Goal: Task Accomplishment & Management: Manage account settings

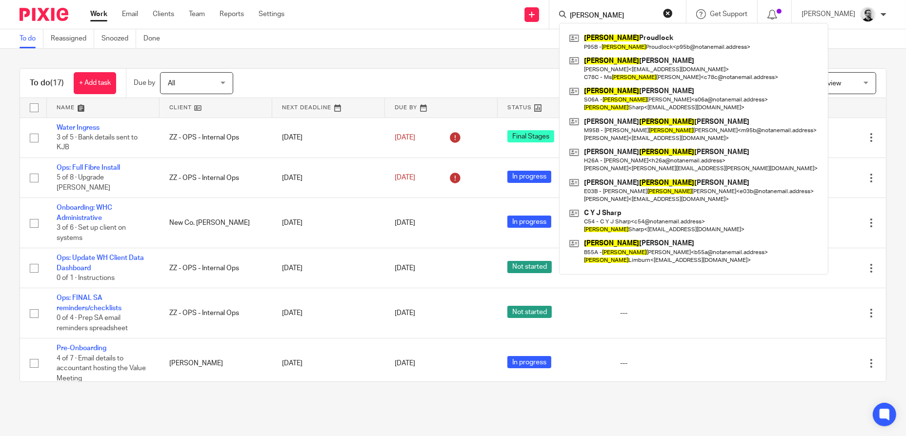
drag, startPoint x: 627, startPoint y: 18, endPoint x: 571, endPoint y: 14, distance: 56.3
click at [571, 14] on div "CHRSTINE Christine Proudlock P95B - Christine Proudlock < p95b@notanemail.addre…" at bounding box center [618, 14] width 137 height 29
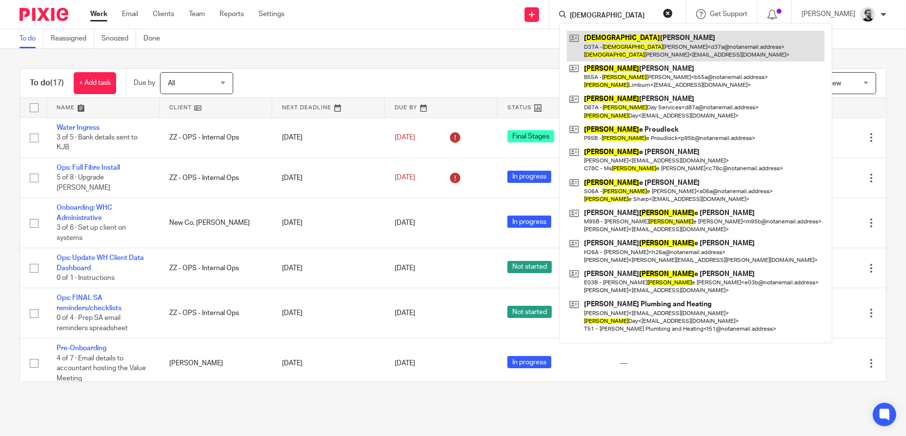
type input "CHRISTIAN"
click at [660, 41] on link at bounding box center [696, 46] width 258 height 30
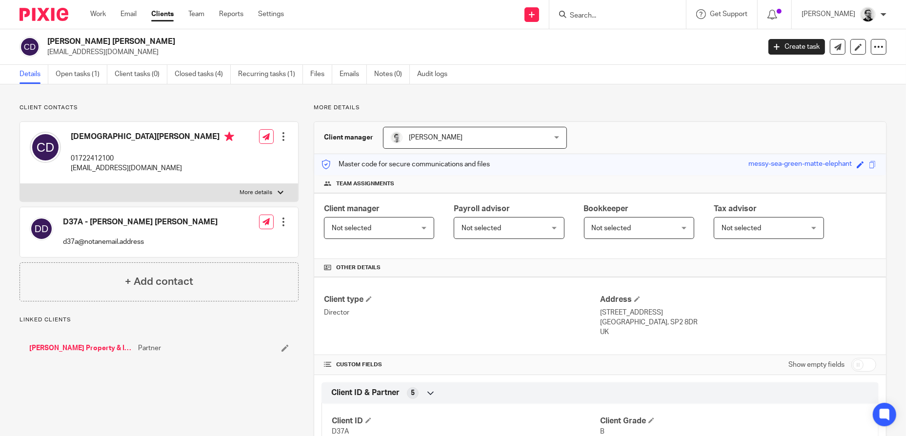
click at [89, 351] on link "[PERSON_NAME] Property & Investments LLP" at bounding box center [81, 349] width 104 height 10
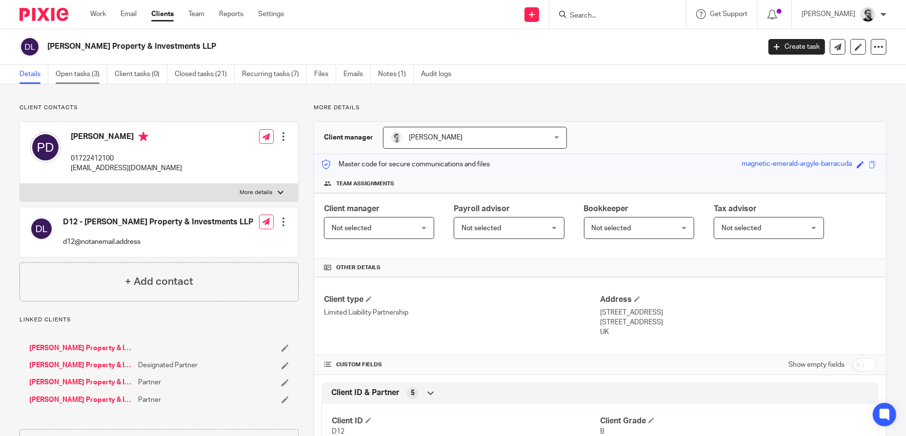
click at [72, 70] on link "Open tasks (3)" at bounding box center [82, 74] width 52 height 19
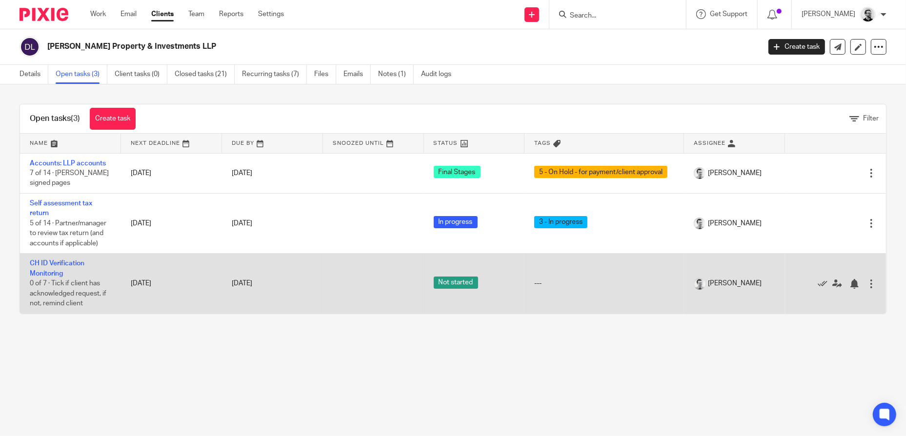
click at [59, 267] on td "CH ID Verification Monitoring 0 of 7 · Tick if client has acknowledged request,…" at bounding box center [70, 284] width 101 height 60
click at [59, 262] on link "CH ID Verification Monitoring" at bounding box center [57, 268] width 55 height 17
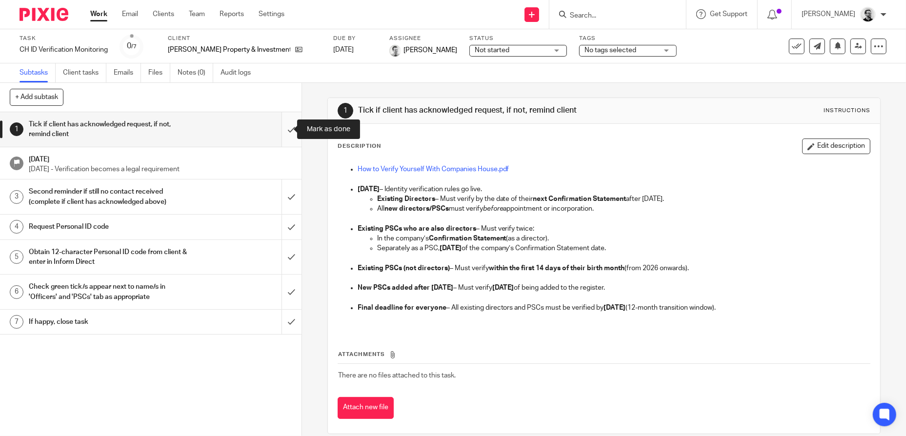
click at [288, 128] on input "submit" at bounding box center [151, 129] width 302 height 35
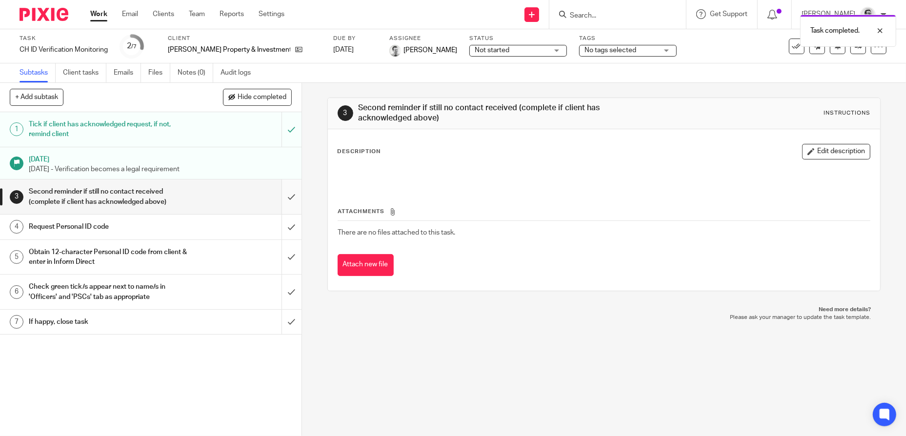
click at [282, 200] on input "submit" at bounding box center [151, 197] width 302 height 35
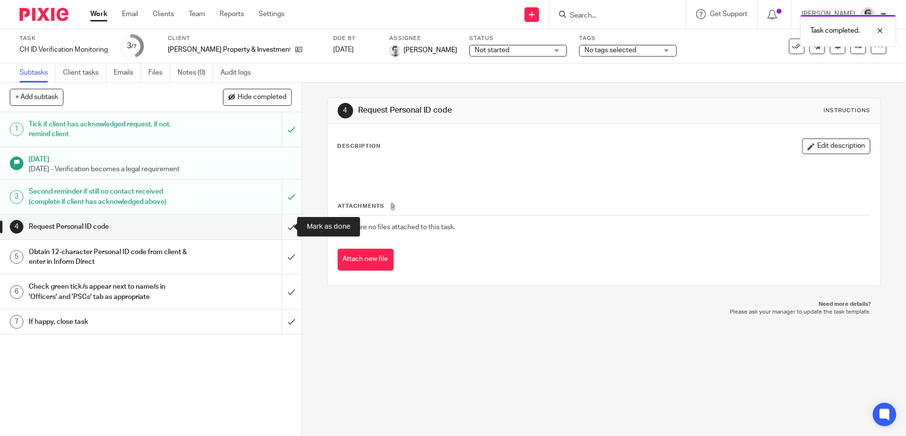
click at [285, 226] on input "submit" at bounding box center [151, 227] width 302 height 24
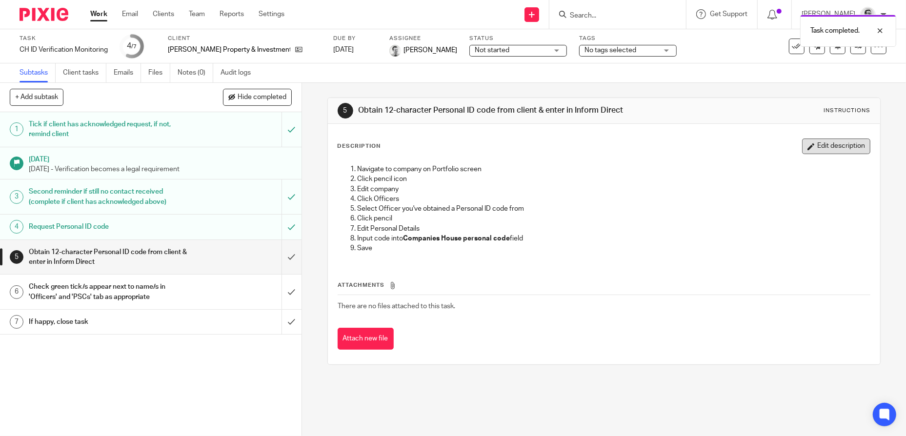
click at [805, 152] on button "Edit description" at bounding box center [836, 147] width 68 height 16
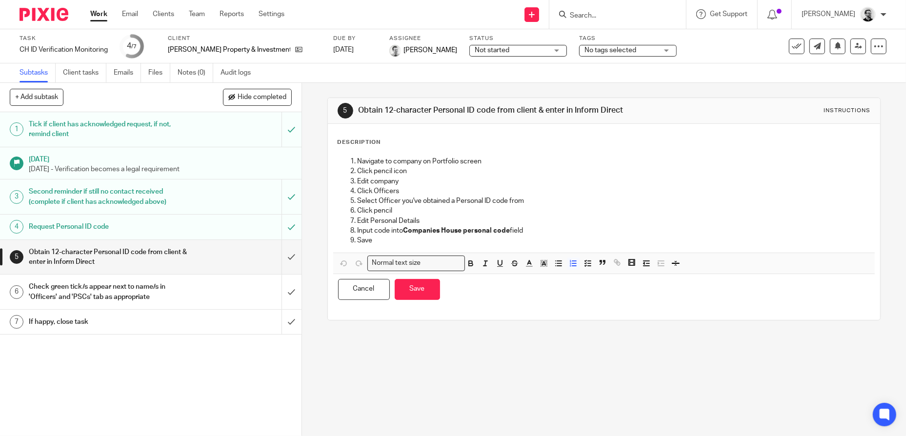
click at [358, 164] on p "Navigate to company on Portfolio screen" at bounding box center [614, 162] width 513 height 10
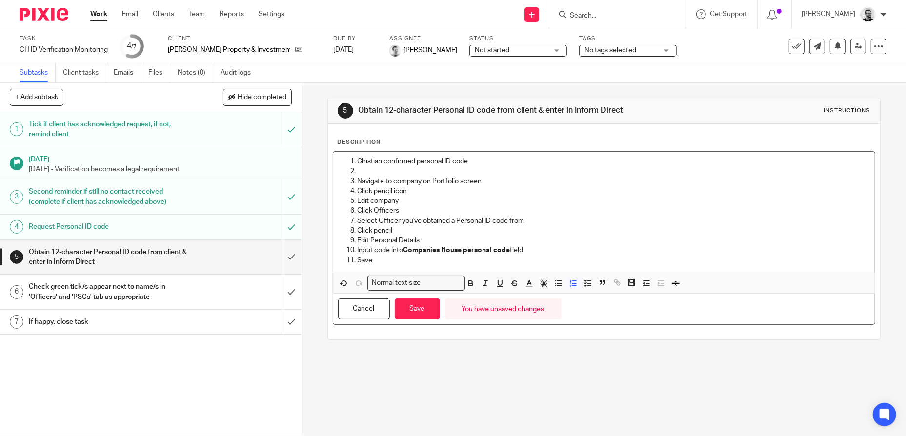
click at [369, 172] on p at bounding box center [614, 171] width 513 height 10
click at [402, 320] on button "Save" at bounding box center [417, 309] width 45 height 21
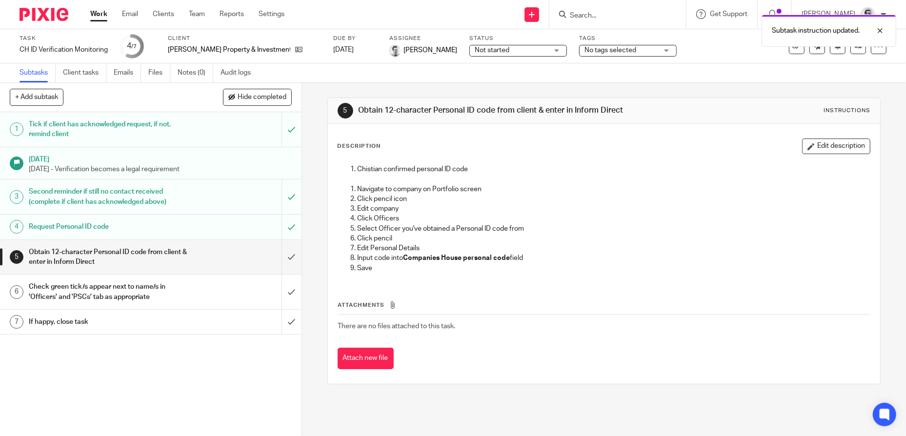
click at [528, 45] on div "Subtask instruction updated." at bounding box center [675, 28] width 444 height 37
click at [532, 53] on span "Not started" at bounding box center [511, 50] width 73 height 10
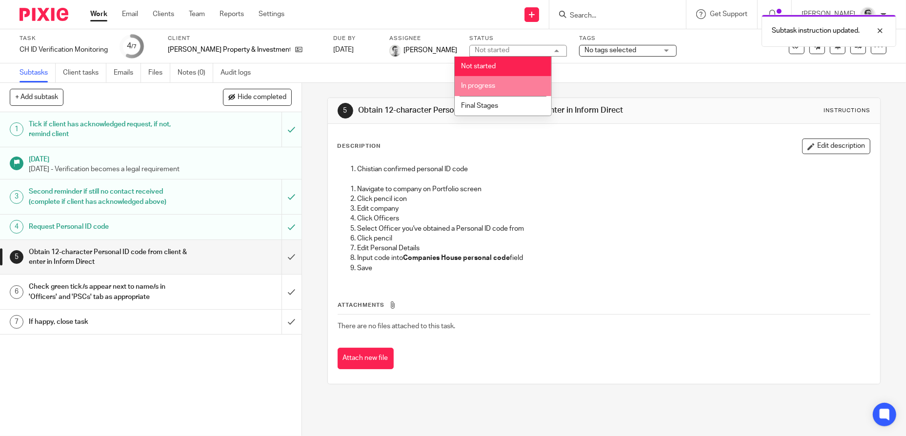
click at [509, 81] on li "In progress" at bounding box center [503, 86] width 97 height 20
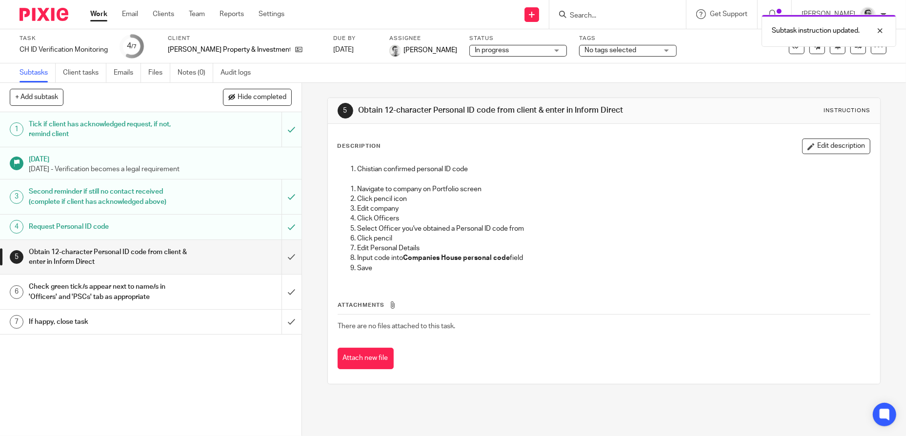
click at [609, 13] on div "Subtask instruction updated." at bounding box center [675, 28] width 444 height 37
click at [600, 14] on input "Search" at bounding box center [613, 16] width 88 height 9
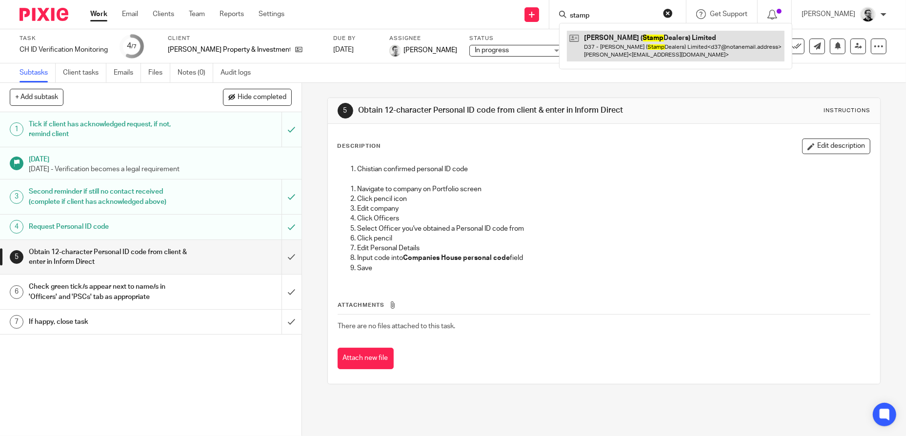
type input "stamp"
click at [661, 50] on link at bounding box center [676, 46] width 218 height 30
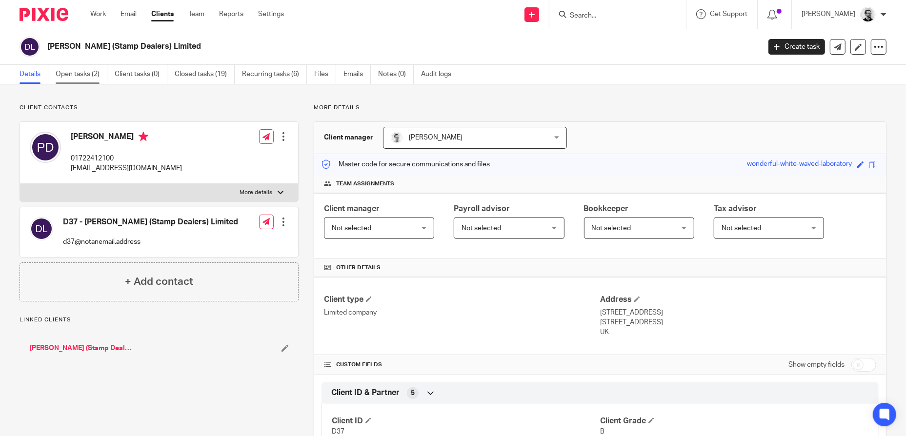
click at [94, 75] on link "Open tasks (2)" at bounding box center [82, 74] width 52 height 19
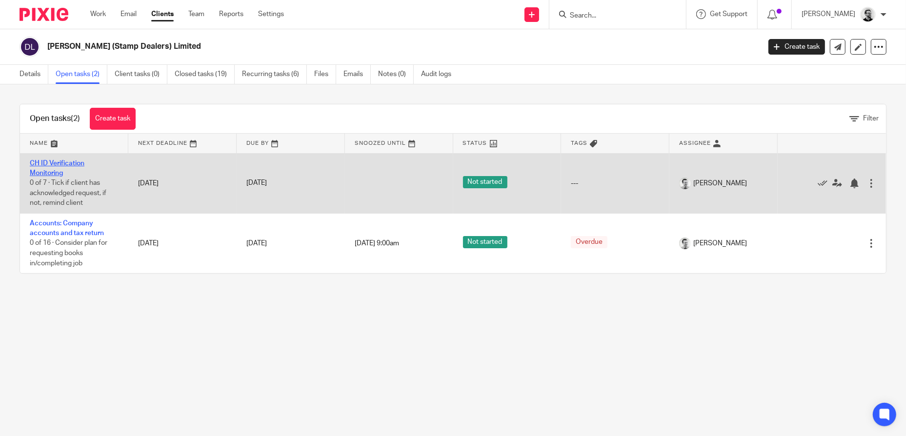
click at [64, 162] on link "CH ID Verification Monitoring" at bounding box center [57, 168] width 55 height 17
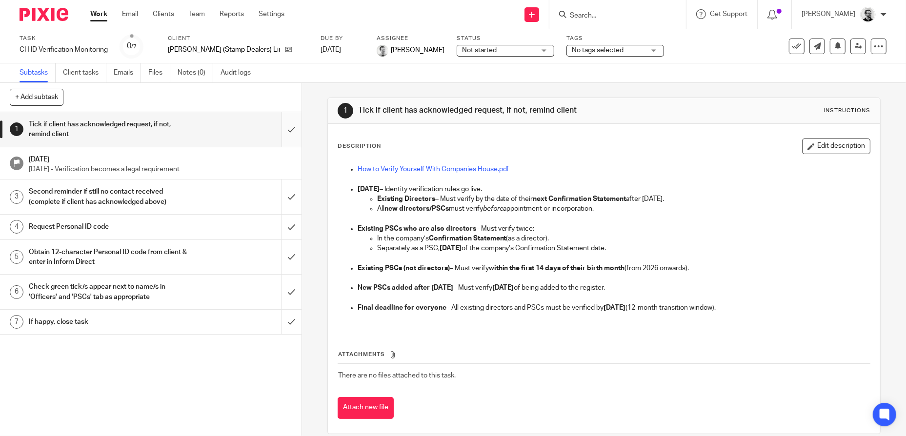
click at [287, 136] on input "submit" at bounding box center [151, 129] width 302 height 35
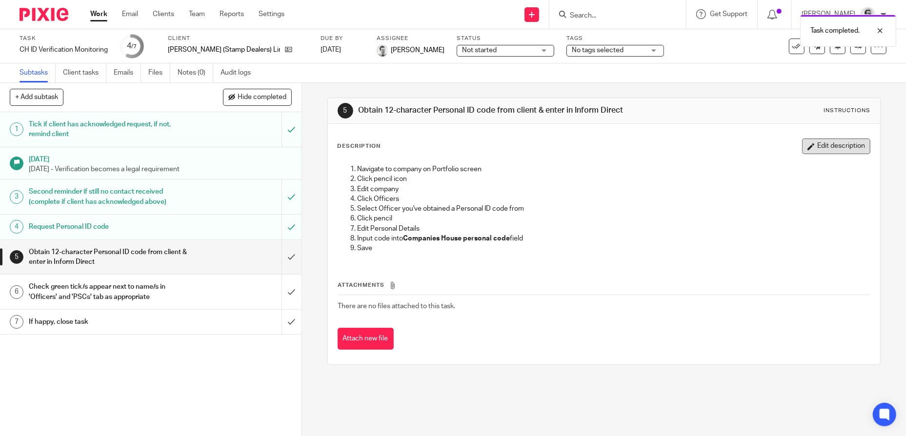
click at [817, 152] on button "Edit description" at bounding box center [836, 147] width 68 height 16
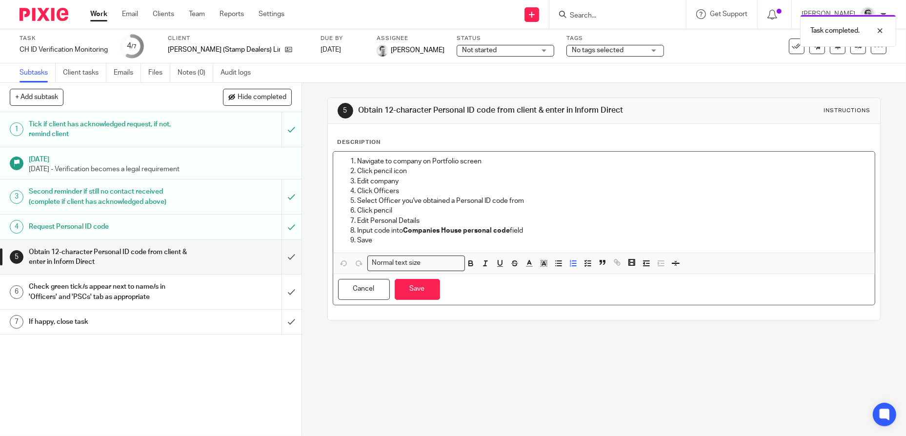
click at [358, 166] on li "Navigate to company on Portfolio screen" at bounding box center [614, 162] width 513 height 10
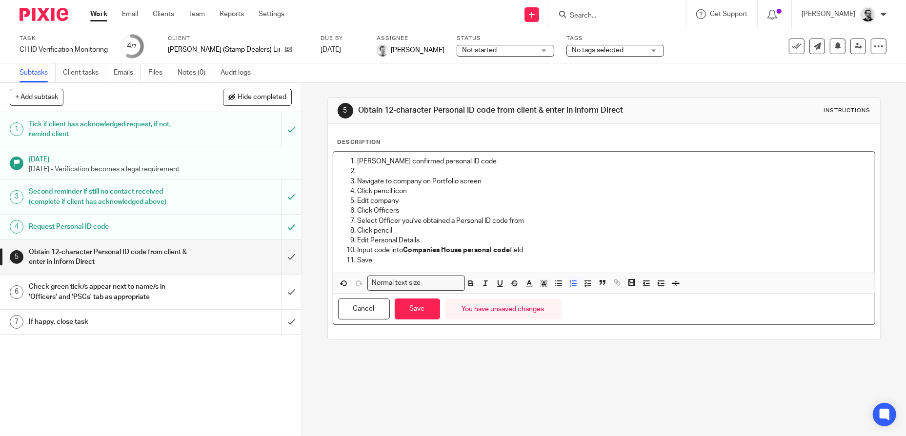
click at [363, 172] on p at bounding box center [614, 171] width 513 height 10
click at [598, 266] on p "Save" at bounding box center [614, 261] width 513 height 10
click at [421, 312] on button "Save" at bounding box center [417, 309] width 45 height 21
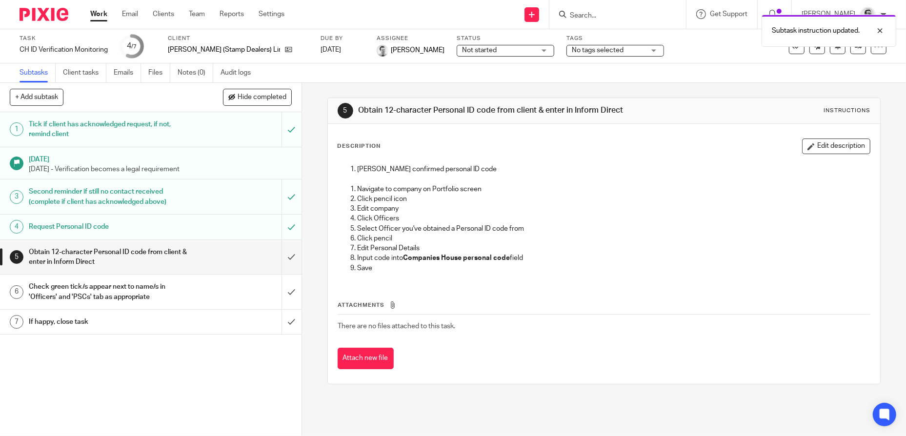
click at [509, 52] on span "Not started" at bounding box center [498, 50] width 73 height 10
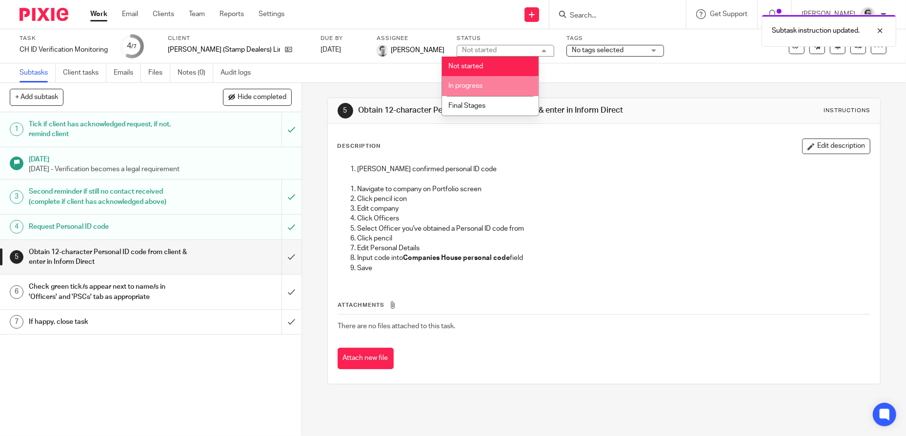
click at [498, 87] on li "In progress" at bounding box center [490, 86] width 97 height 20
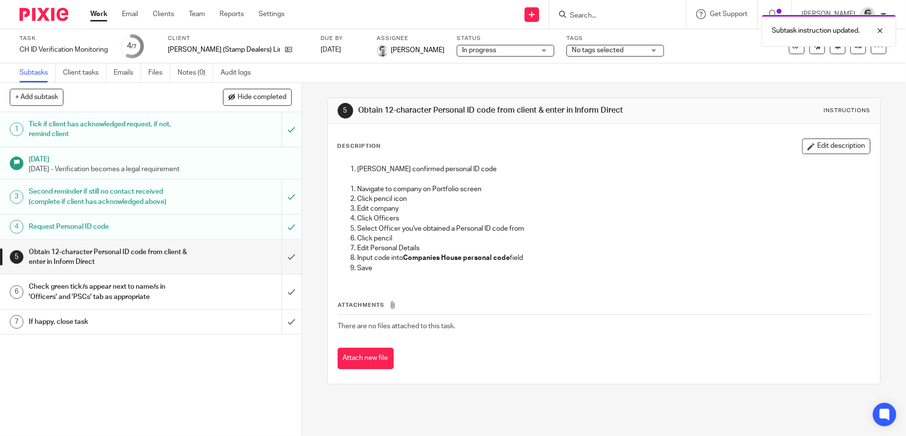
click at [607, 224] on p "Click Officers" at bounding box center [614, 219] width 513 height 10
click at [98, 14] on link "Work" at bounding box center [98, 14] width 17 height 10
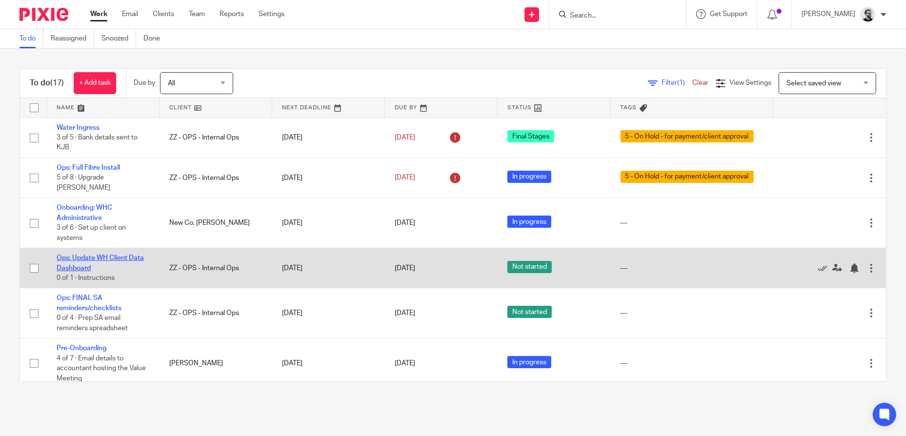
click at [128, 257] on link "Ops: Update WH Client Data Dashboard" at bounding box center [100, 263] width 87 height 17
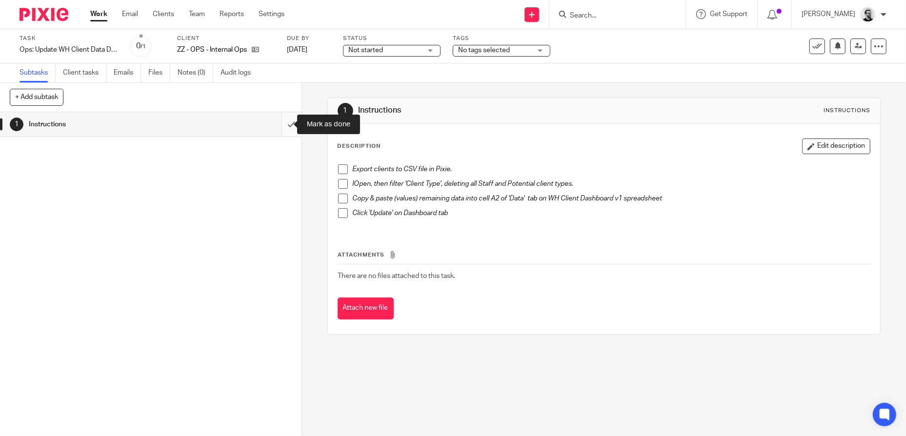
click at [285, 130] on input "submit" at bounding box center [151, 124] width 302 height 24
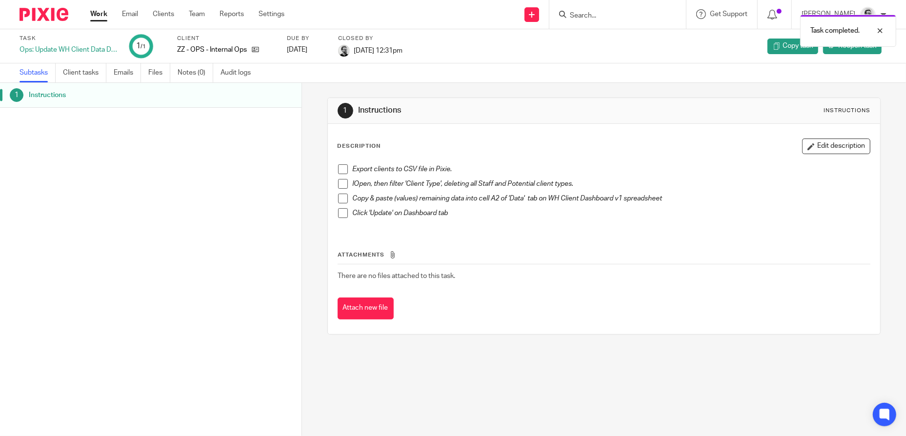
drag, startPoint x: 91, startPoint y: 14, endPoint x: 130, endPoint y: 58, distance: 58.8
click at [91, 14] on link "Work" at bounding box center [98, 14] width 17 height 10
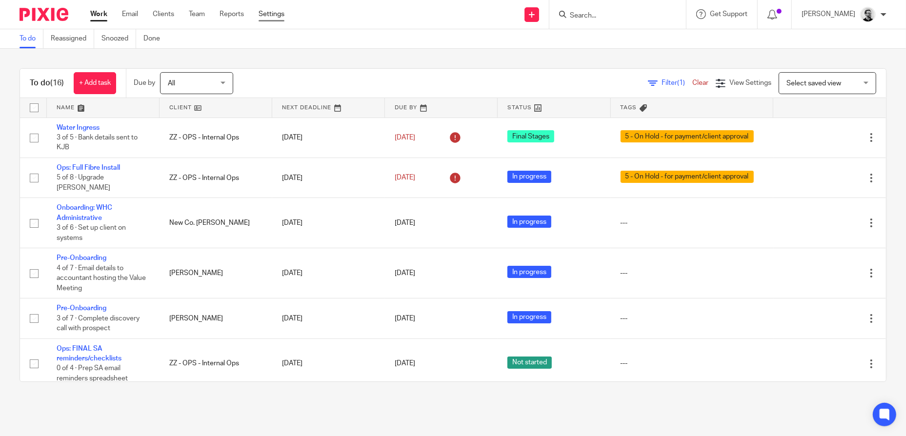
click at [271, 17] on link "Settings" at bounding box center [272, 14] width 26 height 10
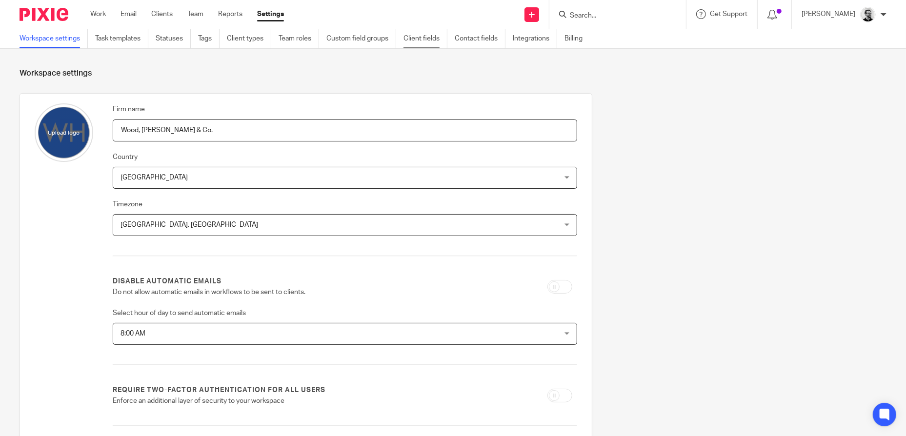
click at [417, 38] on link "Client fields" at bounding box center [426, 38] width 44 height 19
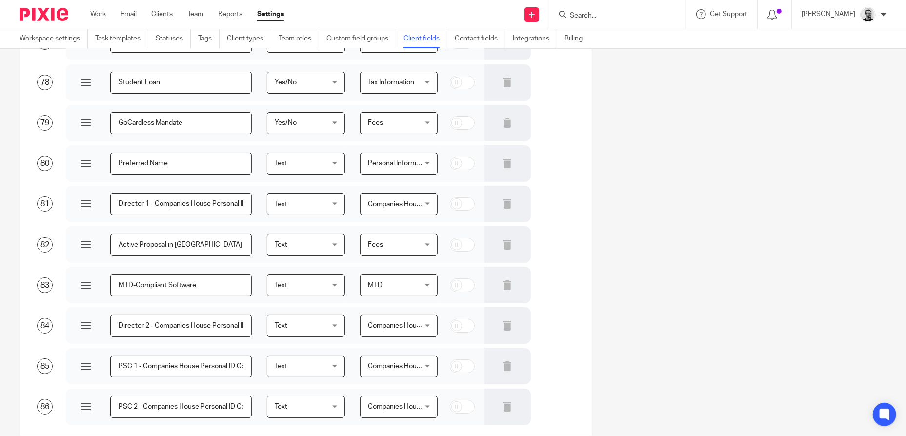
scroll to position [3269, 0]
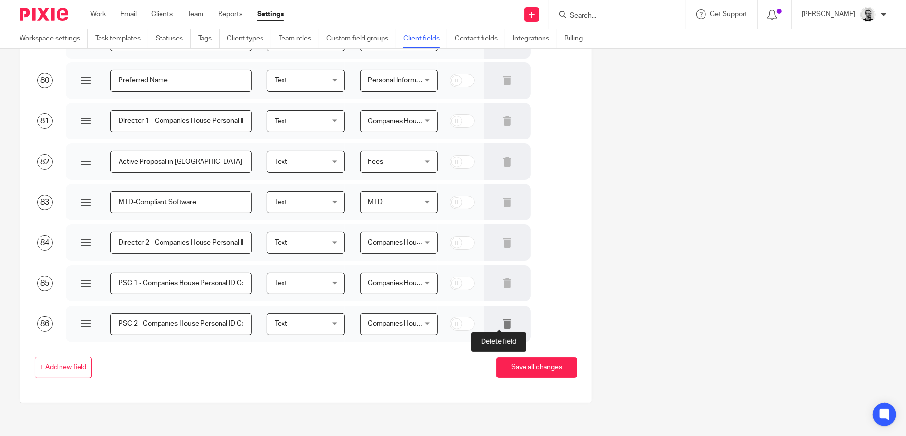
click at [503, 323] on icon at bounding box center [508, 324] width 10 height 10
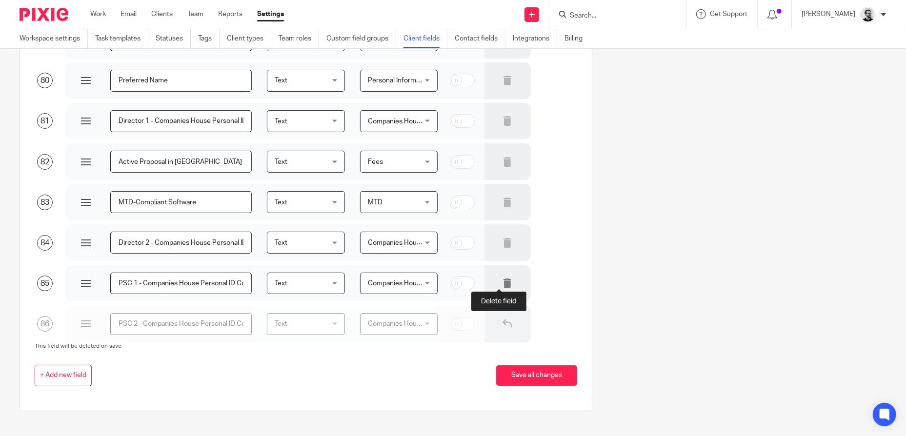
click at [503, 284] on icon at bounding box center [508, 284] width 10 height 10
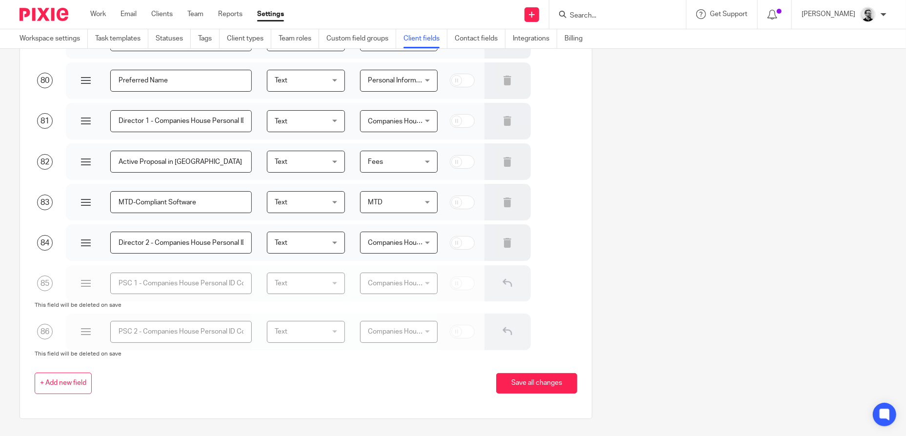
scroll to position [0, 25]
drag, startPoint x: 117, startPoint y: 242, endPoint x: 275, endPoint y: 243, distance: 157.7
click at [275, 243] on div "84 Director 2 - Companies House Personal ID Code Text Text Text Yes/No Number D…" at bounding box center [299, 242] width 558 height 38
type input "C"
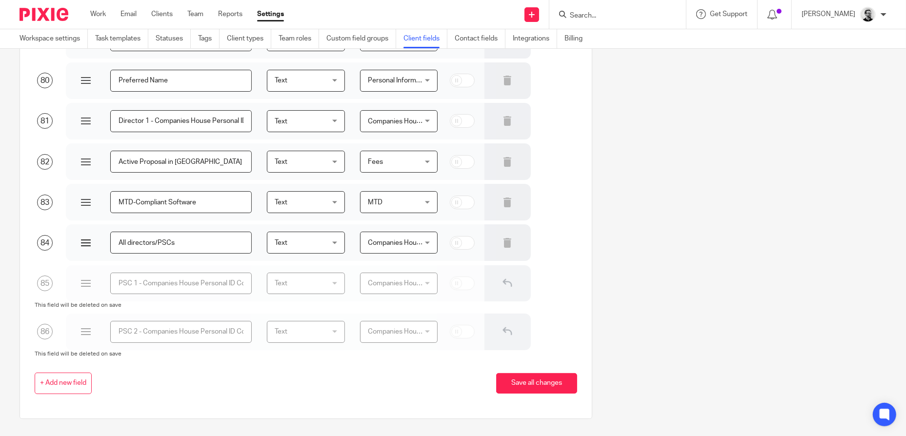
click at [119, 243] on input "All directors/PSCs" at bounding box center [181, 243] width 142 height 22
click at [119, 242] on input "All directors/PSCs" at bounding box center [181, 243] width 142 height 22
click at [227, 243] on input "Have all directors/PSCs" at bounding box center [181, 243] width 142 height 22
type input "Have all directors/PSCs had ID verified by Companies House?"
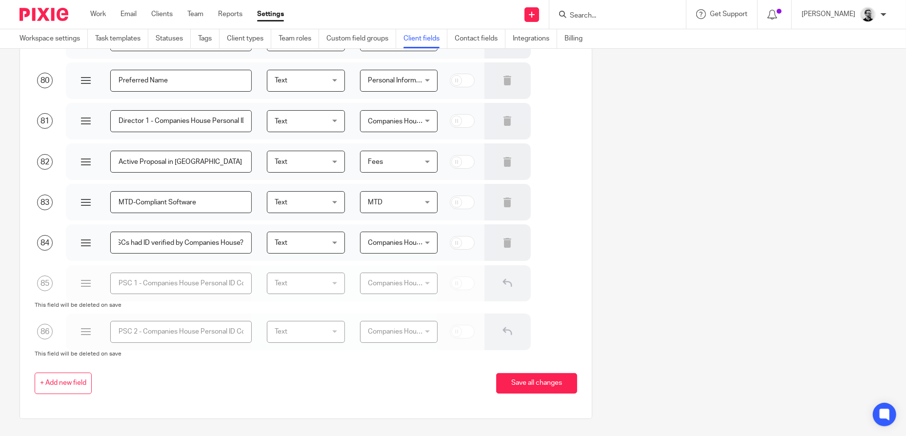
click at [334, 243] on div "Text Text" at bounding box center [306, 243] width 78 height 22
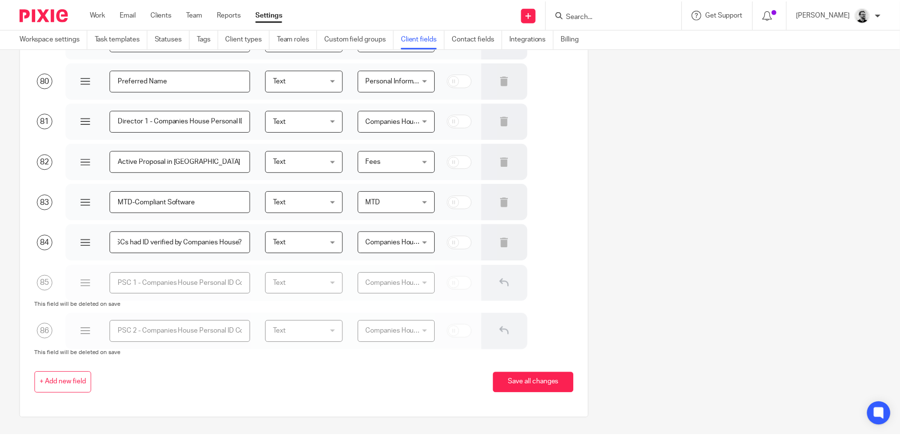
scroll to position [0, 0]
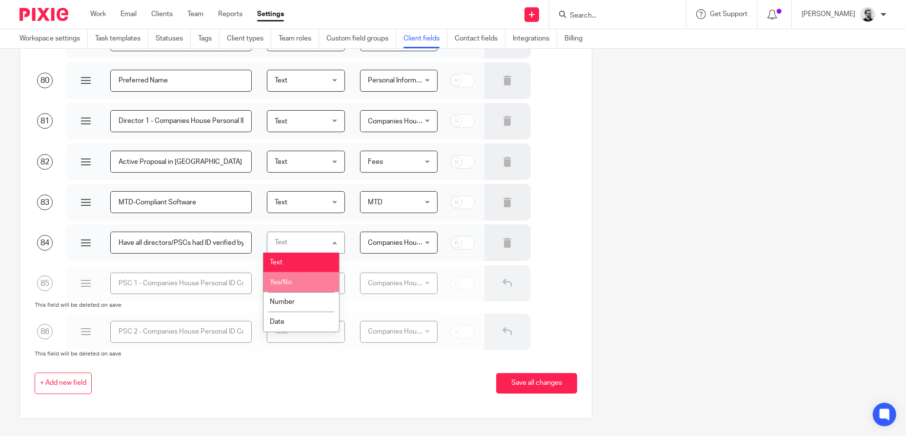
click at [307, 279] on li "Yes/No" at bounding box center [301, 282] width 75 height 20
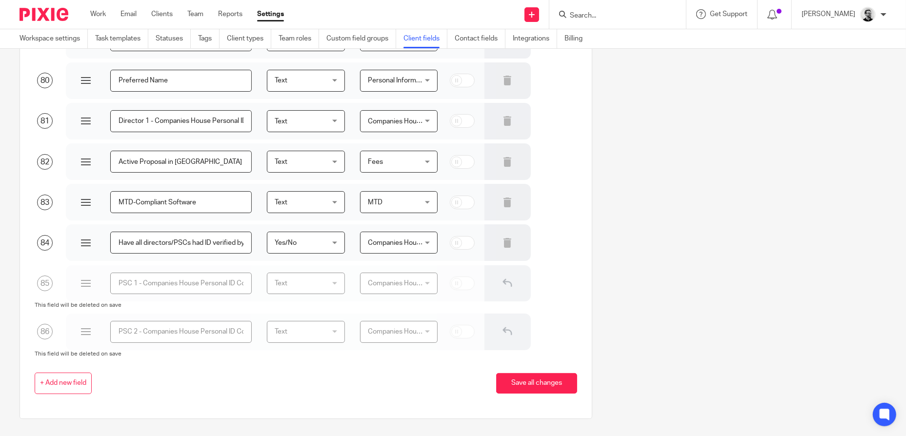
click at [543, 382] on button "Save all changes" at bounding box center [536, 383] width 81 height 21
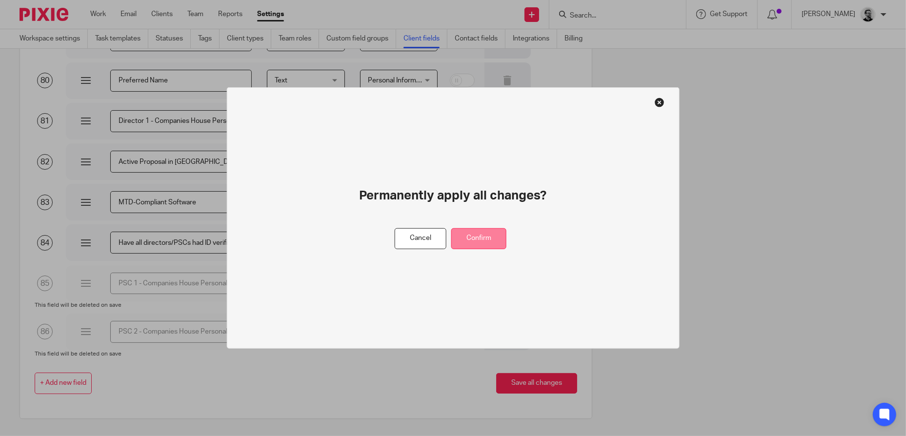
click at [497, 245] on button "Confirm" at bounding box center [478, 238] width 55 height 21
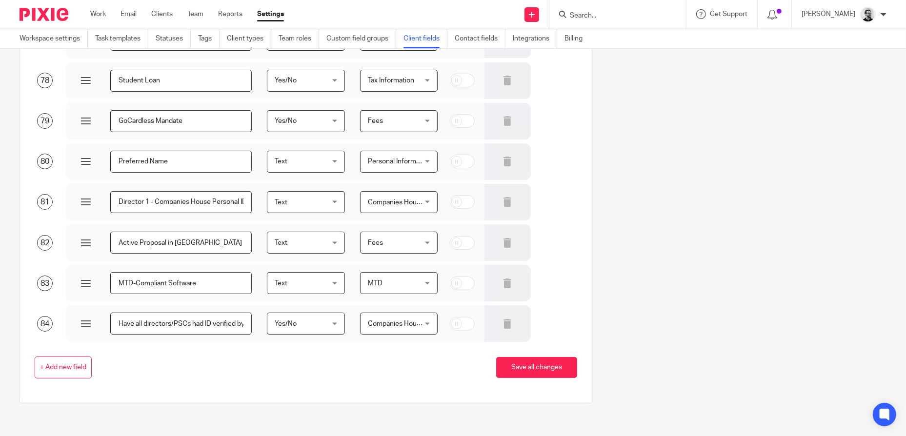
scroll to position [0, 65]
drag, startPoint x: 118, startPoint y: 321, endPoint x: 272, endPoint y: 324, distance: 154.3
click at [272, 324] on div "84 Have all directors/PSCs had ID verified by Companies House? Yes/No Yes/No Te…" at bounding box center [299, 323] width 558 height 38
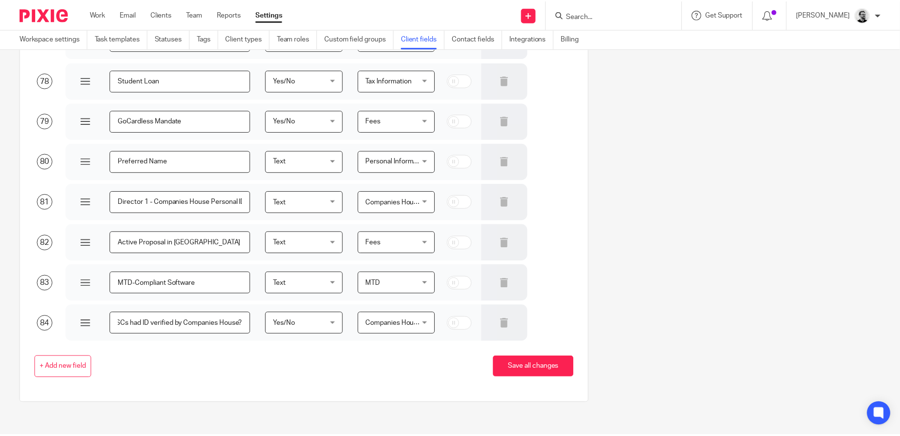
scroll to position [0, 0]
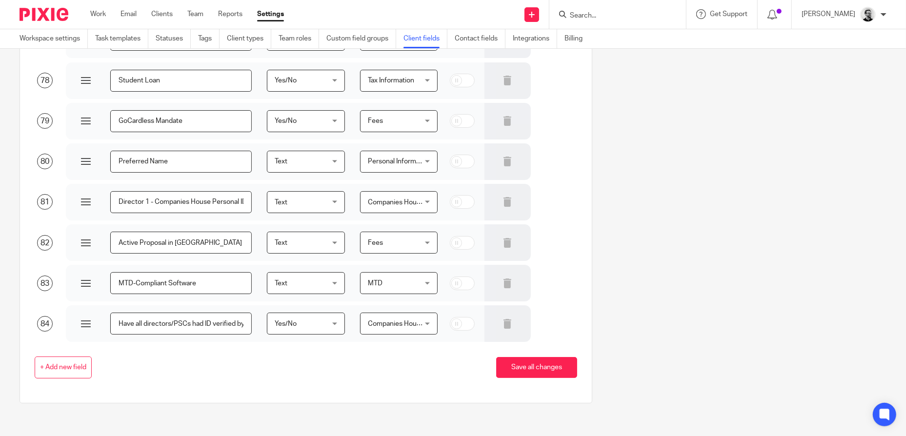
drag, startPoint x: 651, startPoint y: 304, endPoint x: 642, endPoint y: 316, distance: 14.4
click at [551, 363] on button "Save all changes" at bounding box center [536, 367] width 81 height 21
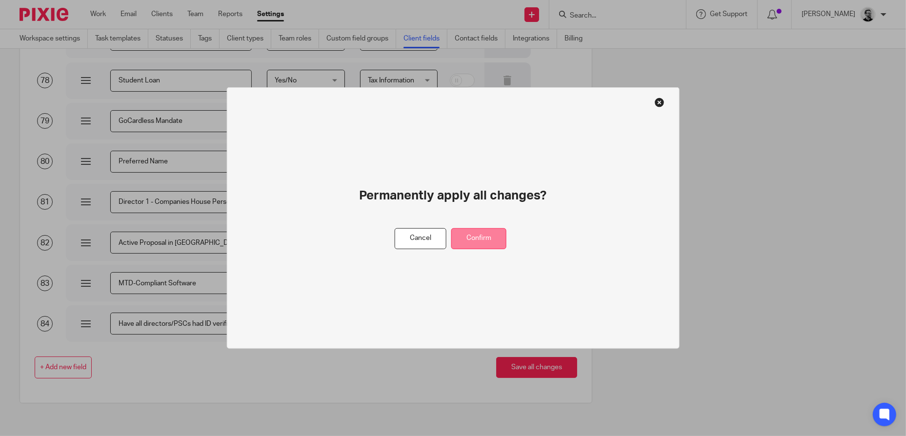
click at [500, 239] on button "Confirm" at bounding box center [478, 238] width 55 height 21
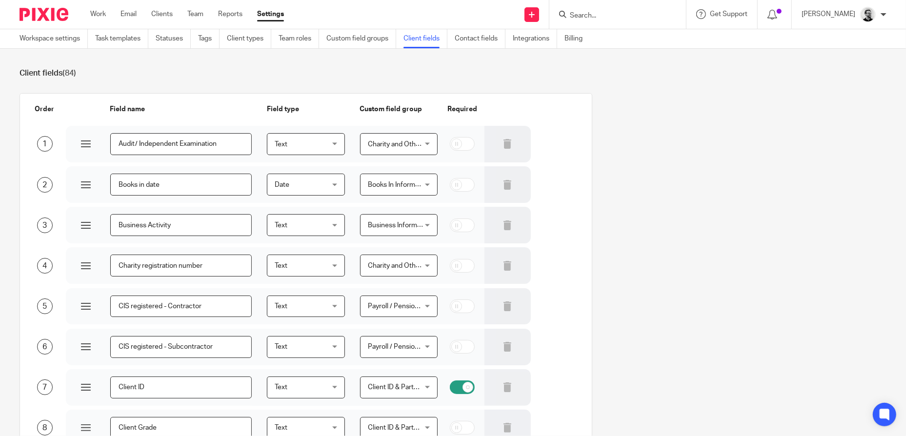
click at [616, 14] on input "Search" at bounding box center [613, 16] width 88 height 9
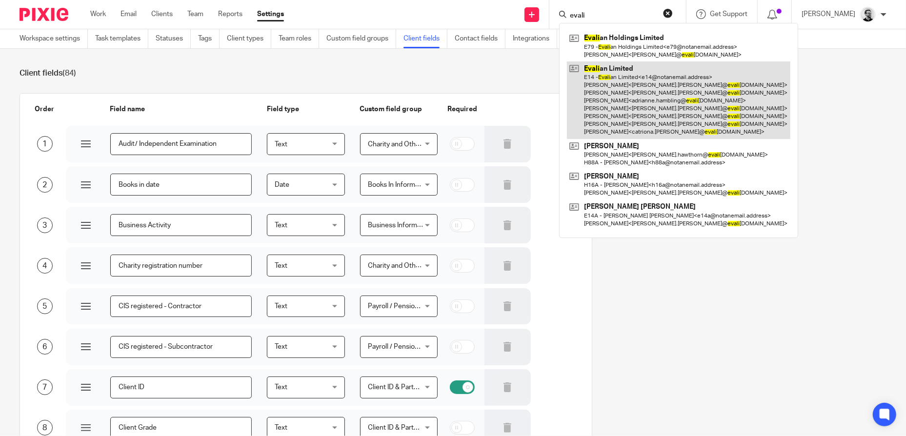
type input "evali"
click at [686, 65] on link at bounding box center [679, 100] width 224 height 78
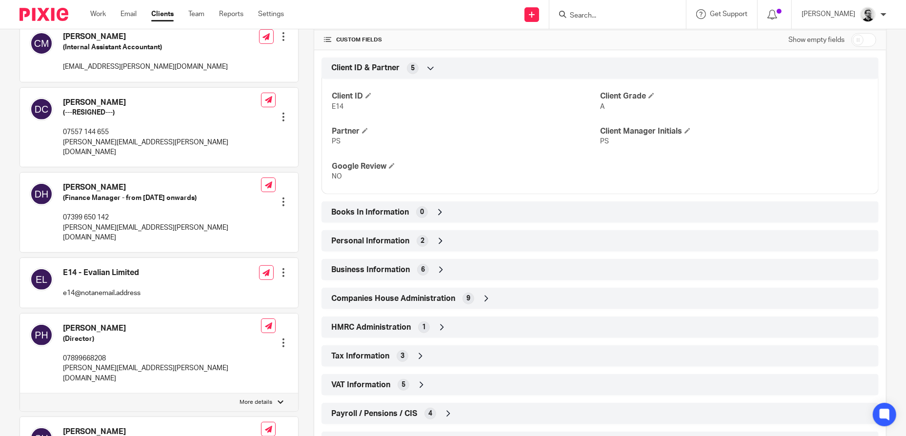
scroll to position [488, 0]
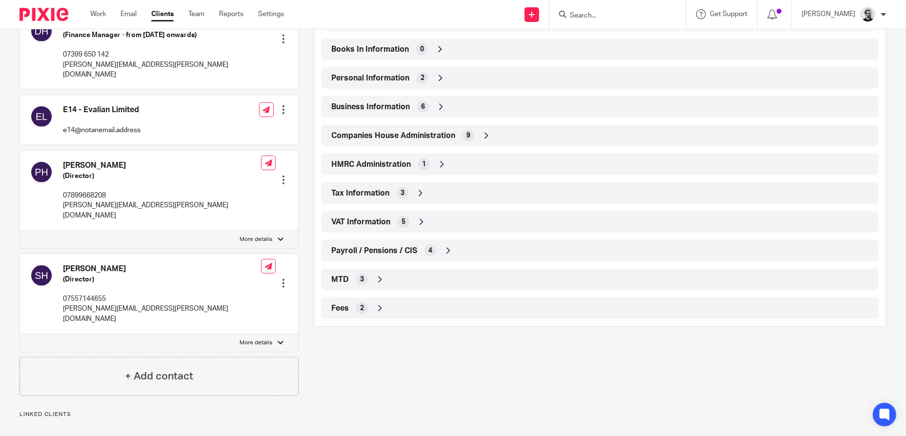
click at [490, 132] on div "Companies House Administration 9" at bounding box center [600, 135] width 543 height 17
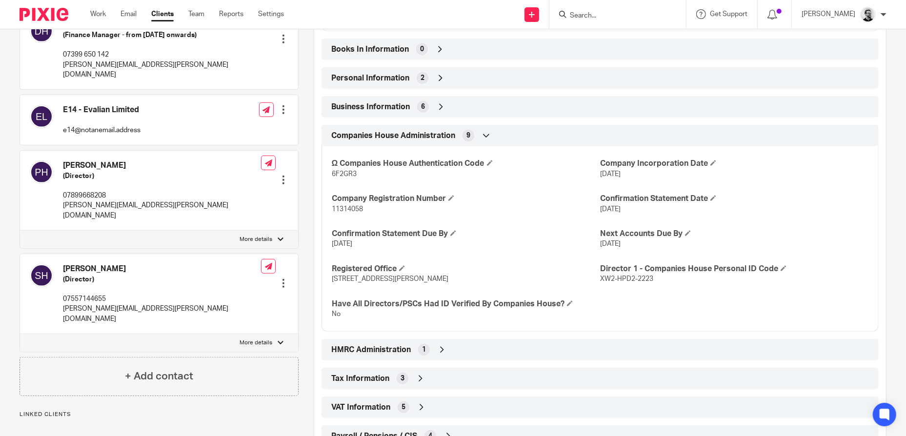
click at [648, 12] on input "Search" at bounding box center [613, 16] width 88 height 9
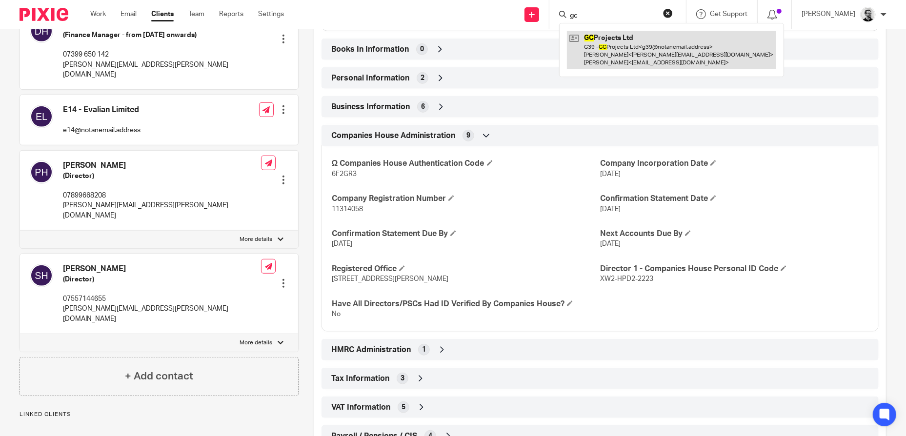
type input "gc"
click at [665, 55] on link at bounding box center [671, 50] width 209 height 39
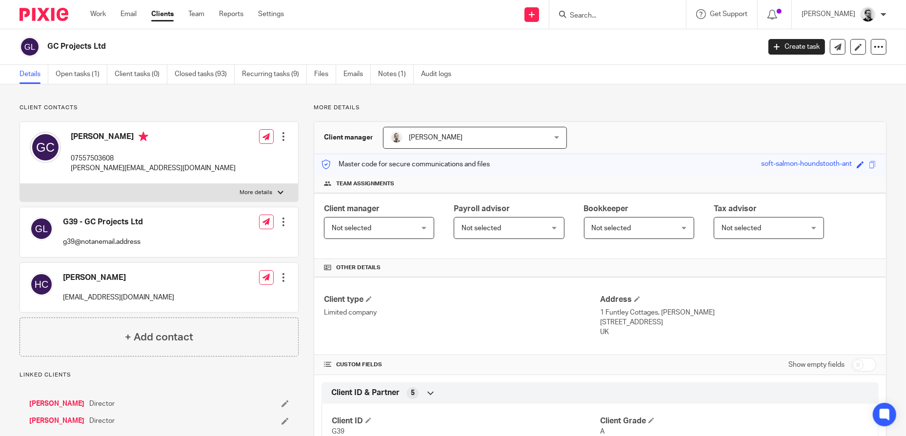
scroll to position [293, 0]
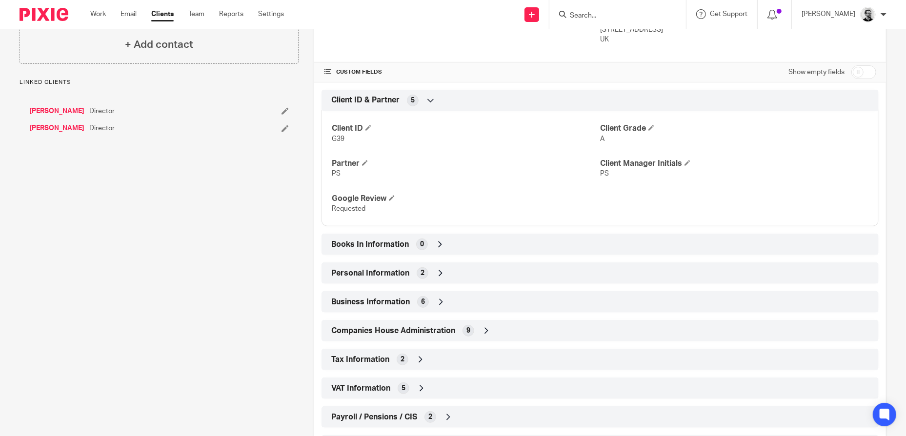
click at [486, 331] on icon at bounding box center [487, 331] width 10 height 10
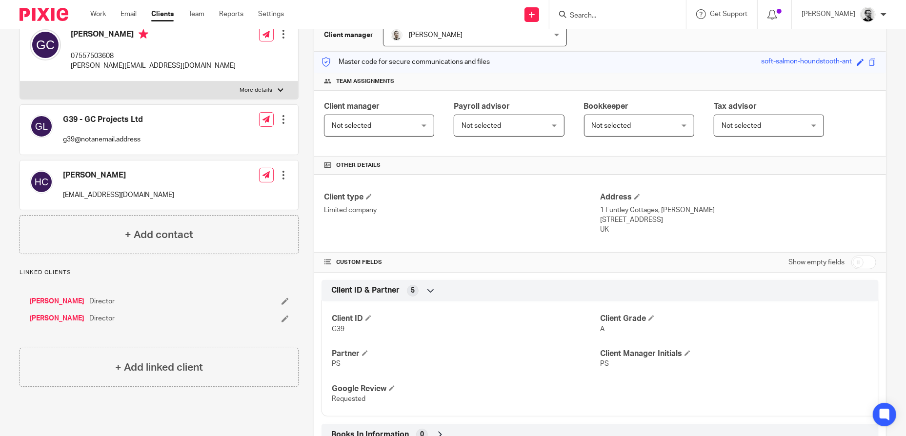
scroll to position [0, 0]
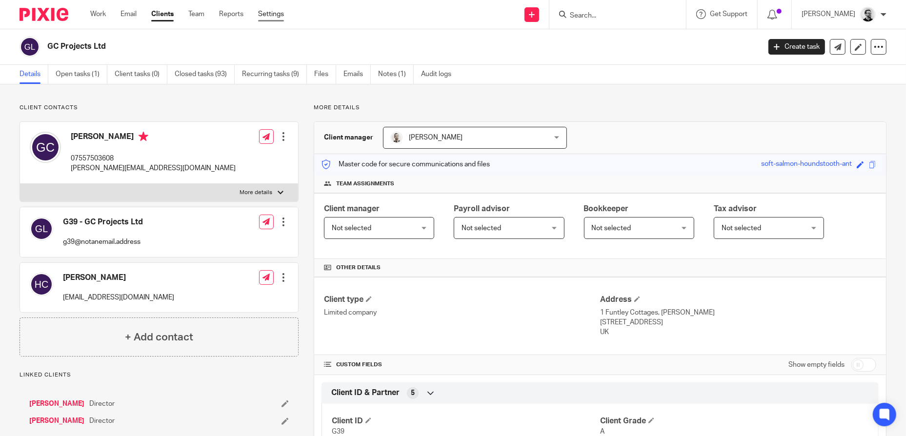
click at [276, 14] on link "Settings" at bounding box center [271, 14] width 26 height 10
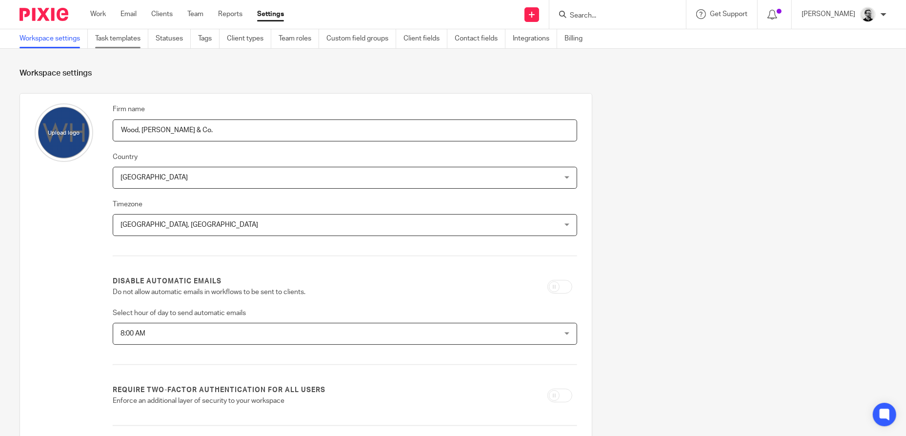
click at [134, 39] on link "Task templates" at bounding box center [121, 38] width 53 height 19
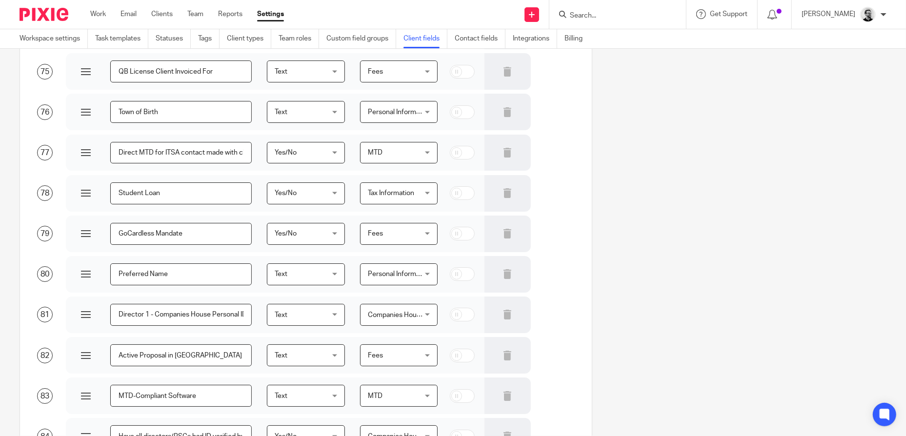
scroll to position [3188, 0]
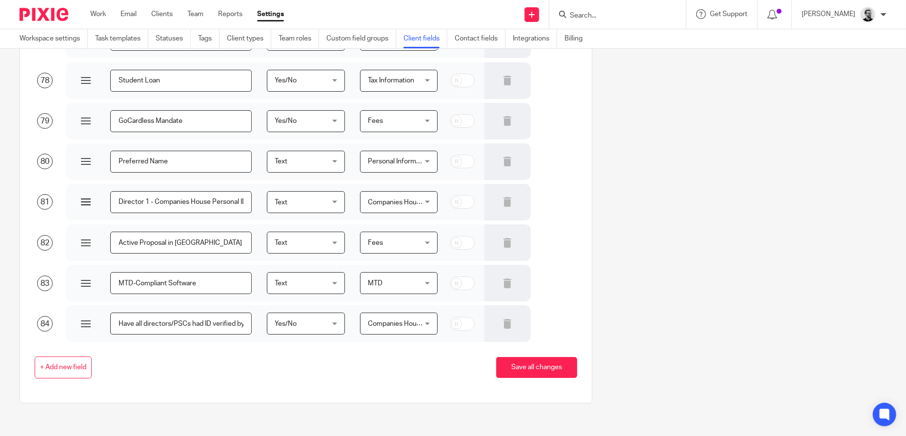
drag, startPoint x: 161, startPoint y: 207, endPoint x: 152, endPoint y: 208, distance: 8.4
click at [161, 207] on input "Director 1 - Companies House Personal ID Code" at bounding box center [181, 202] width 142 height 22
drag, startPoint x: 114, startPoint y: 200, endPoint x: 318, endPoint y: 202, distance: 204.0
click at [318, 202] on div "81 Director 1 - Companies House Personal ID Code Text Text Text Yes/No Number D…" at bounding box center [299, 202] width 558 height 38
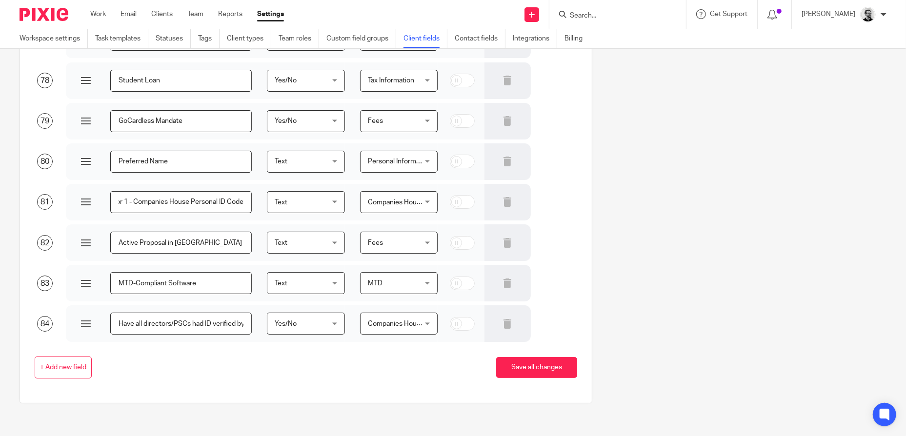
scroll to position [0, 0]
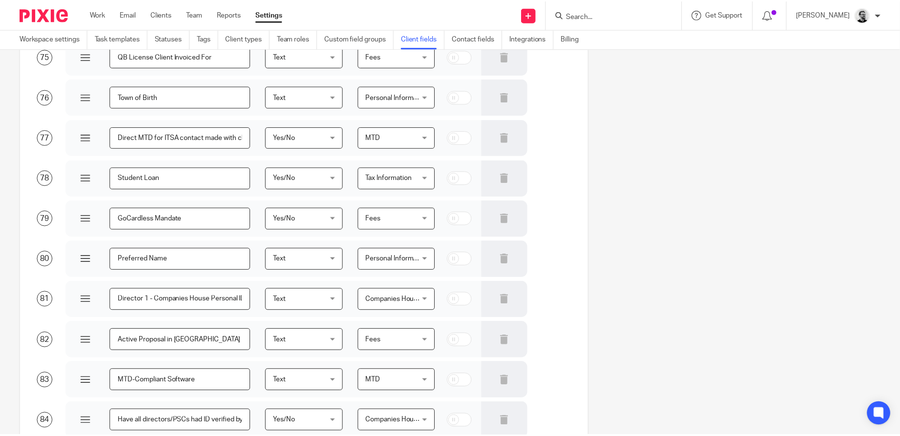
scroll to position [3188, 0]
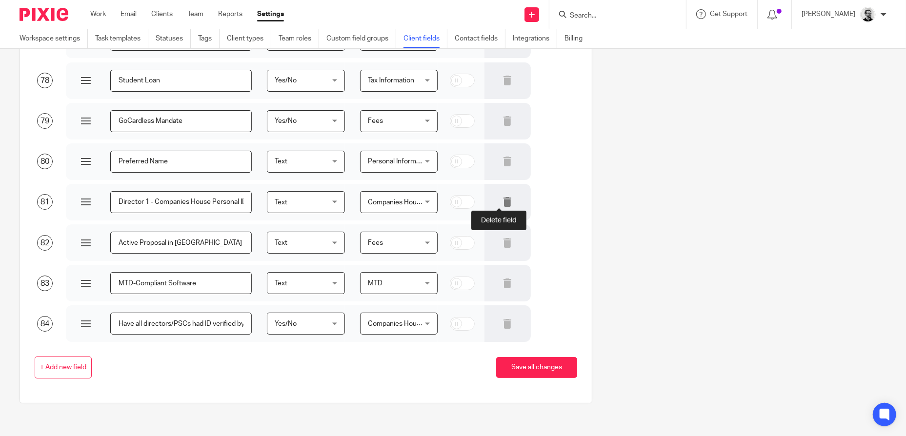
click at [503, 203] on icon at bounding box center [508, 202] width 10 height 10
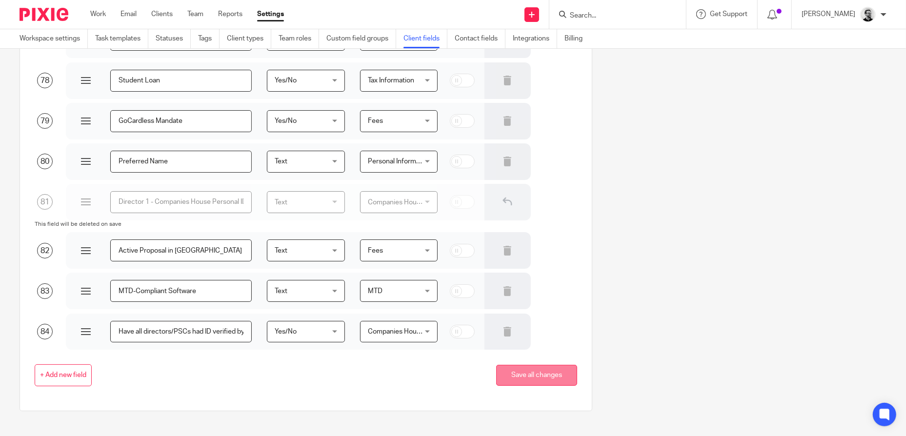
click at [538, 373] on button "Save all changes" at bounding box center [536, 375] width 81 height 21
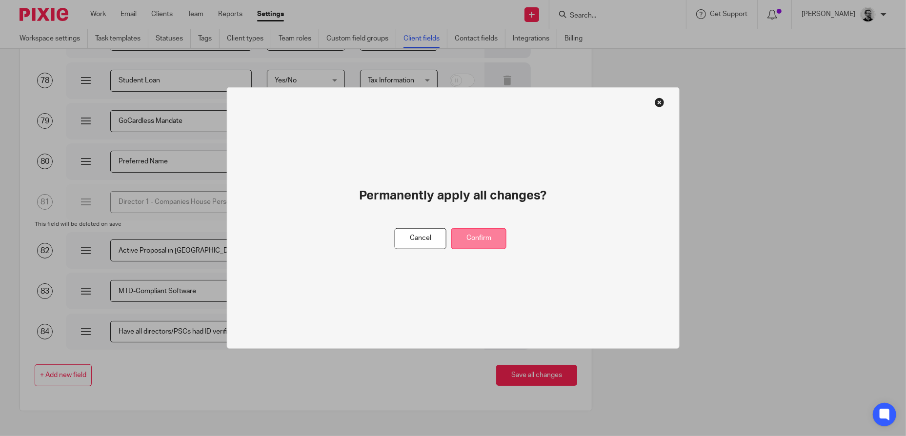
click at [482, 239] on button "Confirm" at bounding box center [478, 238] width 55 height 21
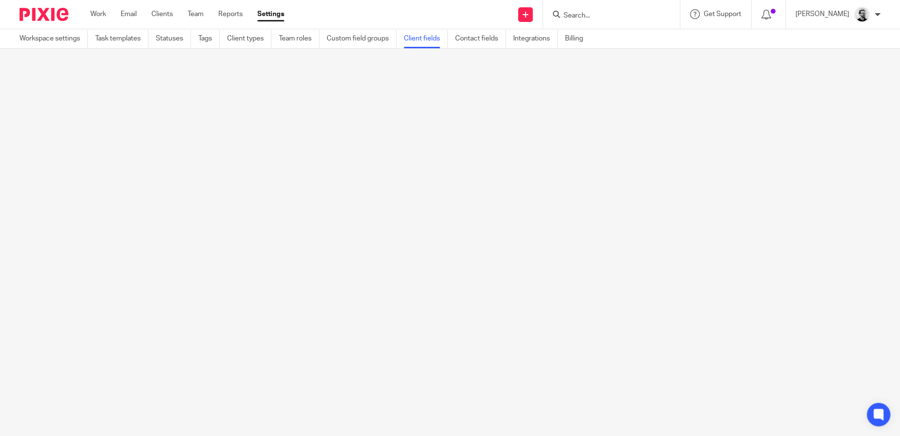
scroll to position [0, 0]
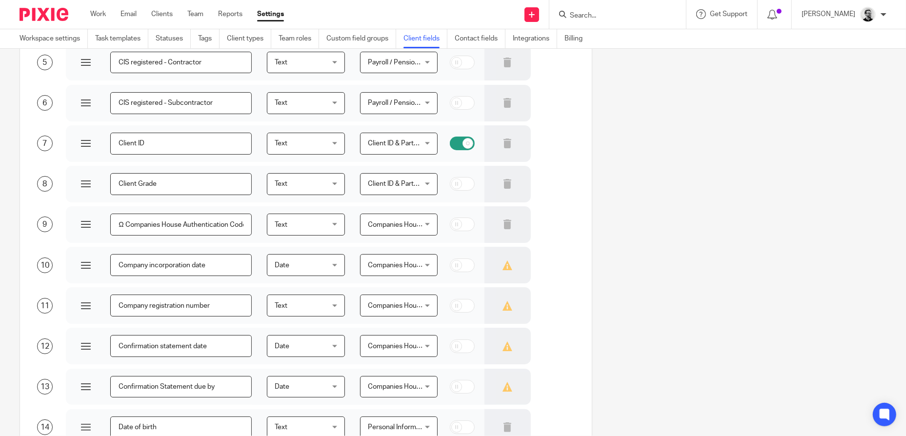
scroll to position [3147, 0]
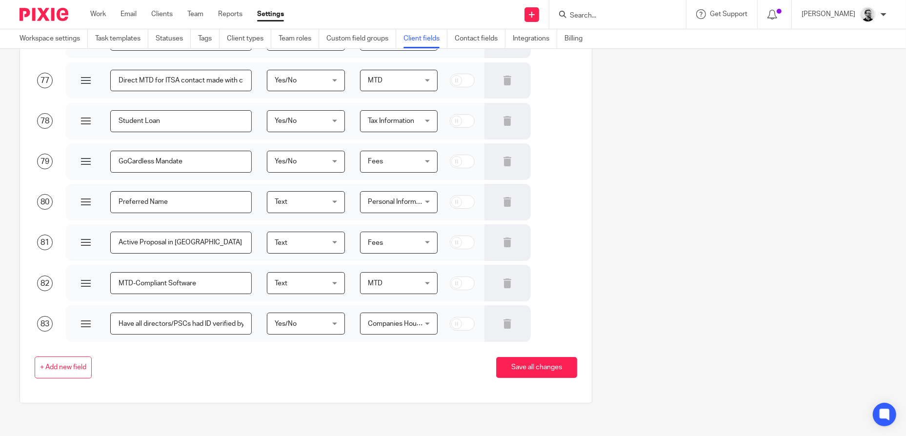
drag, startPoint x: 725, startPoint y: 150, endPoint x: 718, endPoint y: 141, distance: 11.5
click at [600, 12] on input "Search" at bounding box center [613, 16] width 88 height 9
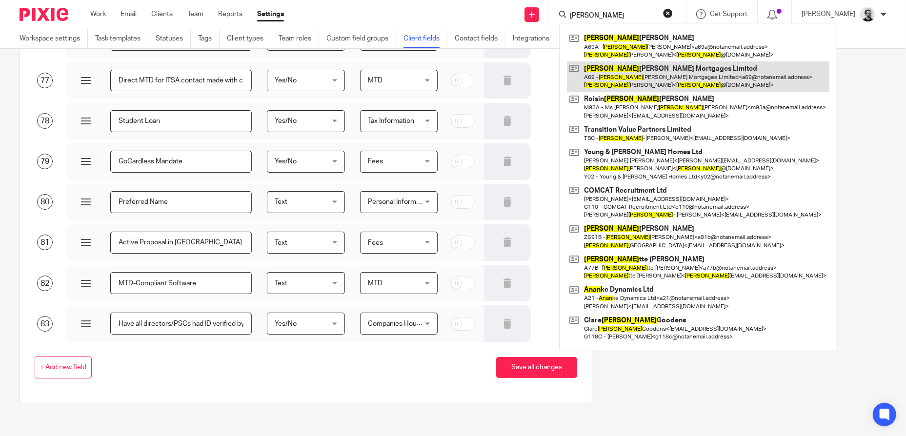
type input "anna"
click at [693, 78] on link at bounding box center [698, 76] width 263 height 30
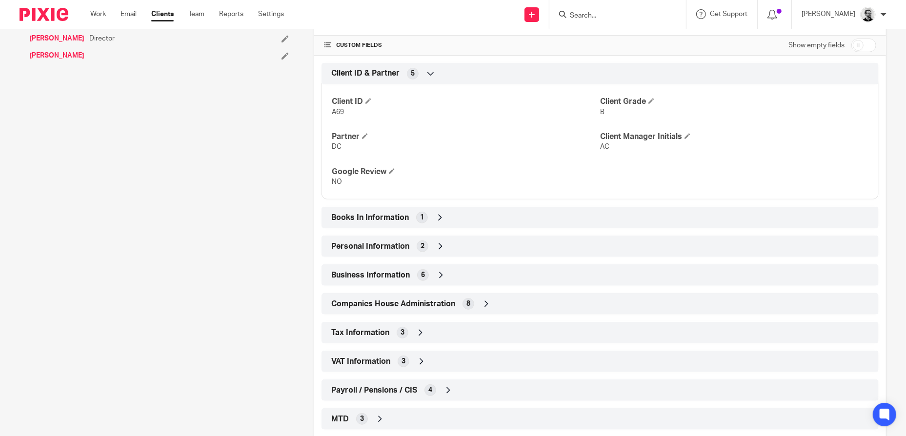
scroll to position [369, 0]
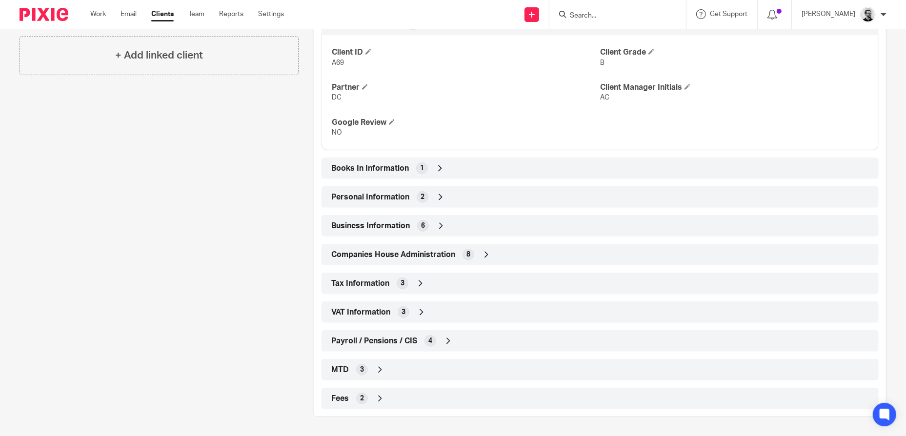
click at [513, 252] on div "Companies House Administration 8" at bounding box center [600, 254] width 543 height 17
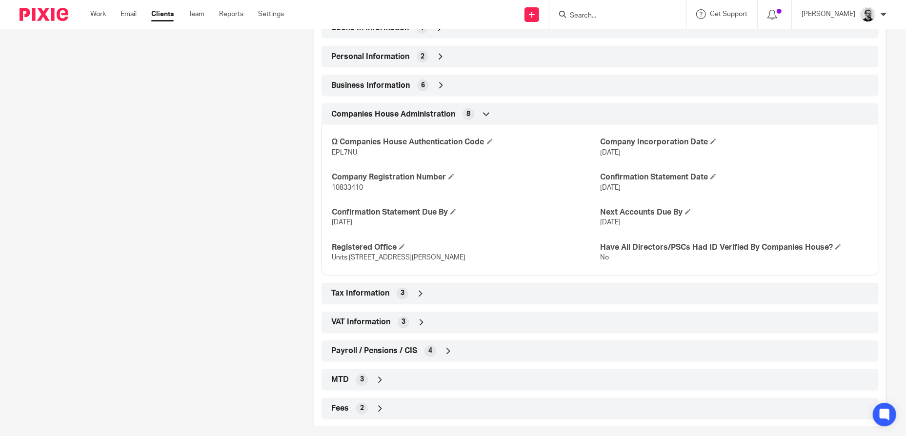
scroll to position [519, 0]
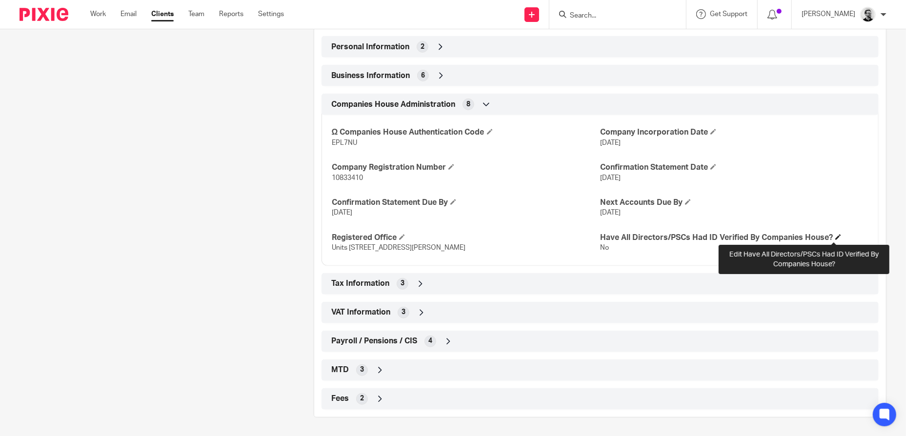
click at [836, 238] on span at bounding box center [839, 237] width 6 height 6
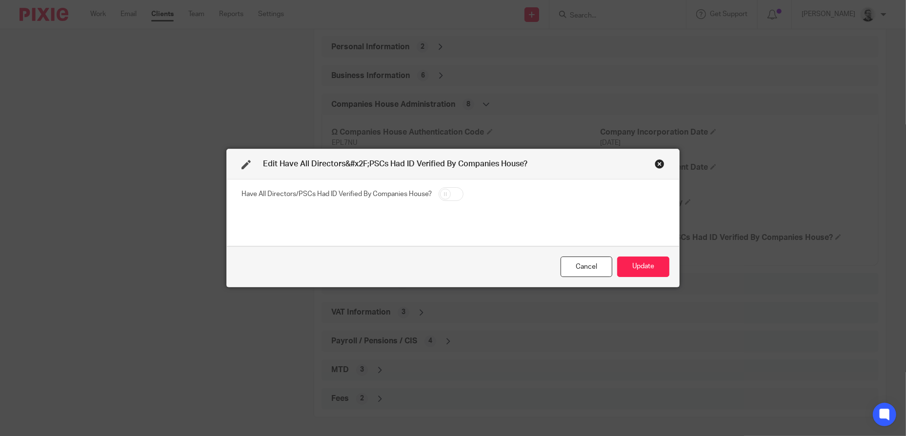
click at [445, 196] on input "checkbox" at bounding box center [451, 194] width 25 height 14
checkbox input "true"
click at [653, 269] on button "Update" at bounding box center [643, 267] width 52 height 21
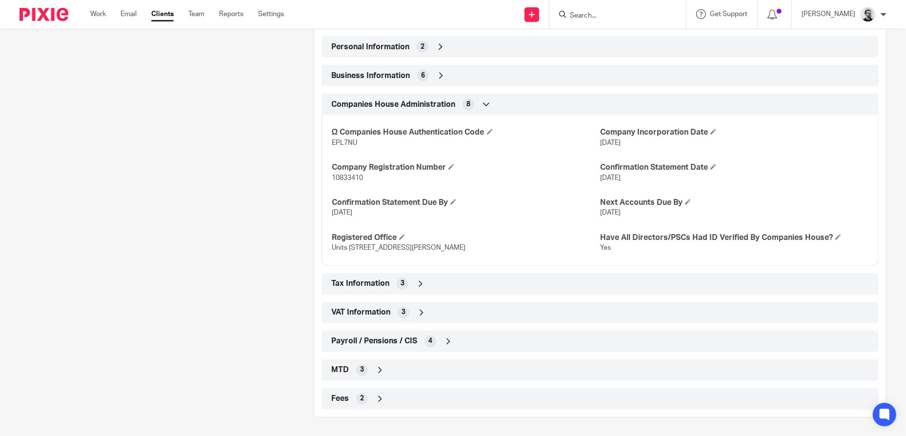
click at [621, 17] on input "Search" at bounding box center [613, 16] width 88 height 9
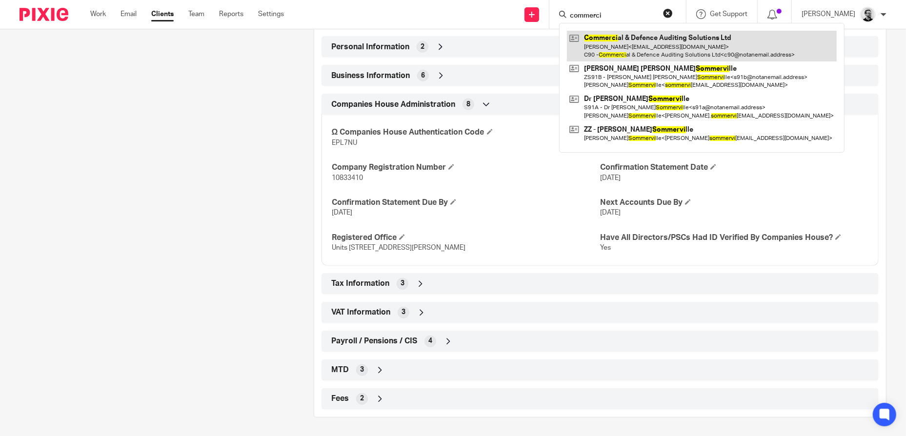
type input "commerci"
click at [624, 45] on link at bounding box center [702, 46] width 270 height 30
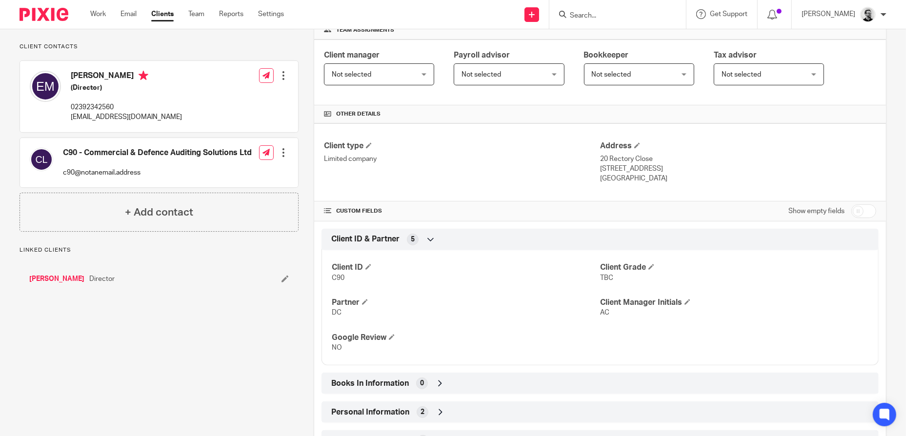
scroll to position [283, 0]
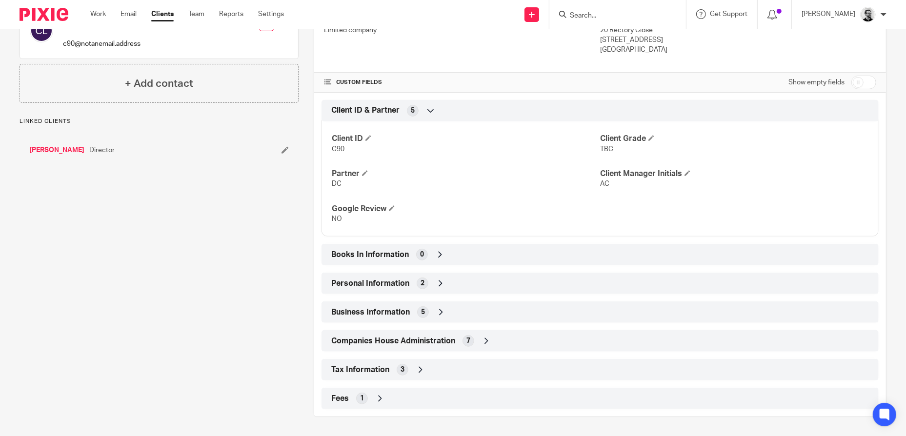
click at [531, 339] on div "Companies House Administration 7" at bounding box center [600, 341] width 543 height 17
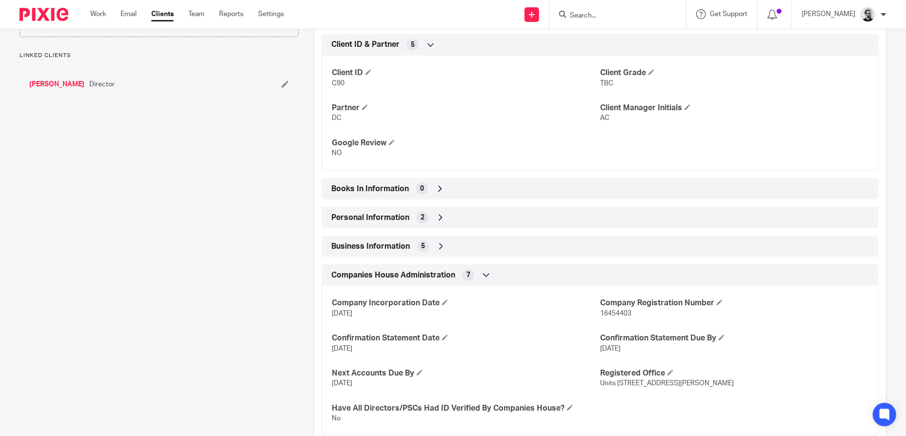
scroll to position [433, 0]
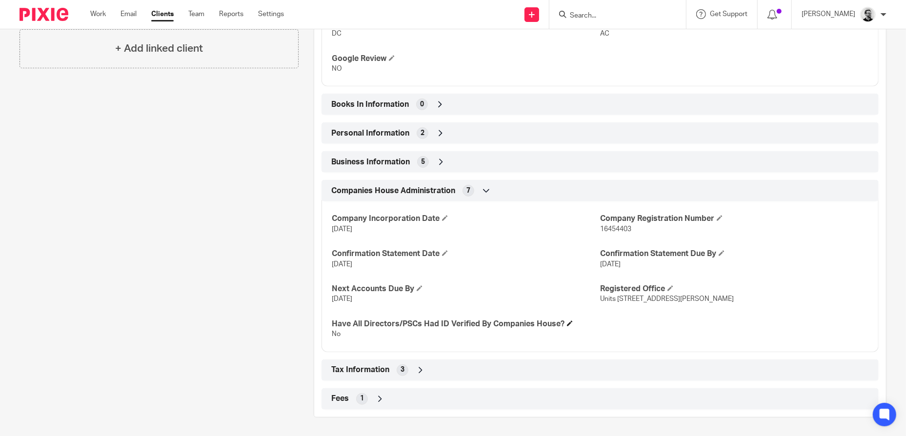
click at [563, 323] on h4 "Have All Directors/PSCs Had ID Verified By Companies House?" at bounding box center [466, 324] width 268 height 10
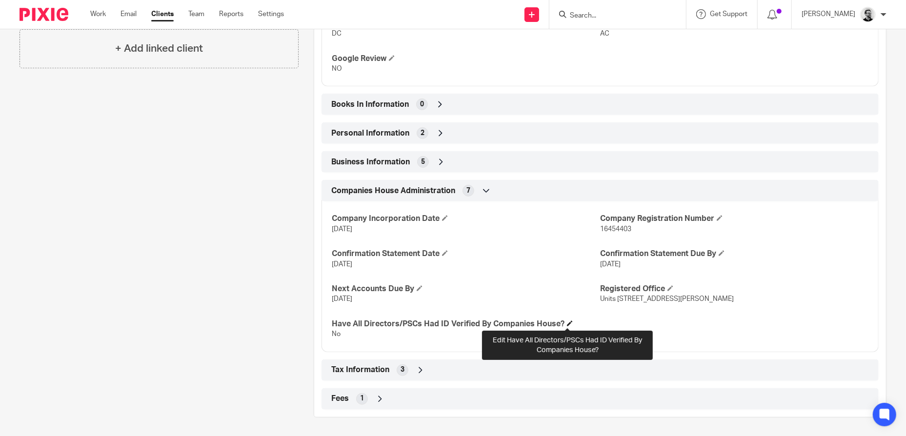
click at [567, 324] on span at bounding box center [570, 324] width 6 height 6
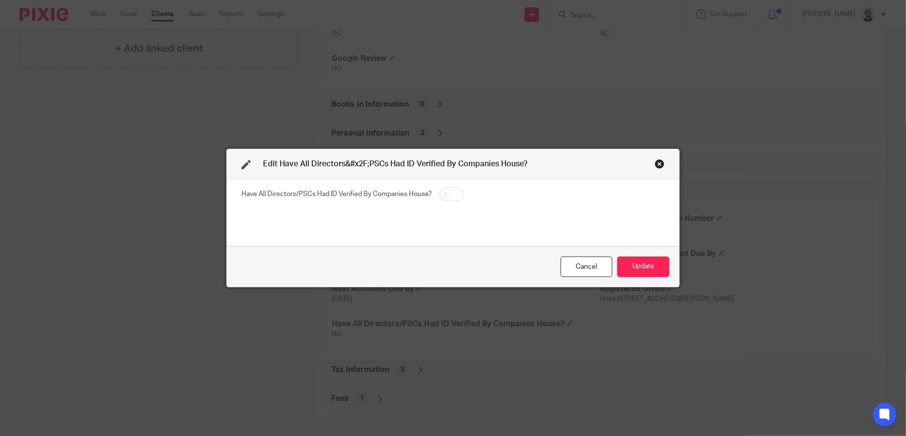
click at [442, 194] on input "checkbox" at bounding box center [451, 194] width 25 height 14
checkbox input "true"
click at [633, 261] on button "Update" at bounding box center [643, 267] width 52 height 21
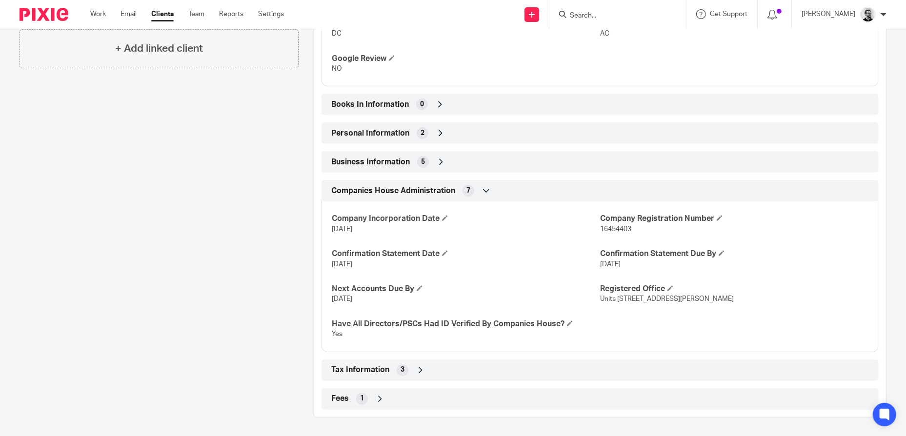
click at [600, 14] on input "Search" at bounding box center [613, 16] width 88 height 9
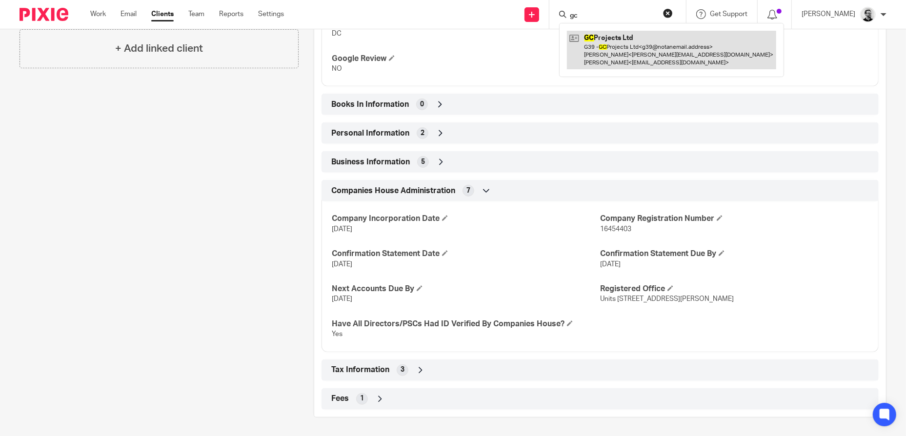
type input "gc"
click at [618, 45] on link at bounding box center [671, 50] width 209 height 39
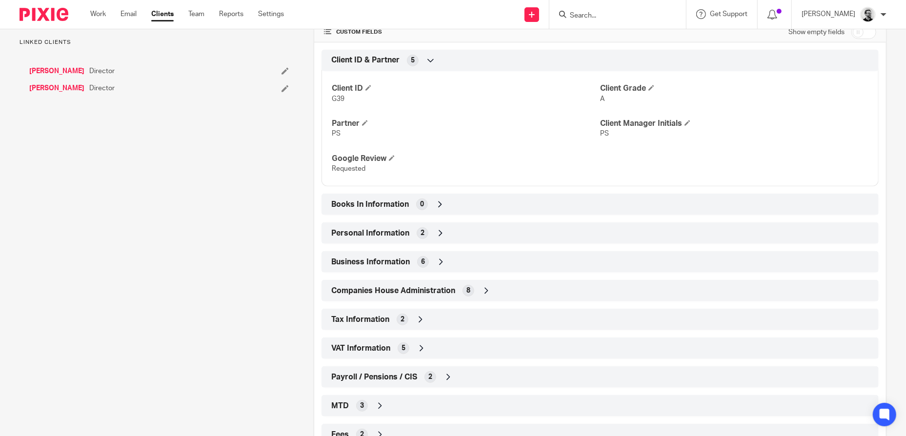
scroll to position [369, 0]
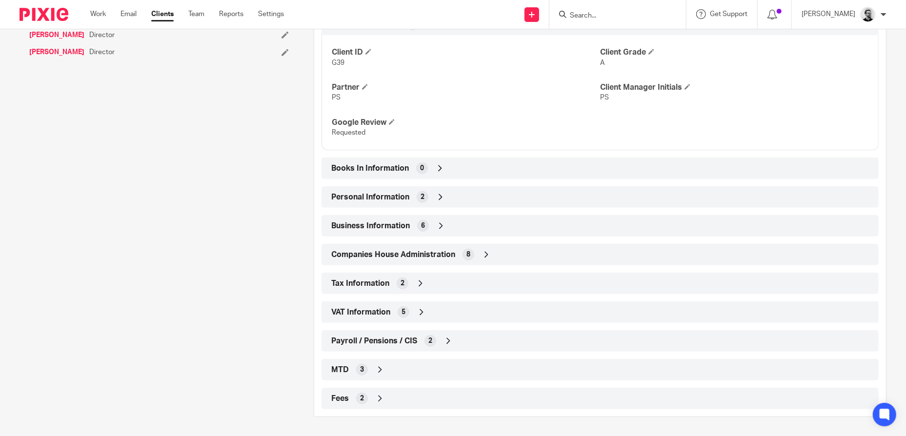
click at [490, 255] on div "Companies House Administration 8" at bounding box center [600, 254] width 543 height 17
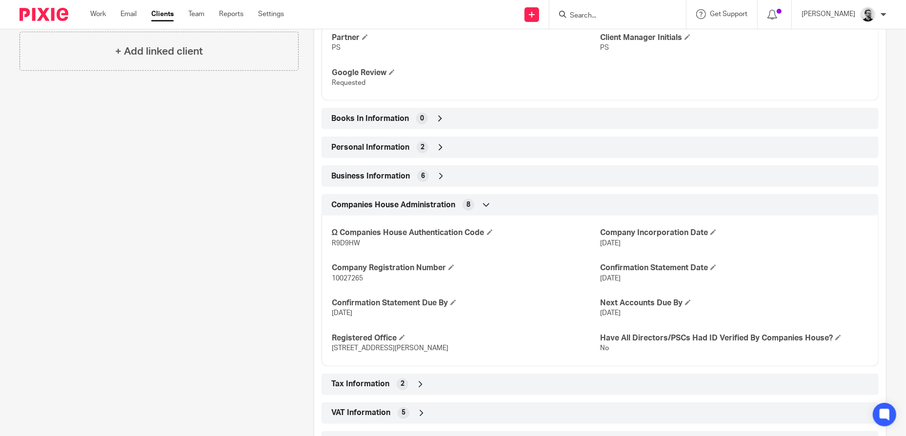
scroll to position [515, 0]
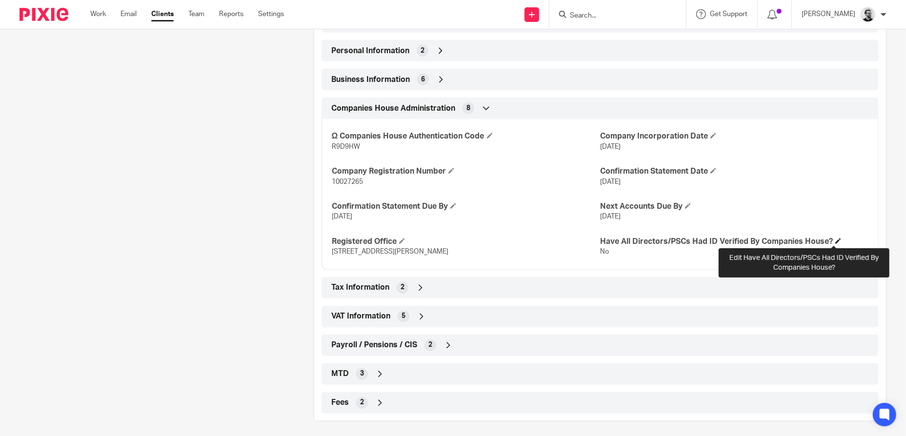
click at [836, 240] on span at bounding box center [839, 241] width 6 height 6
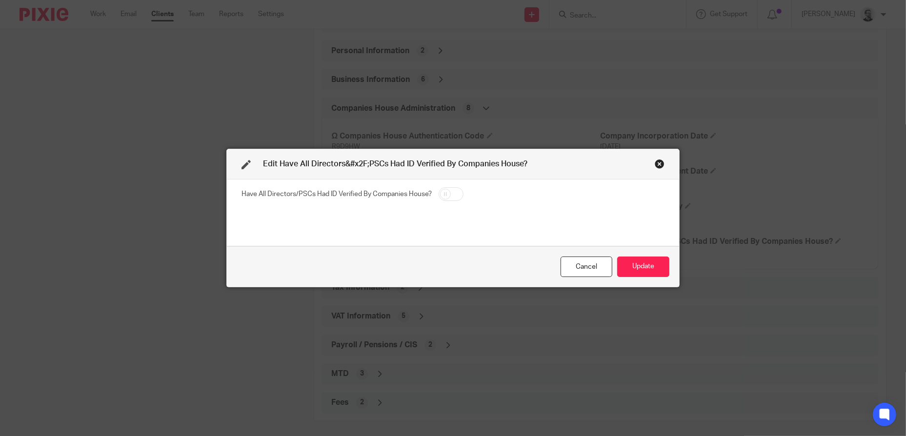
click at [450, 193] on input "checkbox" at bounding box center [451, 194] width 25 height 14
checkbox input "true"
click at [652, 268] on button "Update" at bounding box center [643, 267] width 52 height 21
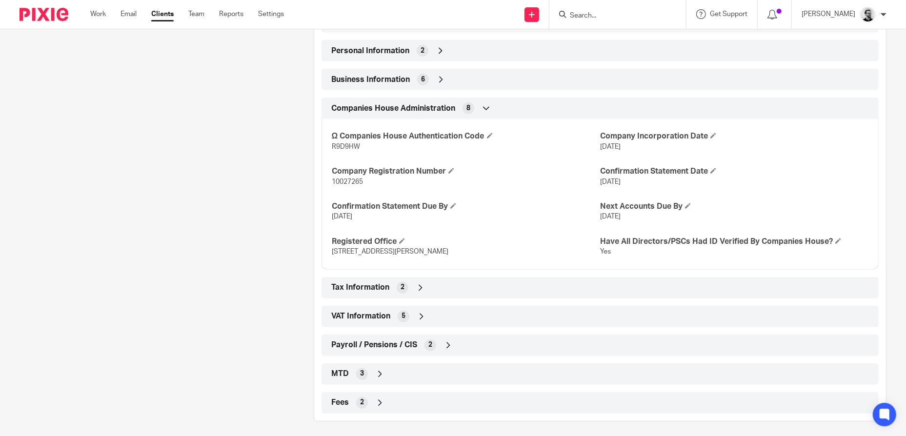
click at [601, 17] on input "Search" at bounding box center [613, 16] width 88 height 9
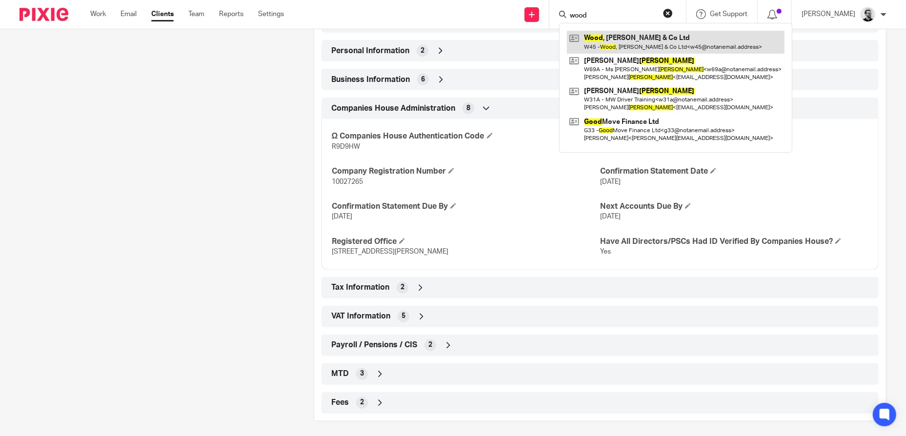
type input "wood"
click at [633, 46] on link at bounding box center [676, 42] width 218 height 22
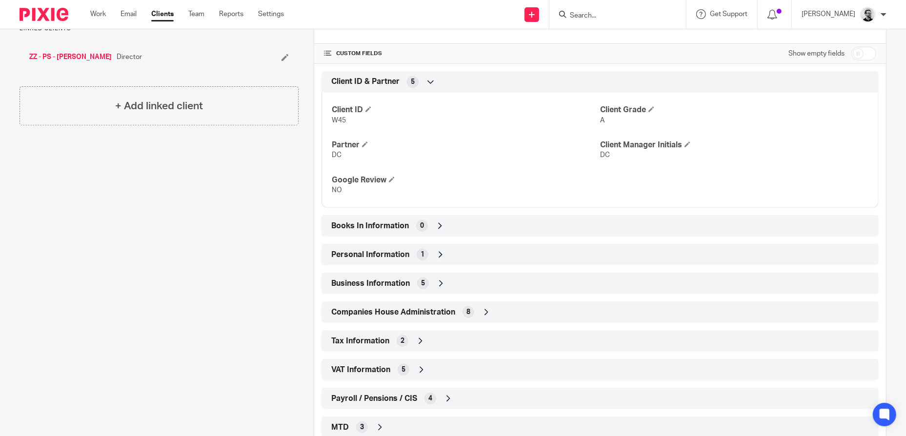
scroll to position [369, 0]
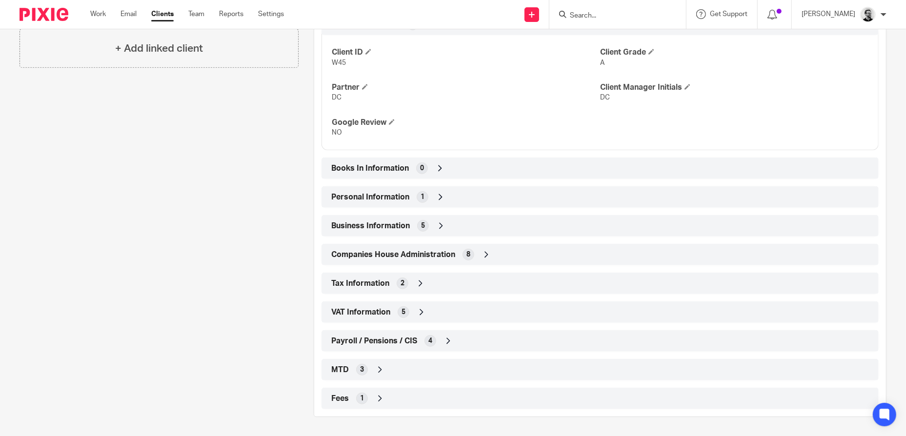
click at [486, 252] on icon at bounding box center [487, 255] width 10 height 10
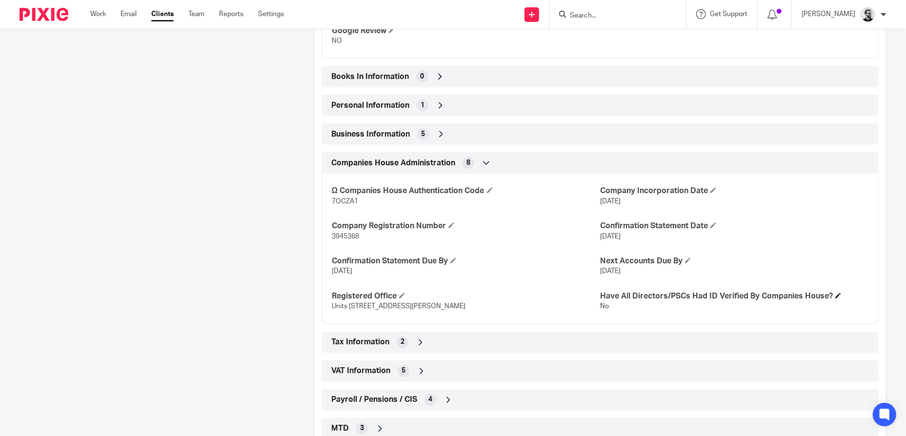
scroll to position [467, 0]
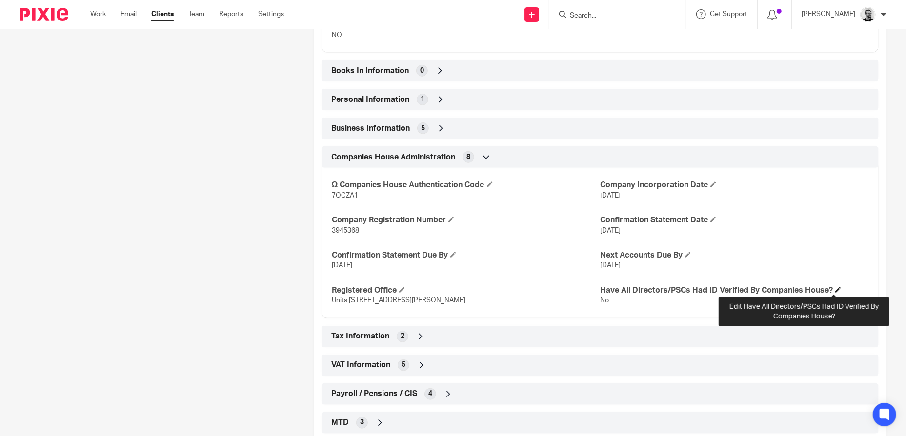
click at [836, 291] on span at bounding box center [839, 290] width 6 height 6
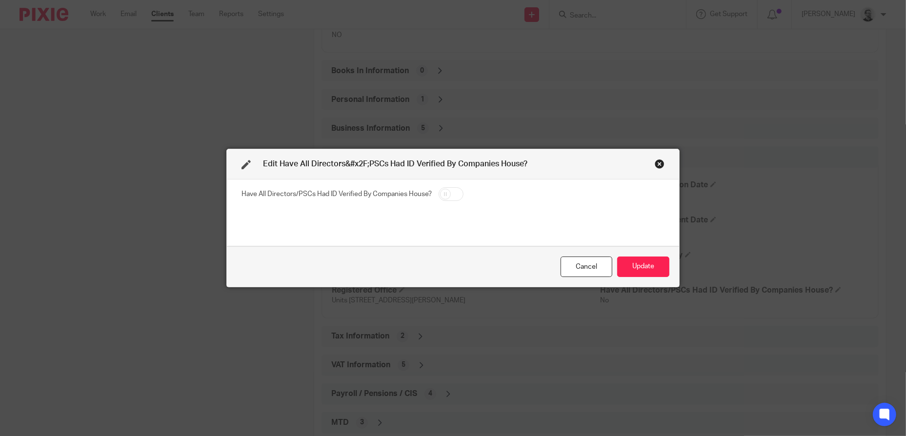
click at [452, 196] on input "checkbox" at bounding box center [451, 194] width 25 height 14
checkbox input "true"
click at [642, 258] on button "Update" at bounding box center [643, 267] width 52 height 21
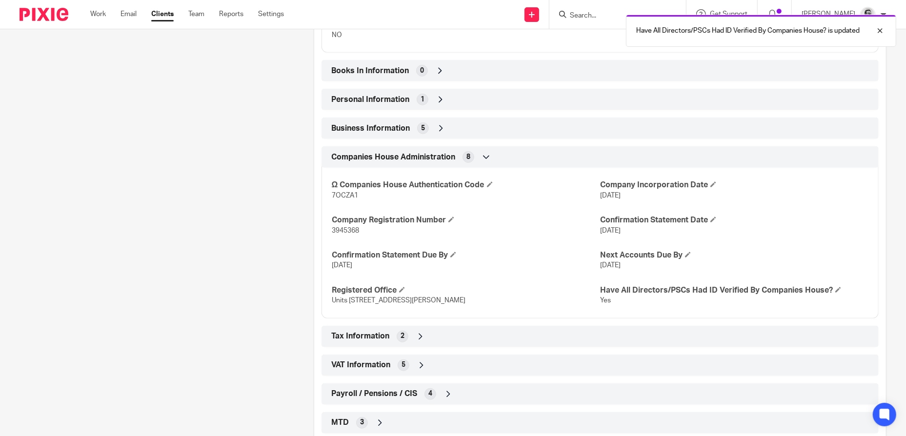
click at [607, 14] on div "Have All Directors/PSCs Had ID Verified By Companies House? is updated" at bounding box center [675, 28] width 444 height 37
click at [592, 15] on div "Have All Directors/PSCs Had ID Verified By Companies House? is updated" at bounding box center [675, 28] width 444 height 37
click at [882, 32] on div at bounding box center [873, 31] width 26 height 12
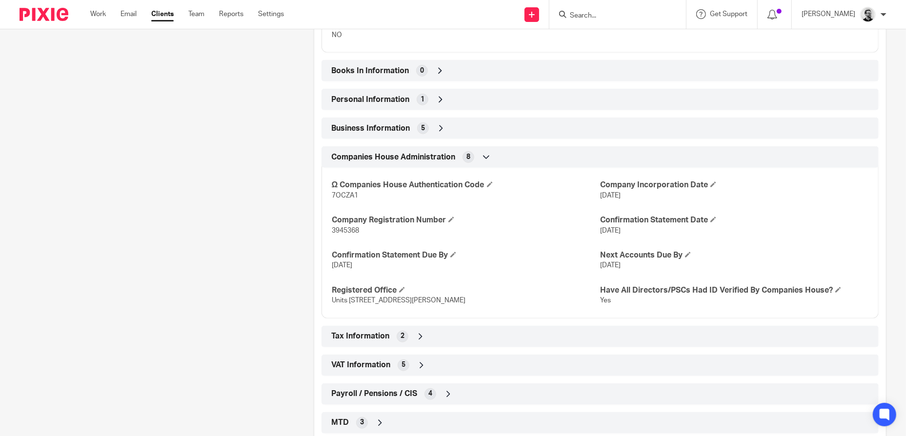
click at [599, 19] on input "Search" at bounding box center [613, 16] width 88 height 9
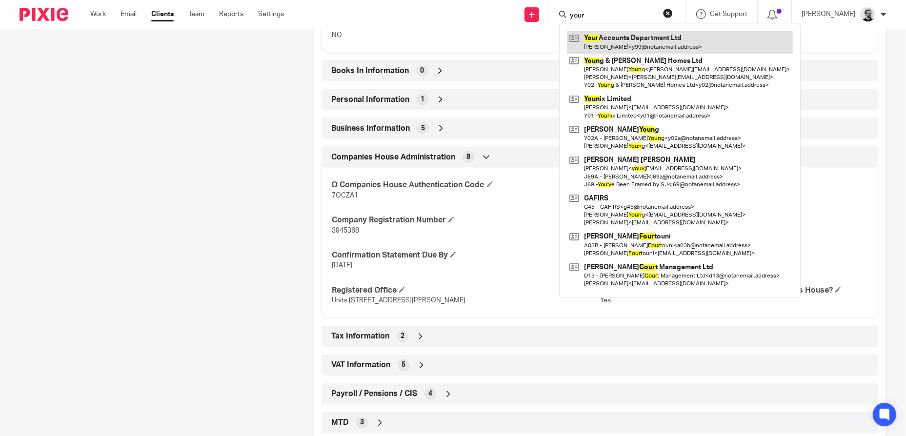
type input "your"
click at [637, 46] on link at bounding box center [680, 42] width 226 height 22
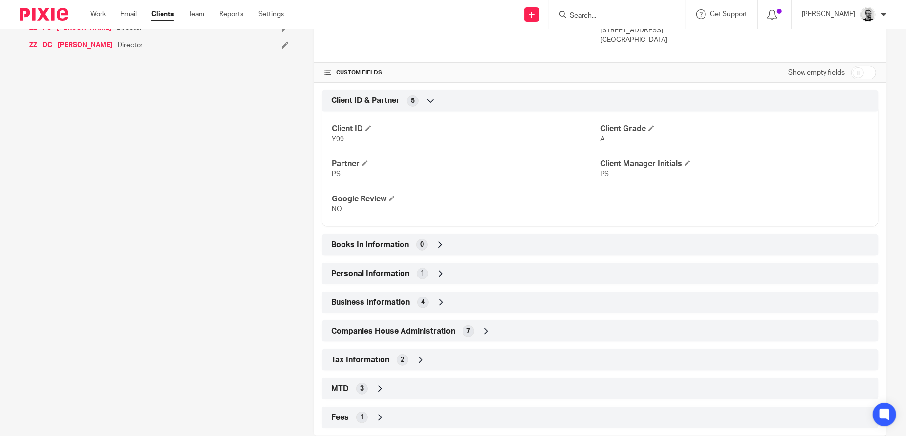
scroll to position [311, 0]
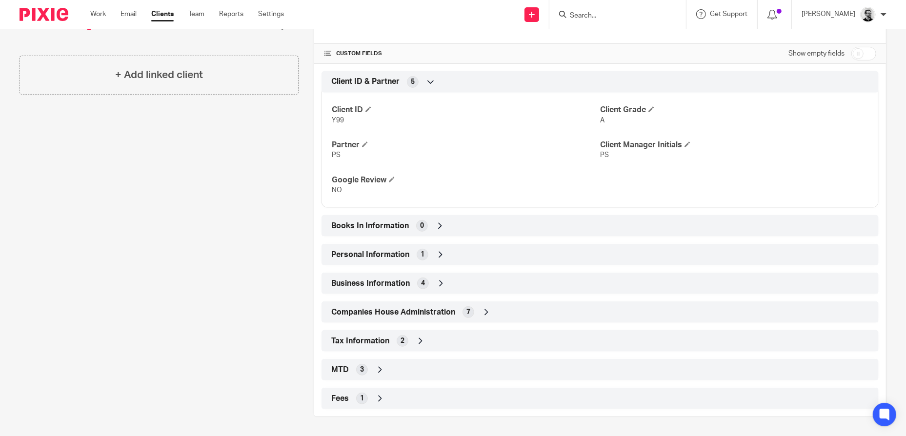
click at [509, 313] on div "Companies House Administration 7" at bounding box center [600, 312] width 543 height 17
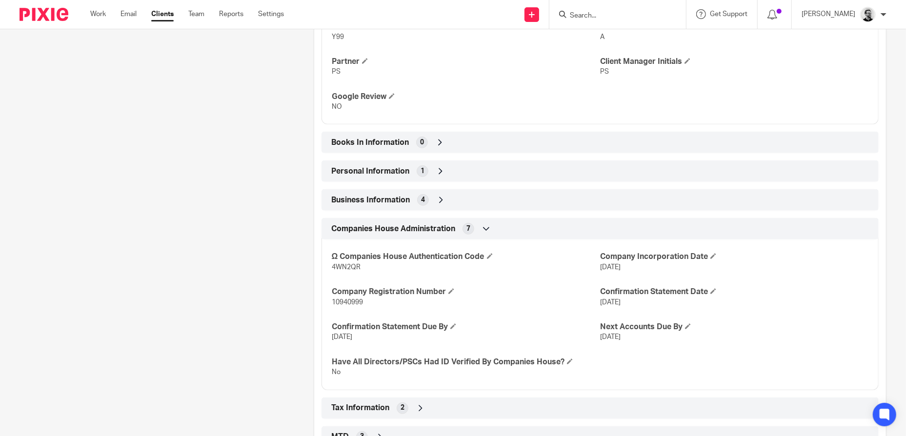
scroll to position [462, 0]
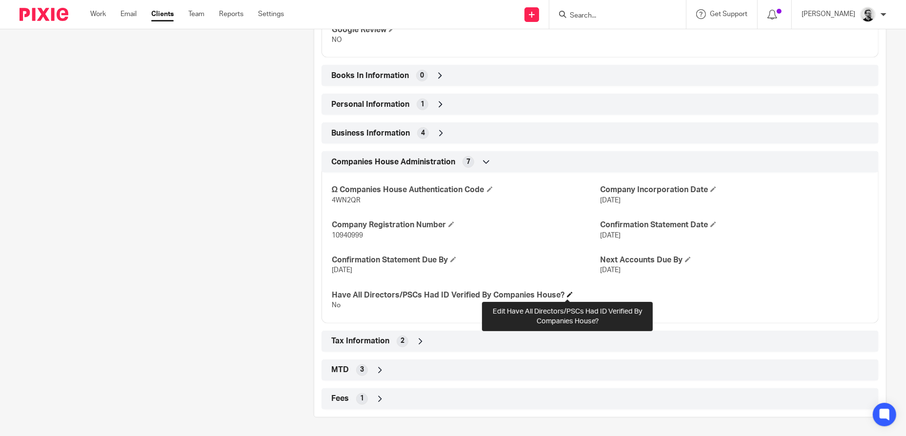
click at [567, 294] on span at bounding box center [570, 295] width 6 height 6
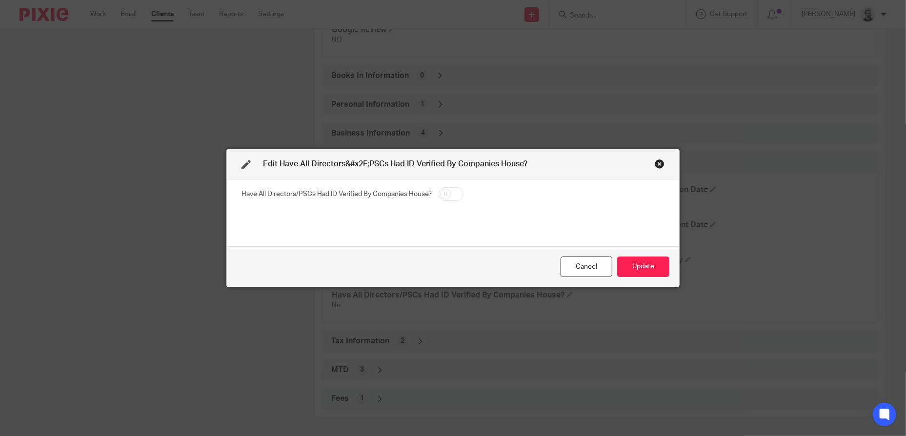
click at [456, 191] on input "checkbox" at bounding box center [451, 194] width 25 height 14
checkbox input "true"
click at [633, 264] on button "Update" at bounding box center [643, 267] width 52 height 21
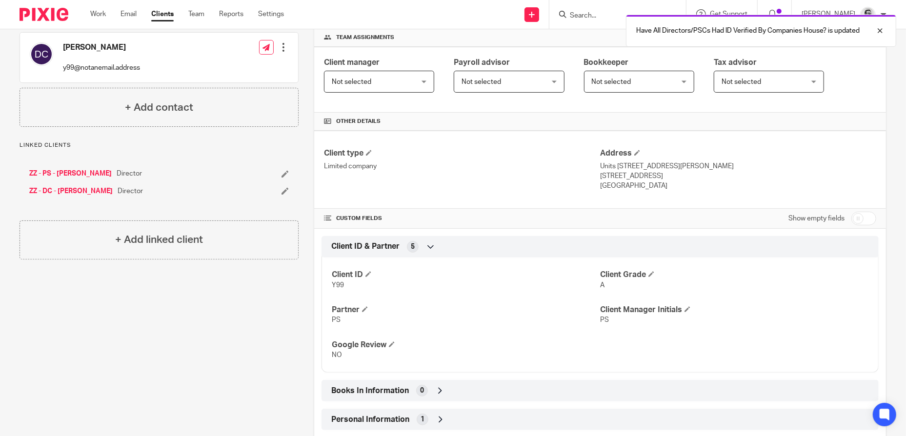
scroll to position [0, 0]
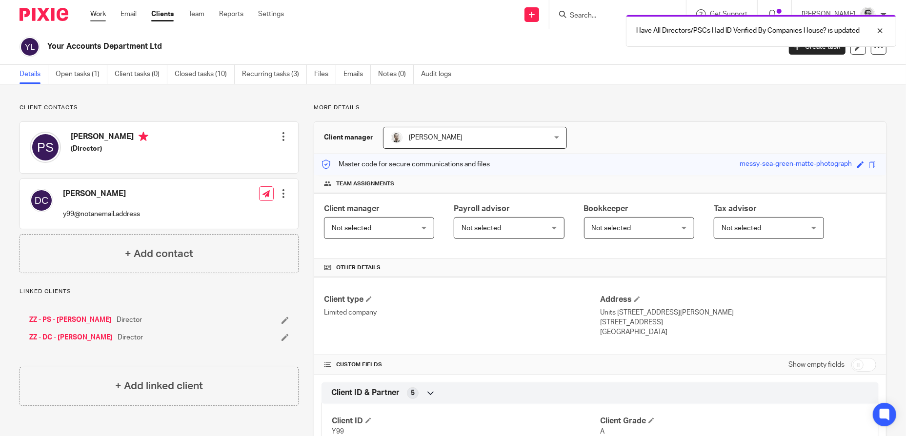
click at [94, 11] on link "Work" at bounding box center [98, 14] width 16 height 10
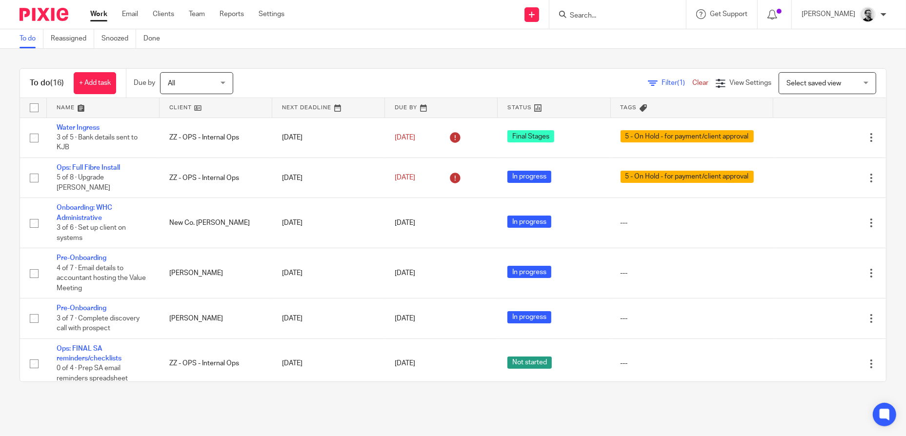
drag, startPoint x: 161, startPoint y: 14, endPoint x: 418, endPoint y: 41, distance: 258.1
click at [161, 14] on link "Clients" at bounding box center [163, 14] width 21 height 10
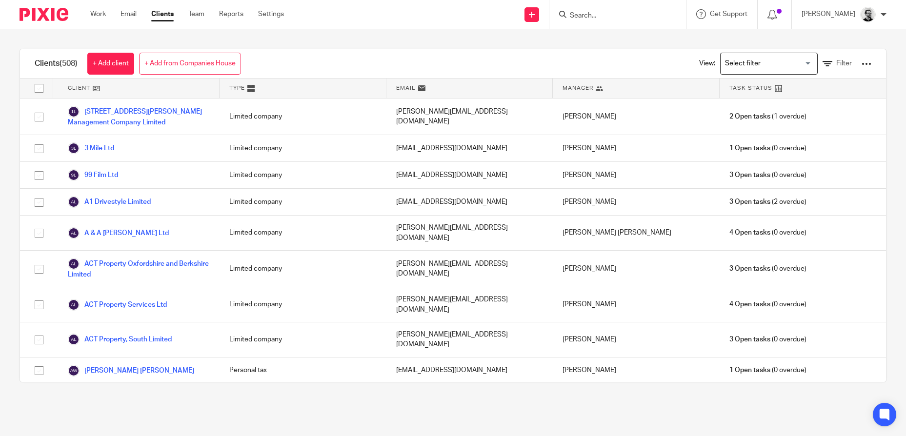
click at [860, 65] on div "View: Loading... Filter" at bounding box center [778, 63] width 216 height 29
click at [862, 64] on div at bounding box center [867, 64] width 10 height 10
click at [785, 114] on link "Export clients to CSV file" at bounding box center [789, 114] width 136 height 15
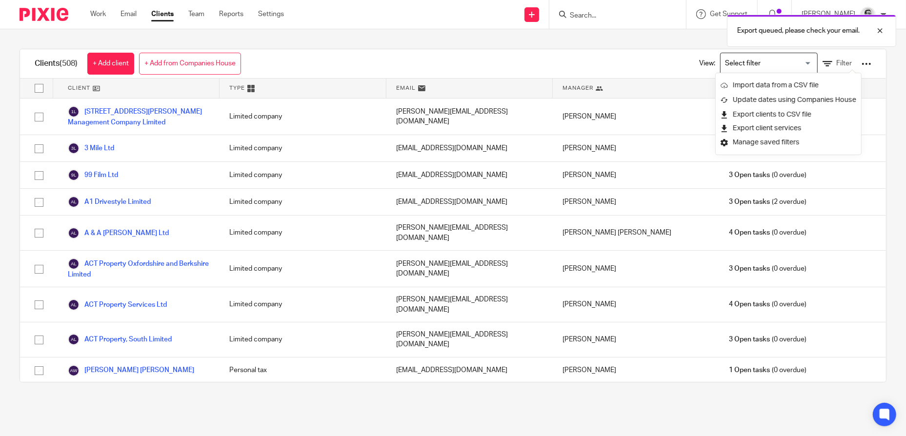
drag, startPoint x: 322, startPoint y: 55, endPoint x: 251, endPoint y: 14, distance: 81.8
click at [319, 55] on div "Clients (508) + Add client + Add from Companies House View: Loading... Filter" at bounding box center [453, 63] width 866 height 29
click at [236, 15] on link "Reports" at bounding box center [231, 14] width 24 height 10
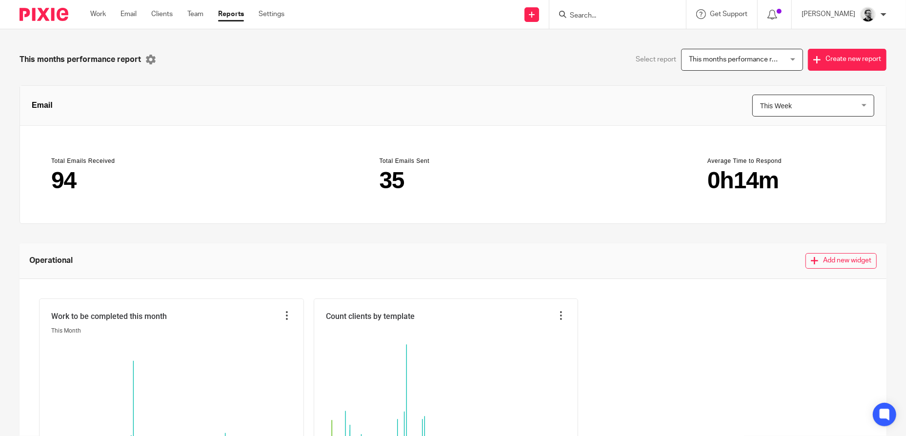
click at [196, 13] on link "Team" at bounding box center [195, 14] width 16 height 10
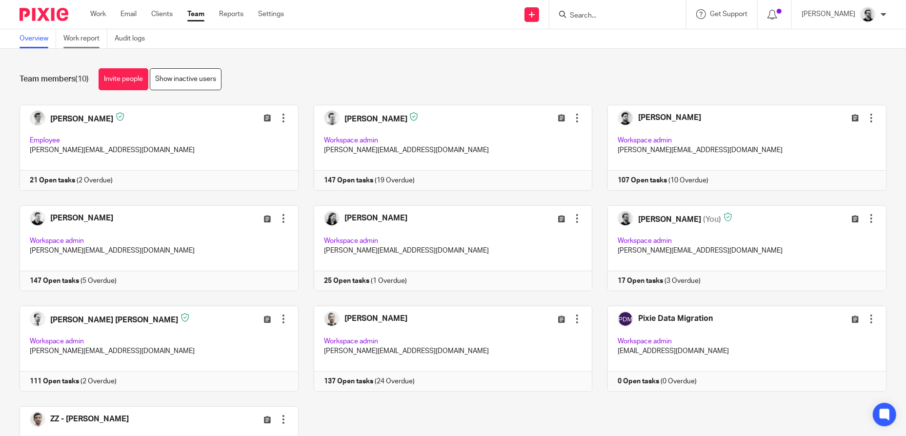
click at [85, 41] on link "Work report" at bounding box center [85, 38] width 44 height 19
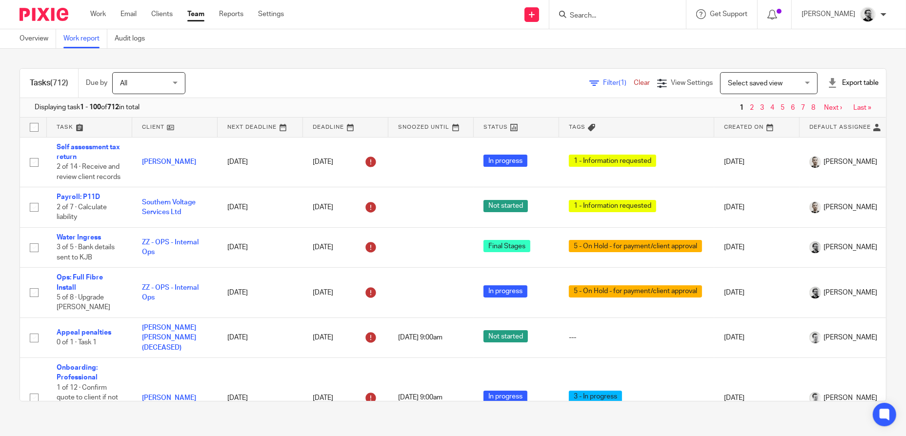
click at [842, 81] on div "Export table" at bounding box center [853, 83] width 51 height 10
click at [840, 117] on link "Excel spreadsheet" at bounding box center [830, 119] width 57 height 7
click at [102, 19] on link "Work" at bounding box center [98, 14] width 16 height 10
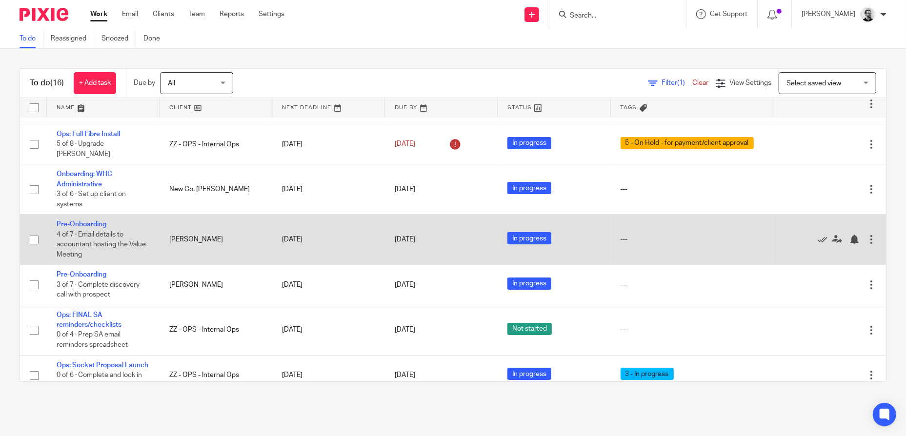
scroll to position [49, 0]
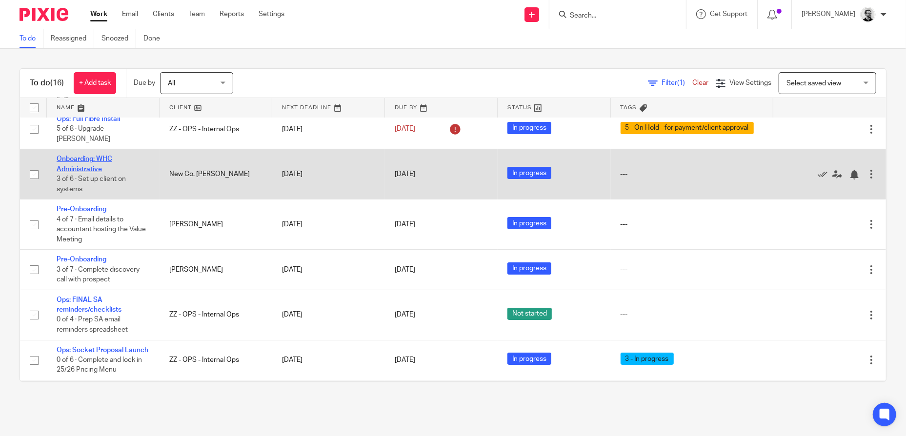
click at [85, 161] on link "Onboarding: WHC Administrative" at bounding box center [85, 164] width 56 height 17
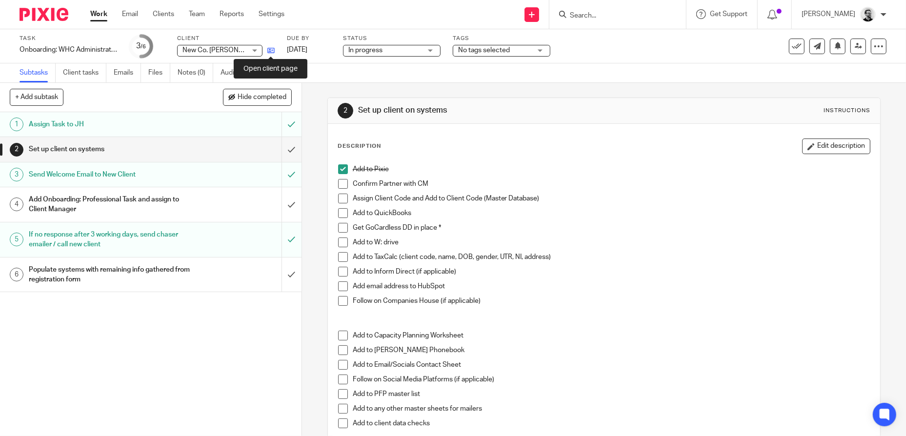
click at [272, 50] on icon at bounding box center [270, 50] width 7 height 7
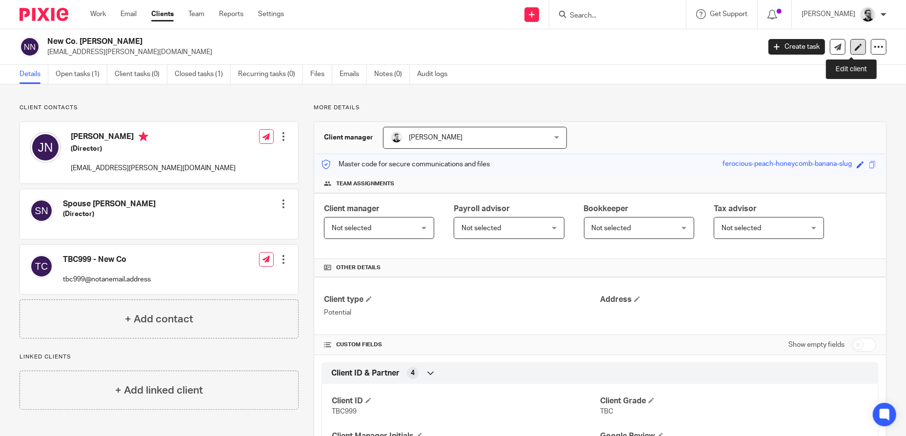
click at [856, 46] on link at bounding box center [859, 47] width 16 height 16
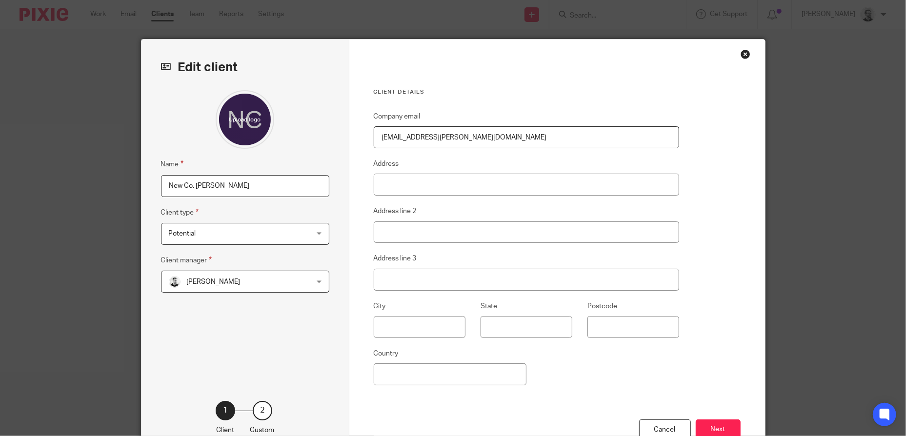
drag, startPoint x: 214, startPoint y: 188, endPoint x: 201, endPoint y: 187, distance: 12.7
click at [214, 188] on input "New Co. [PERSON_NAME]" at bounding box center [245, 186] width 168 height 22
click at [193, 186] on input "New Co. [PERSON_NAME]" at bounding box center [245, 186] width 168 height 22
click at [746, 57] on div "Close this dialog window" at bounding box center [746, 54] width 10 height 10
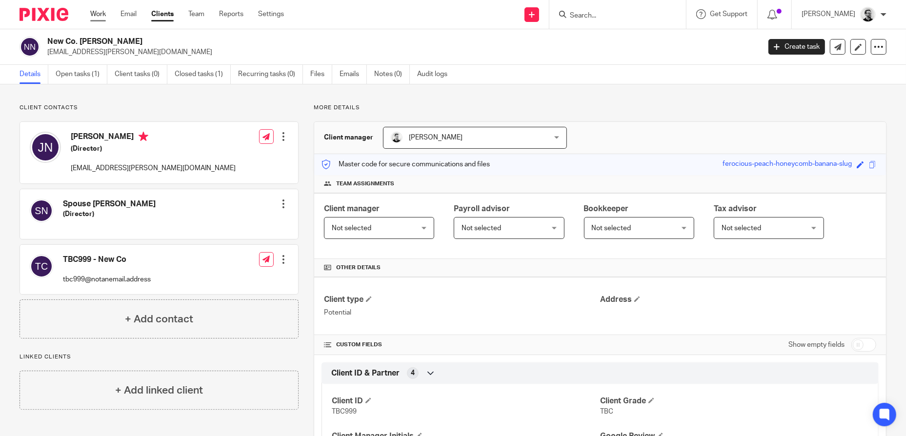
click at [100, 17] on link "Work" at bounding box center [98, 14] width 16 height 10
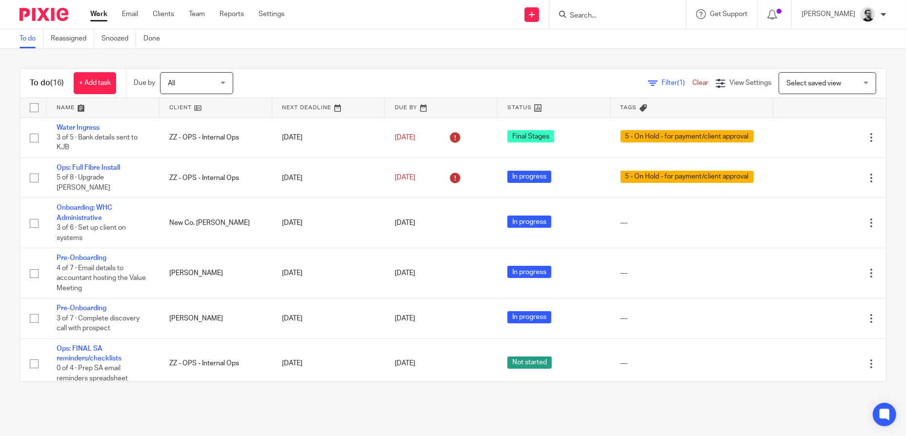
click at [614, 18] on input "Search" at bounding box center [613, 16] width 88 height 9
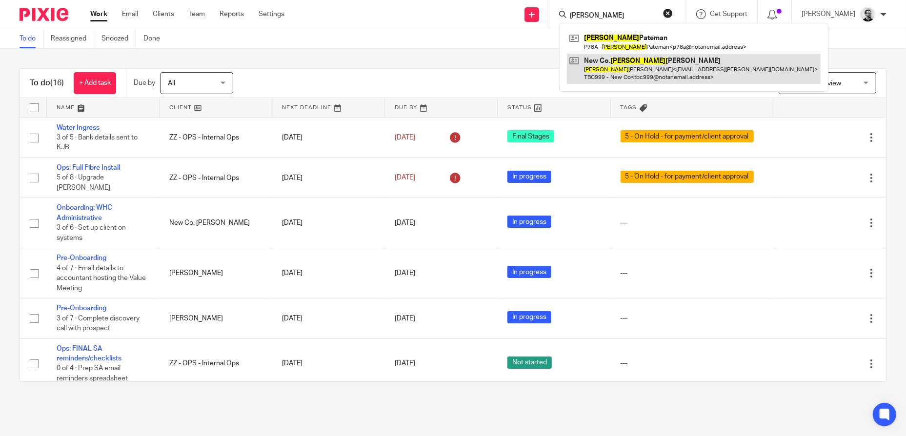
type input "justin"
click at [689, 67] on link at bounding box center [694, 69] width 254 height 30
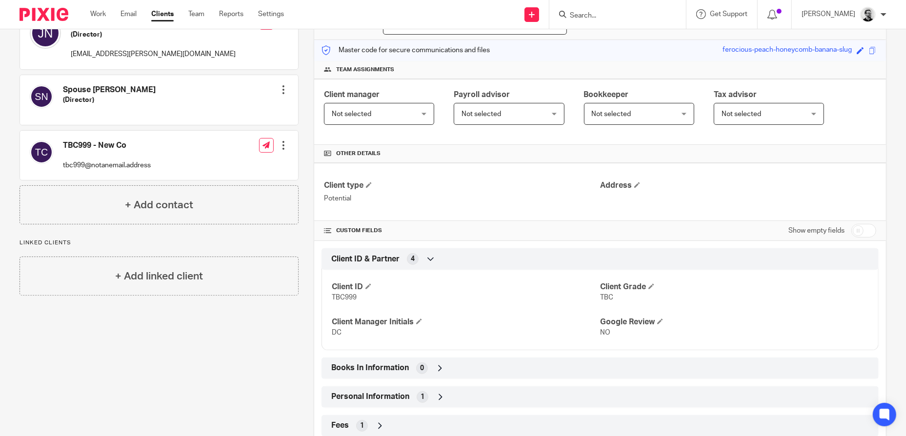
scroll to position [44, 0]
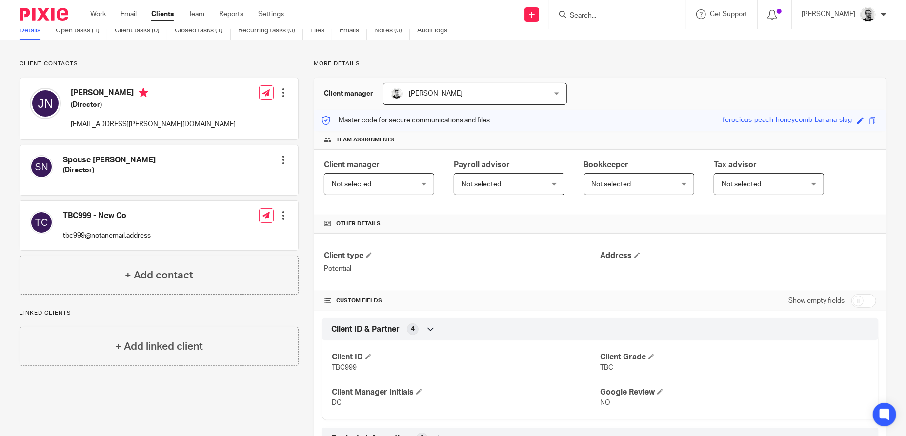
click at [856, 298] on input "checkbox" at bounding box center [864, 301] width 25 height 14
checkbox input "true"
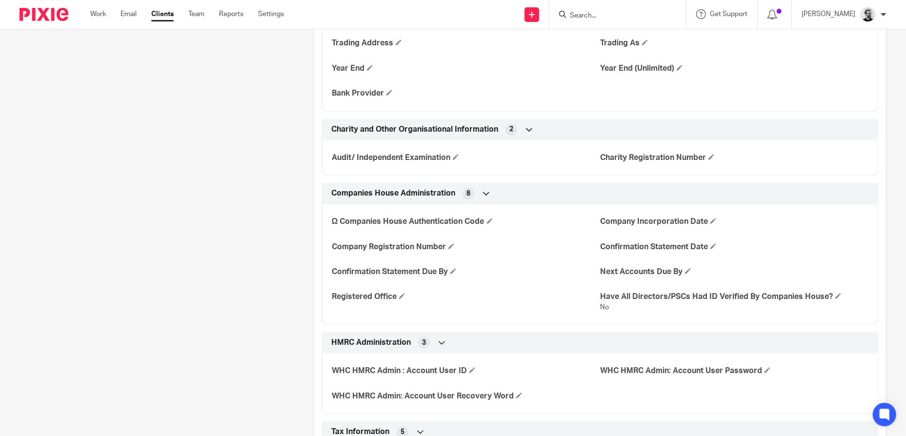
scroll to position [825, 0]
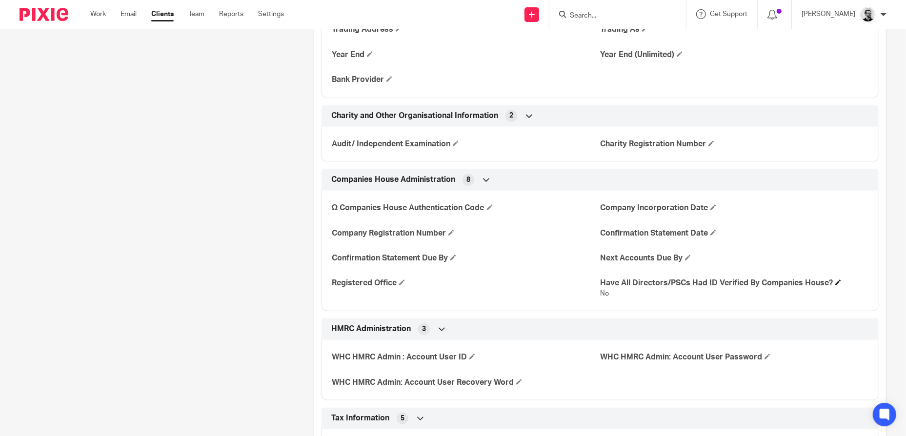
click at [838, 282] on h4 "Have All Directors/PSCs Had ID Verified By Companies House?" at bounding box center [734, 283] width 268 height 10
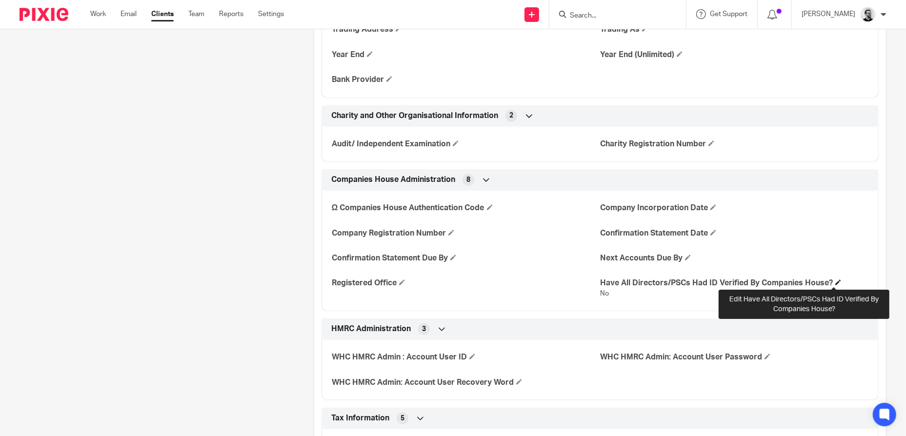
click at [836, 283] on span at bounding box center [839, 283] width 6 height 6
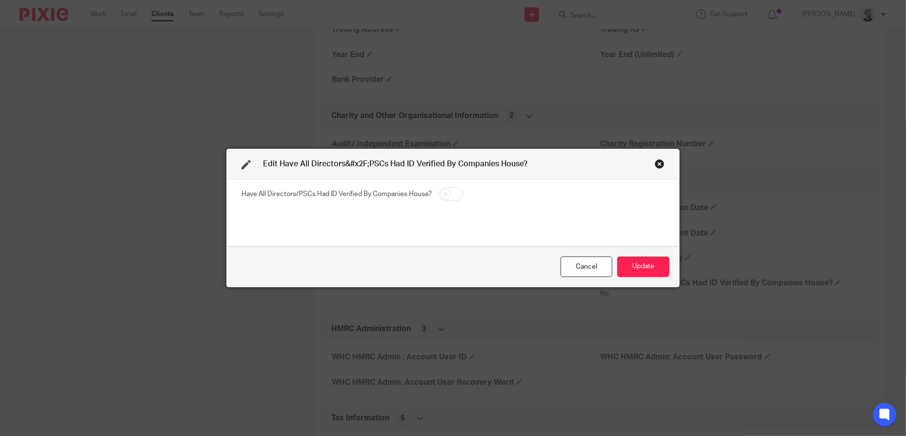
click at [453, 197] on input "checkbox" at bounding box center [451, 194] width 25 height 14
click at [451, 193] on input "checkbox" at bounding box center [451, 194] width 25 height 14
checkbox input "false"
click at [653, 269] on button "Update" at bounding box center [643, 267] width 52 height 21
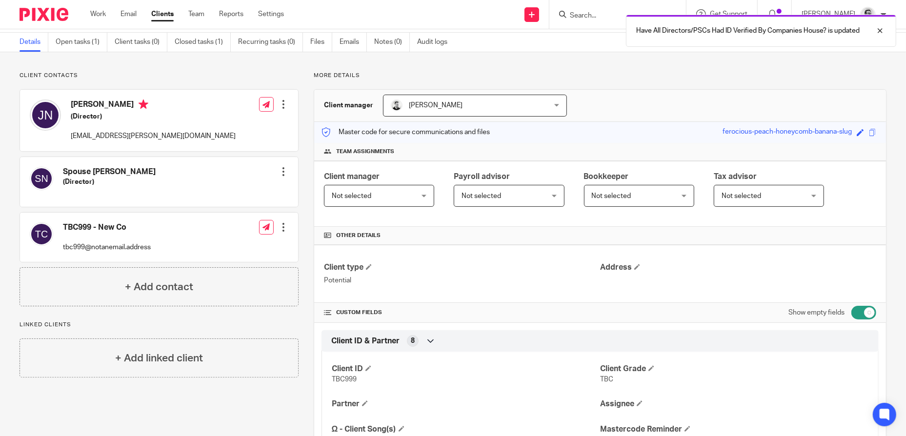
scroll to position [0, 0]
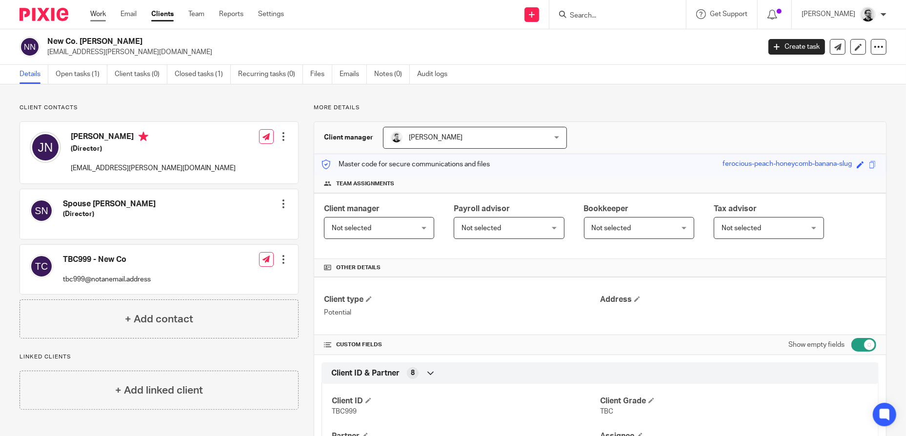
drag, startPoint x: 99, startPoint y: 16, endPoint x: 193, endPoint y: 25, distance: 94.6
click at [100, 16] on link "Work" at bounding box center [98, 14] width 16 height 10
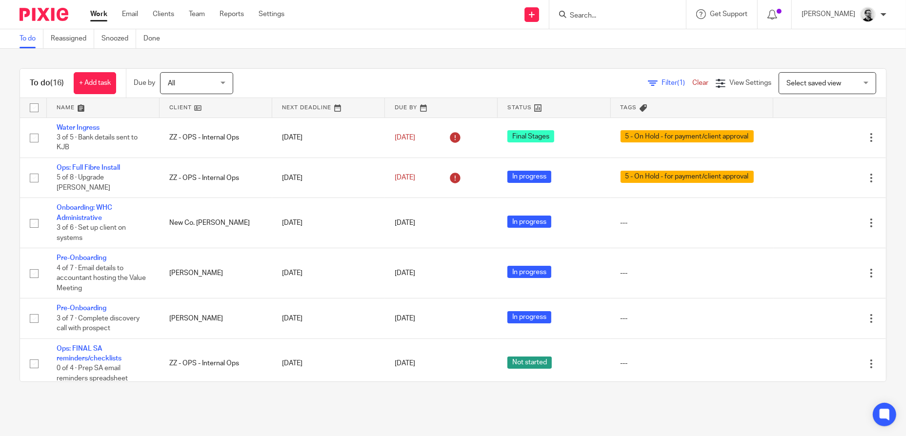
click at [606, 16] on input "Search" at bounding box center [613, 16] width 88 height 9
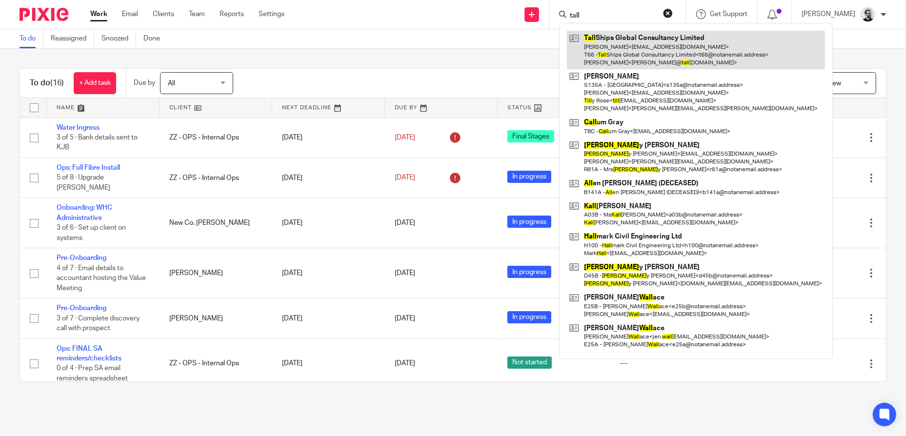
type input "tall"
click at [636, 40] on link at bounding box center [696, 50] width 258 height 39
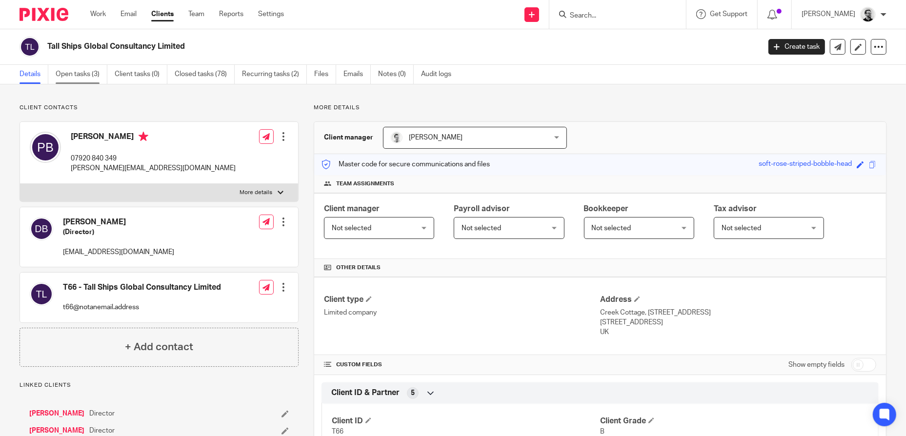
click at [79, 75] on link "Open tasks (3)" at bounding box center [82, 74] width 52 height 19
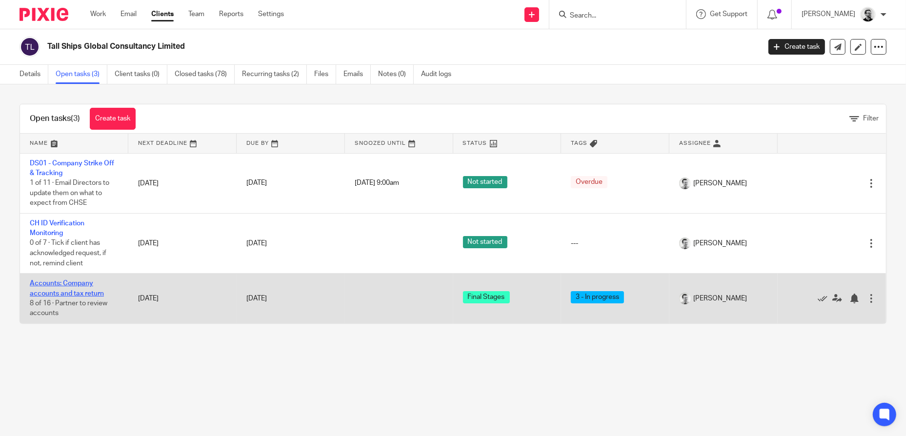
click at [78, 292] on link "Accounts: Company accounts and tax return" at bounding box center [67, 288] width 74 height 17
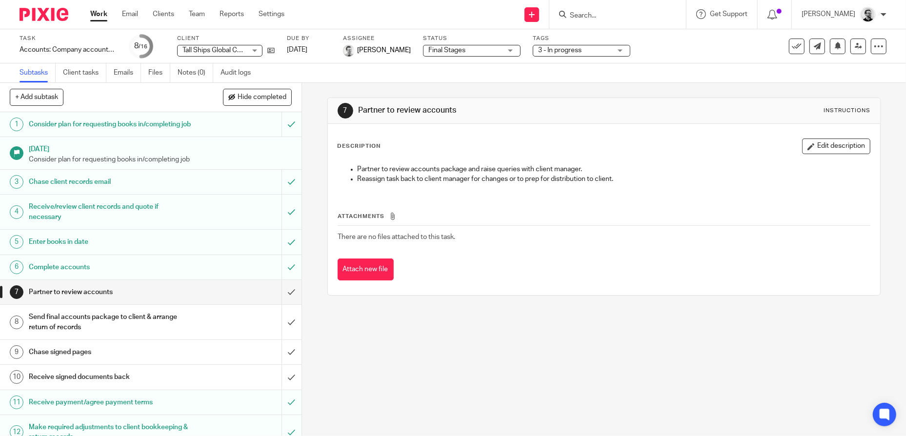
click at [620, 13] on input "Search" at bounding box center [613, 16] width 88 height 9
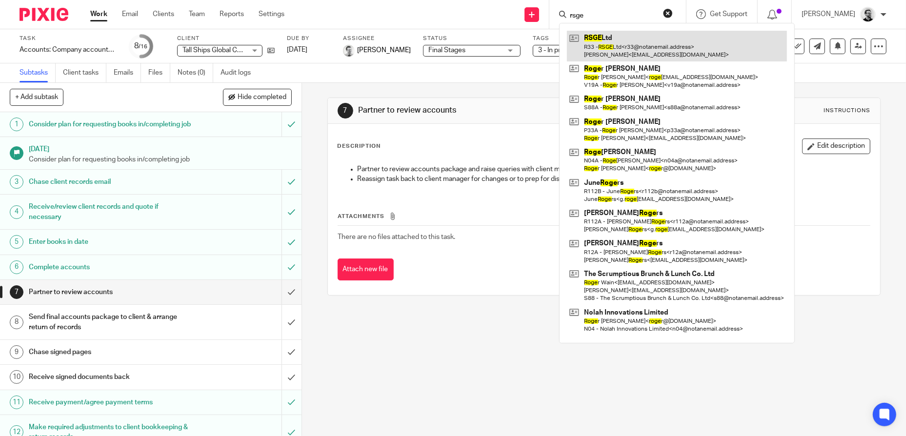
type input "rsge"
click at [638, 46] on link at bounding box center [677, 46] width 220 height 30
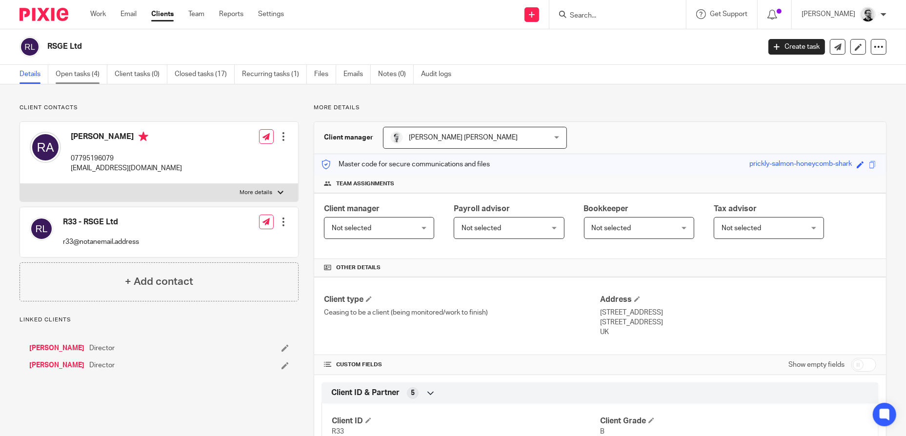
click at [75, 77] on link "Open tasks (4)" at bounding box center [82, 74] width 52 height 19
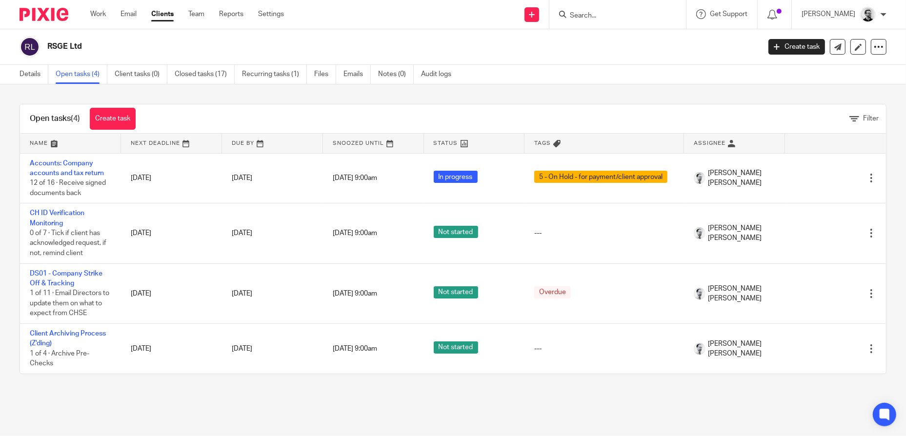
click at [605, 16] on input "Search" at bounding box center [613, 16] width 88 height 9
click at [260, 16] on link "Settings" at bounding box center [271, 14] width 26 height 10
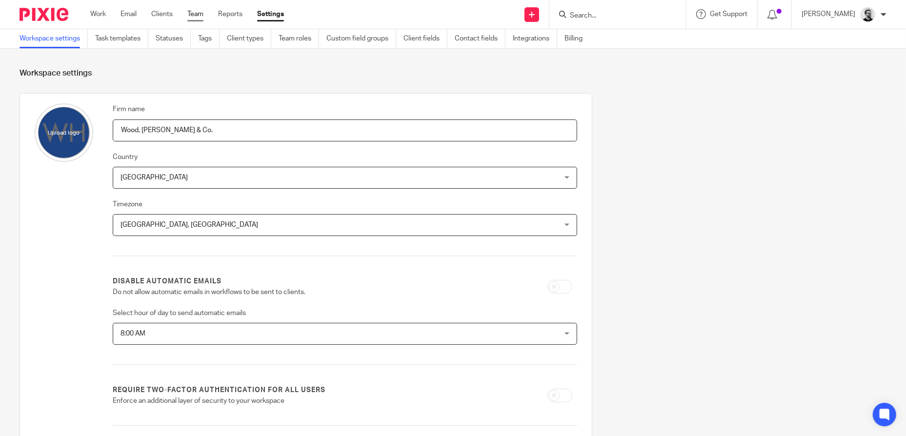
click at [196, 14] on link "Team" at bounding box center [195, 14] width 16 height 10
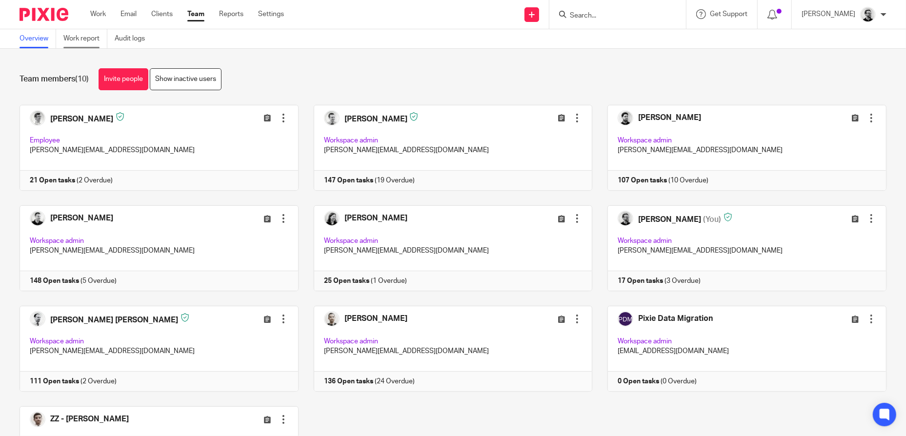
click at [71, 39] on link "Work report" at bounding box center [85, 38] width 44 height 19
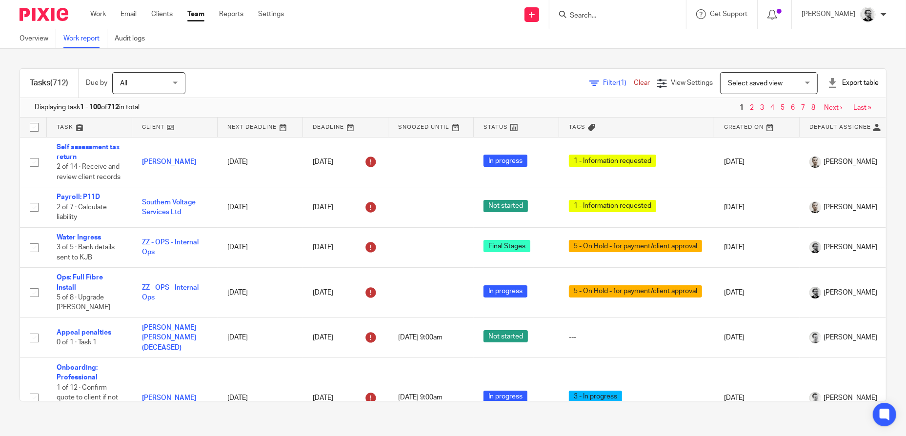
click at [847, 80] on div "Export table" at bounding box center [853, 83] width 51 height 10
click at [827, 119] on link "Excel spreadsheet" at bounding box center [830, 119] width 57 height 7
click at [267, 13] on link "Settings" at bounding box center [271, 14] width 26 height 10
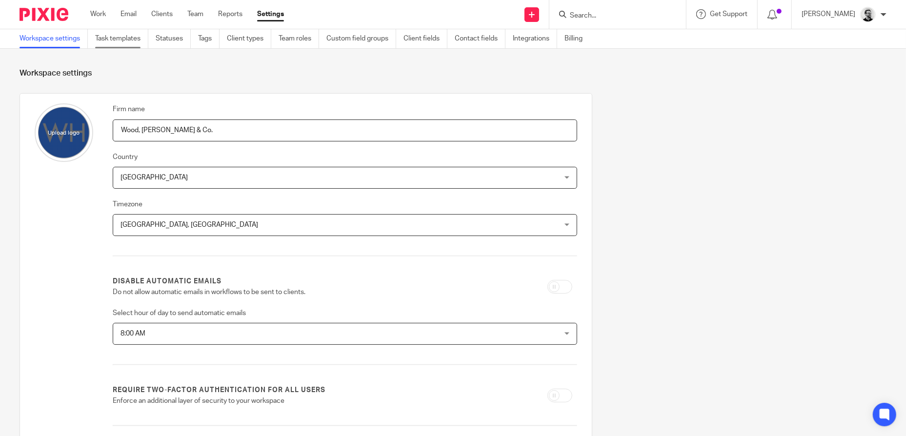
click at [128, 44] on link "Task templates" at bounding box center [121, 38] width 53 height 19
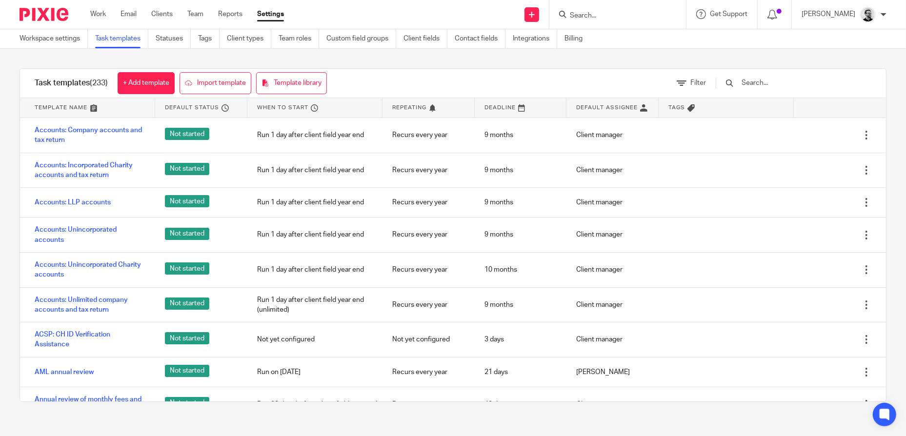
click at [770, 79] on input "text" at bounding box center [798, 83] width 114 height 11
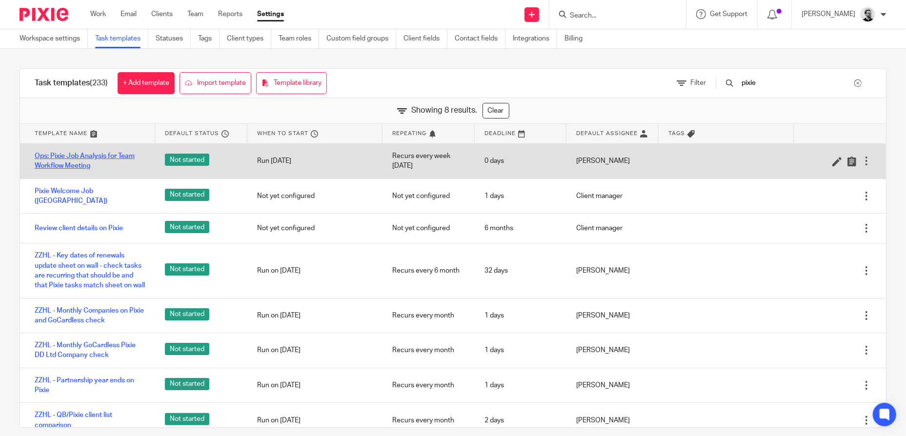
type input "pixie"
click at [82, 157] on link "Ops: Pixie Job Analysis for Team Workflow Meeting" at bounding box center [90, 161] width 111 height 20
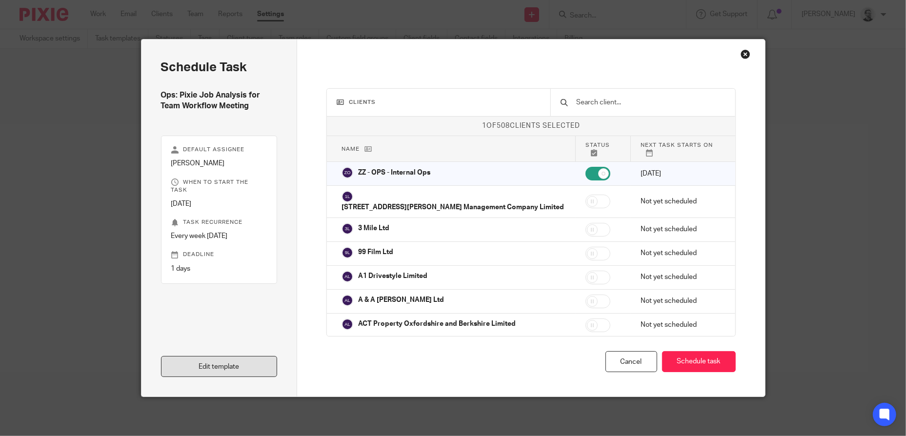
click at [245, 368] on link "Edit template" at bounding box center [219, 366] width 117 height 21
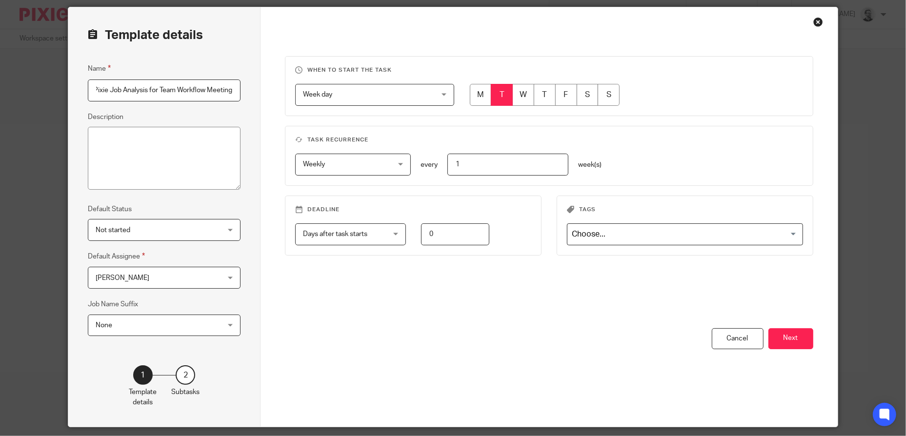
scroll to position [63, 0]
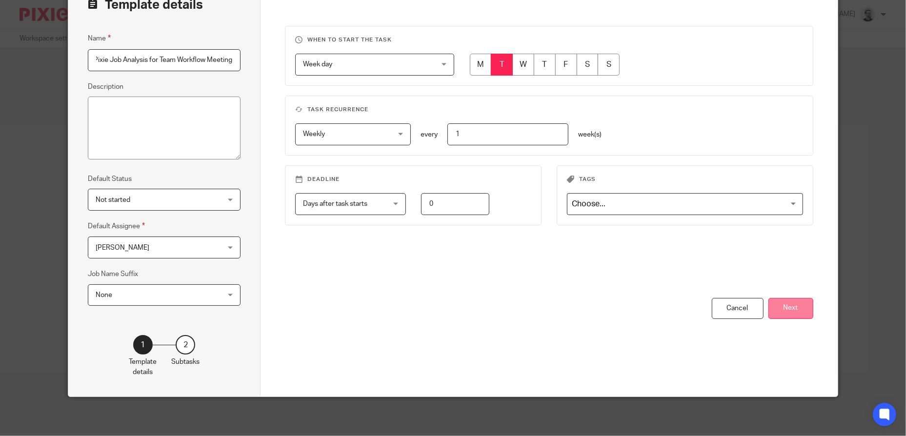
click at [795, 308] on button "Next" at bounding box center [791, 308] width 45 height 21
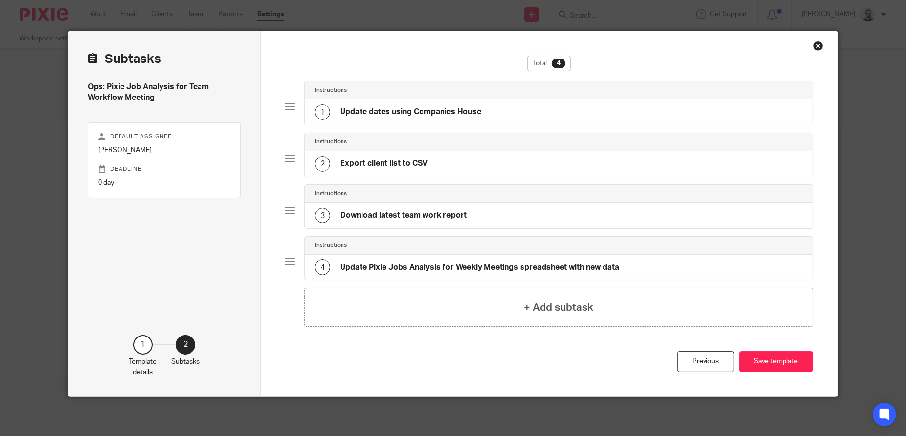
scroll to position [8, 0]
click at [494, 219] on div "3 Download latest team work report" at bounding box center [559, 216] width 508 height 25
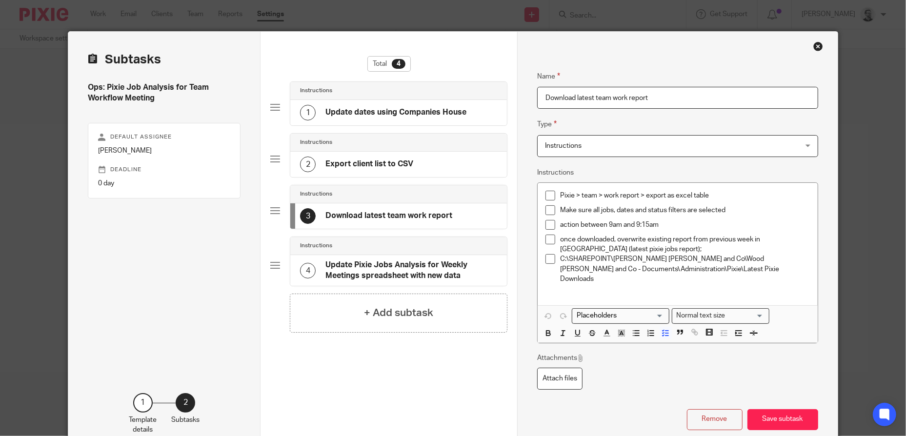
click at [744, 268] on p "C:\SHAREPOINT\Wood Hicks and Co\Wood Hicks and Co - Documents\Administration\Pi…" at bounding box center [685, 269] width 250 height 30
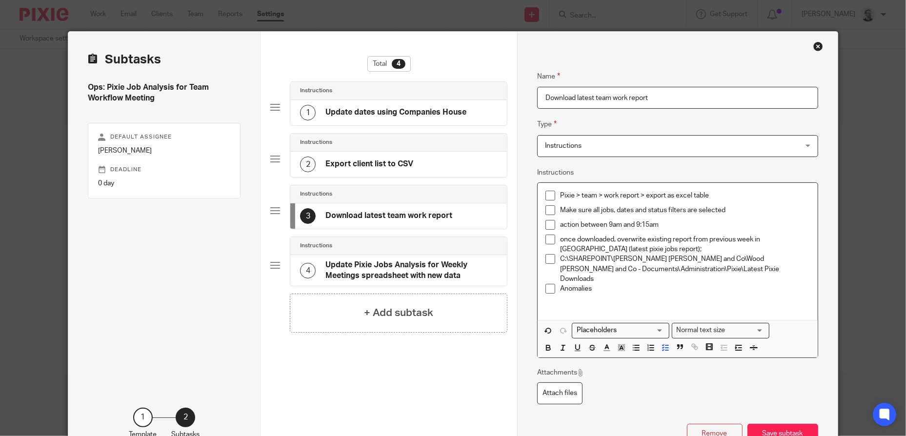
click at [560, 284] on p "Anomalies" at bounding box center [685, 289] width 250 height 10
click at [644, 284] on p "Cmmon anomalies" at bounding box center [685, 289] width 250 height 10
drag, startPoint x: 620, startPoint y: 280, endPoint x: 555, endPoint y: 281, distance: 64.9
click at [555, 284] on li "Cmmon anomalies" at bounding box center [678, 291] width 265 height 15
click at [547, 346] on icon "button" at bounding box center [548, 347] width 3 height 2
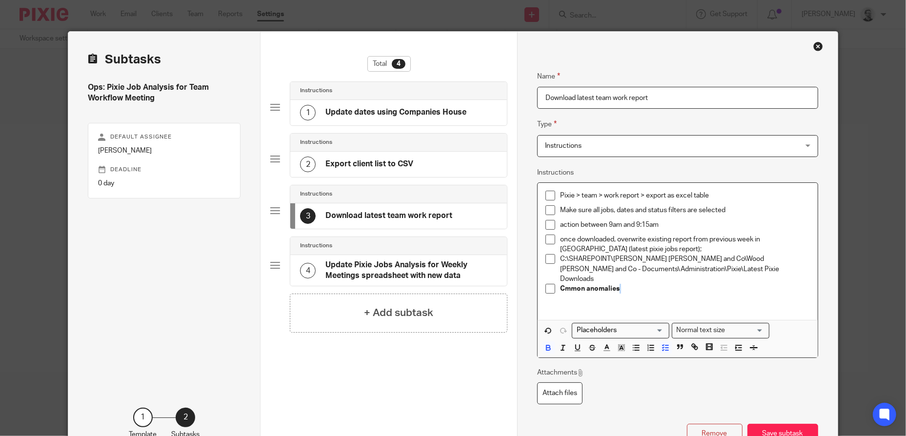
click at [563, 286] on strong "Cmmon anomalies" at bounding box center [590, 289] width 60 height 7
click at [649, 284] on p "Common anomalies" at bounding box center [685, 289] width 250 height 10
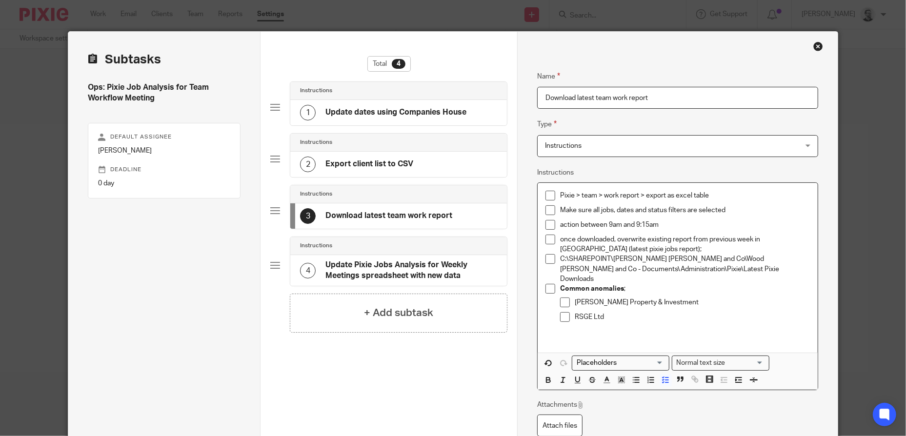
click at [628, 284] on p "Common anomalies ;" at bounding box center [685, 289] width 250 height 10
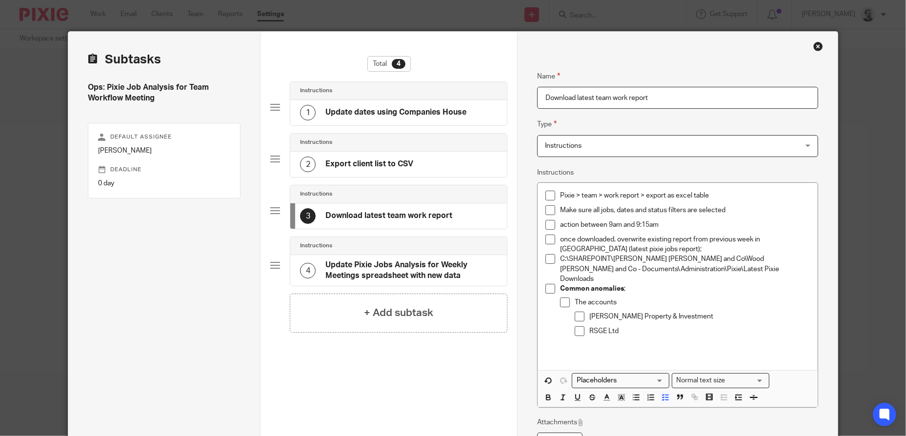
click at [630, 298] on p "The accounts" at bounding box center [692, 303] width 235 height 10
click at [600, 298] on p "The accounts" at bounding box center [692, 303] width 235 height 10
click at [743, 270] on p "C:\SHAREPOINT\Wood Hicks and Co\Wood Hicks and Co - Documents\Administration\Pi…" at bounding box center [685, 269] width 250 height 30
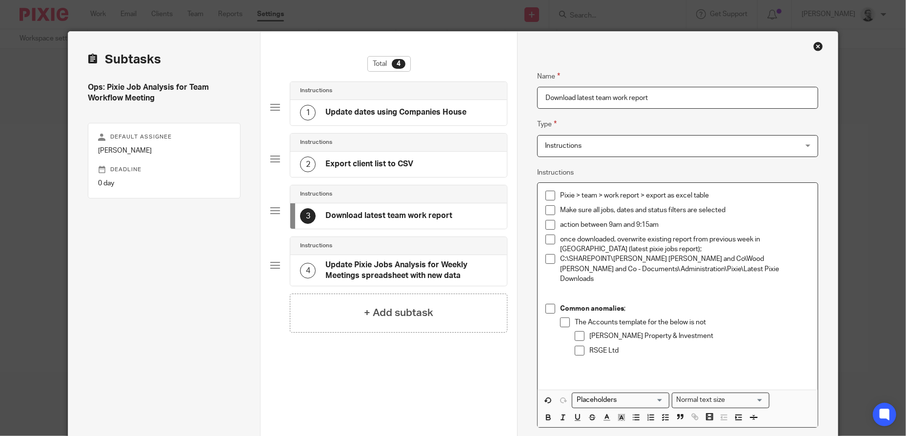
click at [715, 318] on p "The Accounts template for the below is not" at bounding box center [692, 323] width 235 height 10
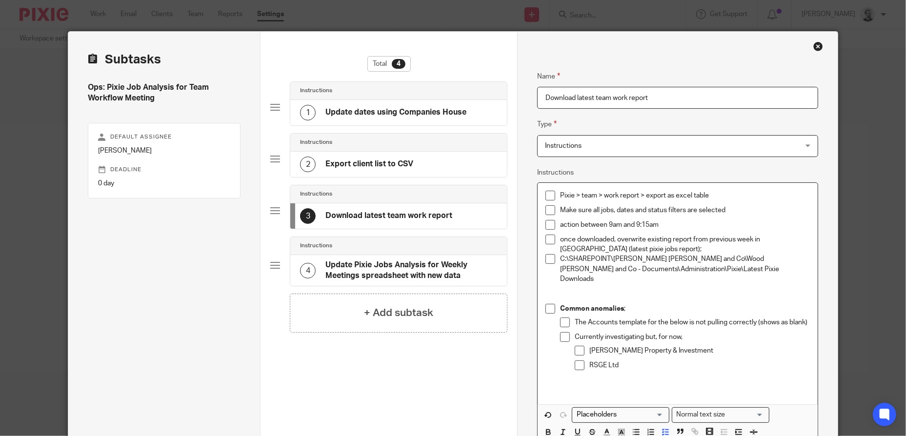
click at [701, 332] on p "Currently investigating but, for now," at bounding box center [692, 337] width 235 height 10
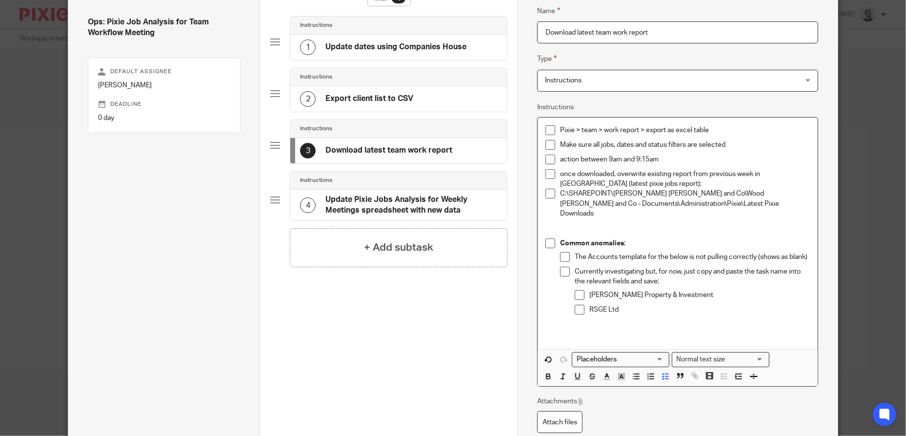
scroll to position [105, 0]
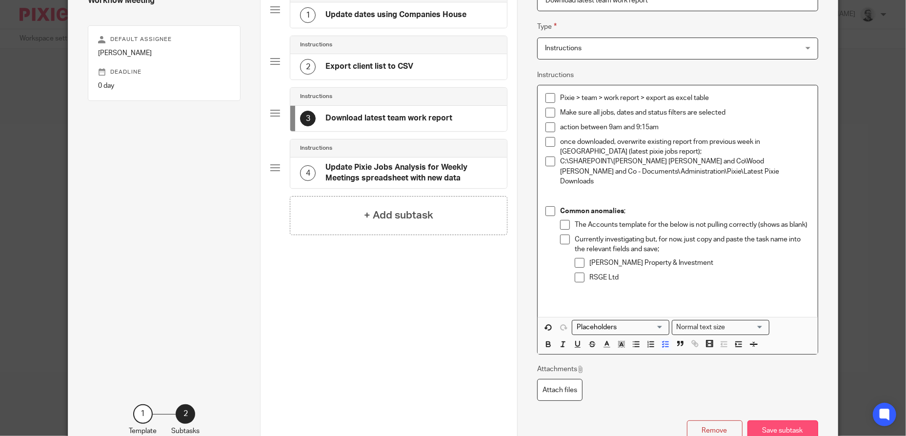
click at [802, 421] on button "Save subtask" at bounding box center [783, 431] width 71 height 21
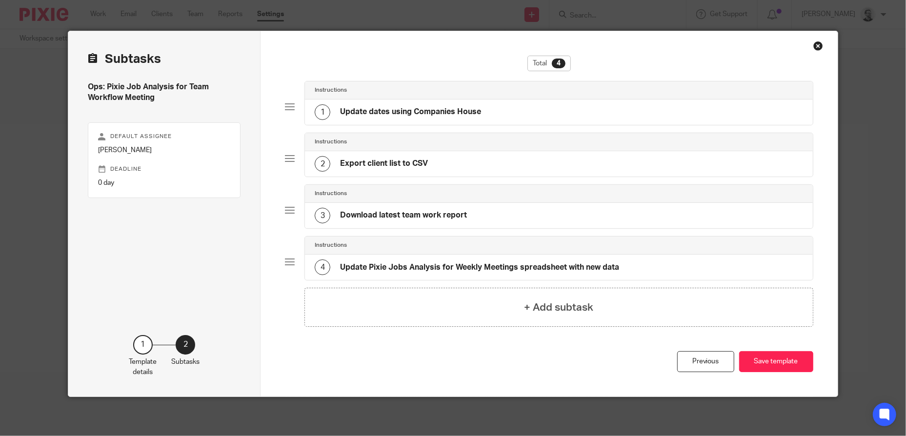
scroll to position [8, 0]
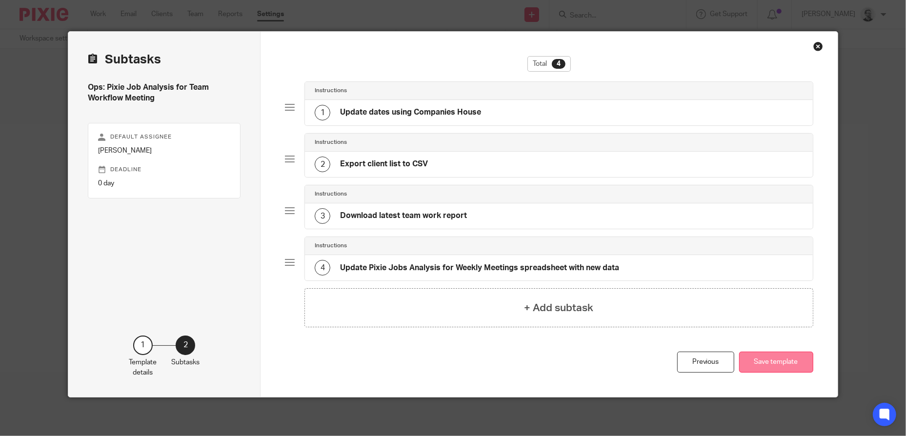
click at [758, 354] on button "Save template" at bounding box center [776, 362] width 74 height 21
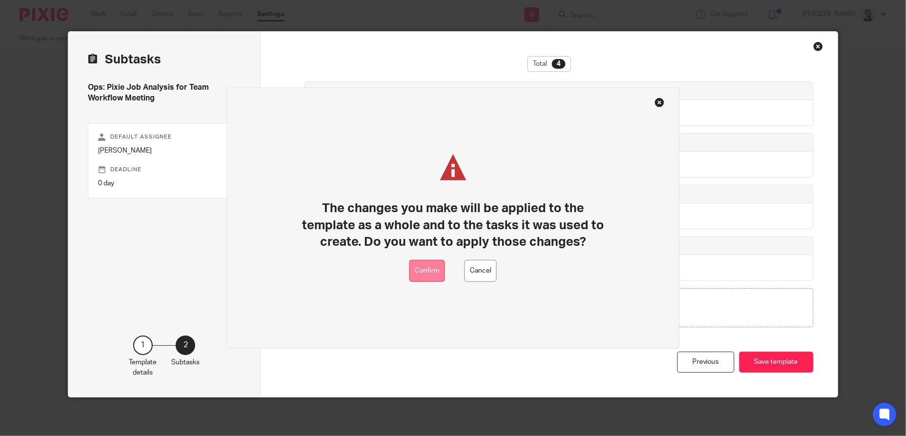
click at [439, 266] on button "Confirm" at bounding box center [428, 271] width 36 height 22
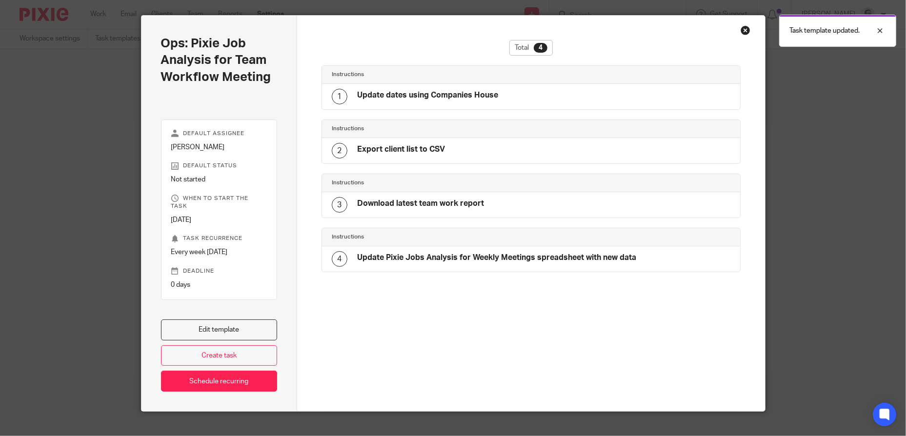
scroll to position [31, 0]
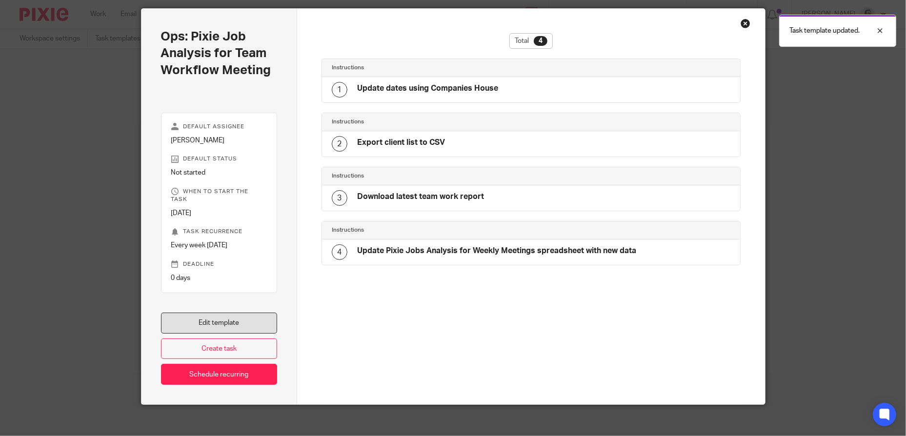
click at [236, 313] on link "Edit template" at bounding box center [219, 323] width 117 height 21
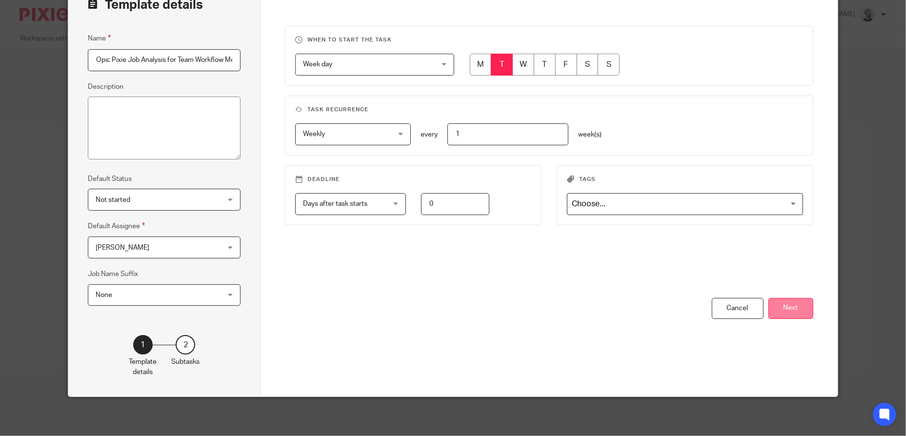
click at [785, 311] on button "Next" at bounding box center [791, 308] width 45 height 21
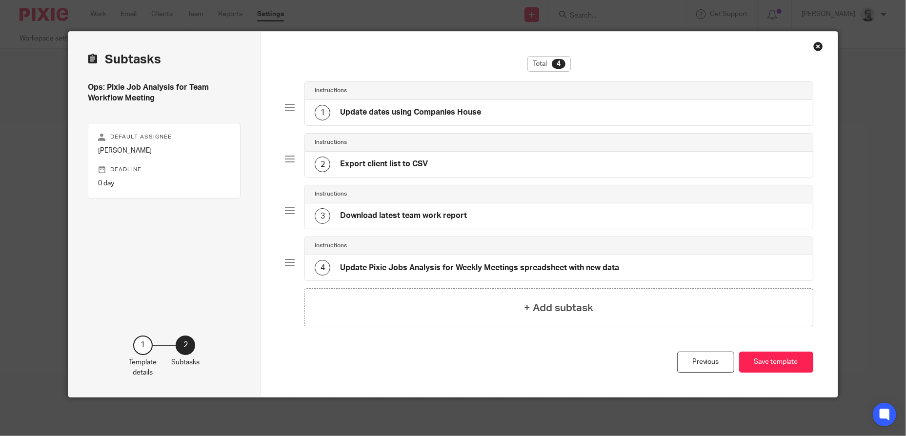
click at [416, 161] on h4 "Export client list to CSV" at bounding box center [384, 164] width 88 height 10
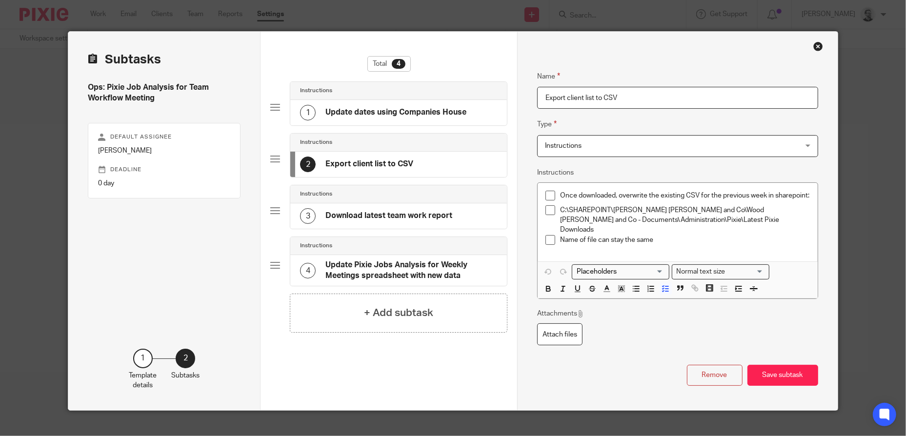
click at [383, 214] on h4 "Download latest team work report" at bounding box center [389, 216] width 127 height 10
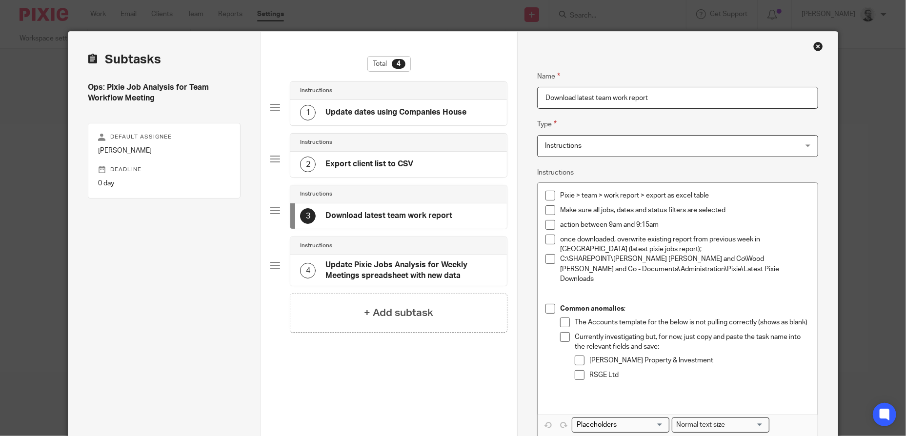
scroll to position [57, 0]
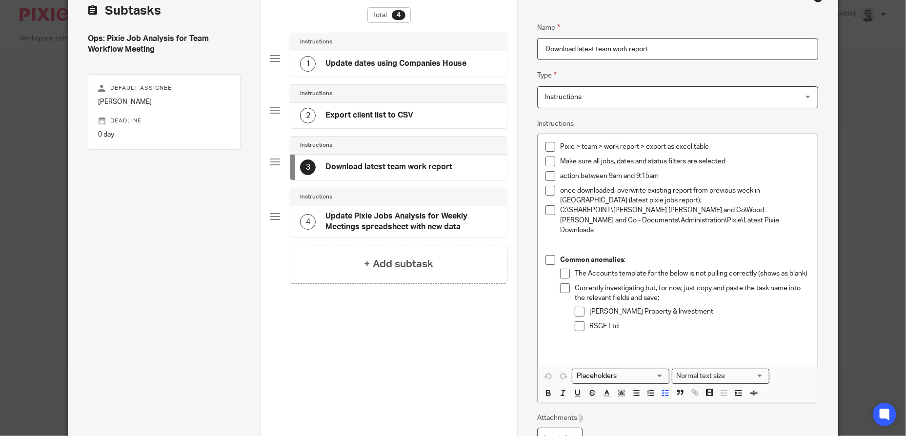
click at [683, 269] on p "The Accounts template for the below is not pulling correctly (shows as blank)" at bounding box center [692, 274] width 235 height 10
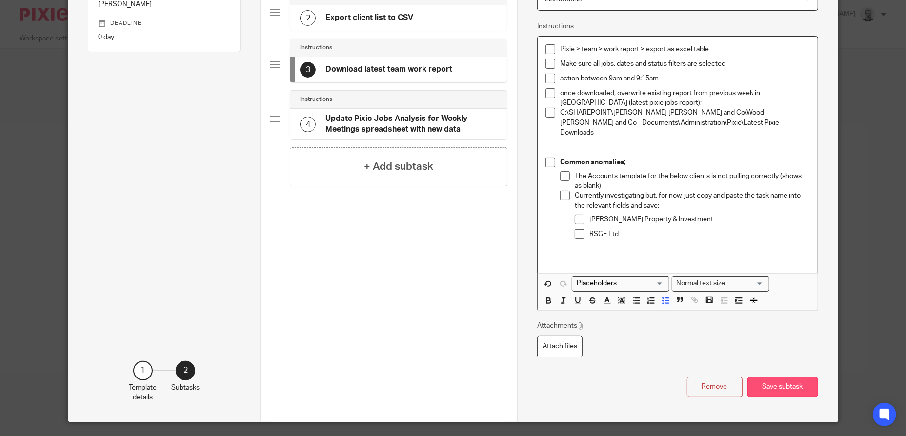
click at [787, 377] on button "Save subtask" at bounding box center [783, 387] width 71 height 21
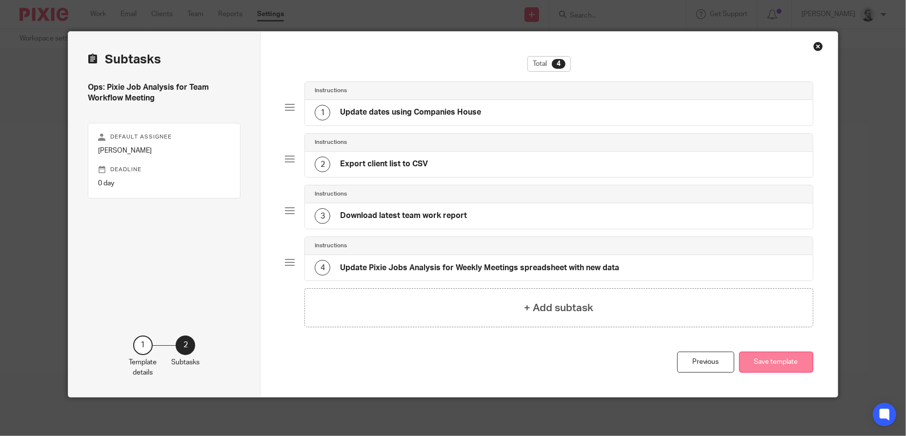
click at [775, 359] on button "Save template" at bounding box center [776, 362] width 74 height 21
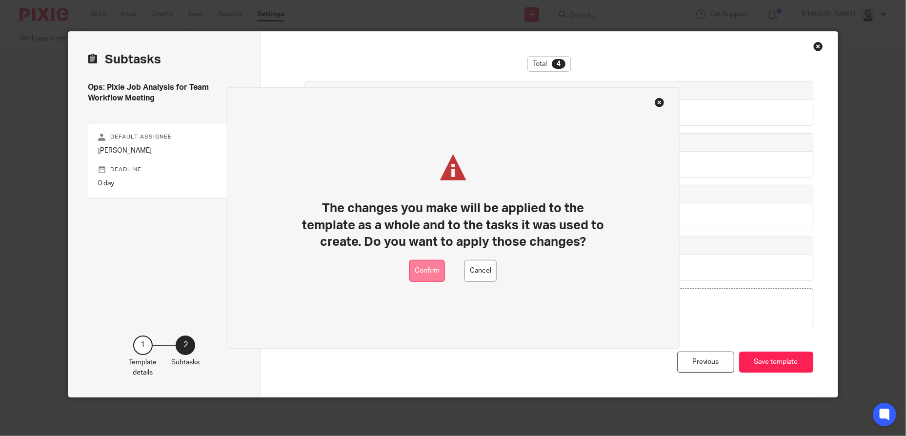
click at [439, 272] on button "Confirm" at bounding box center [428, 271] width 36 height 22
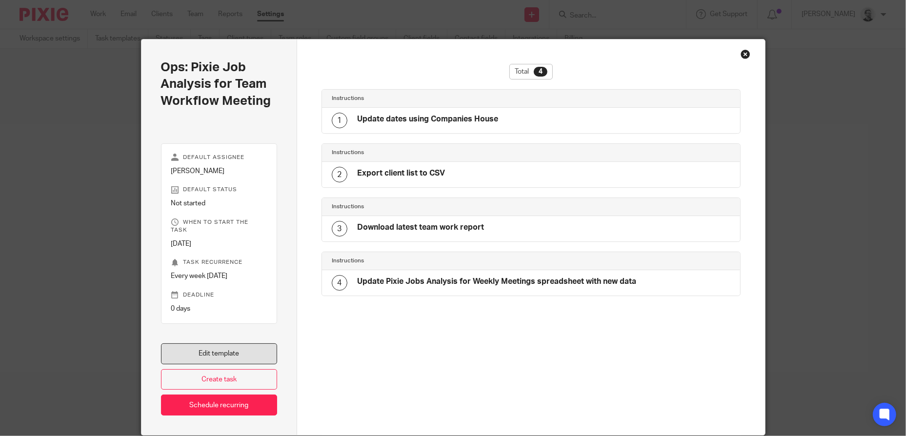
click at [228, 346] on link "Edit template" at bounding box center [219, 354] width 117 height 21
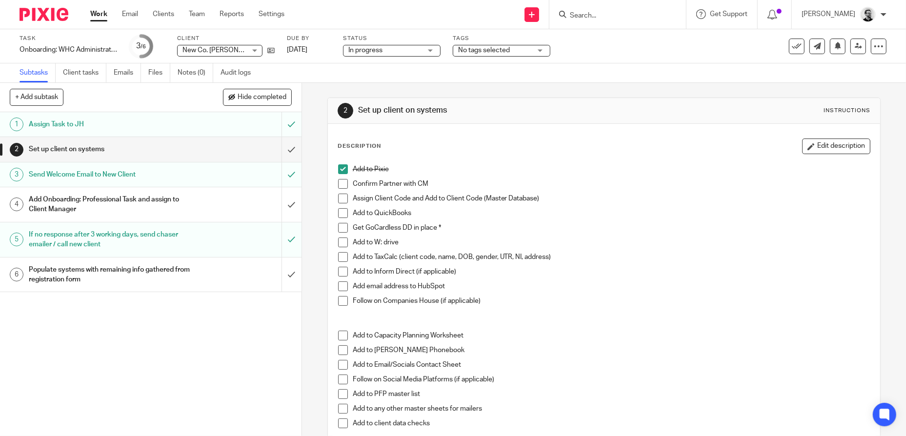
drag, startPoint x: 709, startPoint y: 178, endPoint x: 310, endPoint y: 64, distance: 414.1
click at [709, 178] on div "Add to Pixie" at bounding box center [612, 171] width 518 height 15
click at [103, 16] on link "Work" at bounding box center [98, 14] width 17 height 10
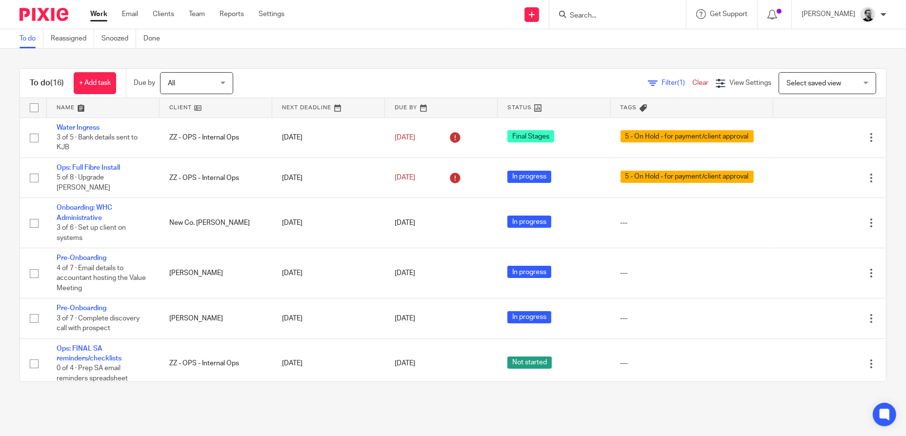
click at [621, 15] on input "Search" at bounding box center [613, 16] width 88 height 9
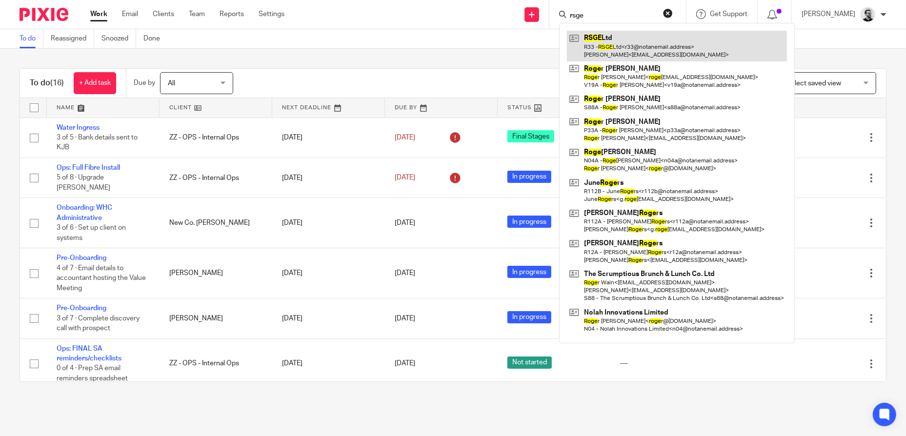
type input "rsge"
click at [605, 42] on link at bounding box center [677, 46] width 220 height 30
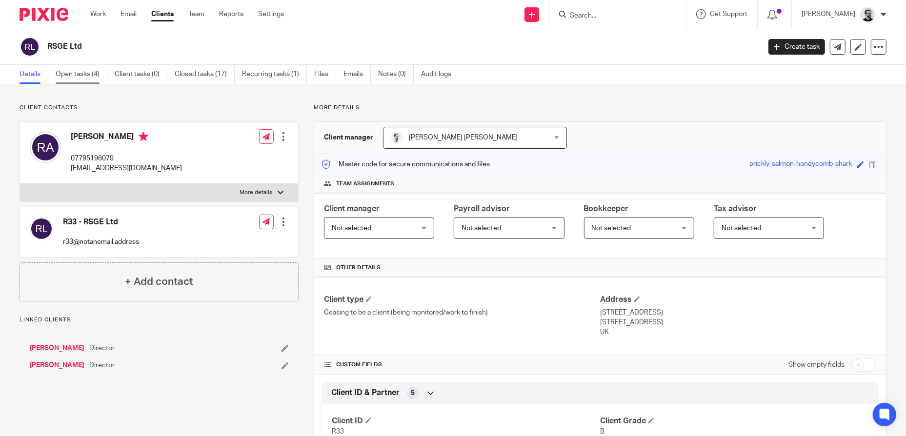
click at [74, 74] on link "Open tasks (4)" at bounding box center [82, 74] width 52 height 19
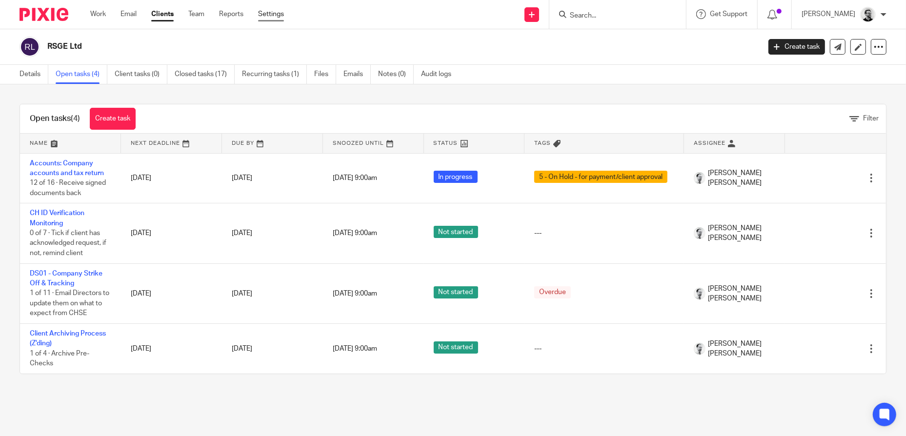
click at [266, 13] on link "Settings" at bounding box center [271, 14] width 26 height 10
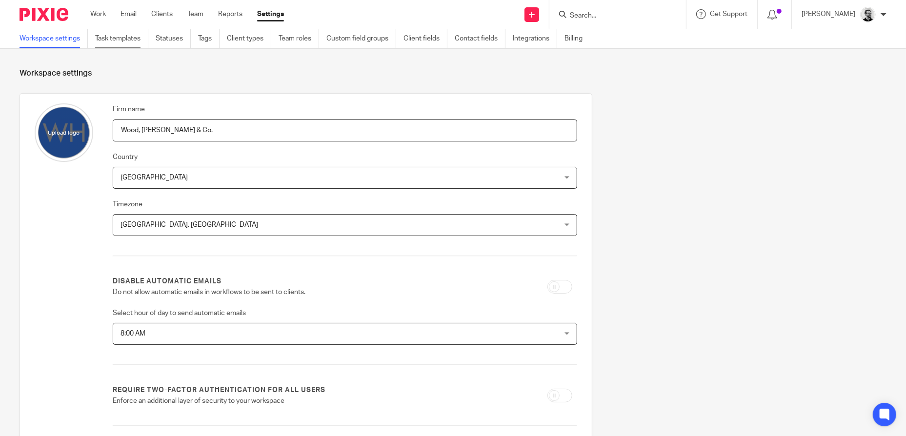
click at [124, 39] on link "Task templates" at bounding box center [121, 38] width 53 height 19
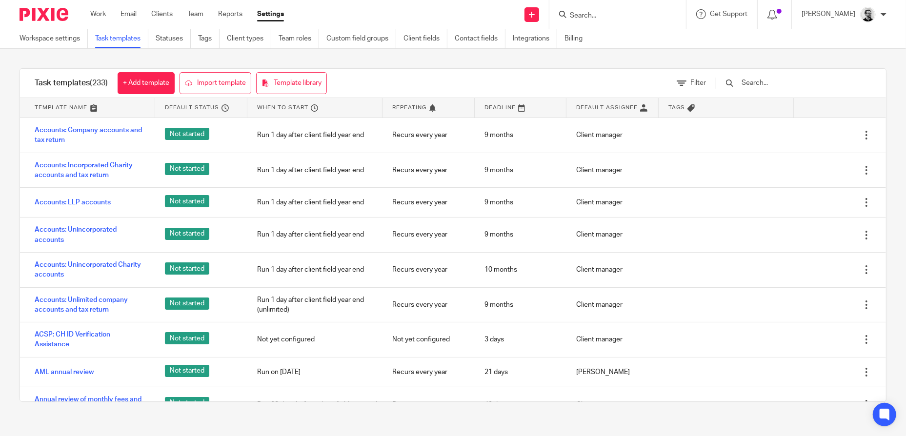
click at [786, 85] on input "text" at bounding box center [798, 83] width 114 height 11
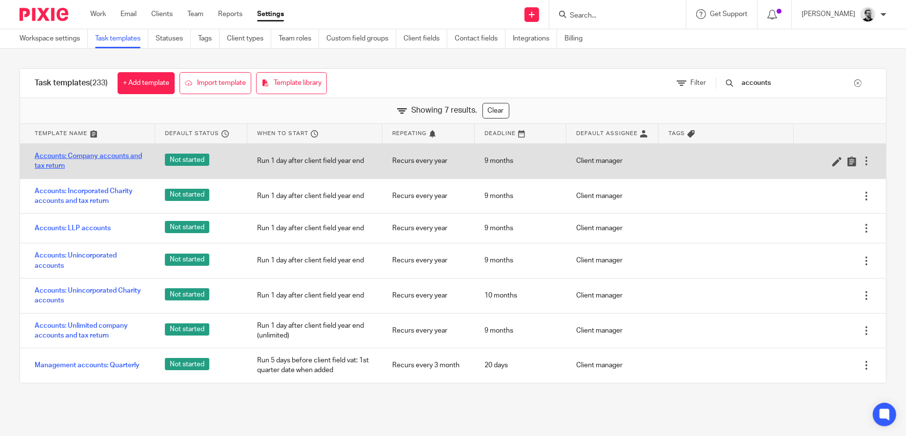
type input "accounts"
click at [58, 157] on link "Accounts: Company accounts and tax return" at bounding box center [90, 161] width 111 height 20
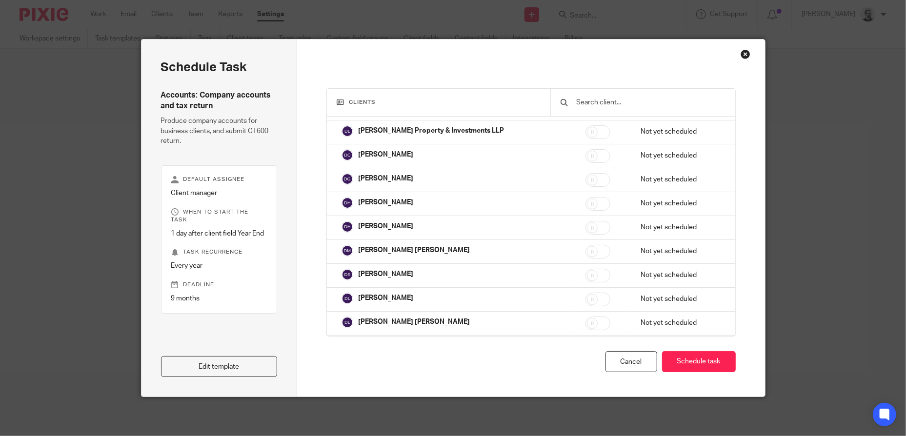
scroll to position [4665, 0]
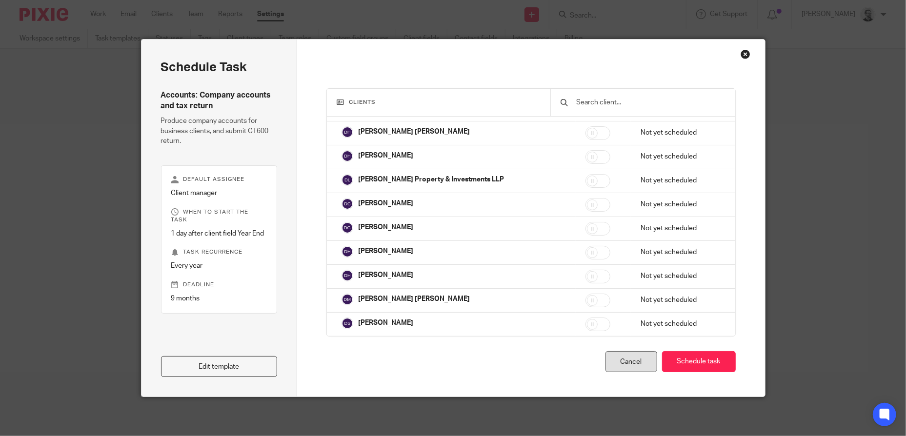
click at [626, 362] on div "Cancel" at bounding box center [632, 361] width 52 height 21
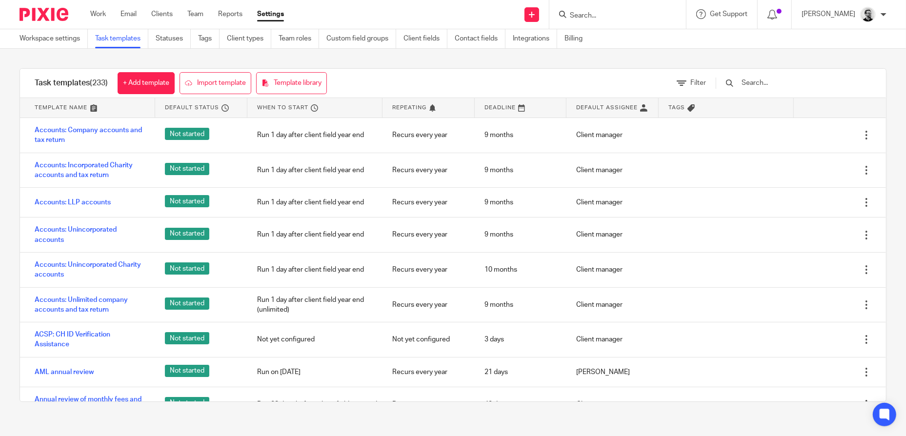
click at [609, 58] on div "Task templates (233) + Add template Import template Template library Filter Tem…" at bounding box center [453, 235] width 906 height 373
click at [629, 12] on input "Search" at bounding box center [613, 16] width 88 height 9
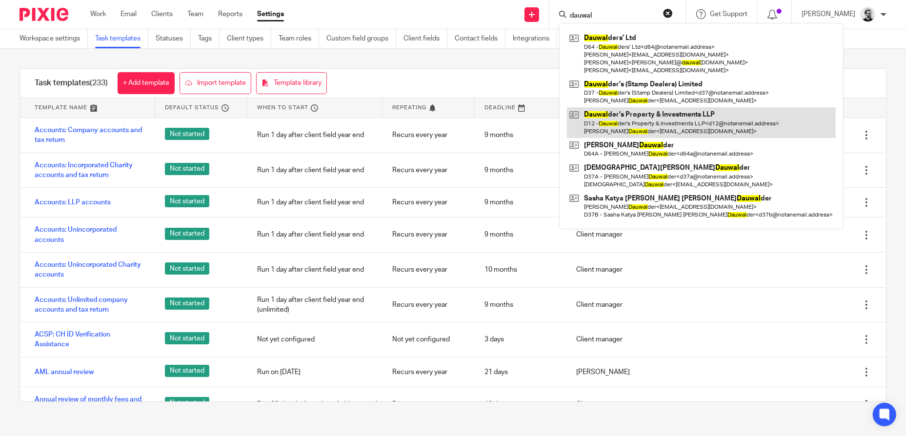
type input "dauwal"
click at [740, 120] on link at bounding box center [701, 122] width 269 height 30
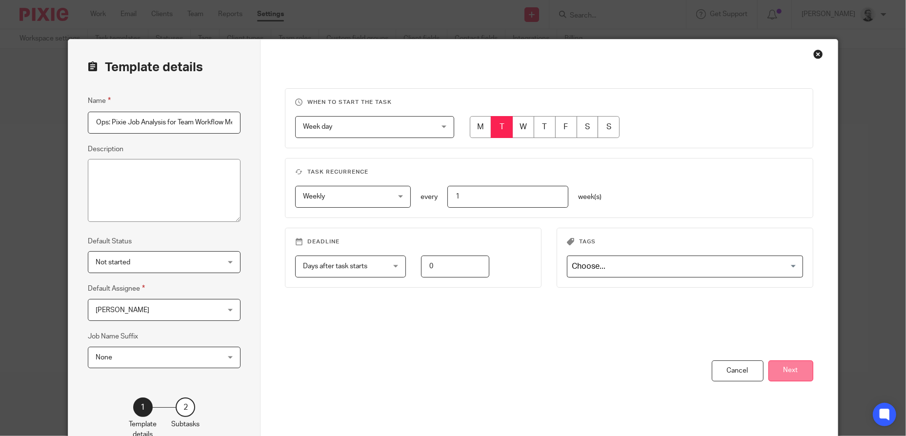
click at [789, 361] on button "Next" at bounding box center [791, 371] width 45 height 21
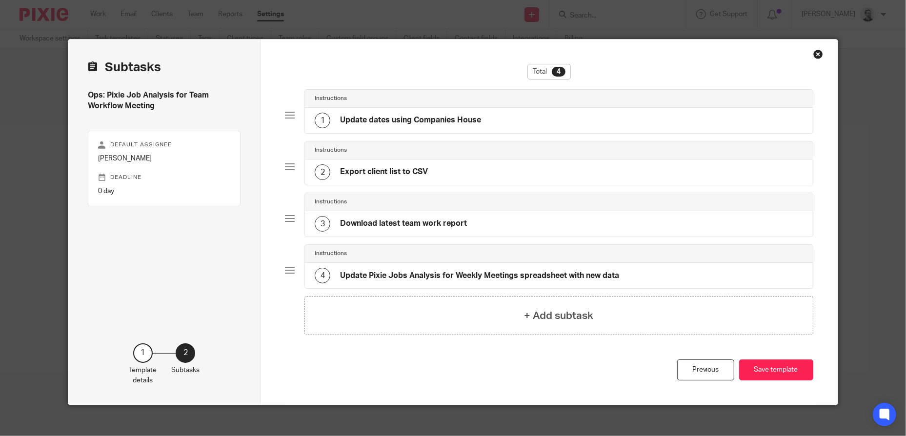
click at [471, 228] on div "3 Download latest team work report" at bounding box center [559, 223] width 508 height 25
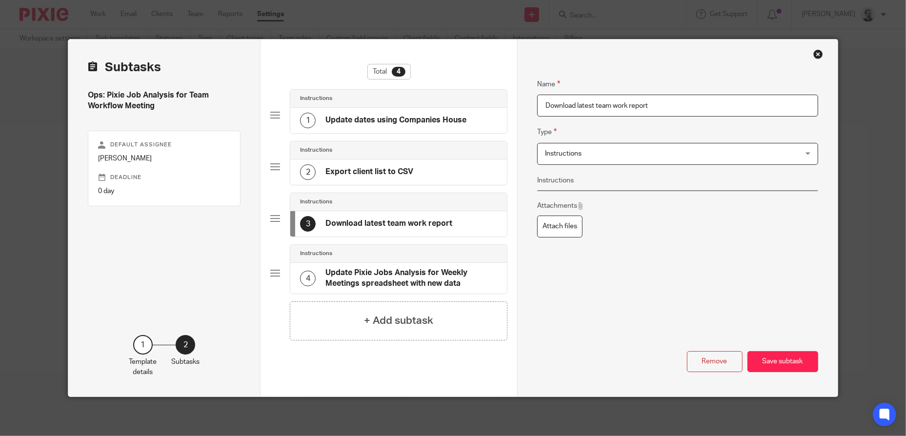
click at [447, 273] on h4 "Update Pixie Jobs Analysis for Weekly Meetings spreadsheet with new data" at bounding box center [411, 278] width 171 height 21
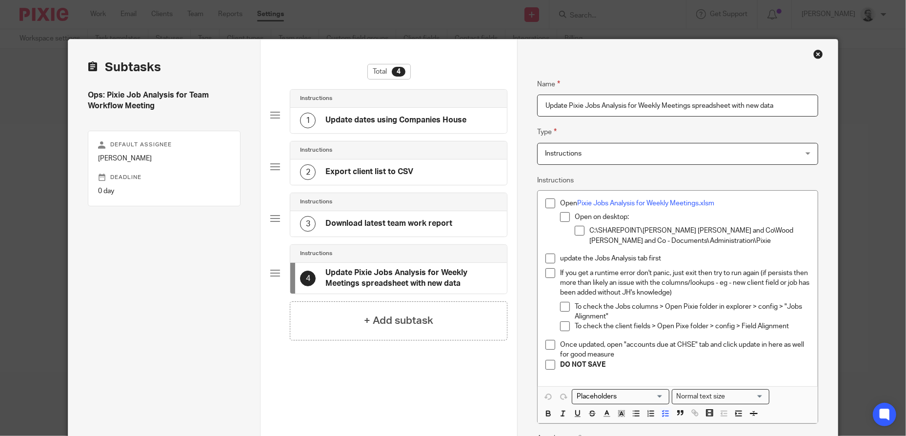
click at [395, 227] on h4 "Download latest team work report" at bounding box center [389, 224] width 127 height 10
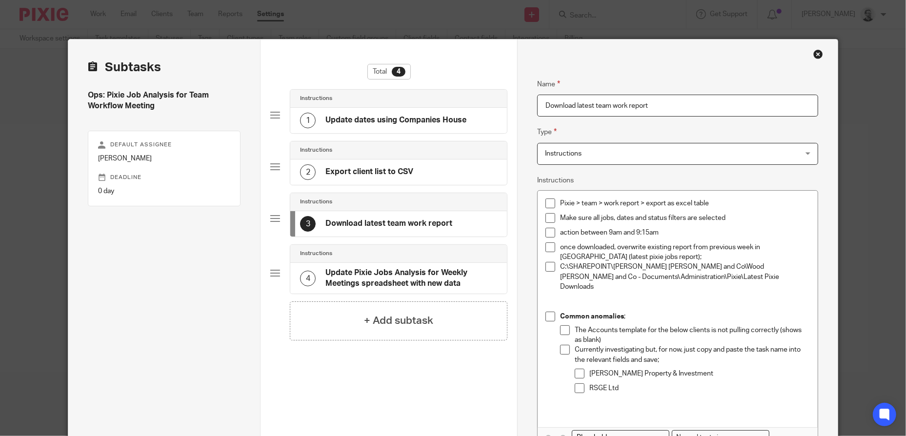
click at [616, 327] on p "The Accounts template for the below clients is not pulling correctly (shows as …" at bounding box center [692, 336] width 235 height 20
drag, startPoint x: 651, startPoint y: 340, endPoint x: 573, endPoint y: 336, distance: 78.7
click at [575, 345] on p "Currently investigating but, for now, just copy and paste the task name into th…" at bounding box center [692, 355] width 235 height 20
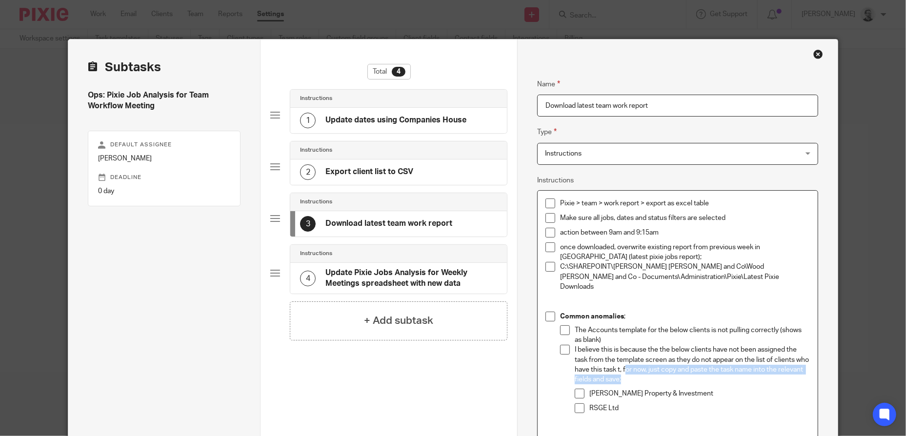
drag, startPoint x: 652, startPoint y: 370, endPoint x: 638, endPoint y: 358, distance: 18.0
click at [638, 358] on p "I believe this is because the the below clients have not been assigned the task…" at bounding box center [692, 365] width 235 height 40
click at [670, 371] on p "I believe this is because the the below clients have not been assigned the task…" at bounding box center [692, 365] width 235 height 40
click at [635, 358] on p "I believe this is because the the below clients have not been assigned the task…" at bounding box center [692, 365] width 235 height 40
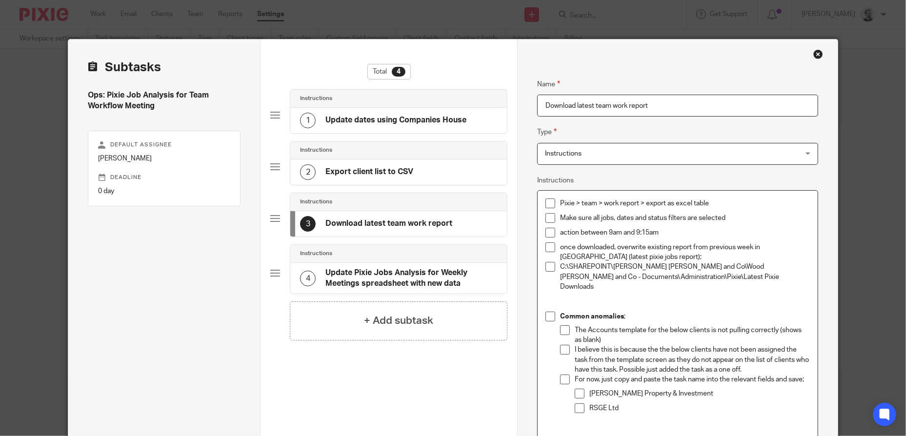
scroll to position [190, 0]
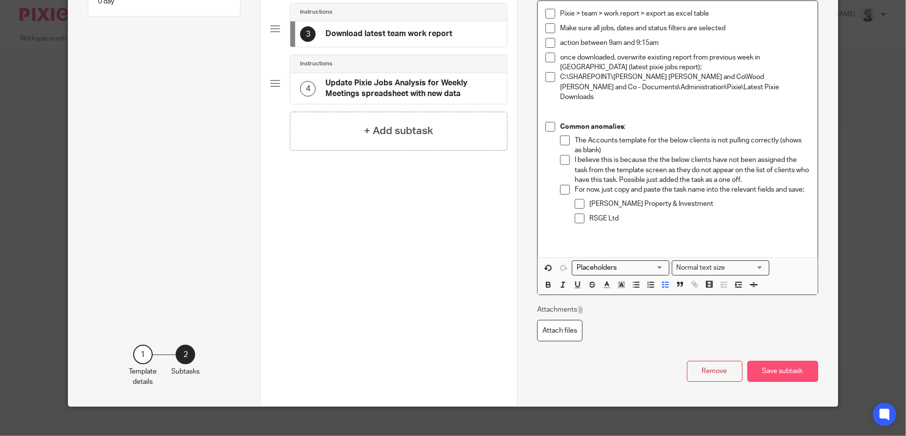
click at [775, 361] on button "Save subtask" at bounding box center [783, 371] width 71 height 21
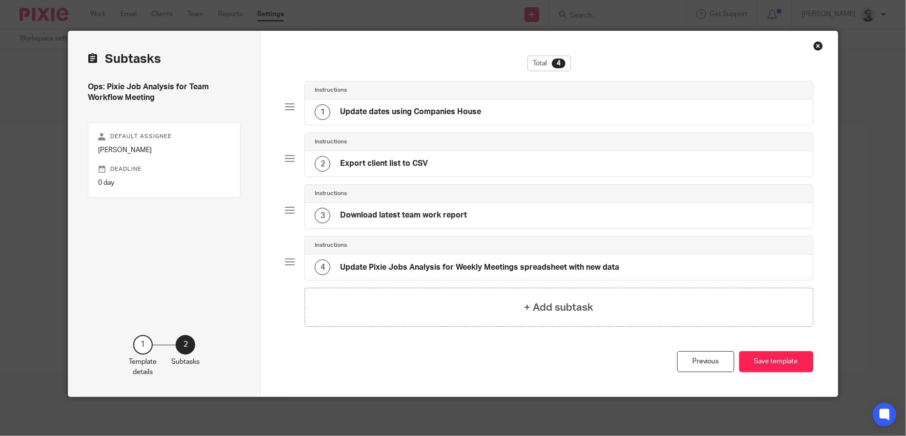
scroll to position [8, 0]
click at [596, 270] on h4 "Update Pixie Jobs Analysis for Weekly Meetings spreadsheet with new data" at bounding box center [479, 268] width 279 height 10
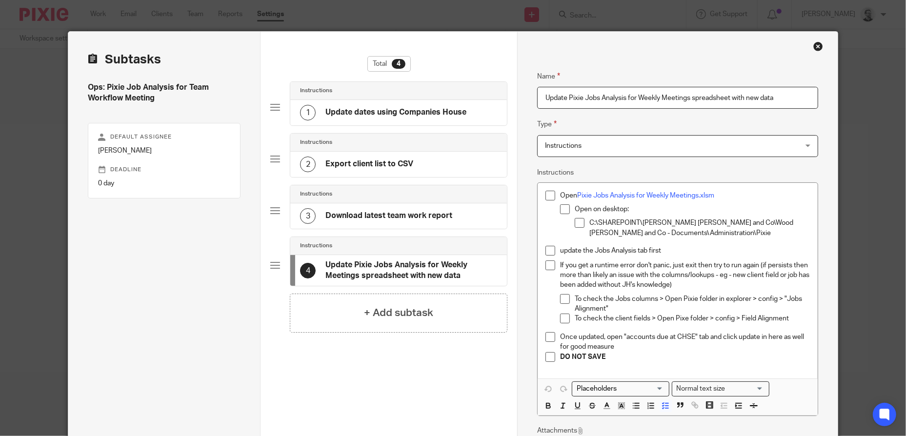
click at [412, 222] on div "3 Download latest team work report" at bounding box center [376, 216] width 152 height 16
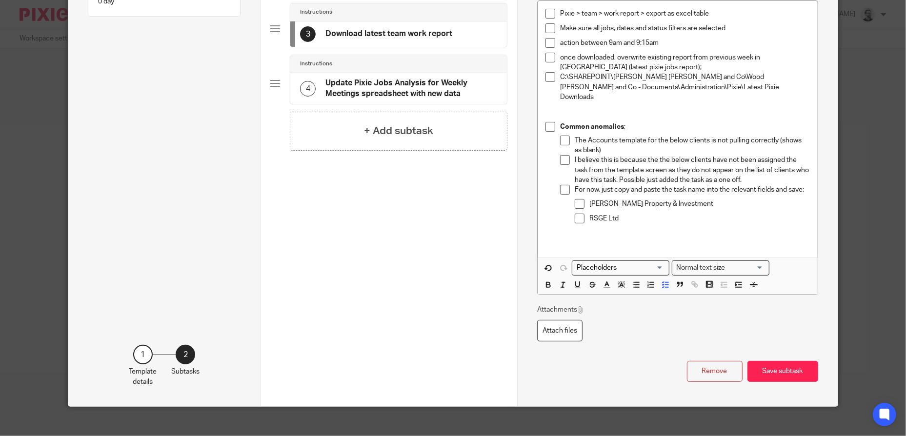
click at [784, 361] on button "Save subtask" at bounding box center [783, 371] width 71 height 21
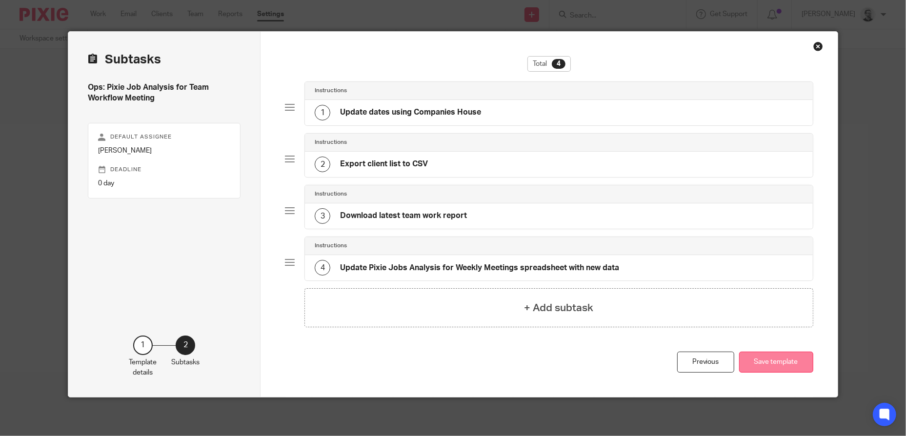
click at [766, 364] on button "Save template" at bounding box center [776, 362] width 74 height 21
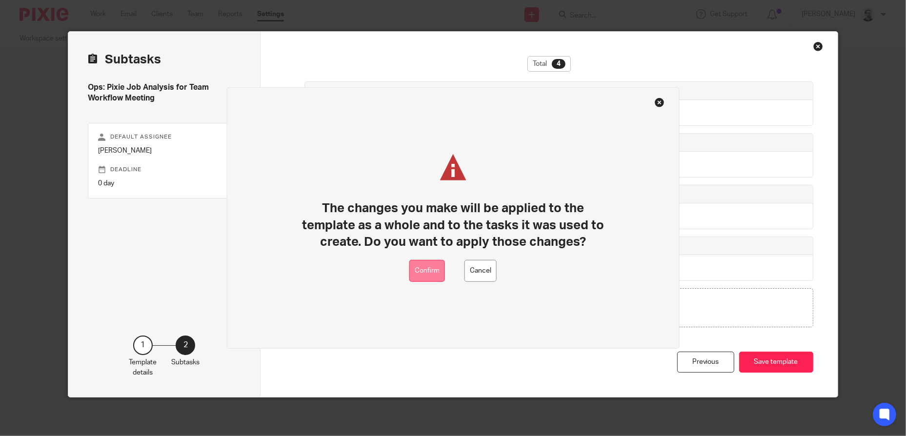
click at [422, 270] on button "Confirm" at bounding box center [428, 271] width 36 height 22
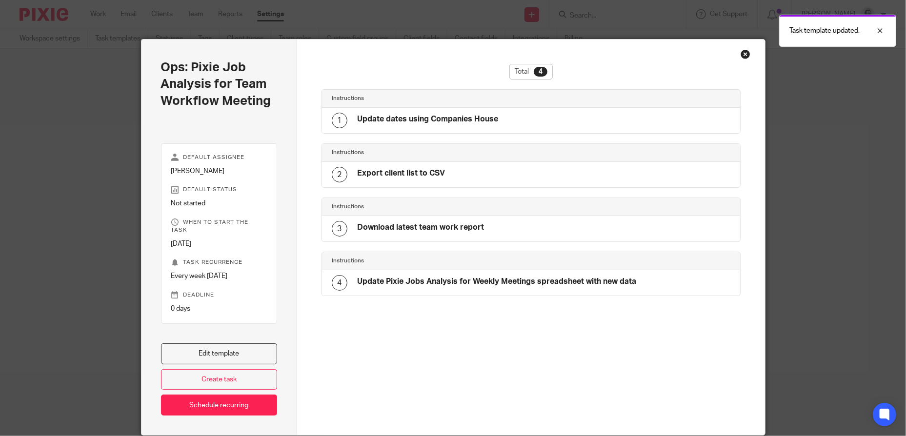
click at [741, 54] on div "Close this dialog window" at bounding box center [746, 54] width 10 height 10
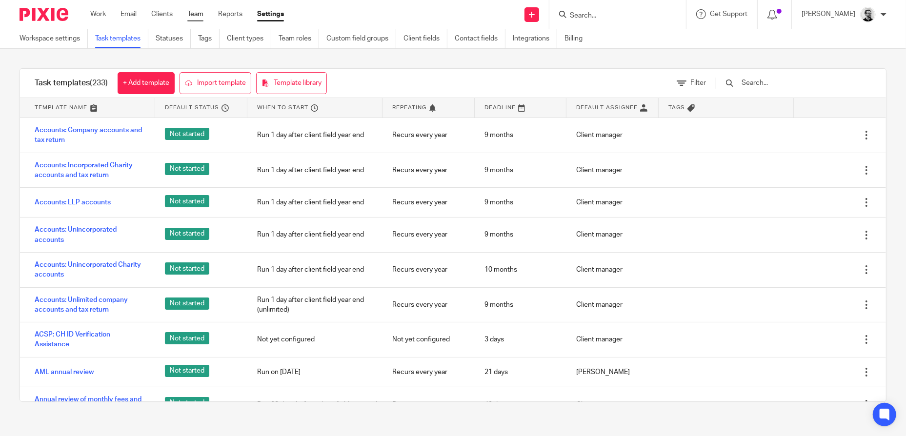
click at [198, 17] on link "Team" at bounding box center [195, 14] width 16 height 10
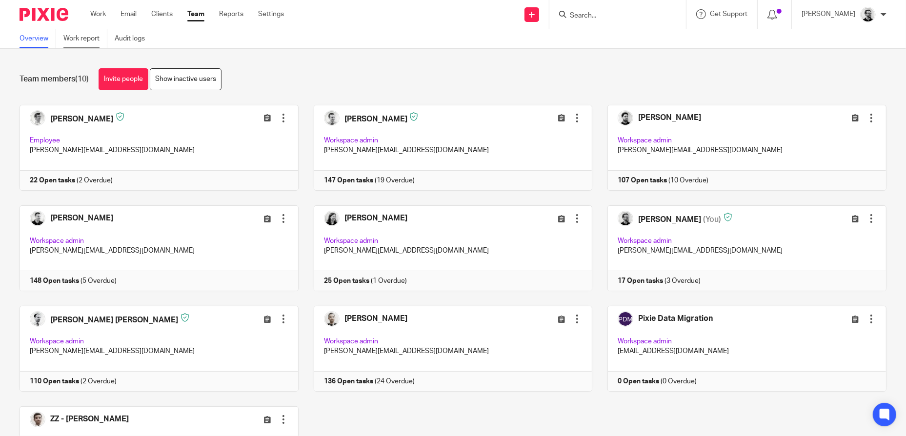
click at [93, 36] on link "Work report" at bounding box center [85, 38] width 44 height 19
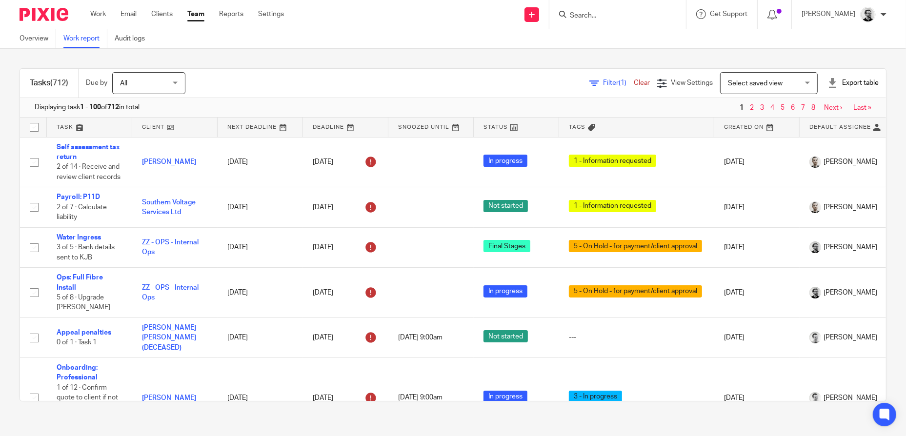
click at [847, 81] on div "Export table" at bounding box center [853, 83] width 51 height 10
click at [837, 119] on link "Excel spreadsheet" at bounding box center [830, 119] width 57 height 7
click at [620, 16] on div "Report queued, please check your email." at bounding box center [675, 28] width 444 height 37
click at [607, 16] on div "Report queued, please check your email." at bounding box center [675, 28] width 444 height 37
click at [468, 60] on div "Tasks (712) Due by All All Today Tomorrow This week Next week This month Next m…" at bounding box center [453, 235] width 906 height 372
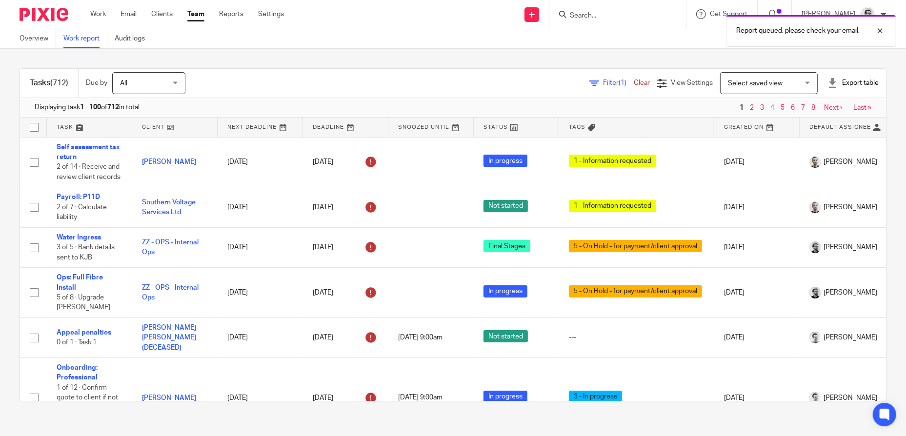
click at [609, 14] on div "Report queued, please check your email." at bounding box center [675, 28] width 444 height 37
click at [881, 30] on div at bounding box center [873, 31] width 26 height 12
click at [223, 15] on link "Reports" at bounding box center [231, 14] width 24 height 10
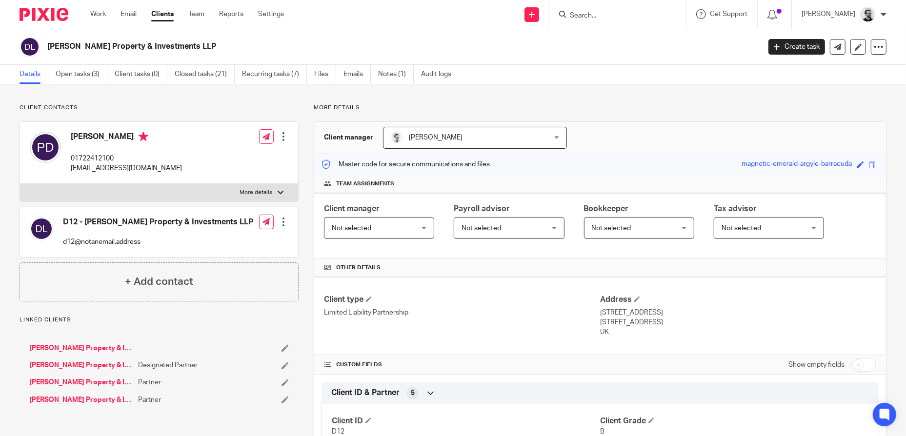
click at [47, 48] on div "[PERSON_NAME] Property & Investments LLP" at bounding box center [387, 47] width 735 height 20
click at [78, 77] on link "Open tasks (3)" at bounding box center [82, 74] width 52 height 19
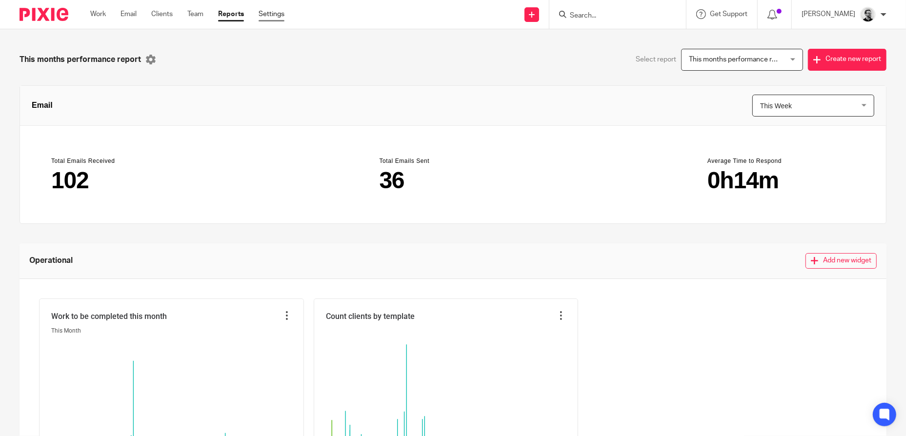
click at [281, 13] on link "Settings" at bounding box center [272, 14] width 26 height 10
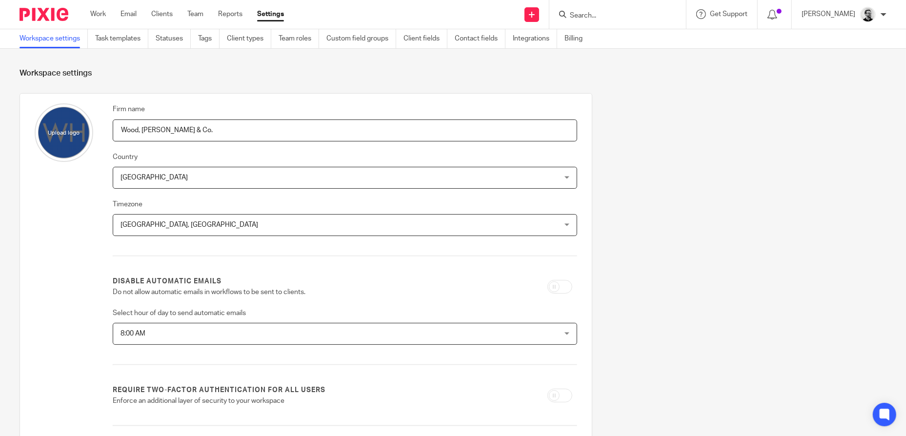
click at [616, 14] on input "Search" at bounding box center [613, 16] width 88 height 9
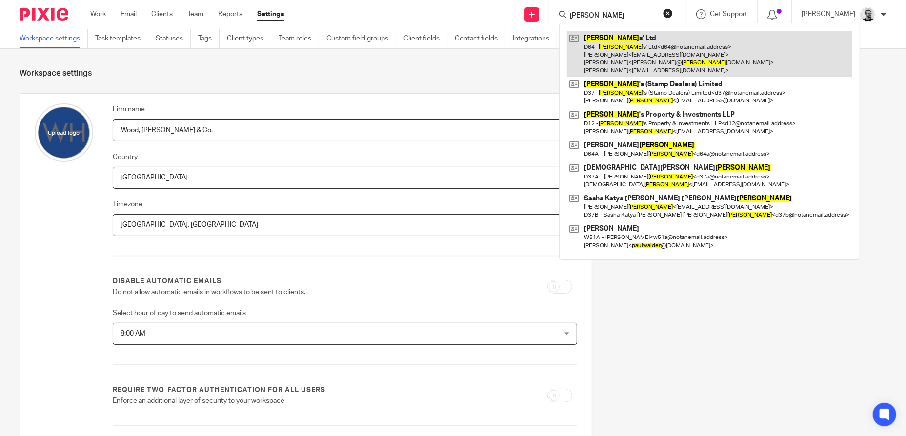
type input "dauwalder"
click at [657, 63] on link at bounding box center [710, 54] width 286 height 46
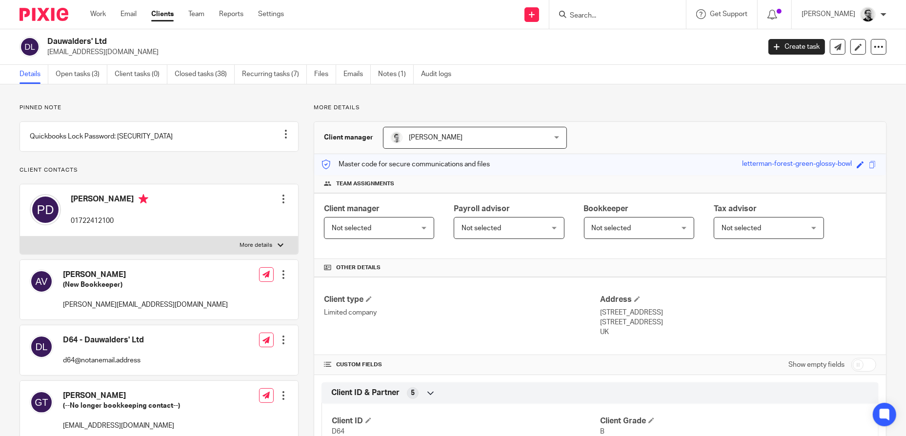
click at [613, 14] on input "Search" at bounding box center [613, 16] width 88 height 9
click at [207, 14] on ul "Work Email Clients Team Reports Settings" at bounding box center [194, 14] width 208 height 10
click at [268, 10] on link "Settings" at bounding box center [271, 14] width 26 height 10
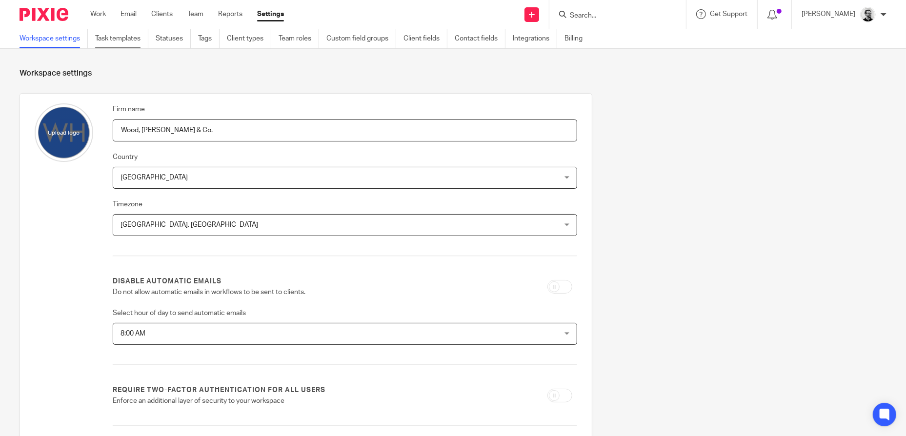
click at [120, 41] on link "Task templates" at bounding box center [121, 38] width 53 height 19
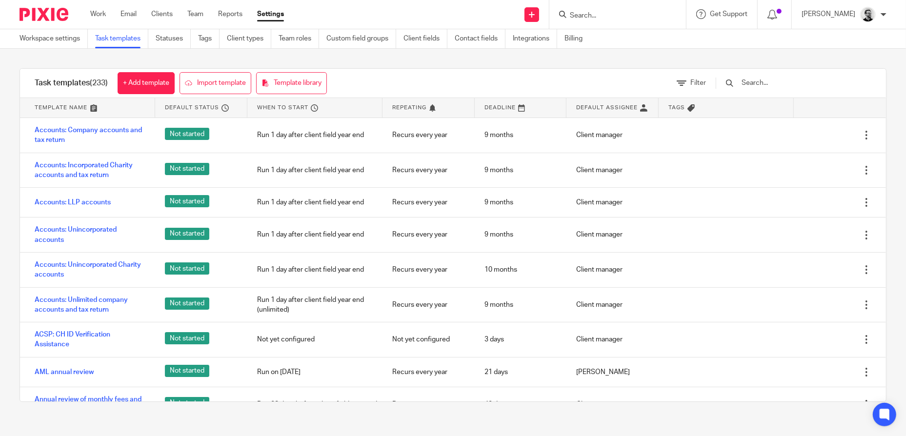
click at [605, 12] on input "Search" at bounding box center [613, 16] width 88 height 9
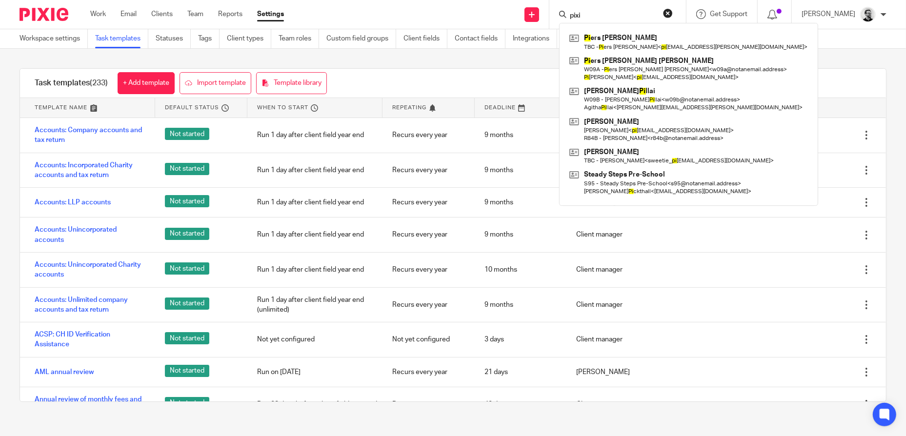
type input "pixie"
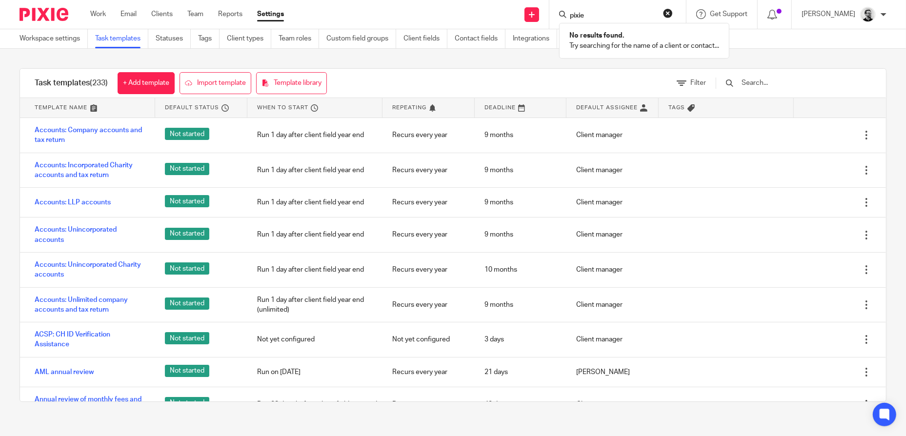
drag, startPoint x: 605, startPoint y: 11, endPoint x: 518, endPoint y: 23, distance: 87.3
click at [518, 23] on div "Send new email Create task Add client pixie No results found. Try searching for…" at bounding box center [603, 14] width 608 height 29
click at [814, 87] on input "text" at bounding box center [798, 83] width 114 height 11
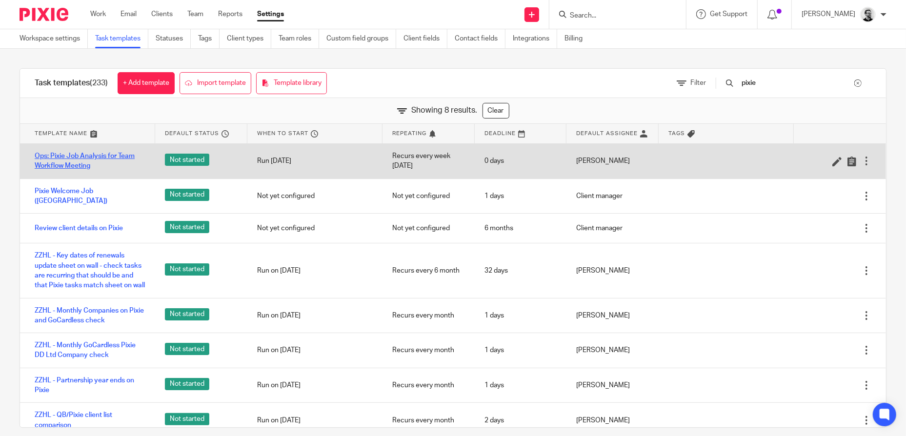
type input "pixie"
click at [84, 157] on link "Ops: Pixie Job Analysis for Team Workflow Meeting" at bounding box center [90, 161] width 111 height 20
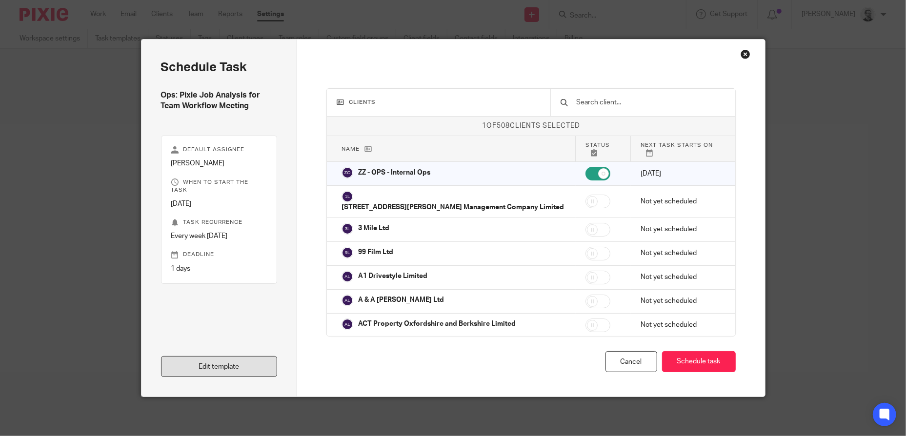
click at [202, 363] on link "Edit template" at bounding box center [219, 366] width 117 height 21
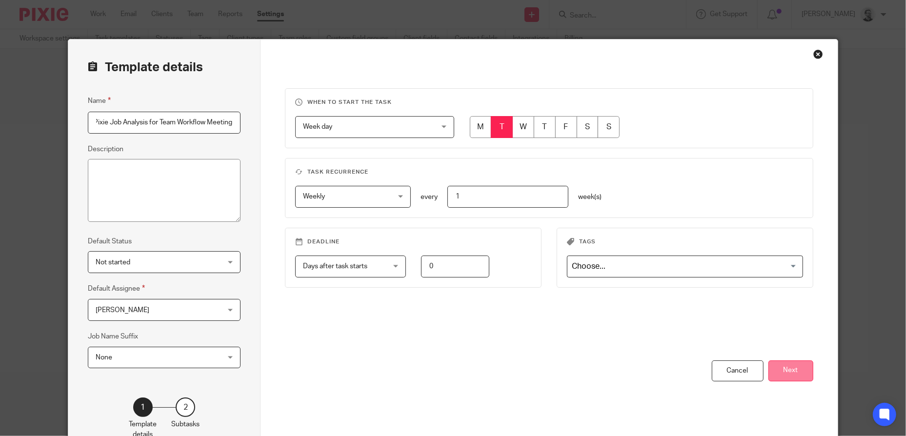
click at [780, 367] on button "Next" at bounding box center [791, 371] width 45 height 21
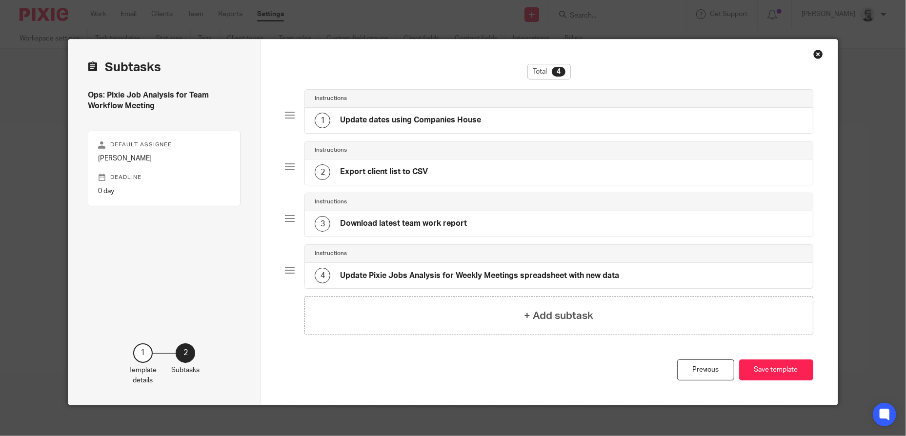
click at [461, 225] on h4 "Download latest team work report" at bounding box center [403, 224] width 127 height 10
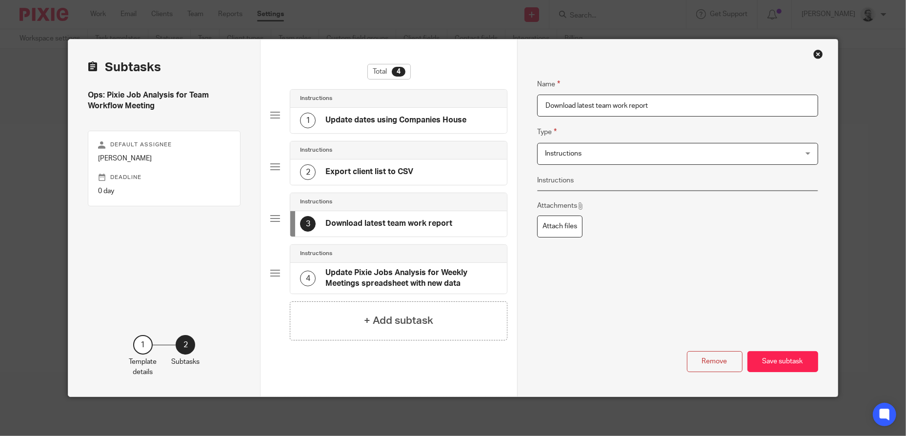
click at [439, 273] on h4 "Update Pixie Jobs Analysis for Weekly Meetings spreadsheet with new data" at bounding box center [411, 278] width 171 height 21
click at [396, 229] on div "3 Download latest team work report" at bounding box center [376, 224] width 152 height 16
click at [398, 177] on h4 "Export client list to CSV" at bounding box center [370, 172] width 88 height 10
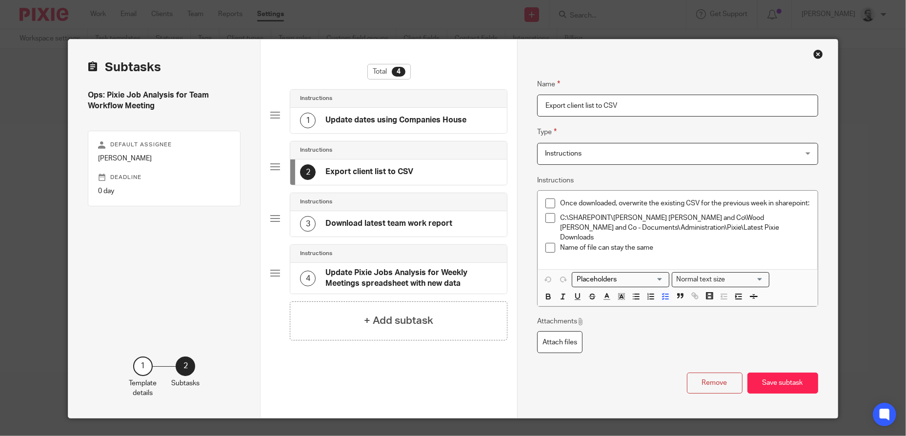
click at [403, 265] on div "4 Update Pixie Jobs Analysis for Weekly Meetings spreadsheet with new data" at bounding box center [398, 278] width 216 height 31
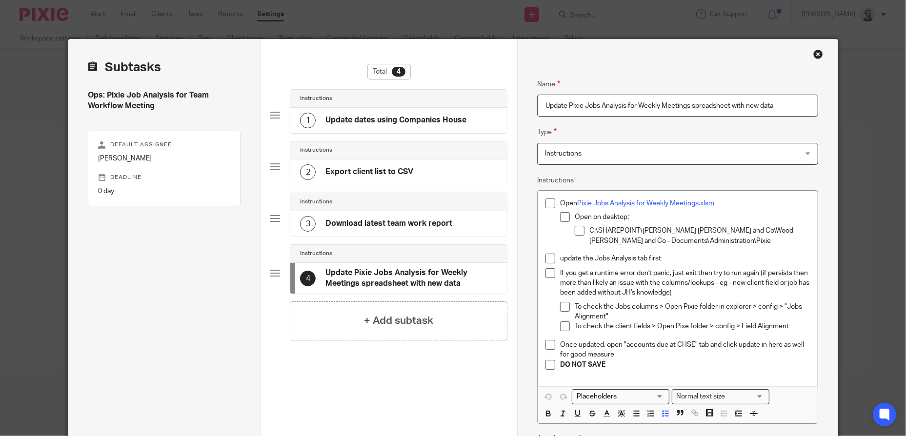
scroll to position [49, 0]
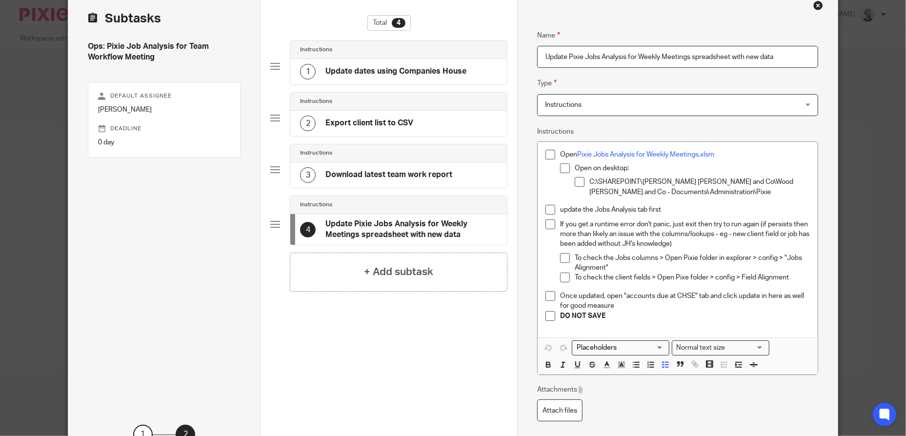
click at [380, 187] on div "3 Download latest team work report" at bounding box center [398, 175] width 216 height 25
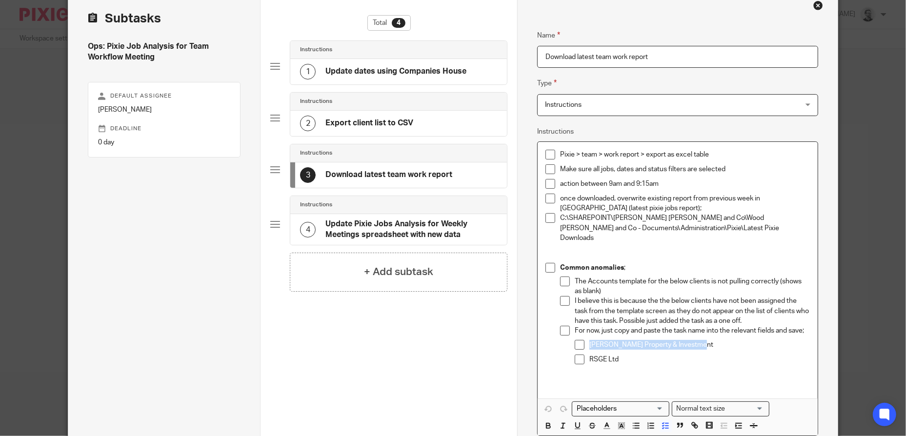
drag, startPoint x: 705, startPoint y: 337, endPoint x: 584, endPoint y: 331, distance: 121.7
click at [584, 340] on li "Dauwalder's Property & Investment" at bounding box center [692, 347] width 235 height 15
click at [769, 312] on p "I believe this is because the the below clients have not been assigned the task…" at bounding box center [692, 311] width 235 height 30
click at [632, 309] on p "I believe this is because the the below clients have not been assigned the task…" at bounding box center [692, 311] width 235 height 30
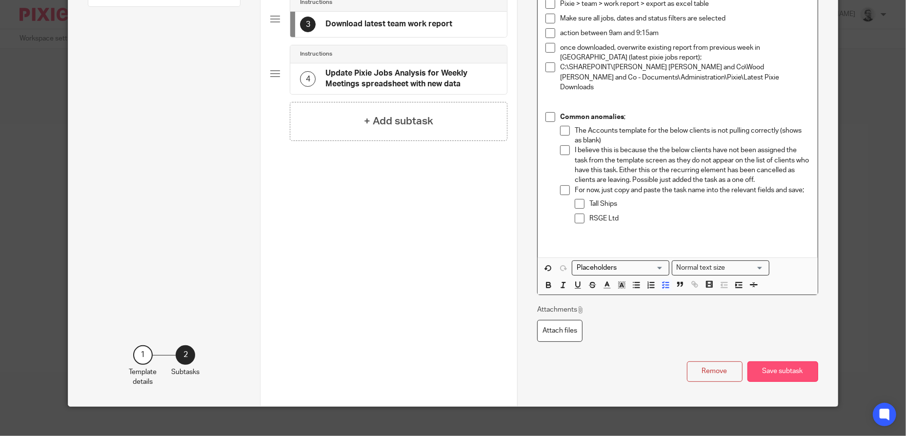
click at [761, 367] on button "Save subtask" at bounding box center [783, 372] width 71 height 21
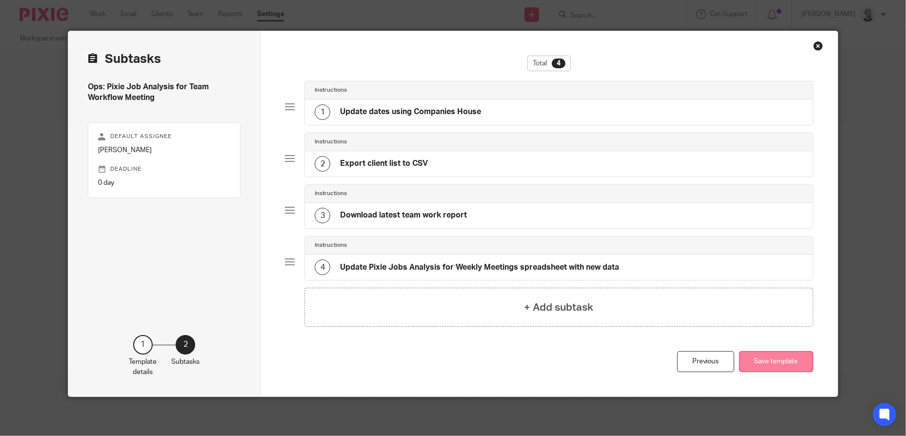
scroll to position [8, 0]
click at [771, 357] on button "Save template" at bounding box center [776, 362] width 74 height 21
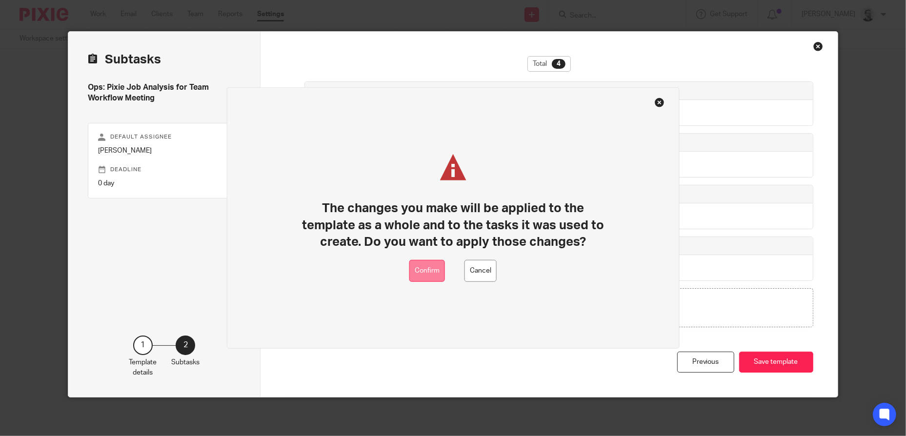
click at [427, 272] on button "Confirm" at bounding box center [428, 271] width 36 height 22
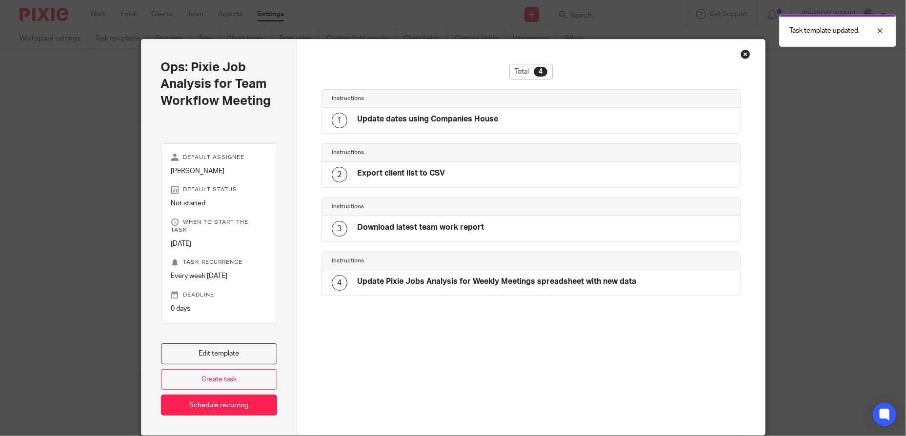
click at [808, 246] on div "Ops: Pixie Job Analysis for Team Workflow Meeting Default assignee [PERSON_NAME…" at bounding box center [453, 218] width 906 height 436
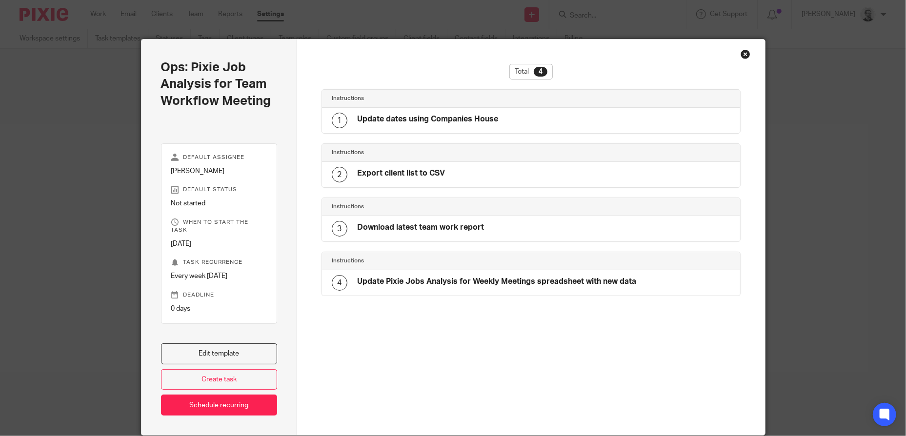
click at [745, 54] on div "Close this dialog window" at bounding box center [746, 54] width 10 height 10
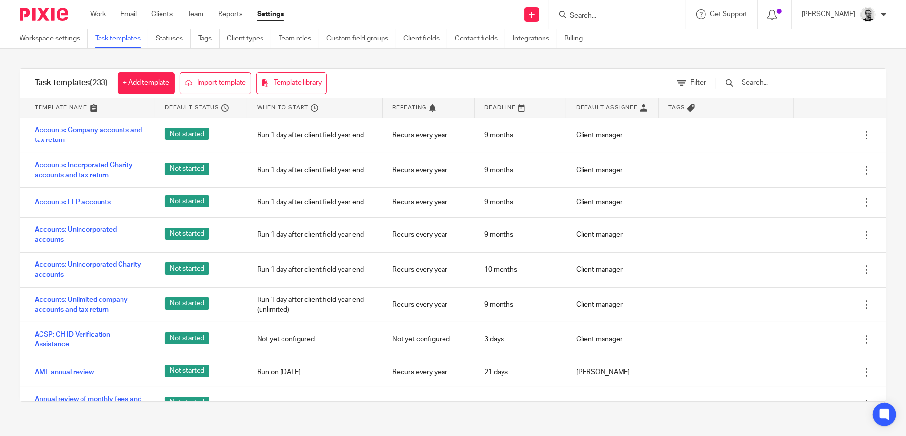
click at [649, 15] on input "Search" at bounding box center [613, 16] width 88 height 9
click at [618, 14] on input "Search" at bounding box center [613, 16] width 88 height 9
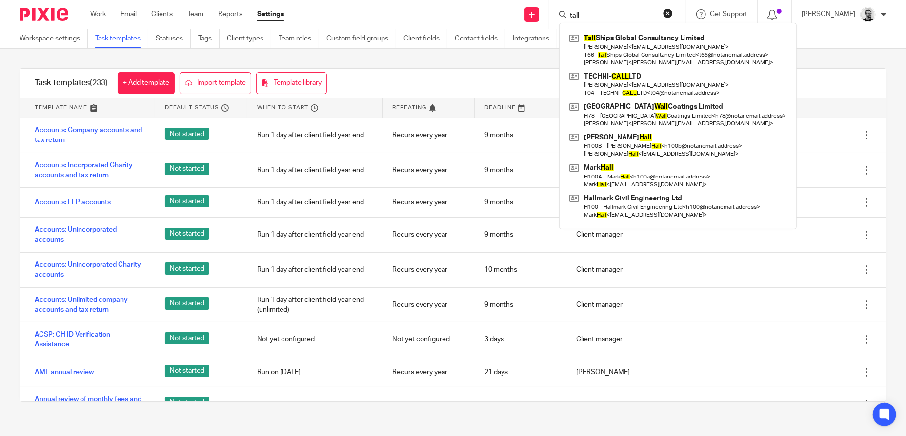
type input "tall"
drag, startPoint x: 610, startPoint y: 16, endPoint x: 552, endPoint y: 12, distance: 58.2
click at [553, 12] on div "Send new email Create task Add client tall Tall Ships Global Consultancy Limite…" at bounding box center [603, 14] width 608 height 29
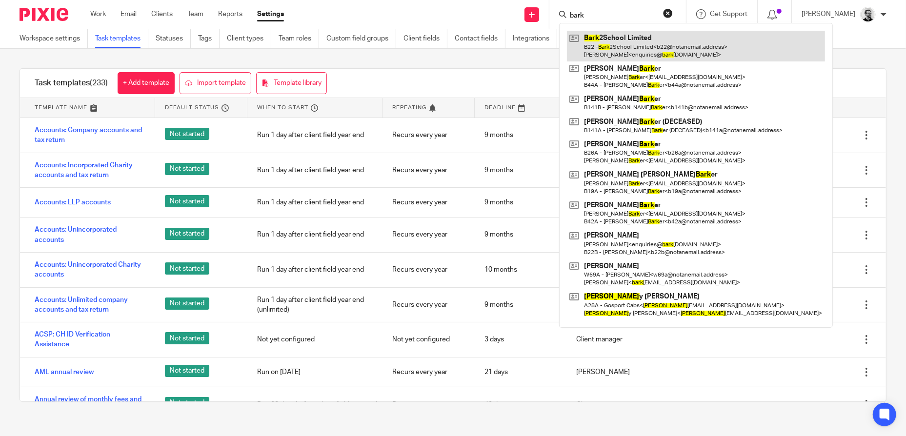
type input "bark"
click at [649, 55] on link at bounding box center [696, 46] width 258 height 30
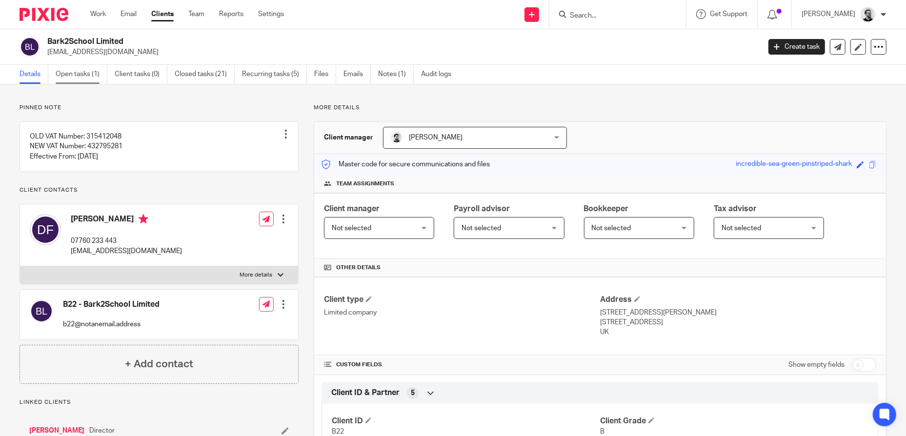
click at [81, 79] on link "Open tasks (1)" at bounding box center [82, 74] width 52 height 19
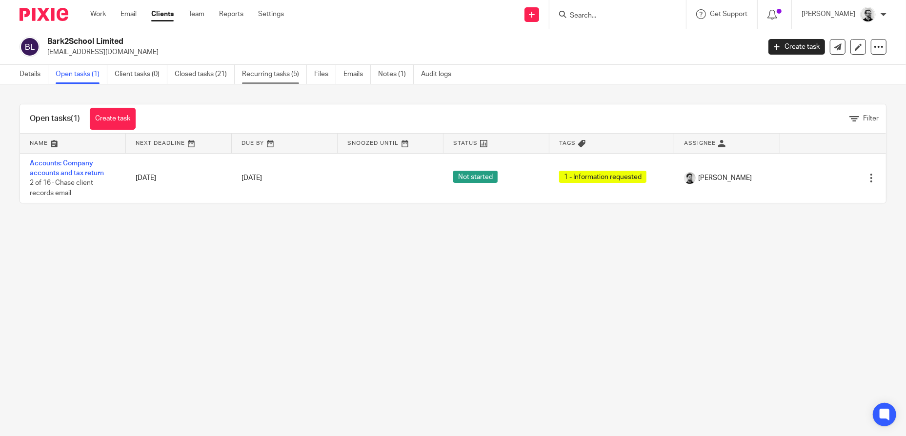
click at [278, 74] on link "Recurring tasks (5)" at bounding box center [274, 74] width 65 height 19
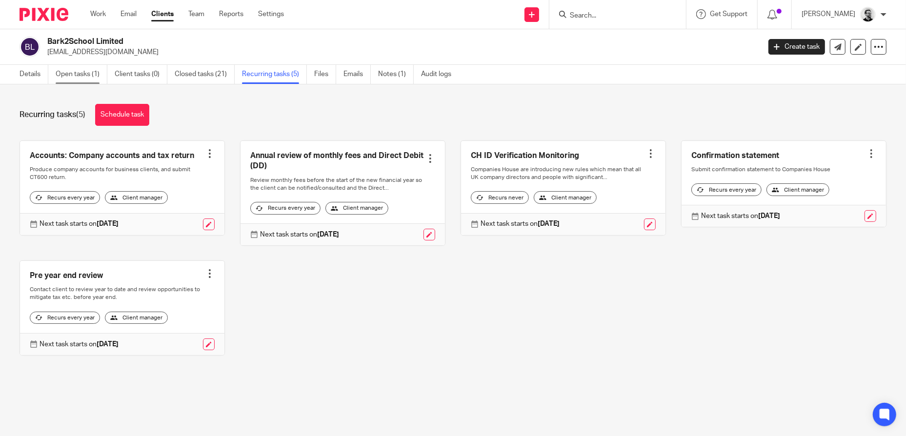
click at [82, 76] on link "Open tasks (1)" at bounding box center [82, 74] width 52 height 19
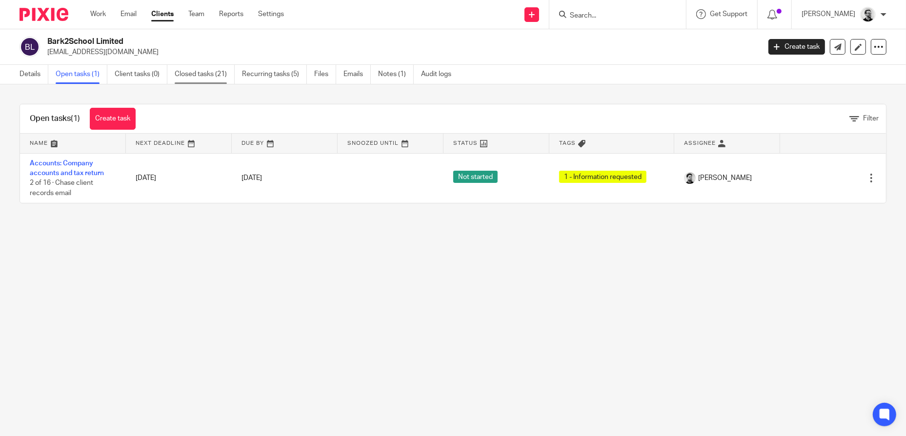
click at [211, 73] on link "Closed tasks (21)" at bounding box center [205, 74] width 60 height 19
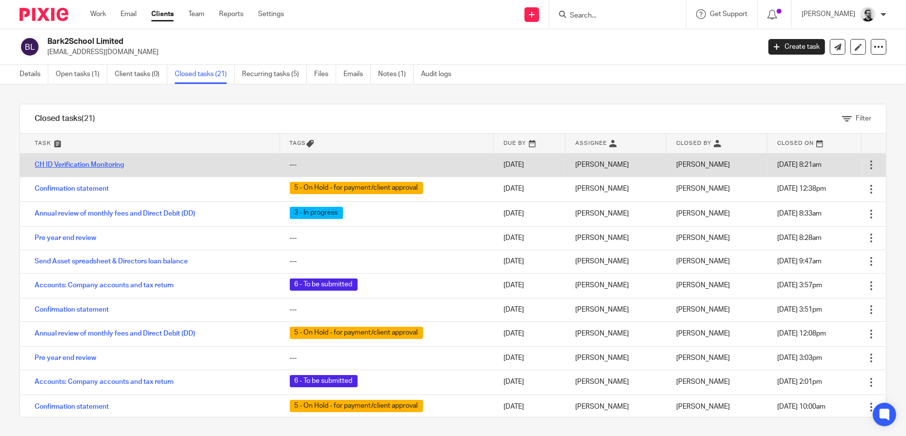
click at [77, 164] on link "CH ID Verification Monitoring" at bounding box center [79, 165] width 89 height 7
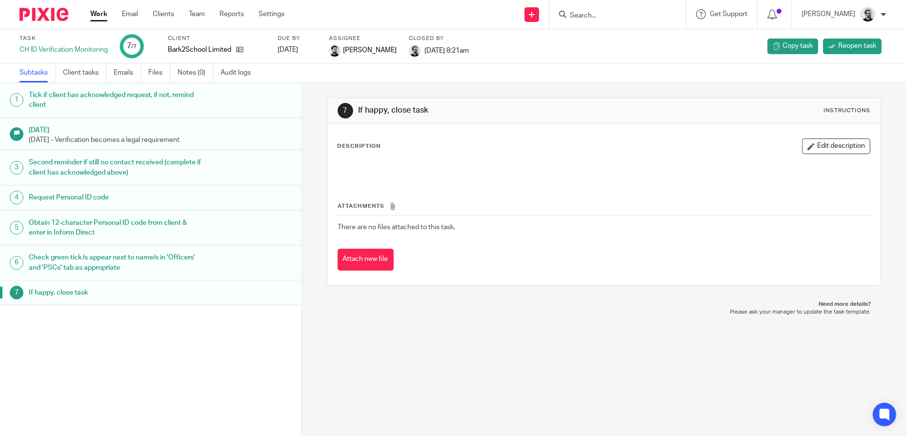
click at [225, 160] on div "Second reminder if still no contact received (complete if client has acknowledg…" at bounding box center [160, 167] width 263 height 25
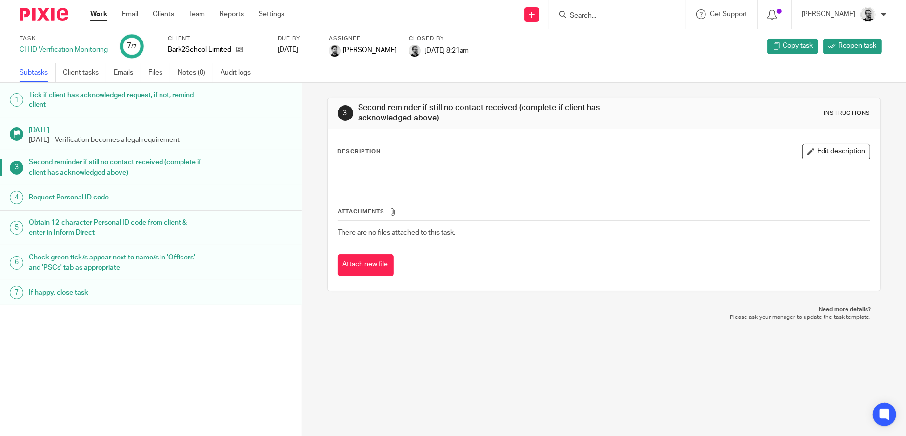
click at [174, 88] on h1 "Tick if client has acknowledged request, if not, remind client" at bounding box center [117, 100] width 176 height 25
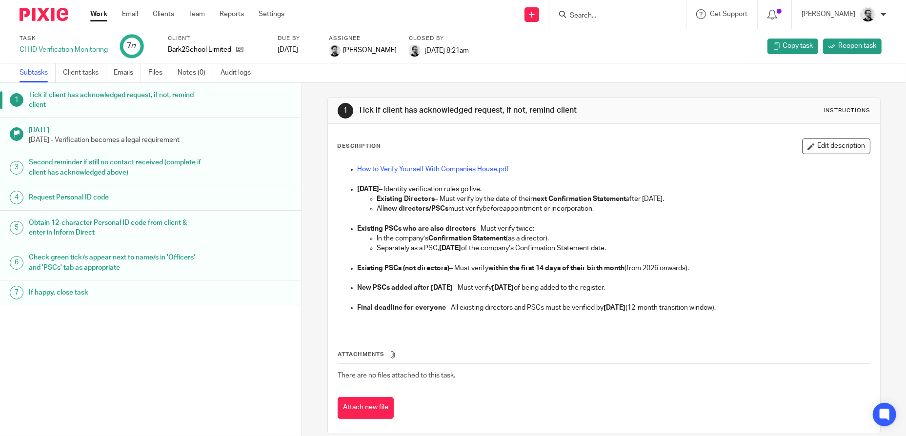
click at [188, 202] on h1 "Request Personal ID code" at bounding box center [117, 197] width 176 height 15
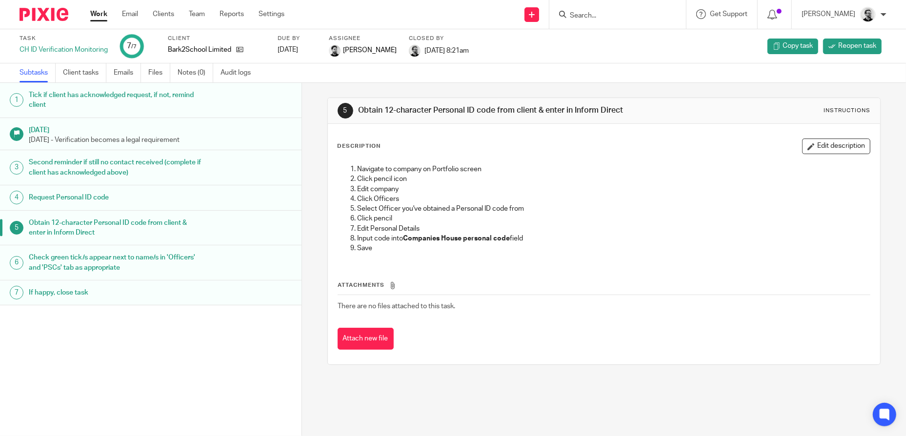
click at [102, 14] on link "Work" at bounding box center [98, 14] width 17 height 10
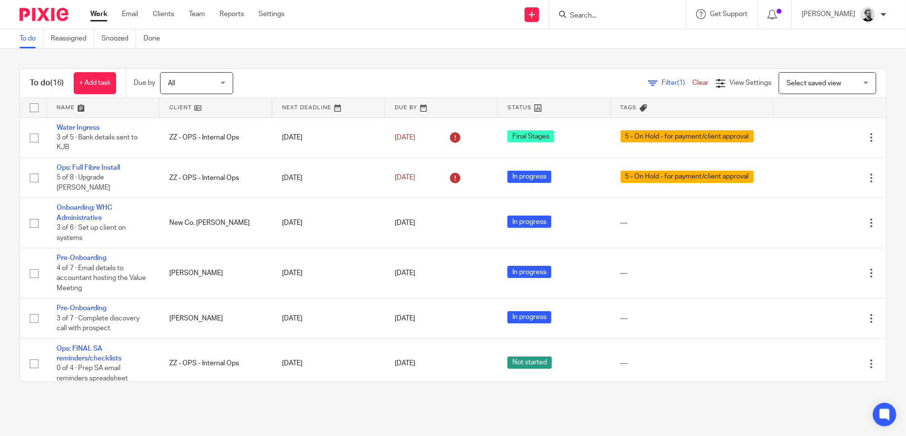
click at [610, 20] on input "Search" at bounding box center [613, 16] width 88 height 9
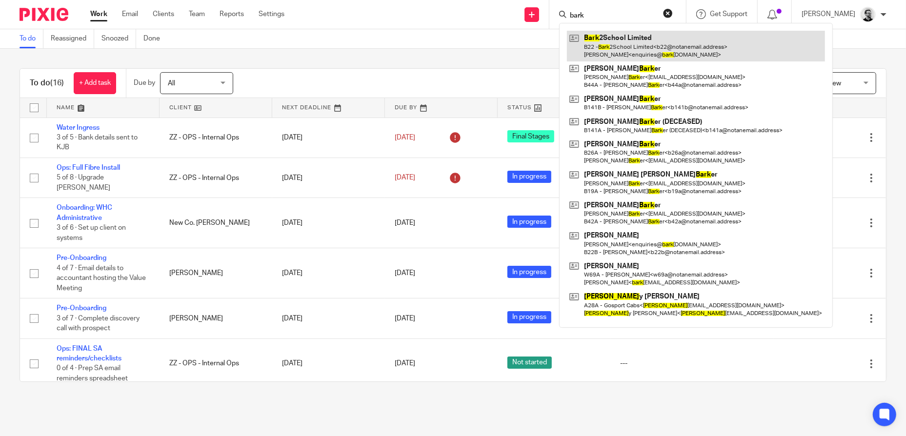
type input "bark"
click at [632, 34] on link at bounding box center [696, 46] width 258 height 30
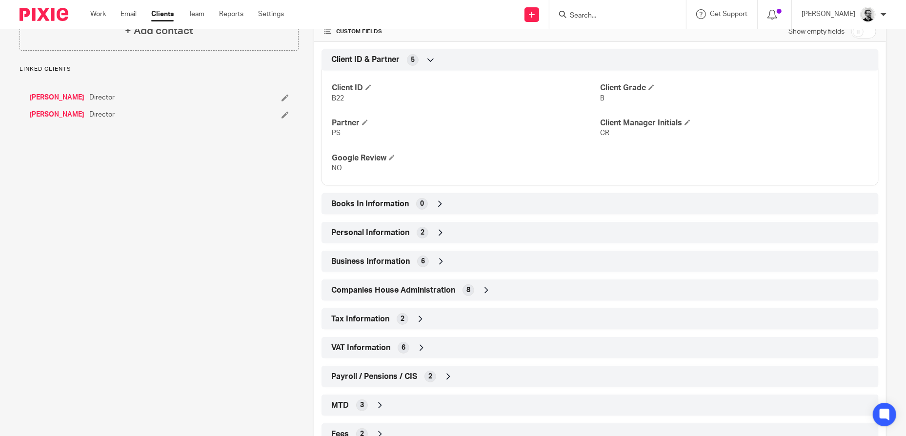
scroll to position [369, 0]
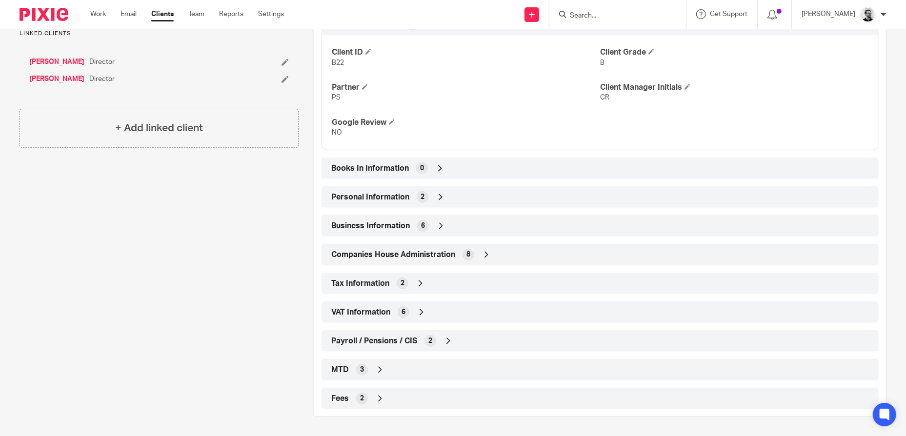
click at [494, 250] on div "Companies House Administration 8" at bounding box center [600, 254] width 543 height 17
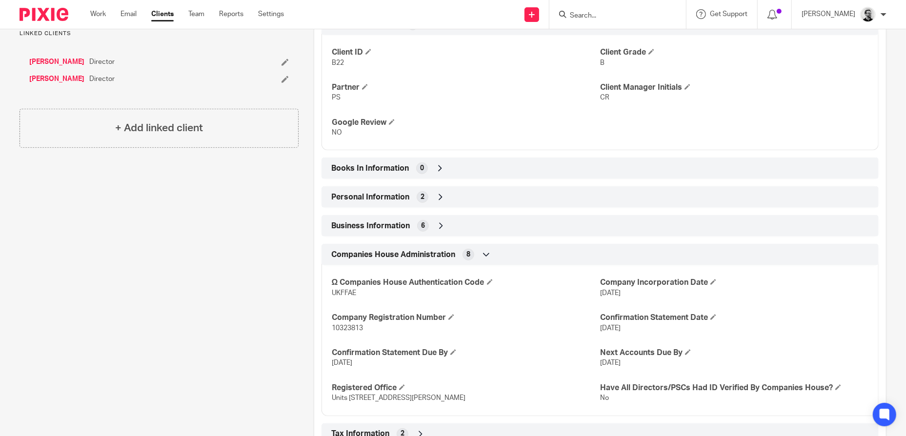
click at [840, 393] on p "No" at bounding box center [734, 398] width 268 height 10
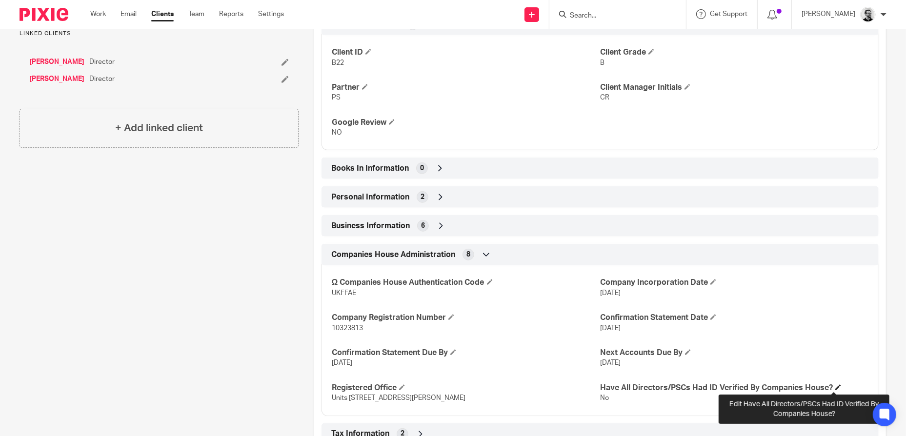
click at [836, 387] on span at bounding box center [839, 388] width 6 height 6
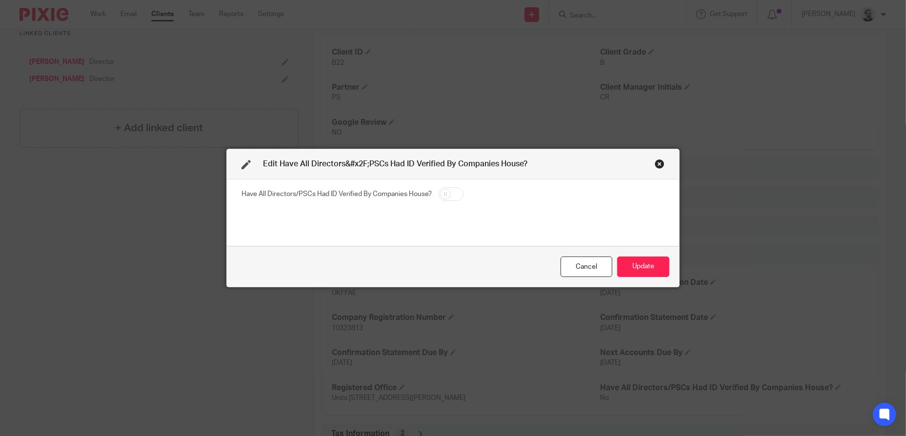
click at [454, 192] on input "checkbox" at bounding box center [451, 194] width 25 height 14
checkbox input "true"
click at [643, 267] on button "Update" at bounding box center [643, 267] width 52 height 21
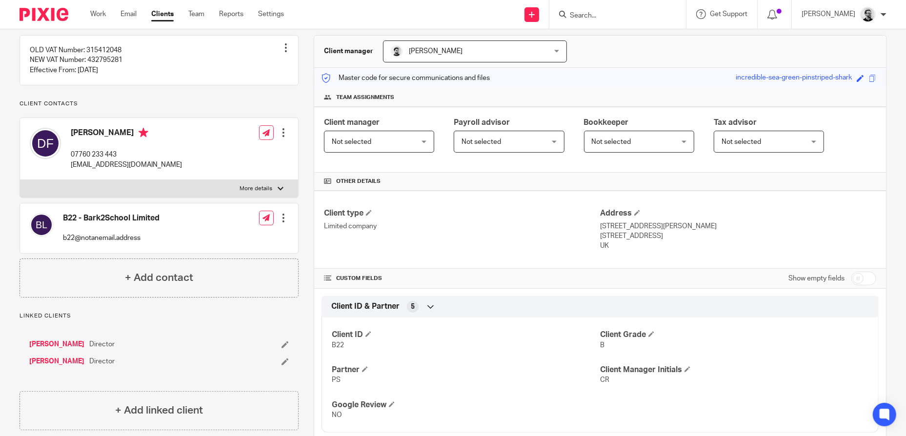
scroll to position [0, 0]
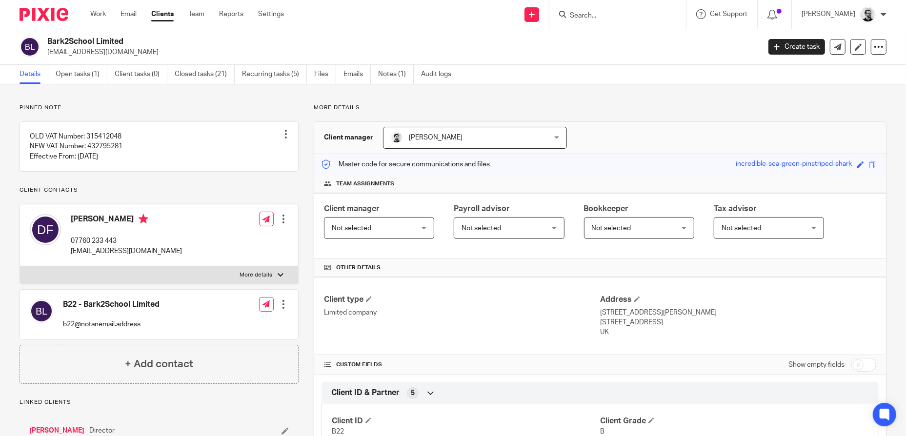
click at [595, 14] on input "Search" at bounding box center [613, 16] width 88 height 9
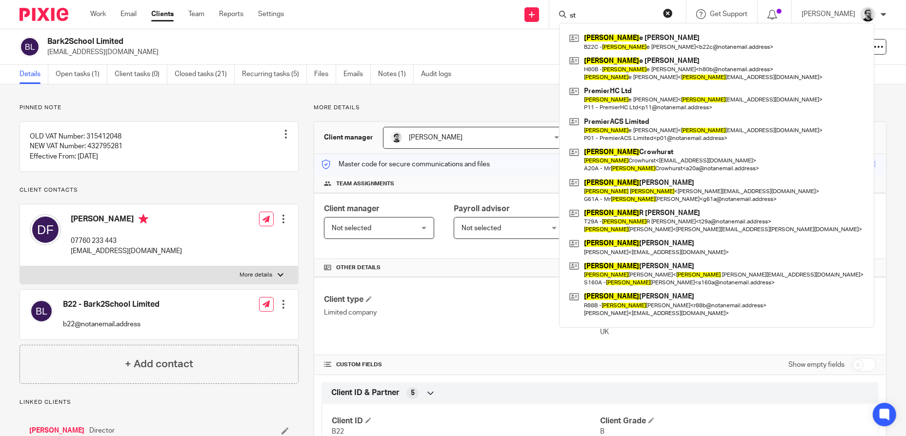
type input "s"
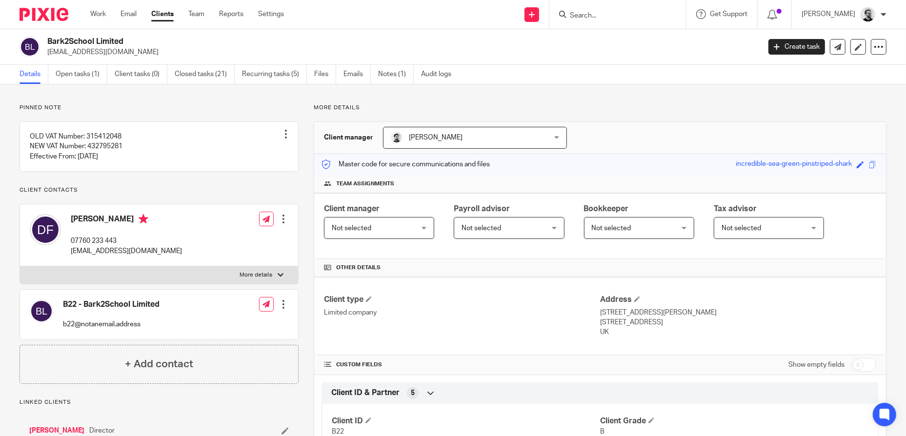
click at [744, 105] on p "More details" at bounding box center [600, 108] width 573 height 8
click at [608, 20] on input "Search" at bounding box center [613, 16] width 88 height 9
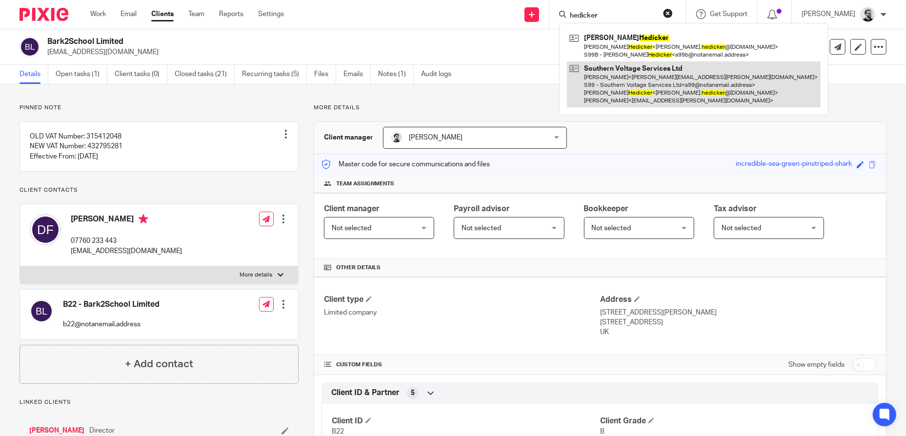
type input "hedicker"
click at [692, 88] on link at bounding box center [694, 84] width 254 height 46
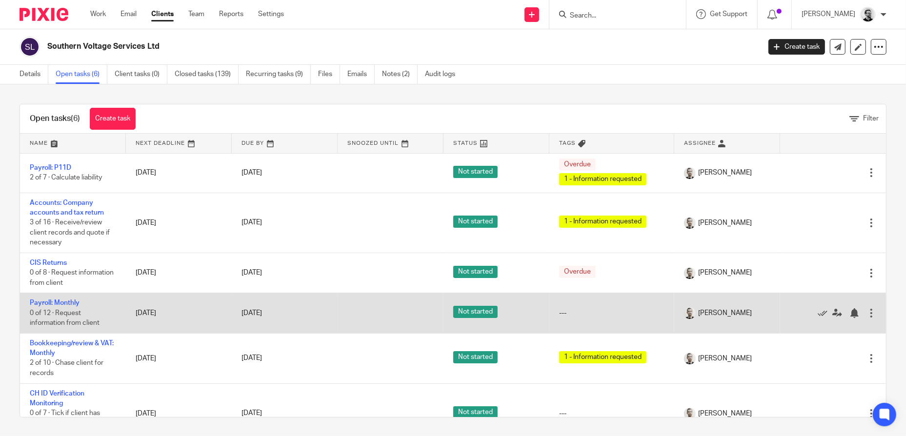
scroll to position [25, 0]
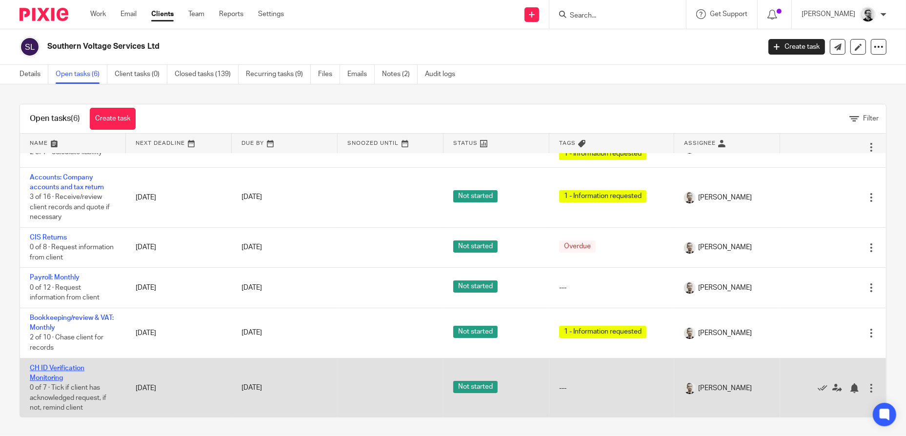
click at [58, 374] on link "CH ID Verification Monitoring" at bounding box center [57, 373] width 55 height 17
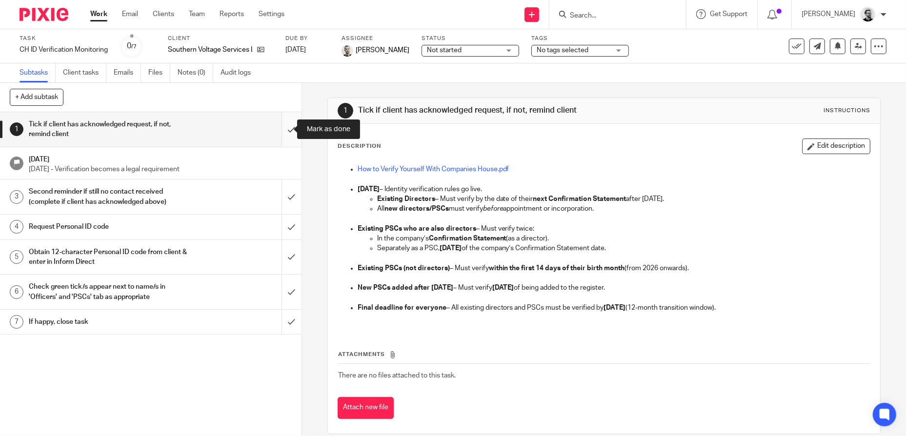
click at [281, 134] on input "submit" at bounding box center [151, 129] width 302 height 35
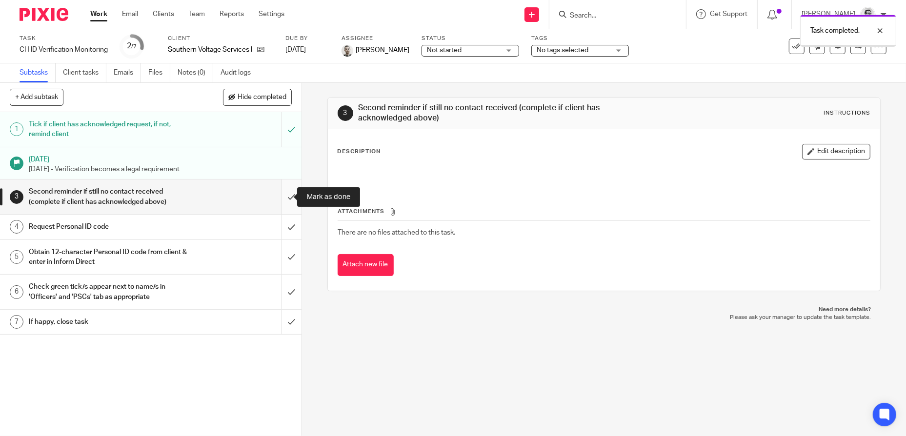
click at [282, 202] on input "submit" at bounding box center [151, 197] width 302 height 35
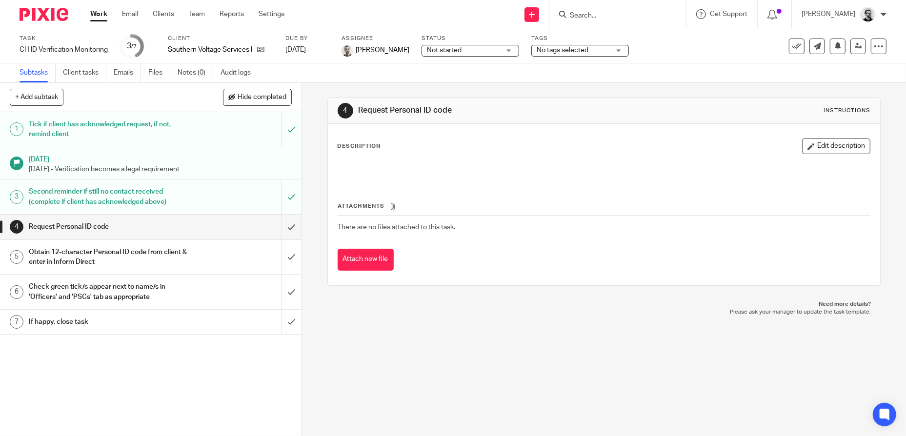
click at [229, 246] on div "Obtain 12-character Personal ID code from client & enter in Inform Direct" at bounding box center [150, 257] width 243 height 25
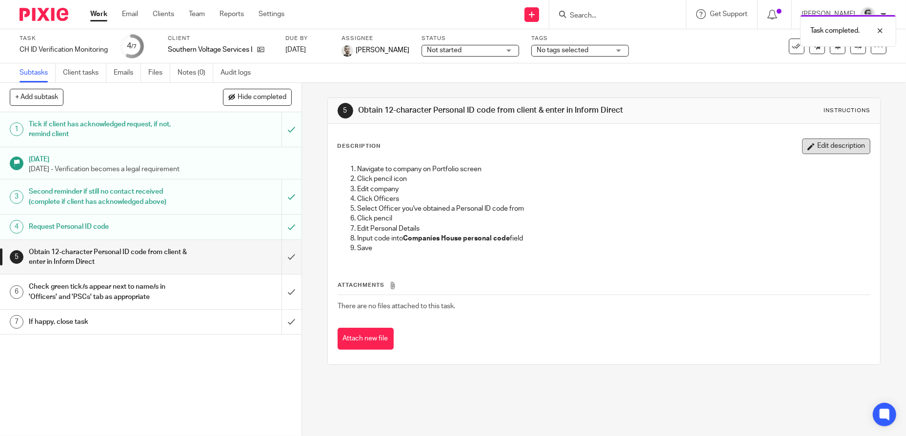
click at [812, 154] on button "Edit description" at bounding box center [836, 147] width 68 height 16
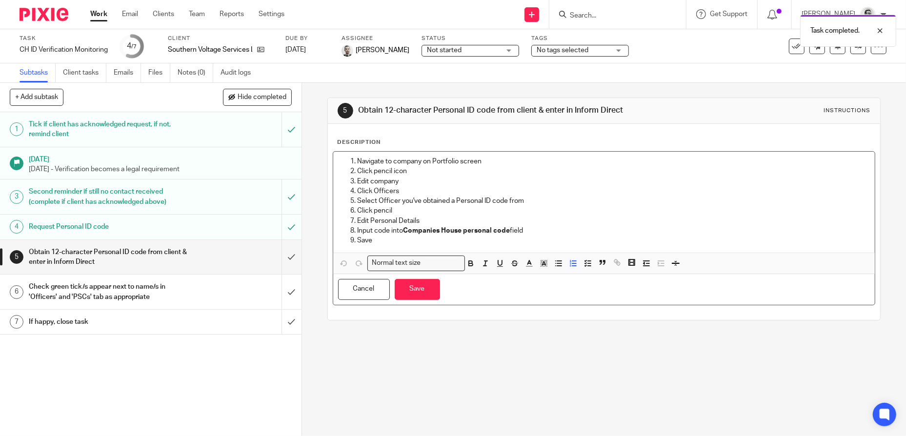
click at [358, 165] on p "Navigate to company on Portfolio screen" at bounding box center [614, 162] width 513 height 10
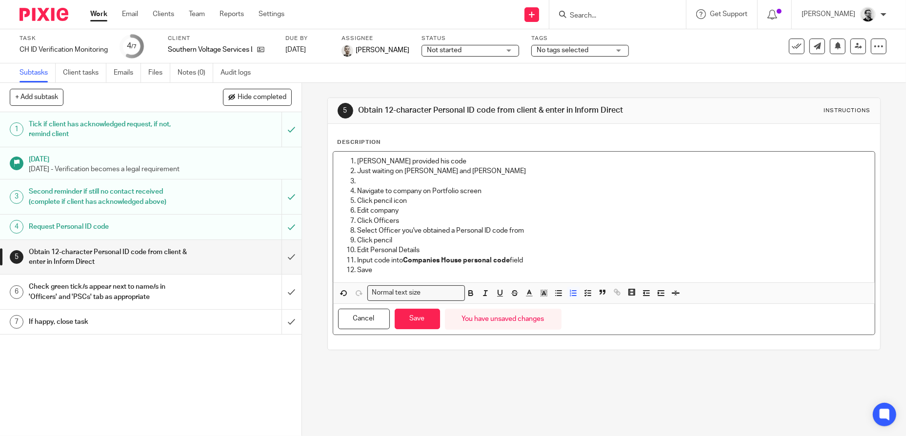
click at [404, 186] on p at bounding box center [614, 182] width 513 height 10
click at [427, 327] on button "Save" at bounding box center [417, 319] width 45 height 21
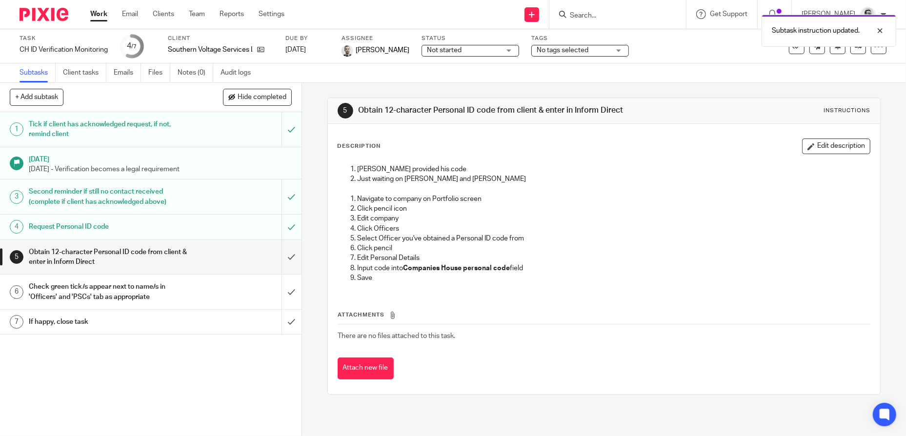
click at [520, 52] on div "Task CH ID Verification Monitoring Save CH ID Verification Monitoring 4 /7 Clie…" at bounding box center [381, 46] width 723 height 23
click at [502, 50] on div "Not started Not started" at bounding box center [471, 51] width 98 height 12
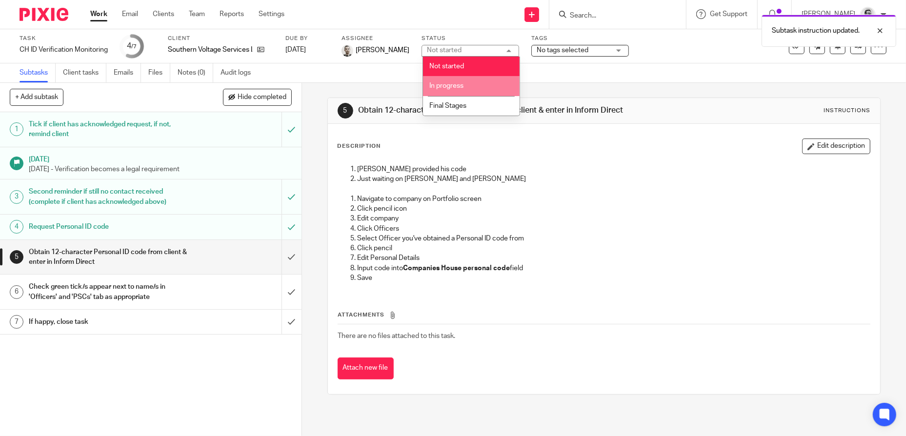
click at [468, 85] on li "In progress" at bounding box center [471, 86] width 97 height 20
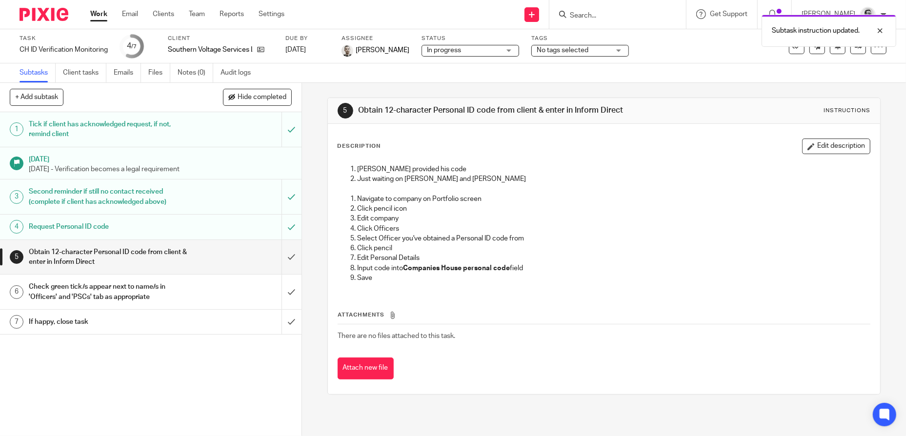
drag, startPoint x: 574, startPoint y: 218, endPoint x: 363, endPoint y: 133, distance: 227.3
click at [572, 214] on p "Click pencil icon" at bounding box center [614, 209] width 513 height 10
click at [101, 13] on link "Work" at bounding box center [98, 14] width 17 height 10
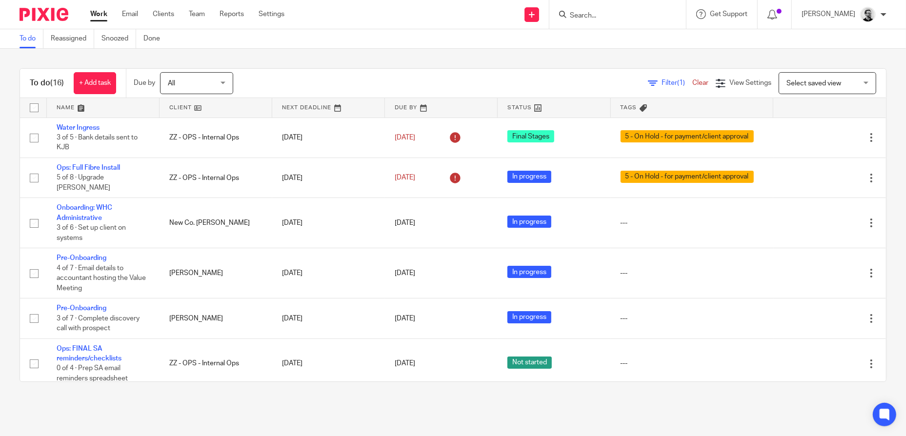
click at [606, 17] on input "Search" at bounding box center [613, 16] width 88 height 9
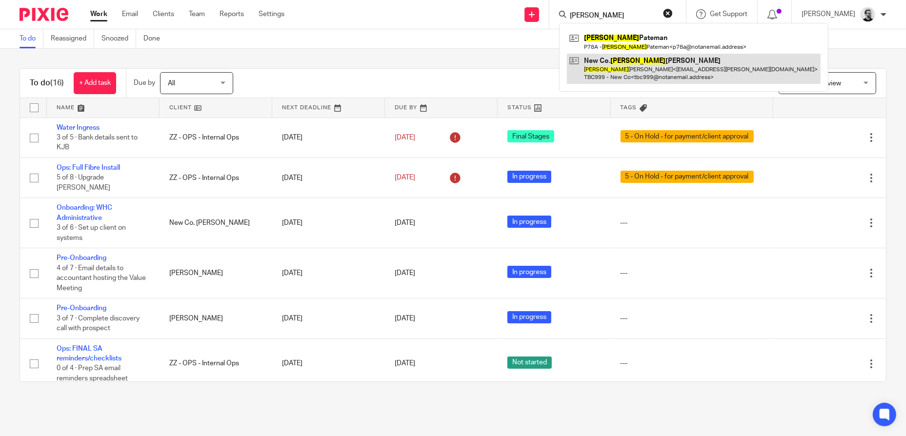
type input "JUSTIN"
click at [671, 75] on link at bounding box center [694, 69] width 254 height 30
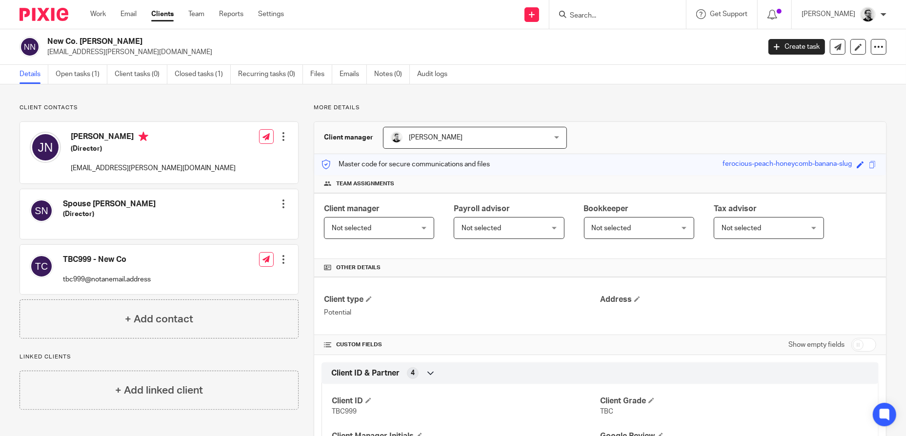
drag, startPoint x: 80, startPoint y: 77, endPoint x: 128, endPoint y: 93, distance: 51.6
click at [80, 77] on link "Open tasks (1)" at bounding box center [82, 74] width 52 height 19
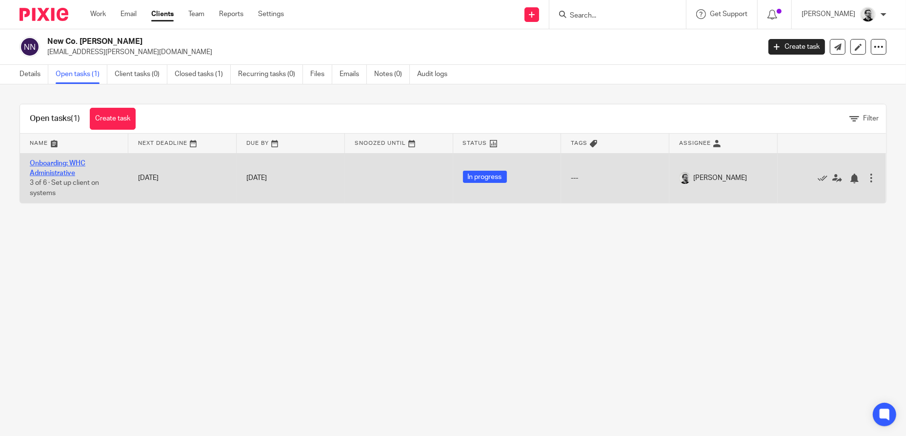
click at [65, 165] on link "Onboarding: WHC Administrative" at bounding box center [58, 168] width 56 height 17
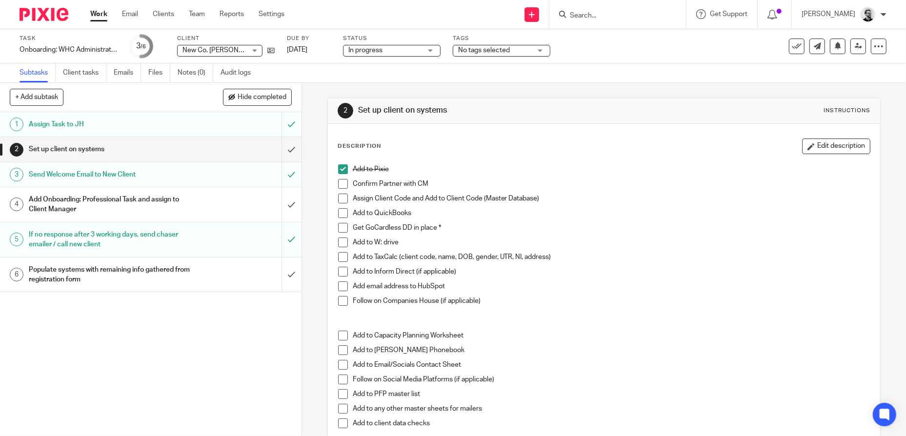
click at [342, 242] on span at bounding box center [343, 243] width 10 height 10
click at [264, 340] on div "1 Assign Task to JH 2 Set up client on systems 3 Send Welcome Email to New Clie…" at bounding box center [151, 274] width 302 height 324
click at [143, 209] on h1 "Add Onboarding: Professional Task and assign to Client Manager" at bounding box center [110, 204] width 162 height 25
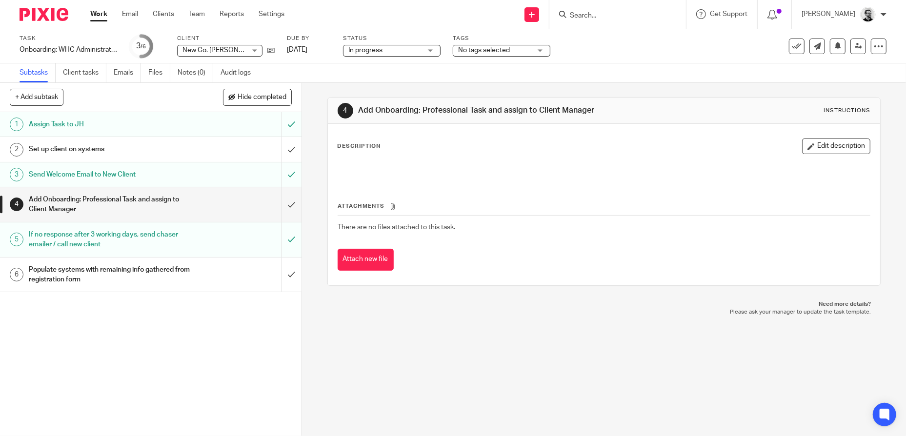
click at [172, 278] on h1 "Populate systems with remaining info gathered from registration form" at bounding box center [110, 275] width 162 height 25
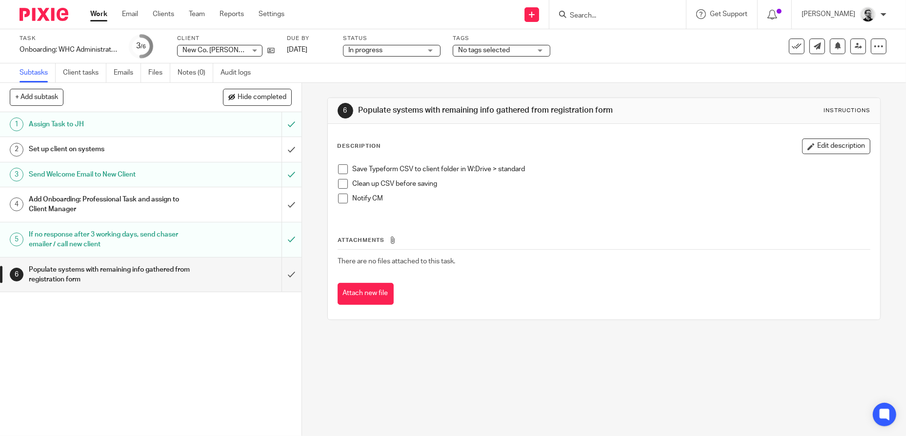
click at [185, 208] on div "Add Onboarding: Professional Task and assign to Client Manager" at bounding box center [150, 204] width 243 height 25
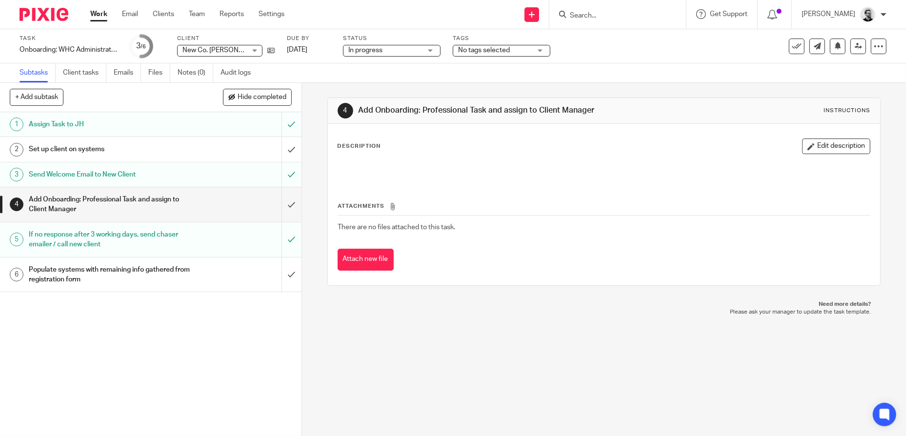
click at [190, 242] on div "If no response after 3 working days, send chaser emailer / call new client" at bounding box center [150, 239] width 243 height 25
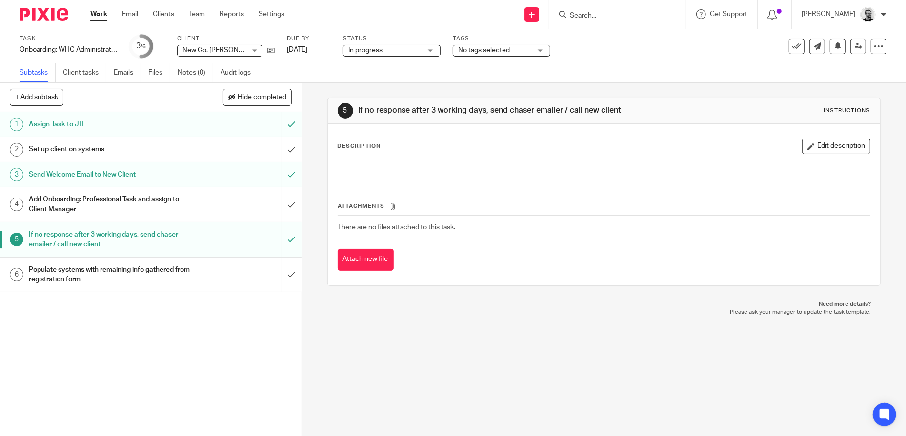
click at [161, 151] on h1 "Set up client on systems" at bounding box center [110, 149] width 162 height 15
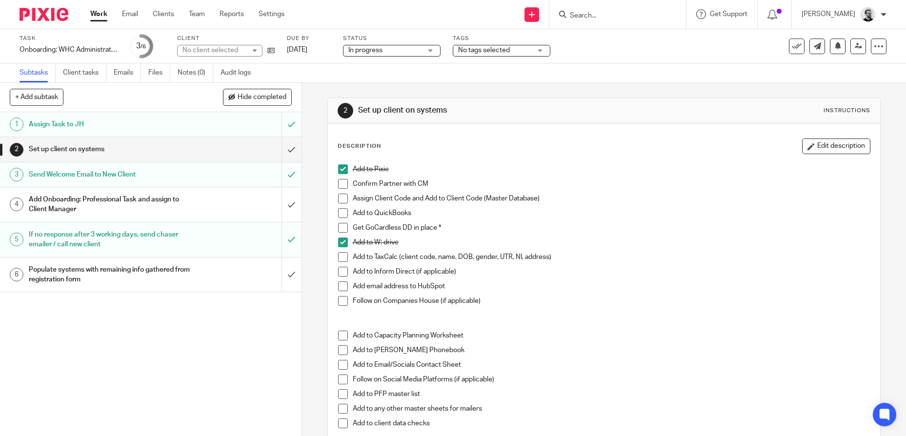
click at [164, 181] on h1 "Send Welcome Email to New Client" at bounding box center [110, 174] width 162 height 15
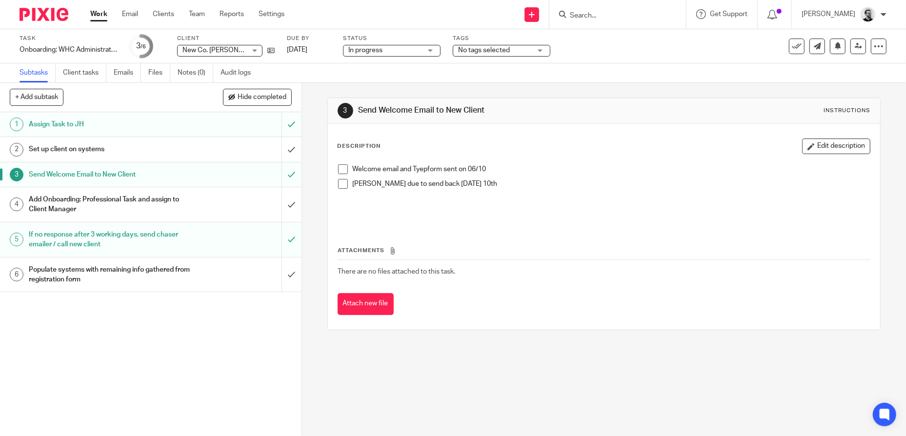
click at [341, 170] on span at bounding box center [343, 169] width 10 height 10
click at [98, 13] on link "Work" at bounding box center [98, 14] width 17 height 10
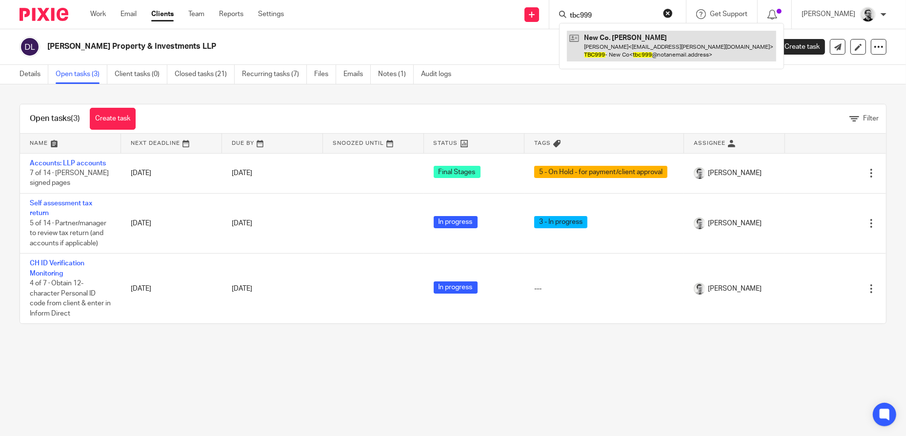
type input "tbc999"
click at [646, 53] on link at bounding box center [671, 46] width 209 height 30
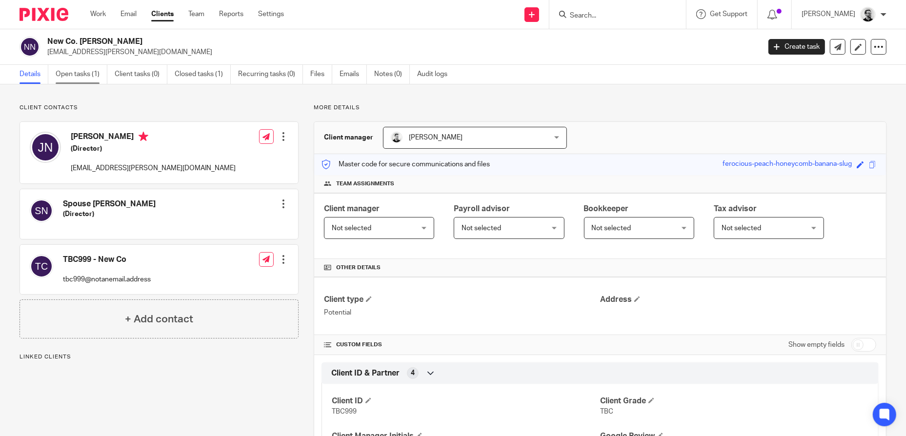
click at [76, 76] on link "Open tasks (1)" at bounding box center [82, 74] width 52 height 19
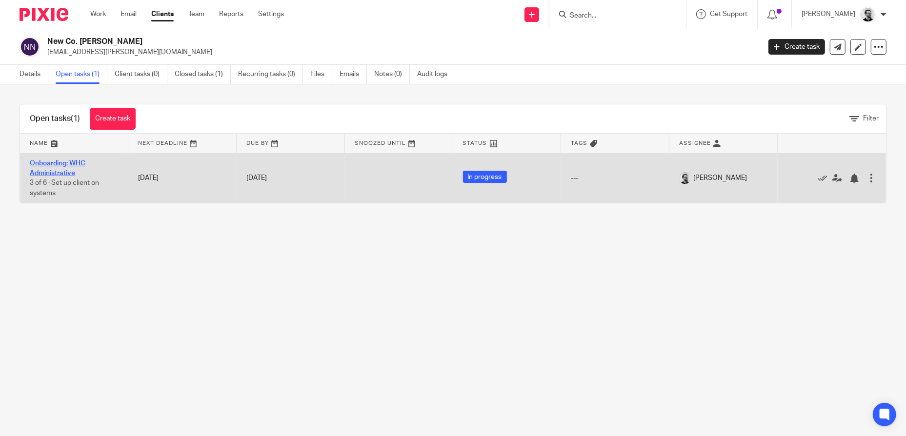
click at [64, 166] on link "Onboarding: WHC Administrative" at bounding box center [58, 168] width 56 height 17
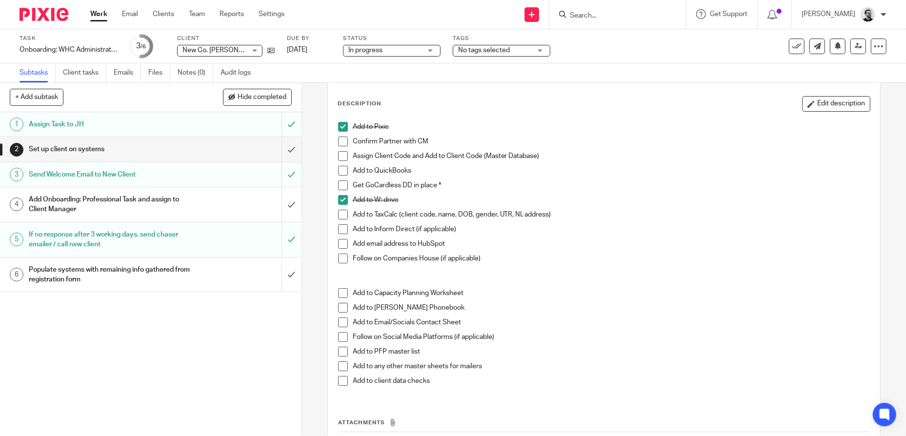
scroll to position [98, 0]
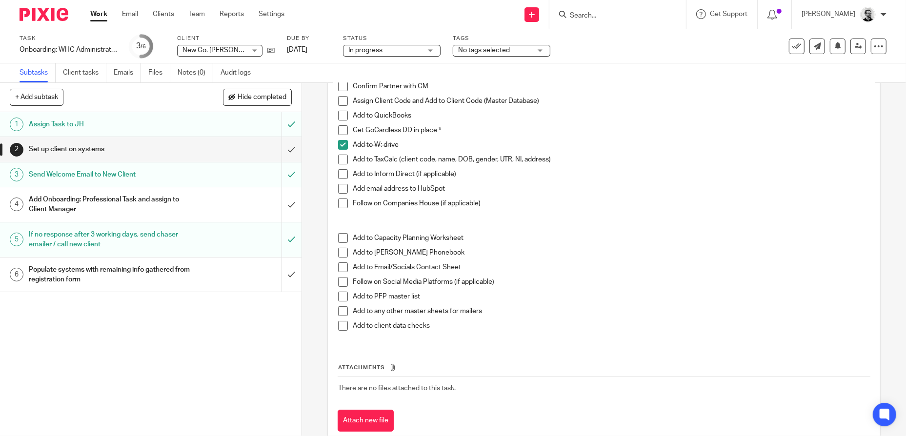
click at [193, 208] on div "Add Onboarding: Professional Task and assign to Client Manager" at bounding box center [150, 204] width 243 height 25
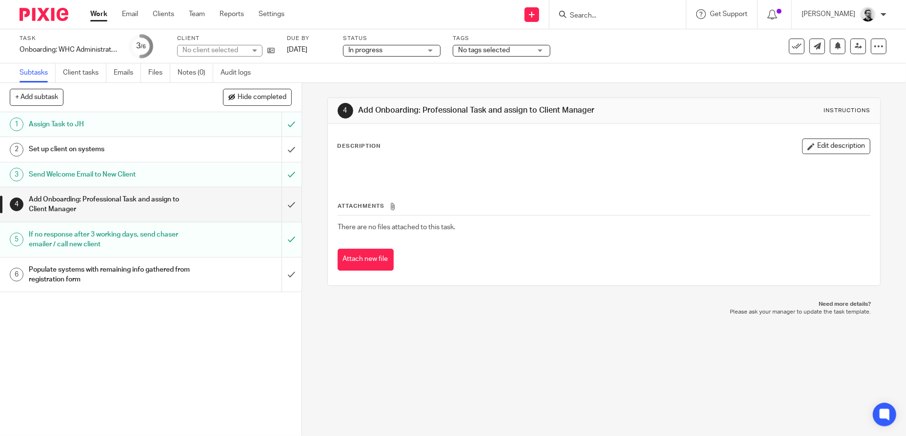
click at [190, 178] on div "Send Welcome Email to New Client" at bounding box center [150, 174] width 243 height 15
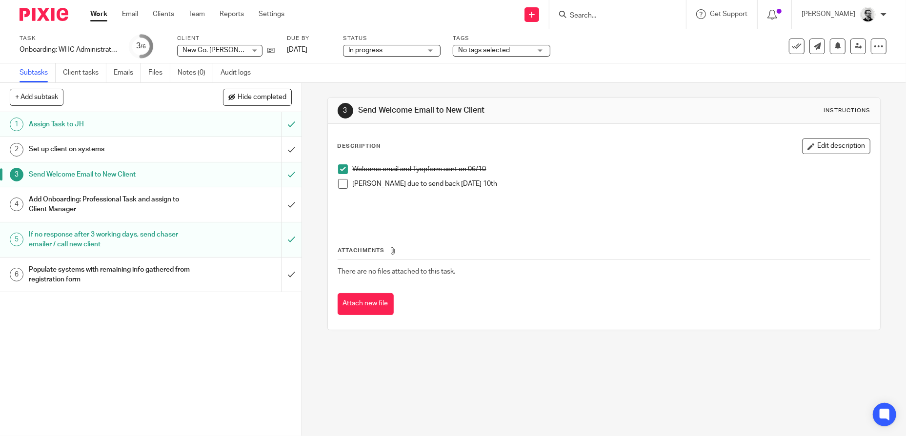
click at [184, 147] on h1 "Set up client on systems" at bounding box center [110, 149] width 162 height 15
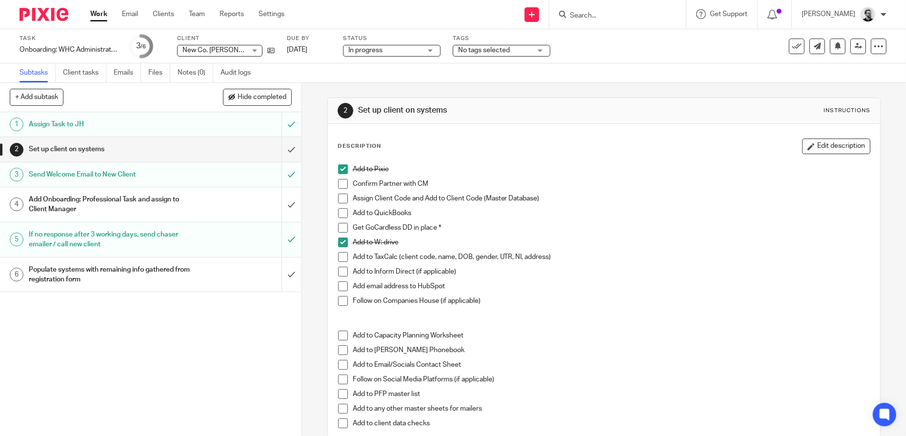
click at [210, 202] on div "Add Onboarding: Professional Task and assign to Client Manager" at bounding box center [150, 204] width 243 height 25
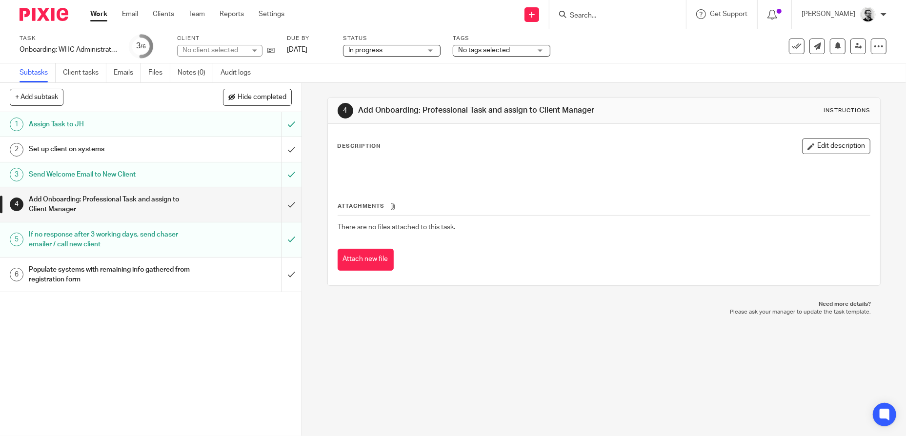
click at [230, 267] on div "Populate systems with remaining info gathered from registration form" at bounding box center [150, 275] width 243 height 25
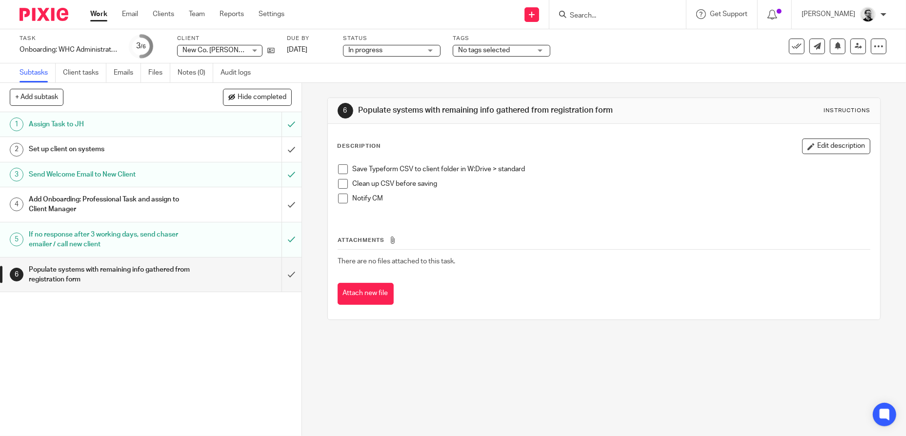
click at [346, 200] on li "Notify CM" at bounding box center [604, 201] width 533 height 15
click at [338, 196] on span at bounding box center [343, 199] width 10 height 10
click at [339, 201] on span at bounding box center [343, 199] width 10 height 10
click at [808, 145] on icon "button" at bounding box center [811, 146] width 7 height 7
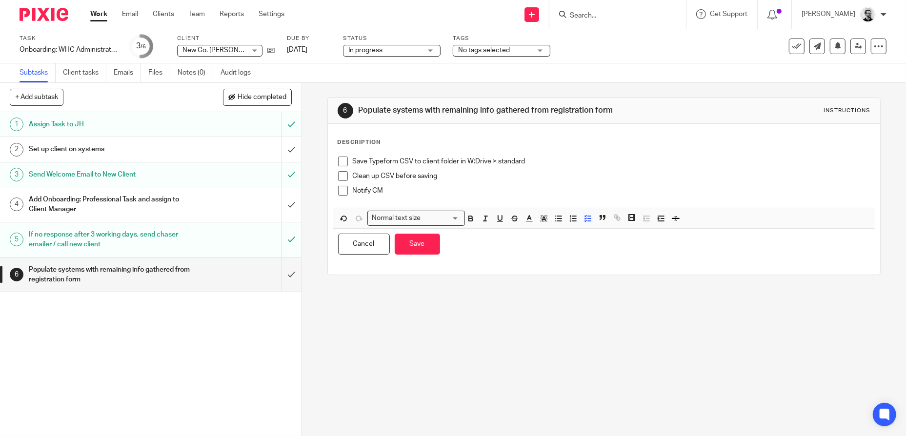
click at [505, 161] on p "Save Typeform CSV to client folder in W:Drive > standard" at bounding box center [612, 162] width 518 height 10
click at [421, 248] on button "Save" at bounding box center [417, 244] width 45 height 21
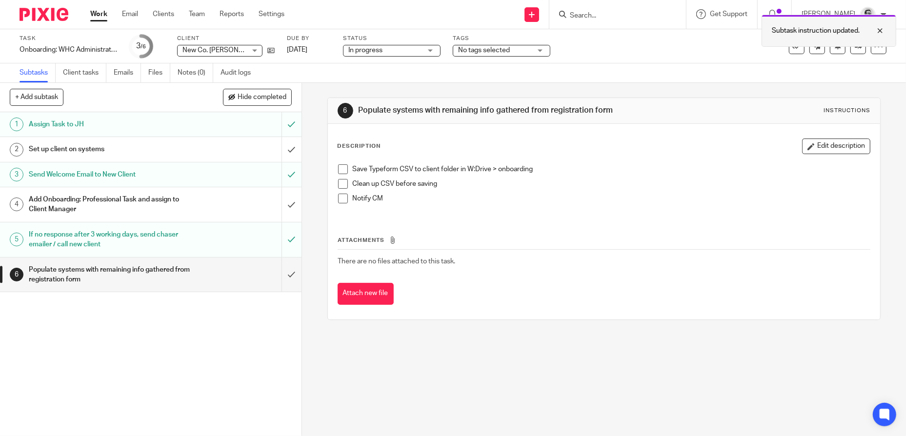
click at [882, 31] on div at bounding box center [873, 31] width 26 height 12
click at [268, 50] on icon at bounding box center [270, 50] width 7 height 7
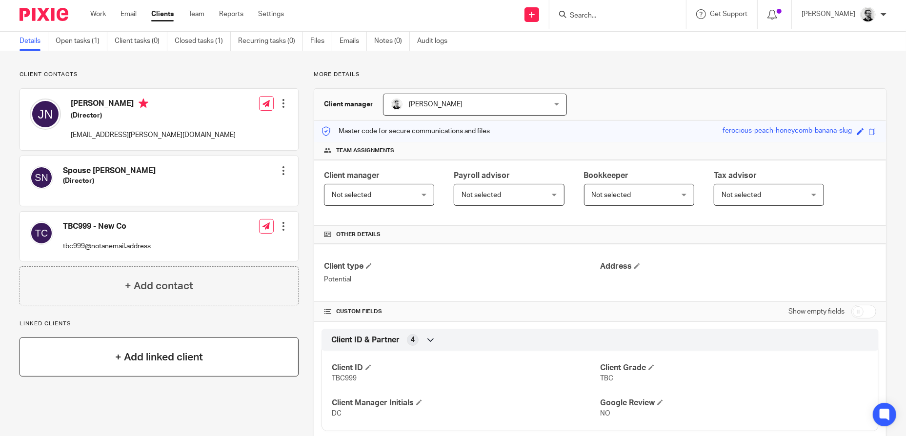
scroll to position [49, 0]
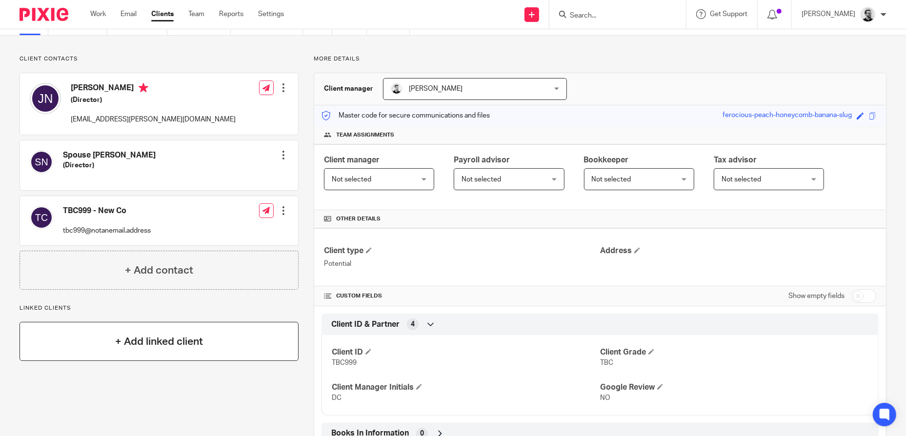
click at [182, 345] on h4 "+ Add linked client" at bounding box center [159, 341] width 88 height 15
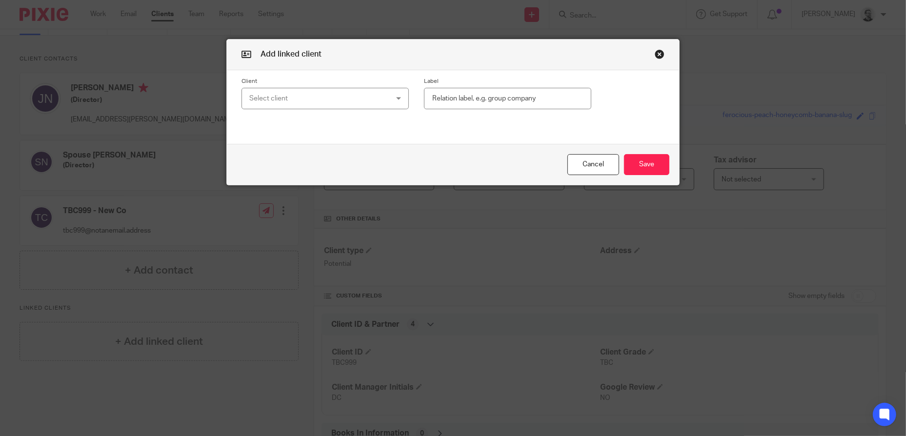
click at [395, 99] on div "Select client" at bounding box center [325, 99] width 167 height 22
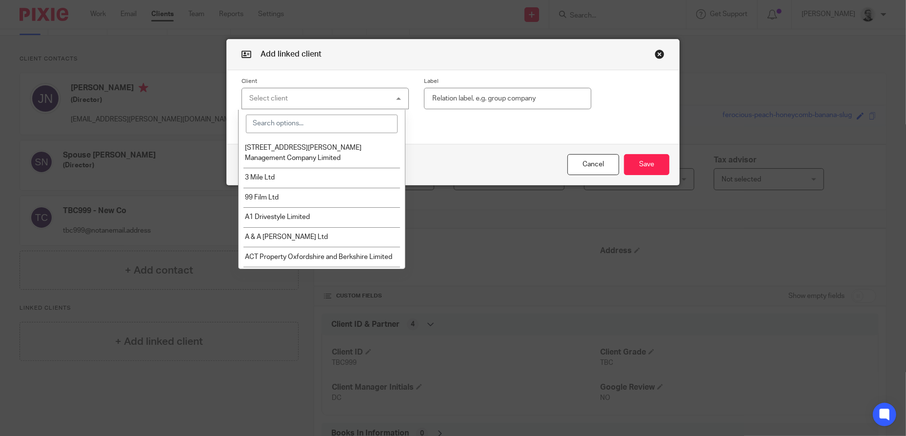
click at [660, 49] on button "button" at bounding box center [660, 54] width 10 height 10
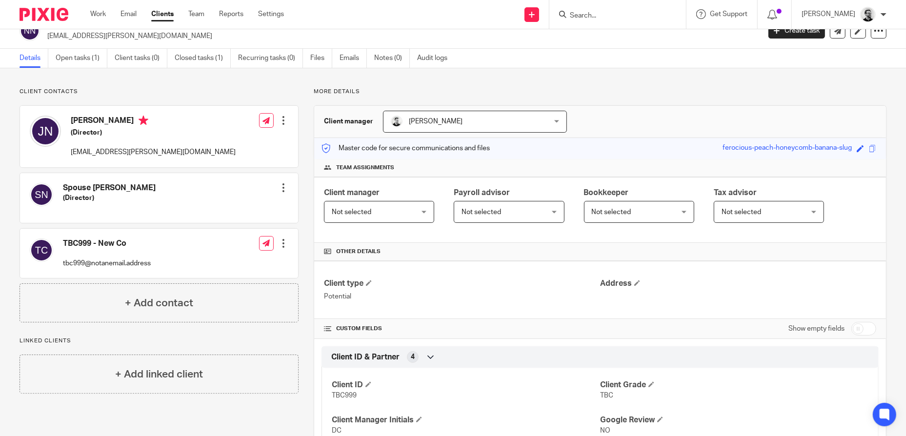
scroll to position [0, 0]
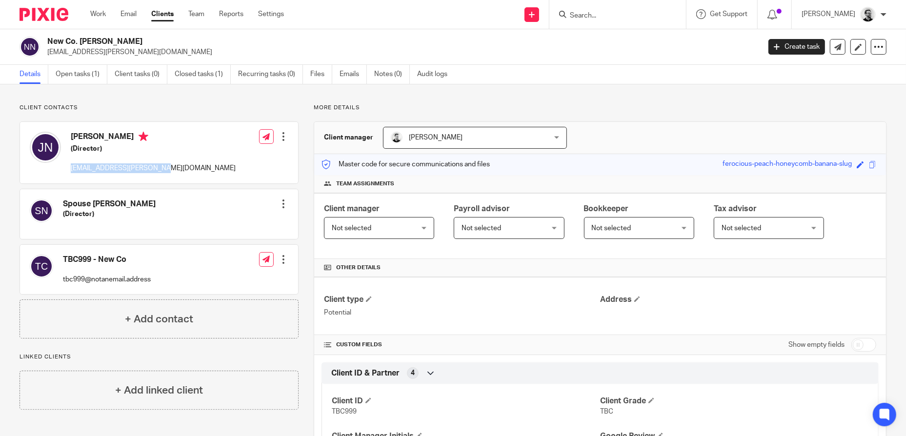
drag, startPoint x: 157, startPoint y: 169, endPoint x: 71, endPoint y: 173, distance: 85.5
click at [71, 173] on div "Justin Norris (Director) just.norris@hotmail.co.uk Edit contact Create client f…" at bounding box center [159, 152] width 278 height 61
copy p "[EMAIL_ADDRESS][PERSON_NAME][DOMAIN_NAME]"
click at [535, 14] on icon at bounding box center [532, 15] width 6 height 6
click at [554, 73] on link "Add client" at bounding box center [545, 74] width 60 height 14
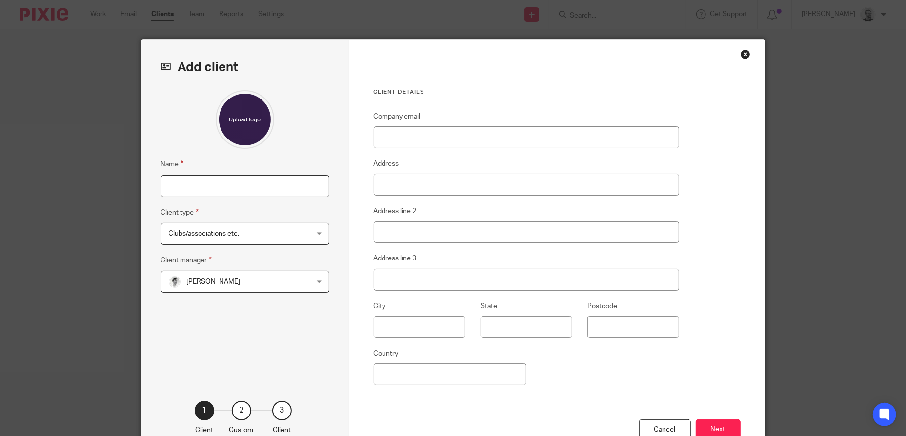
click at [242, 188] on input "Name" at bounding box center [245, 186] width 168 height 22
type input "[PERSON_NAME]"
click at [297, 234] on div "Clubs/associations etc. Clubs/associations etc." at bounding box center [245, 234] width 168 height 22
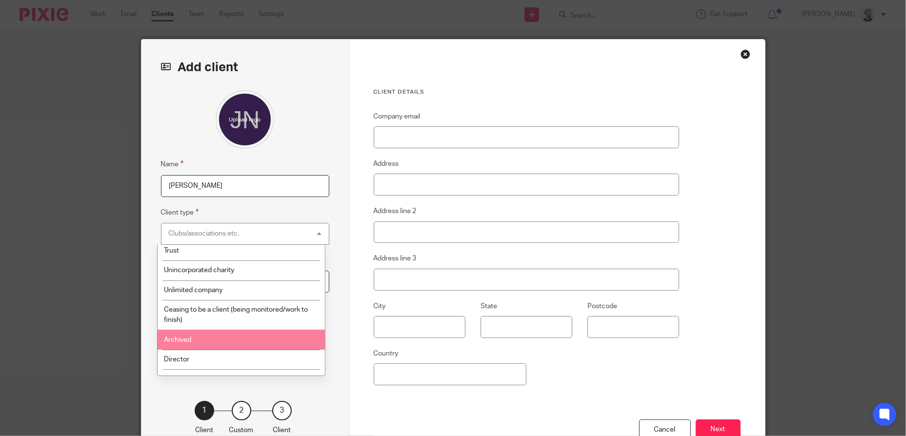
scroll to position [175, 0]
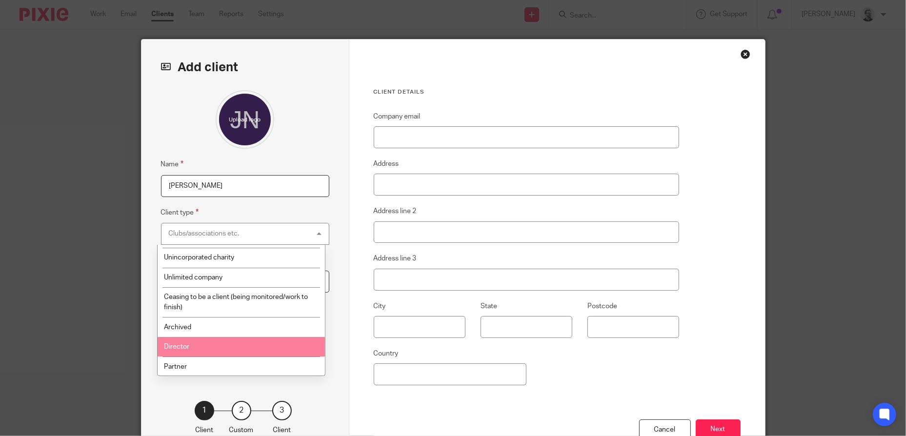
click at [210, 340] on li "Director" at bounding box center [241, 347] width 167 height 20
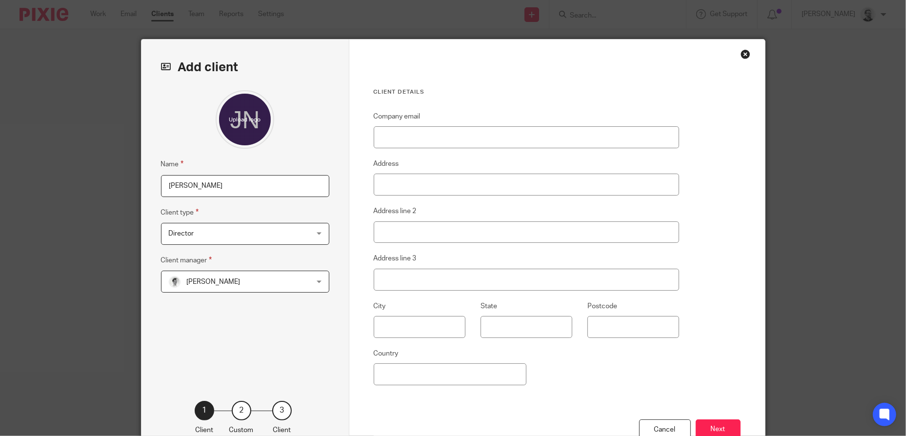
click at [278, 283] on span "[PERSON_NAME]" at bounding box center [233, 281] width 128 height 20
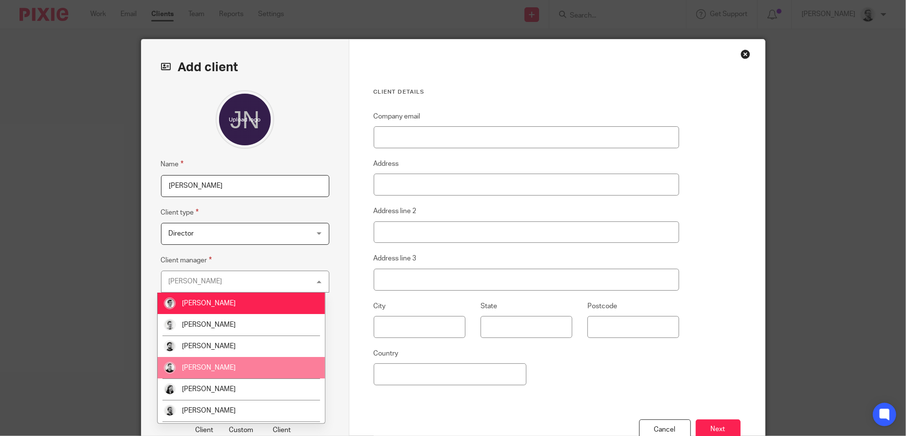
click at [231, 363] on li "[PERSON_NAME]" at bounding box center [241, 367] width 167 height 21
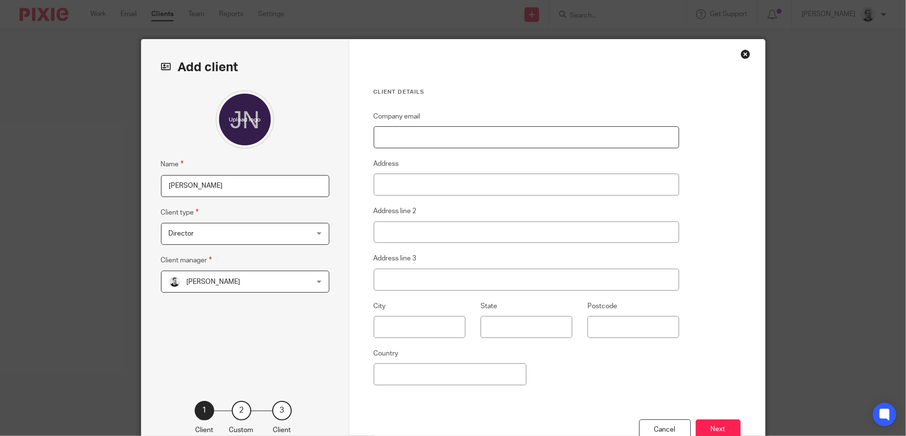
click at [463, 137] on input "Company email" at bounding box center [527, 137] width 306 height 22
paste input "[EMAIL_ADDRESS][PERSON_NAME][DOMAIN_NAME]"
type input "[EMAIL_ADDRESS][PERSON_NAME][DOMAIN_NAME]"
click at [723, 232] on div "Client details Company email just.norris@hotmail.co.uk Address Address line 2 A…" at bounding box center [557, 252] width 416 height 425
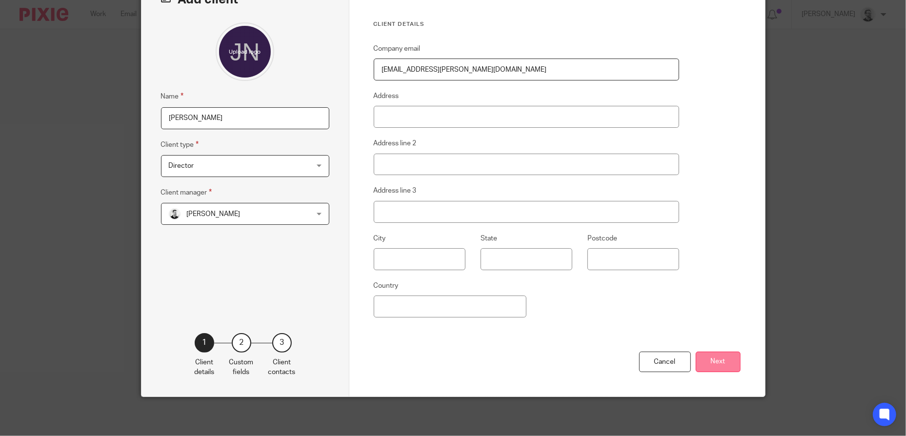
click at [724, 371] on button "Next" at bounding box center [718, 362] width 45 height 21
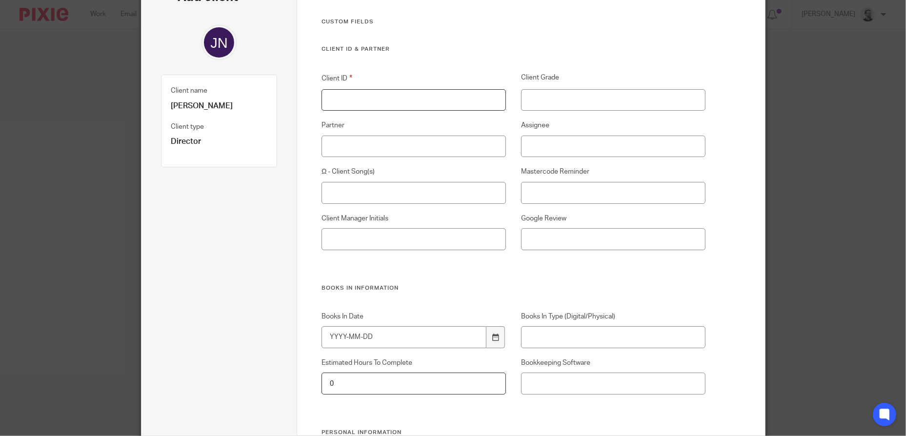
click at [370, 98] on input "Client ID" at bounding box center [414, 100] width 184 height 22
type input "TBC999A"
click at [570, 99] on input "Client Grade" at bounding box center [613, 100] width 184 height 22
type input "TBC"
click at [440, 246] on input "Client Manager Initials" at bounding box center [414, 239] width 184 height 22
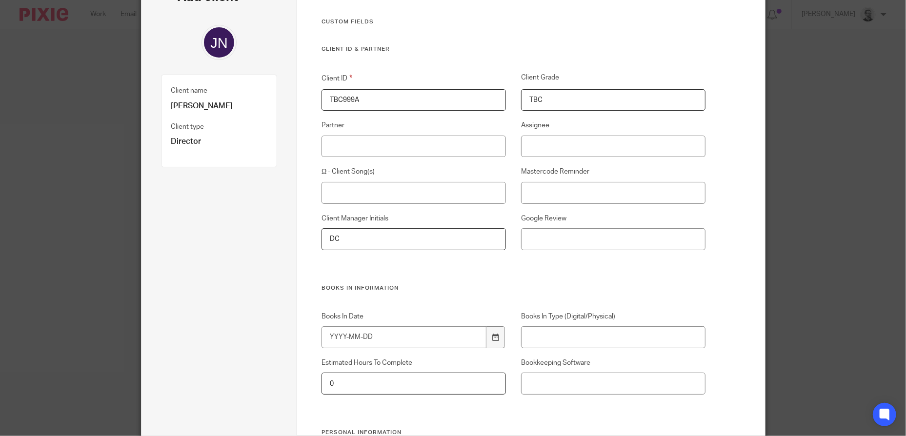
type input "DC"
click at [571, 243] on input "Google Review" at bounding box center [613, 239] width 184 height 22
type input "NO"
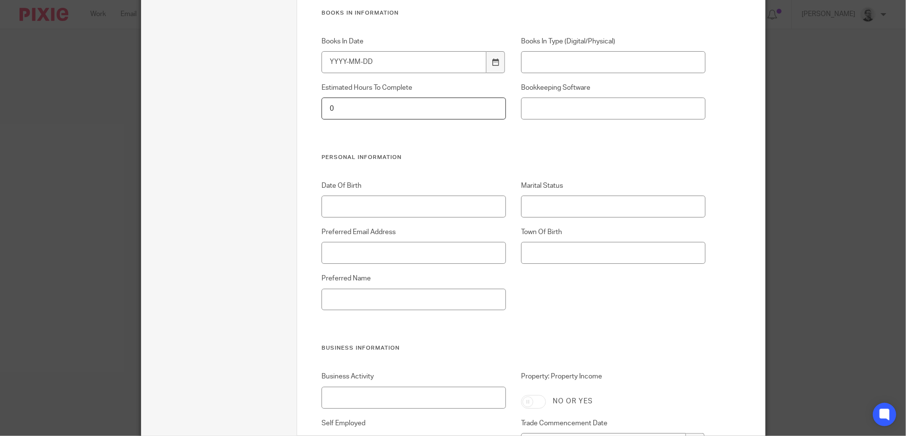
scroll to position [412, 0]
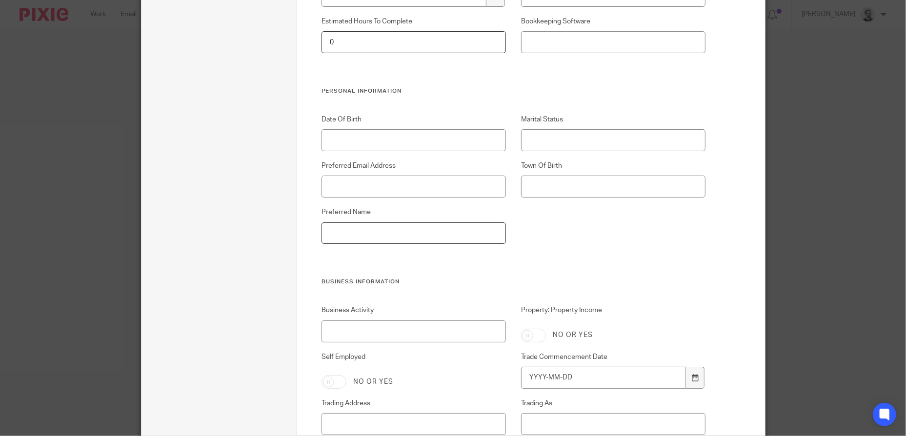
click at [424, 234] on input "Preferred Name" at bounding box center [414, 234] width 184 height 22
type input "Justin"
click at [417, 184] on input "Preferred Email Address" at bounding box center [414, 187] width 184 height 22
paste input "[EMAIL_ADDRESS][PERSON_NAME][DOMAIN_NAME]"
type input "[EMAIL_ADDRESS][PERSON_NAME][DOMAIN_NAME]"
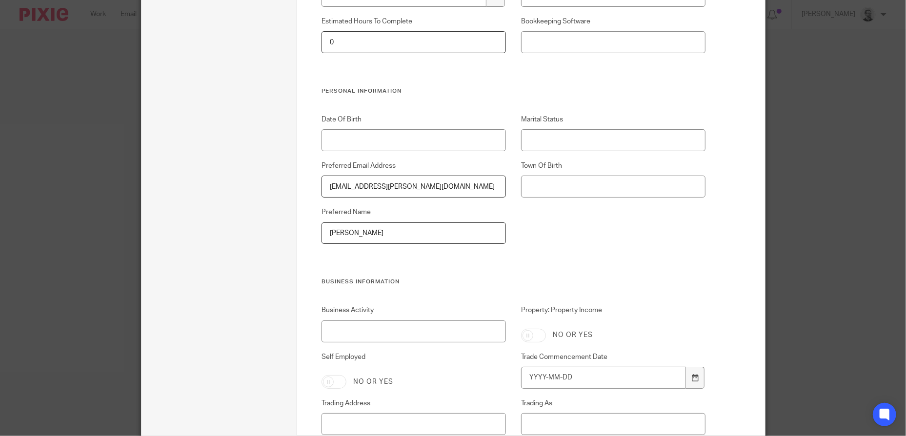
click at [649, 264] on div "Date Of Birth Marital Status Preferred Email Address just.norris@hotmail.co.uk …" at bounding box center [506, 197] width 399 height 164
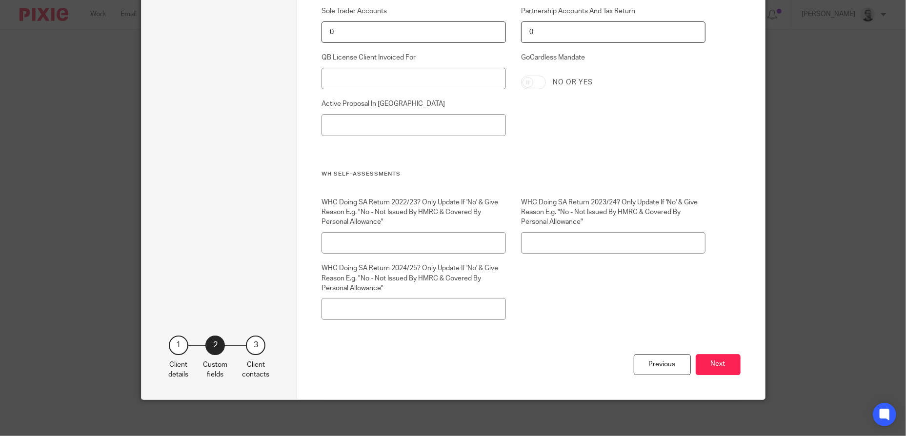
scroll to position [2560, 0]
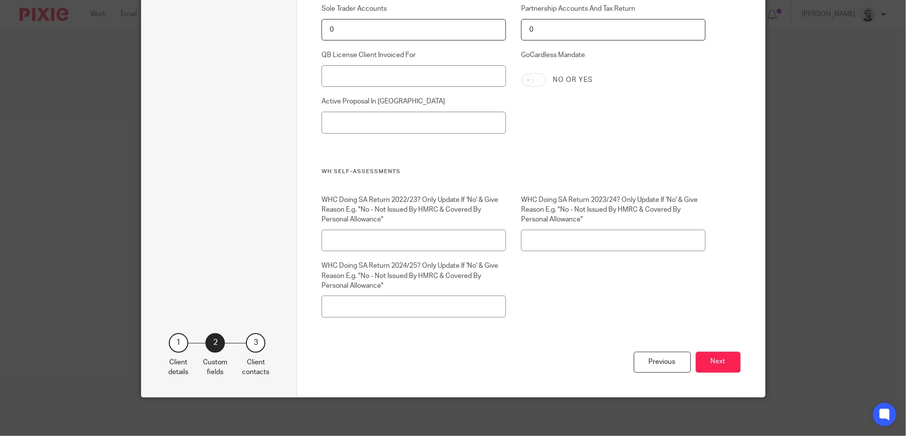
click at [719, 359] on button "Next" at bounding box center [718, 362] width 45 height 21
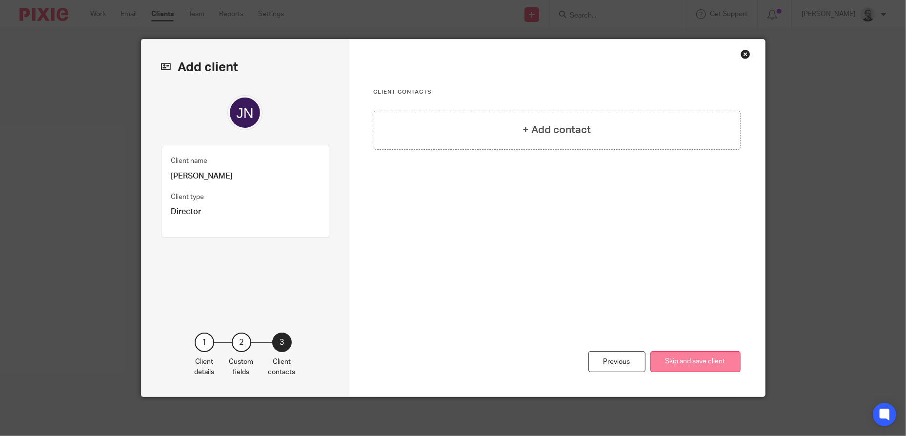
scroll to position [0, 0]
click at [577, 138] on div "+ Add contact" at bounding box center [557, 130] width 367 height 39
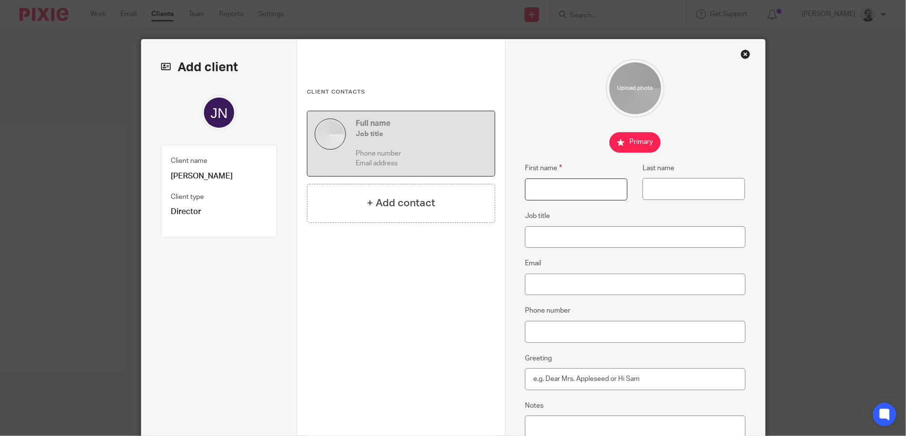
click at [544, 184] on input "First name" at bounding box center [576, 190] width 102 height 22
type input "Justin"
type input "Norris"
click at [542, 238] on input "Job title" at bounding box center [635, 237] width 221 height 22
type input "Director"
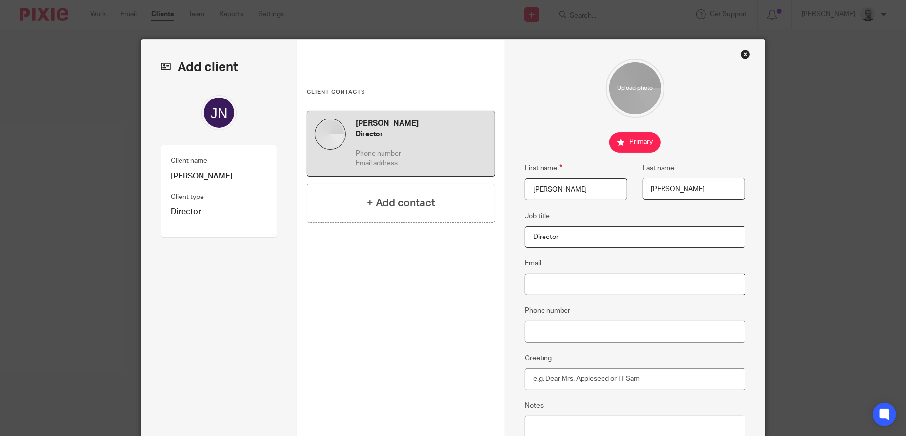
click at [560, 279] on input "Email" at bounding box center [635, 285] width 221 height 22
paste input "[EMAIL_ADDRESS][PERSON_NAME][DOMAIN_NAME]"
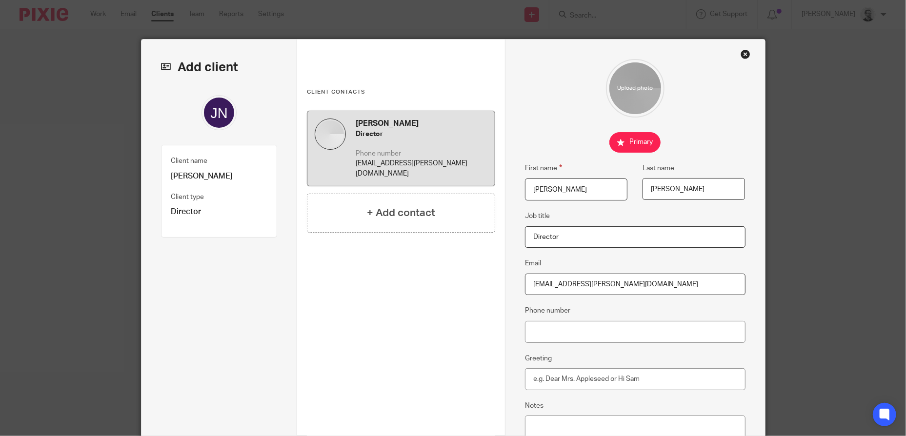
type input "just.norris@hotmail.co.uk"
click at [745, 343] on div "First name Justin Last name Norris Job title Director Email just.norris@hotmail…" at bounding box center [635, 288] width 260 height 497
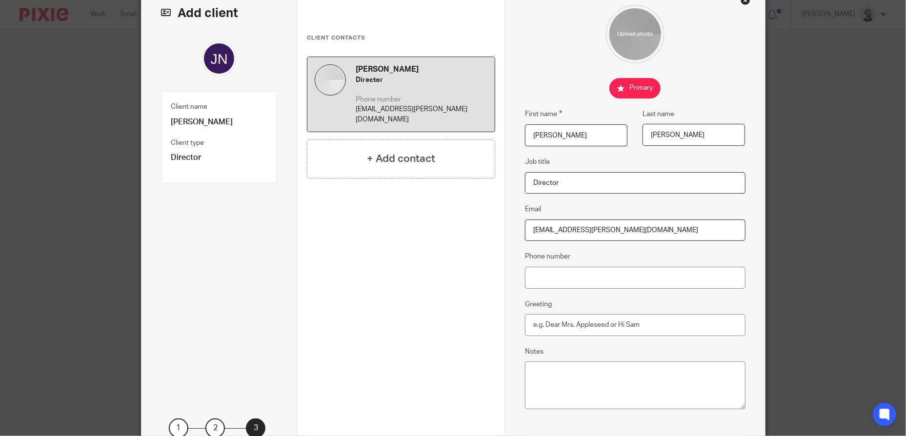
scroll to position [142, 0]
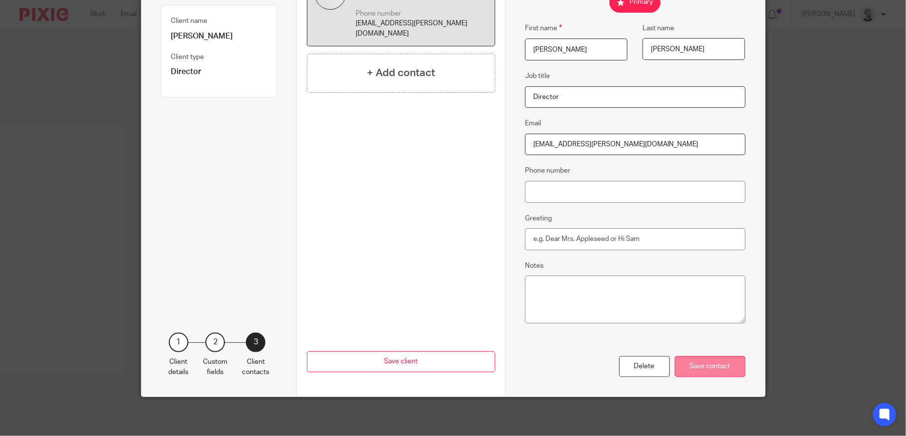
click at [718, 369] on div "Save contact" at bounding box center [710, 366] width 71 height 21
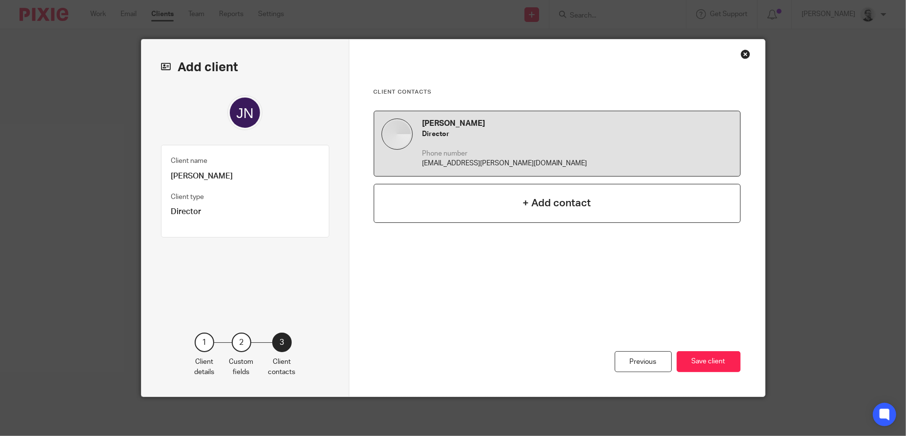
click at [539, 211] on div "+ Add contact" at bounding box center [557, 203] width 367 height 39
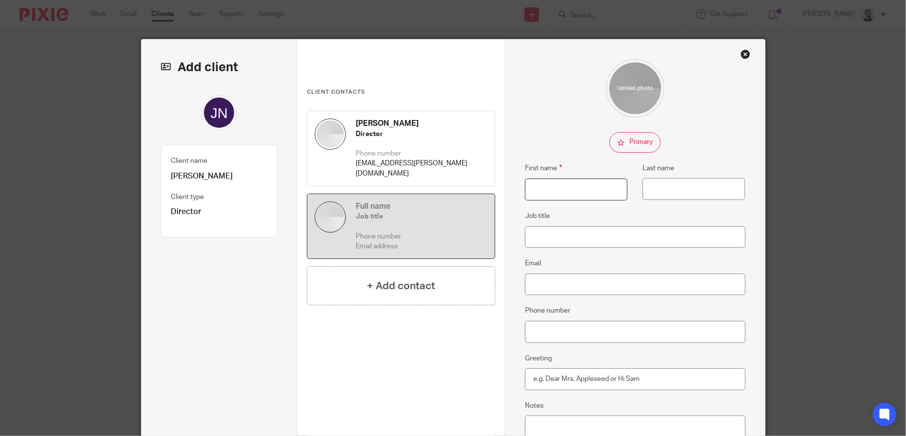
click at [546, 195] on input "First name" at bounding box center [576, 190] width 102 height 22
type input "TBC999A - Justin"
type input "Norris"
click at [564, 294] on input "Email" at bounding box center [635, 285] width 221 height 22
type input "TBC999@notanemail.address"
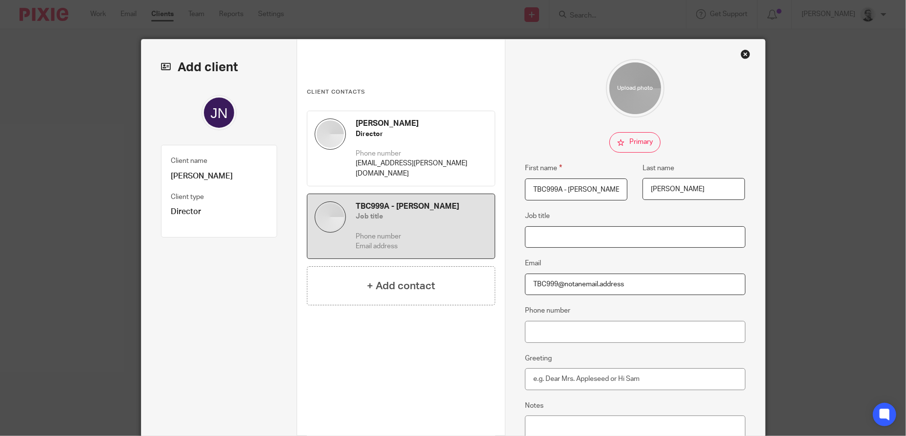
type input "Director"
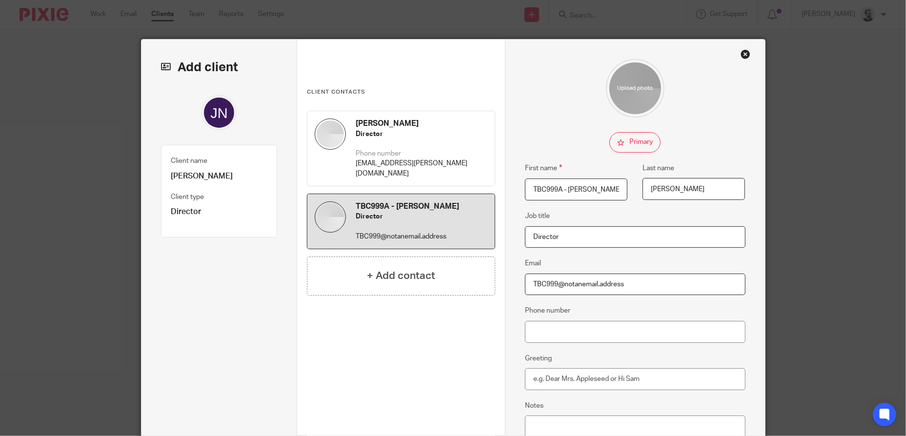
click at [544, 286] on input "TBC999@notanemail.address" at bounding box center [635, 285] width 221 height 22
type input "TBCA999@notanemail.address"
click at [561, 244] on input "Director" at bounding box center [635, 237] width 221 height 22
drag, startPoint x: 579, startPoint y: 239, endPoint x: 486, endPoint y: 230, distance: 93.2
click at [486, 230] on div "Add client Client name Justin Norris Client type Director 1 Client details 2 Cu…" at bounding box center [454, 288] width 624 height 497
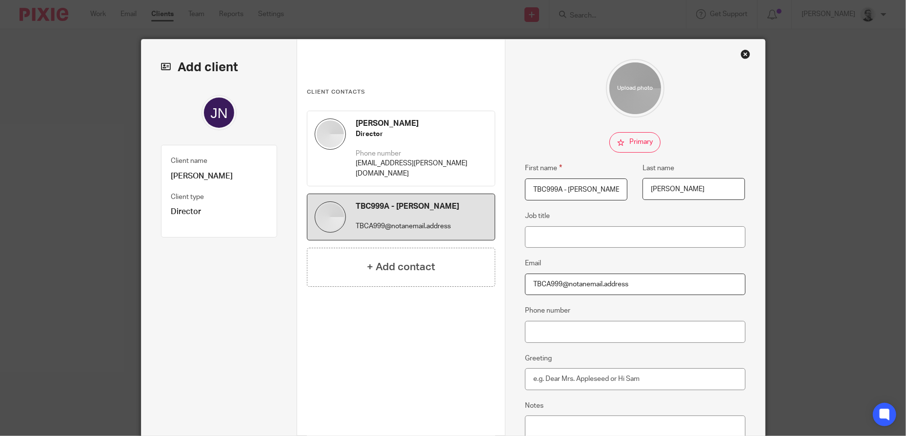
click at [733, 260] on fieldset "Email TBCA999@notanemail.address" at bounding box center [635, 277] width 221 height 38
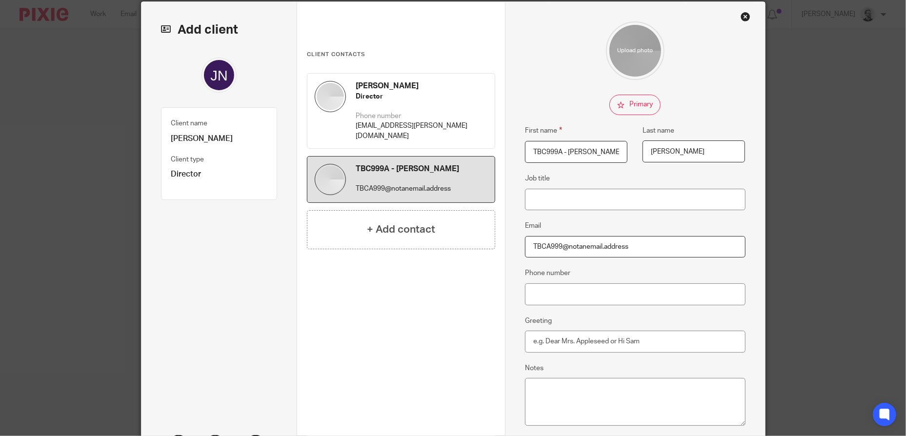
scroll to position [142, 0]
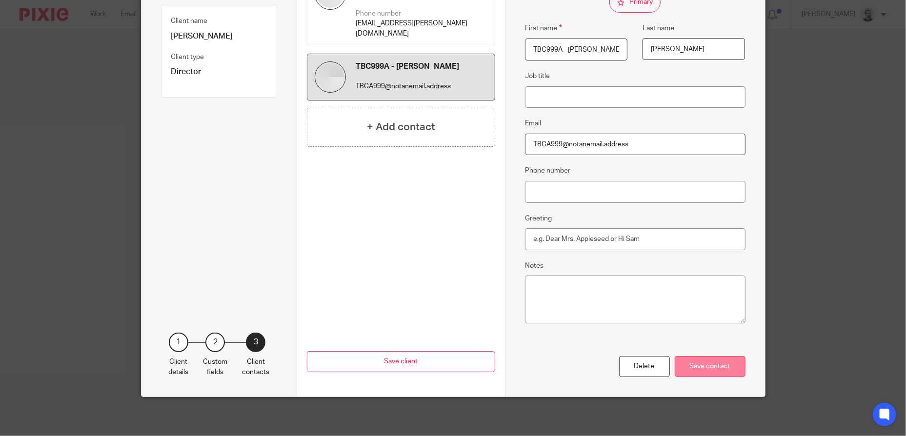
click at [714, 370] on div "Save contact" at bounding box center [710, 366] width 71 height 21
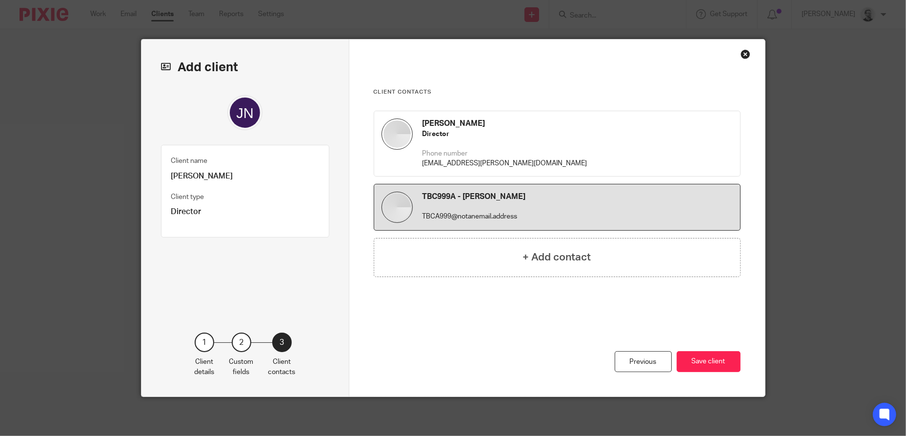
scroll to position [0, 0]
click at [715, 366] on button "Save client" at bounding box center [709, 361] width 64 height 21
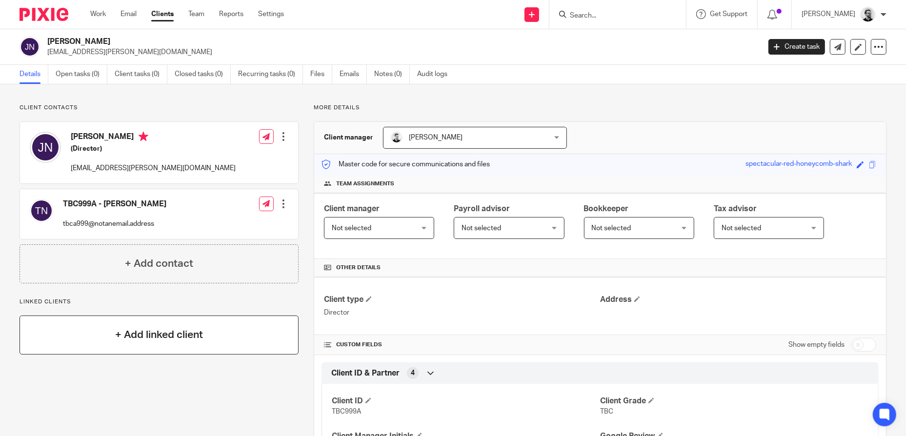
click at [201, 342] on h4 "+ Add linked client" at bounding box center [159, 335] width 88 height 15
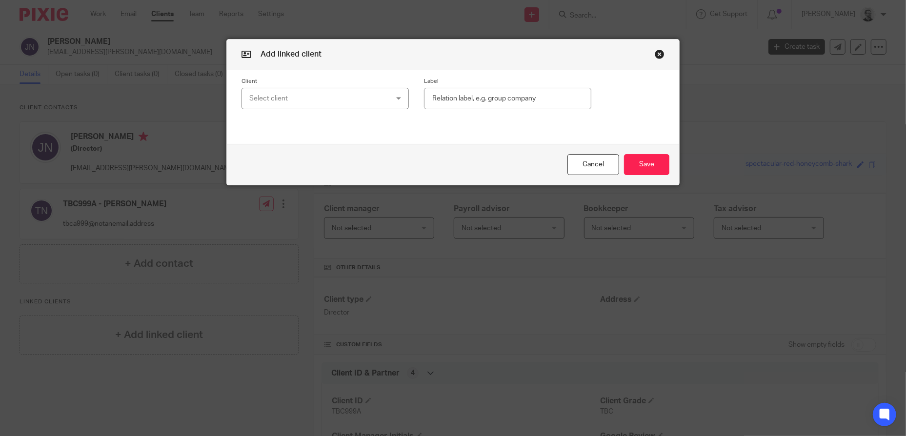
click at [297, 107] on div "Select client" at bounding box center [312, 98] width 127 height 20
type input "T"
type input "JUSTIN"
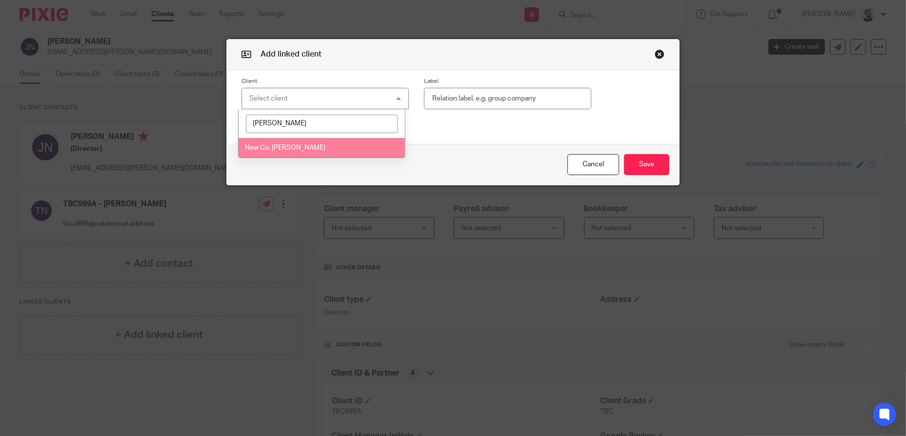
click at [306, 145] on span "New Co. [PERSON_NAME]" at bounding box center [285, 147] width 81 height 7
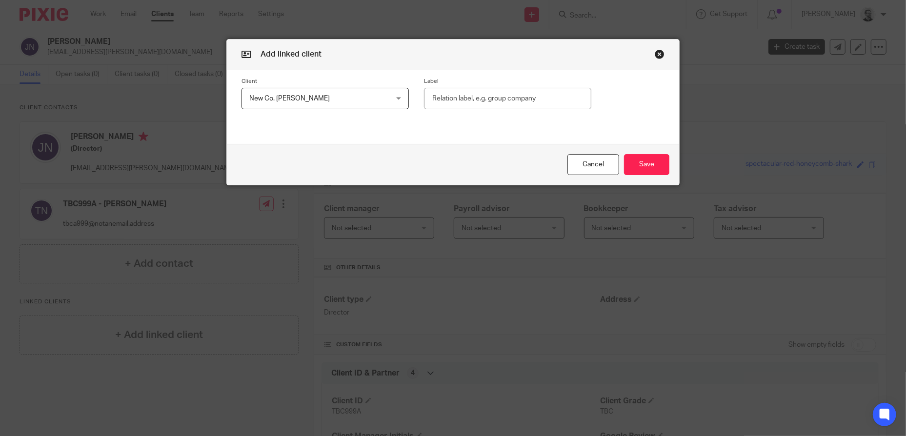
click at [521, 98] on input "text" at bounding box center [507, 99] width 167 height 22
type input "c"
type input "Company"
click at [642, 160] on button "Save" at bounding box center [646, 164] width 45 height 21
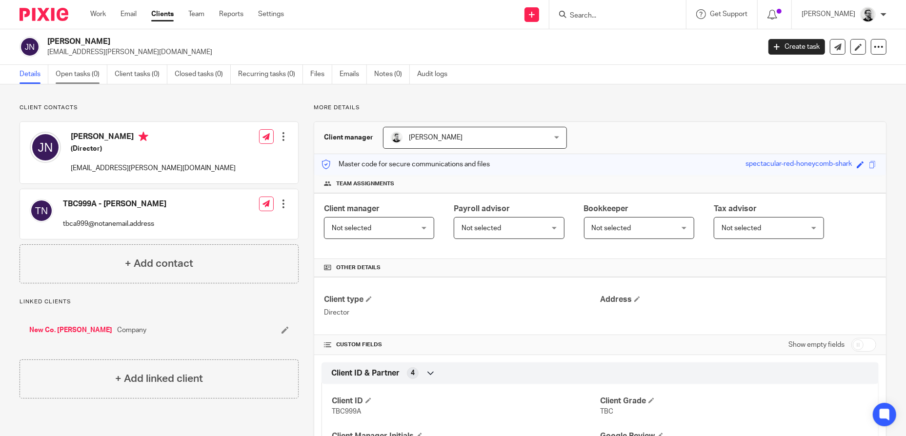
click at [84, 74] on link "Open tasks (0)" at bounding box center [82, 74] width 52 height 19
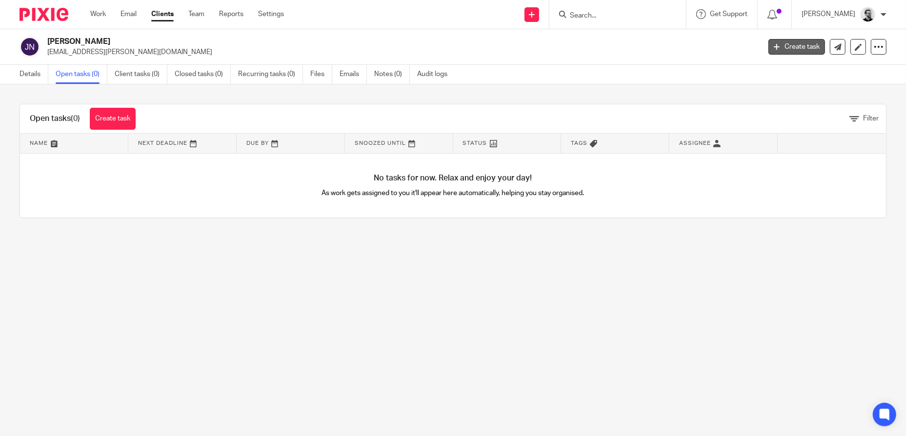
click at [790, 47] on link "Create task" at bounding box center [797, 47] width 57 height 16
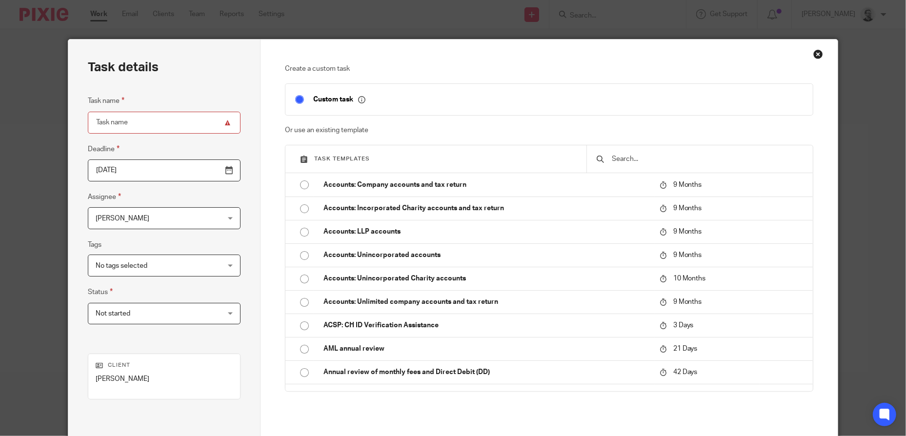
click at [820, 52] on div "Create a custom task Custom task Or use an existing template Task templates Acc…" at bounding box center [549, 272] width 577 height 465
click at [814, 55] on div "Close this dialog window" at bounding box center [819, 54] width 10 height 10
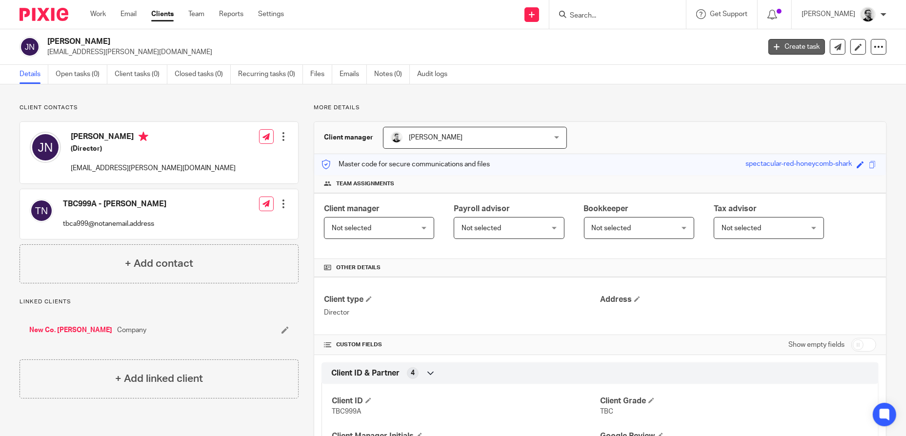
click at [798, 46] on link "Create task" at bounding box center [797, 47] width 57 height 16
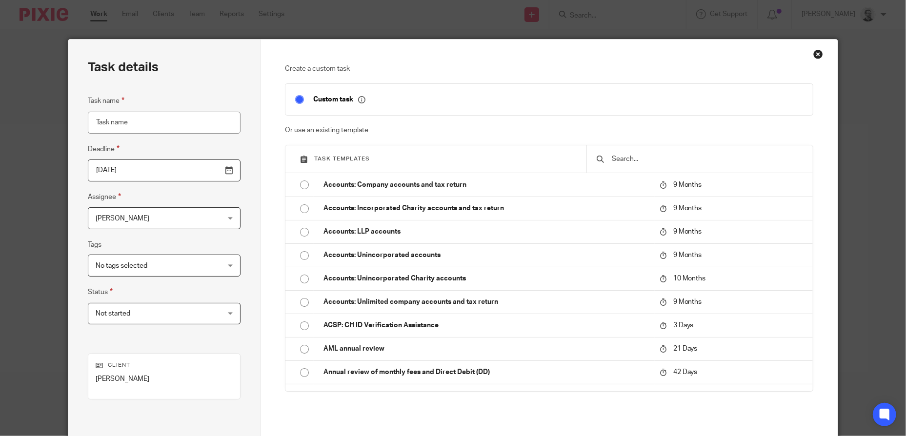
click at [679, 159] on input "text" at bounding box center [708, 159] width 192 height 11
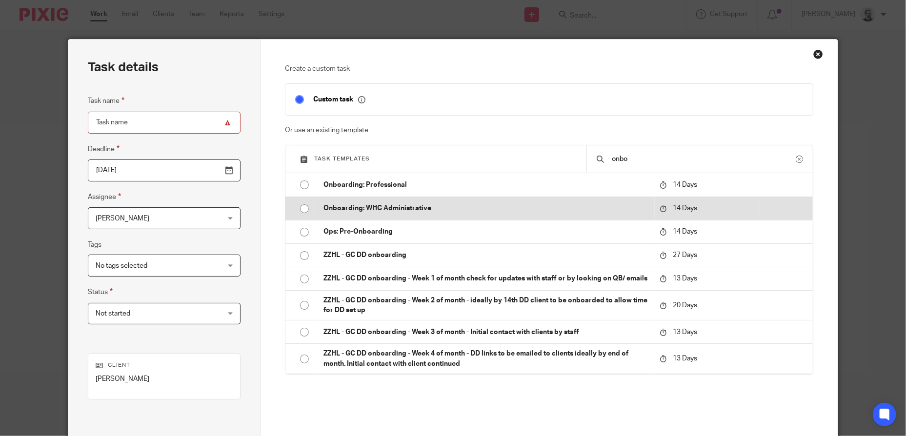
type input "onbo"
click at [420, 206] on p "Onboarding: WHC Administrative" at bounding box center [487, 209] width 326 height 10
type input "2025-10-27"
type input "Onboarding: WHC Administrative"
checkbox input "false"
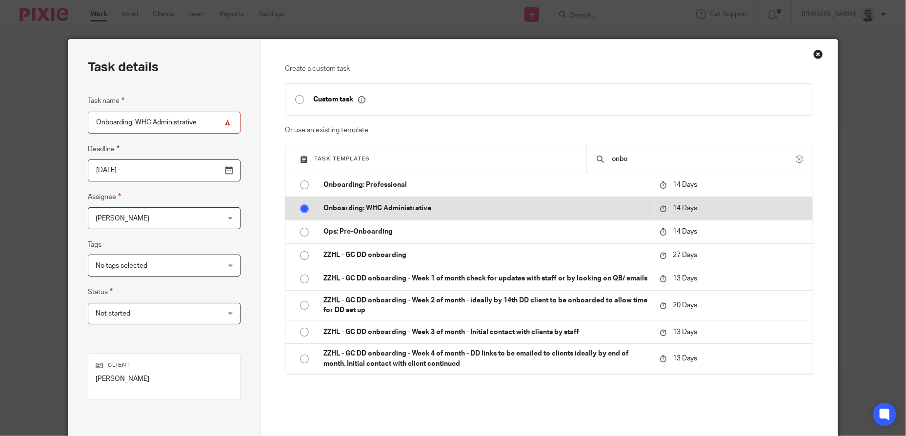
radio input "true"
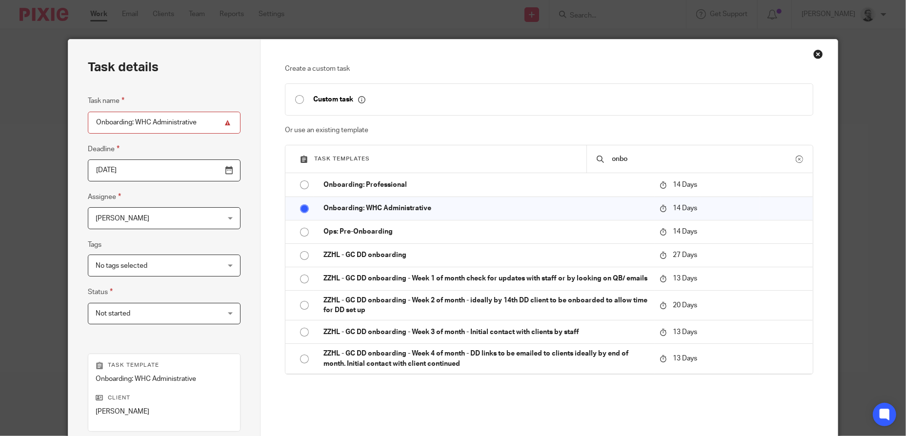
click at [124, 174] on input "2025-10-27" at bounding box center [164, 171] width 153 height 22
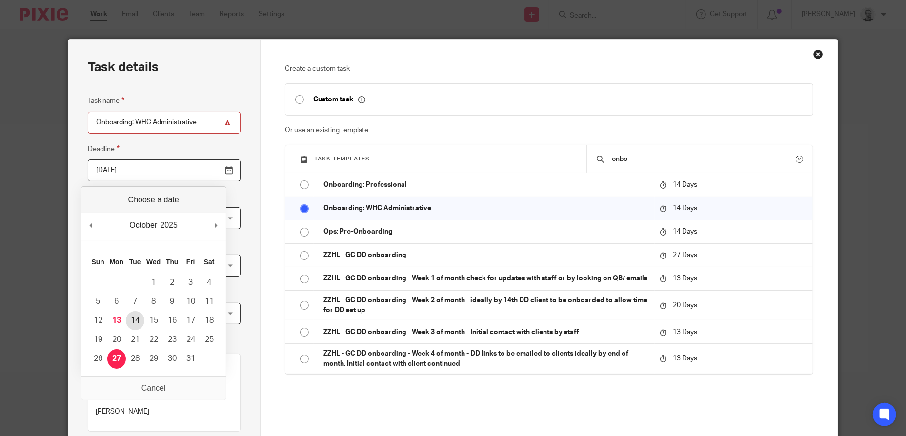
type input "2025-10-14"
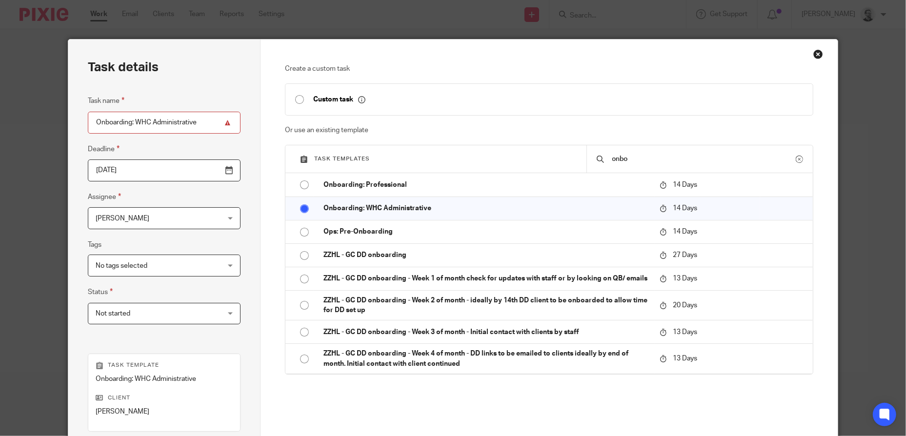
click at [271, 235] on div "Create a custom task Custom task Or use an existing template Task templates onb…" at bounding box center [549, 289] width 577 height 498
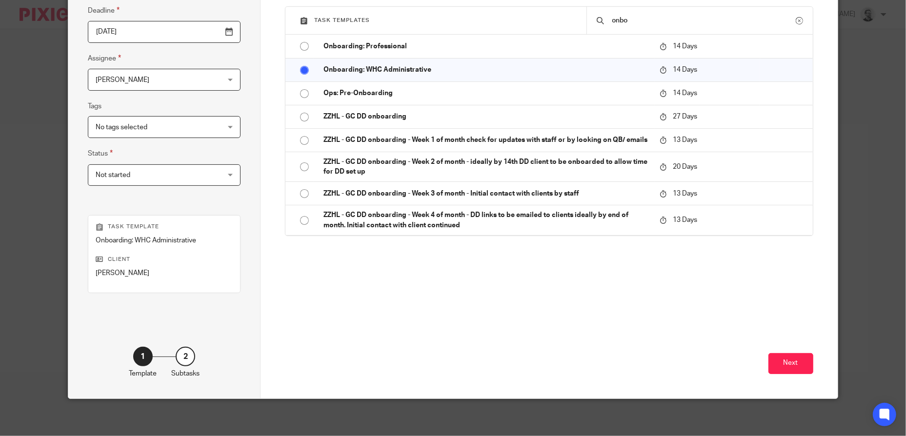
scroll to position [141, 0]
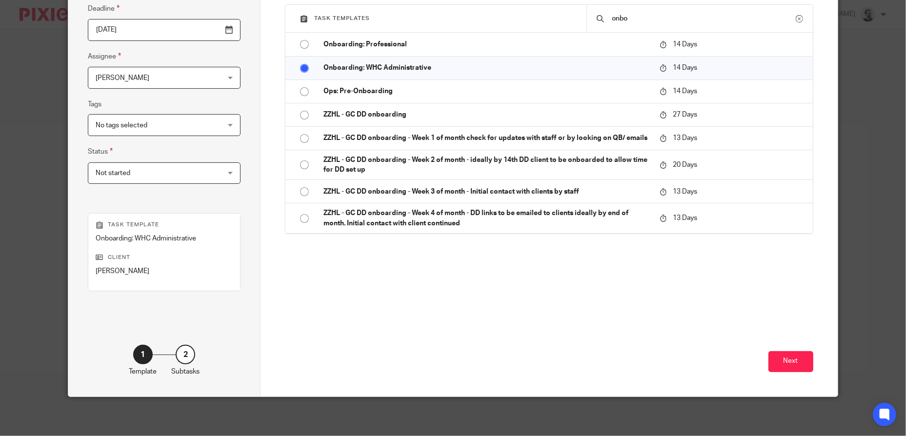
drag, startPoint x: 801, startPoint y: 360, endPoint x: 424, endPoint y: 312, distance: 380.3
click at [455, 340] on div "Next" at bounding box center [549, 347] width 528 height 99
click at [199, 180] on div "Not started Not started" at bounding box center [164, 174] width 153 height 22
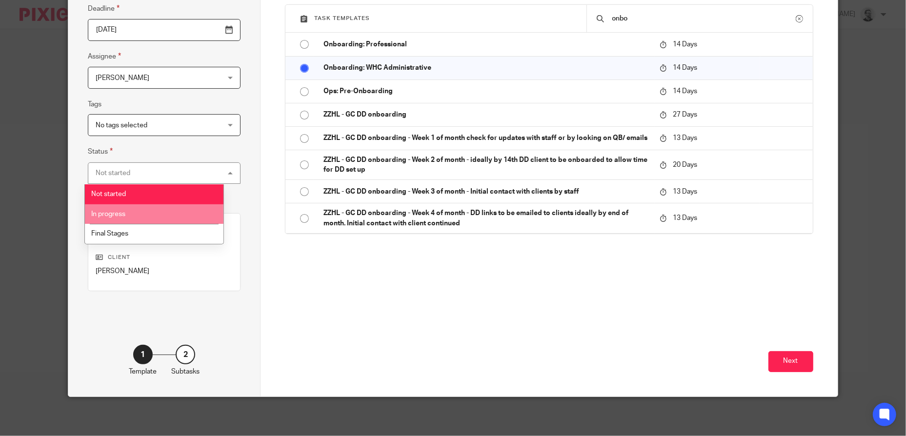
click at [153, 209] on li "In progress" at bounding box center [154, 215] width 139 height 20
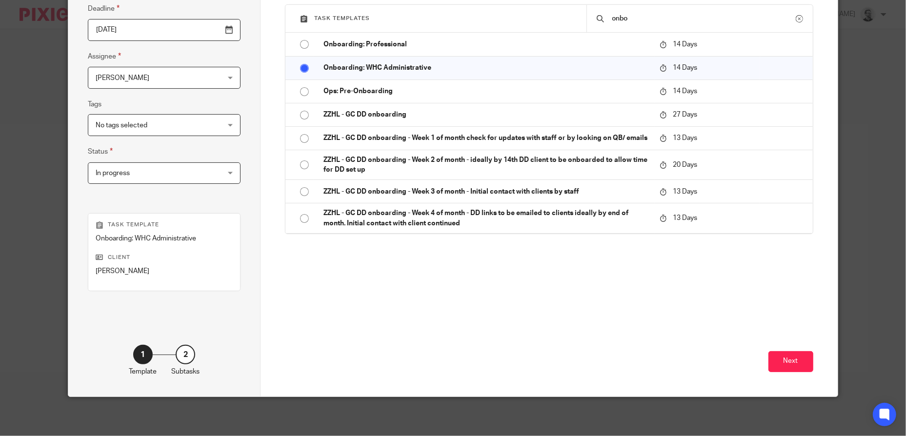
click at [389, 298] on div "Create a custom task Custom task Or use an existing template Task templates onb…" at bounding box center [549, 110] width 528 height 374
click at [795, 361] on button "Next" at bounding box center [791, 361] width 45 height 21
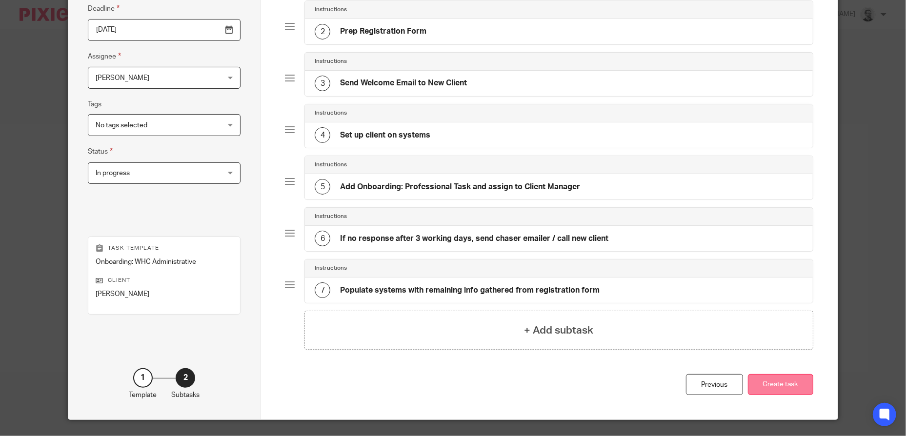
click at [794, 377] on button "Create task" at bounding box center [780, 384] width 65 height 21
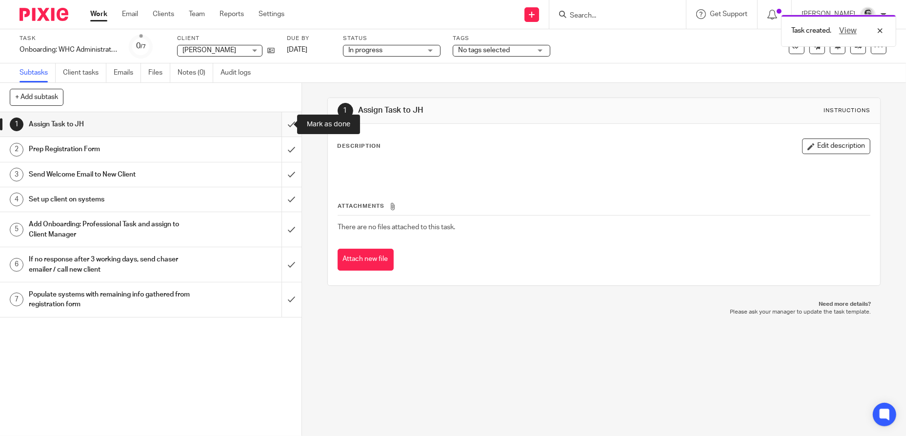
click at [277, 123] on input "submit" at bounding box center [151, 124] width 302 height 24
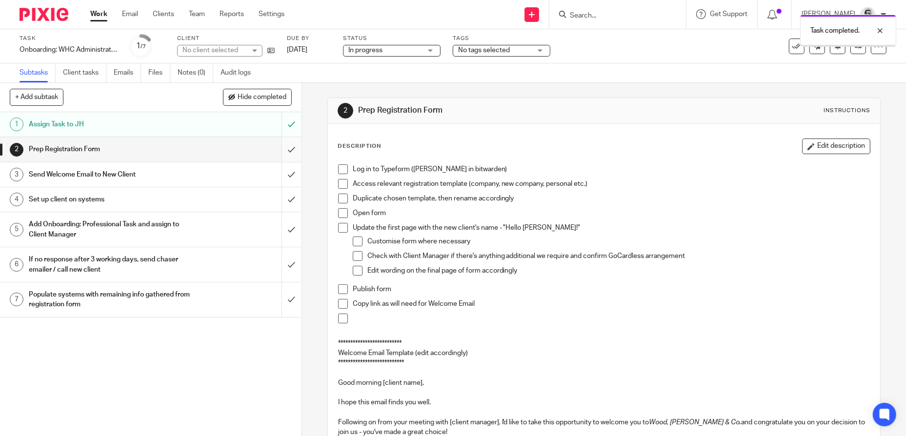
click at [280, 150] on input "submit" at bounding box center [151, 149] width 302 height 24
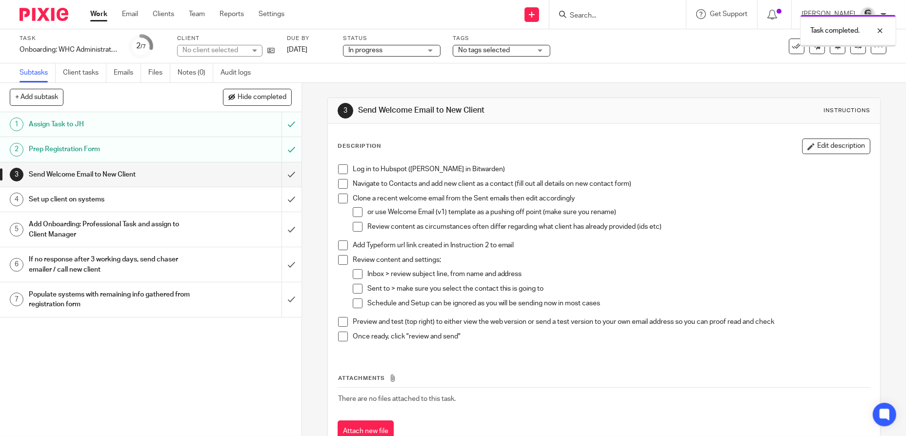
click at [216, 152] on div "Prep Registration Form" at bounding box center [150, 149] width 243 height 15
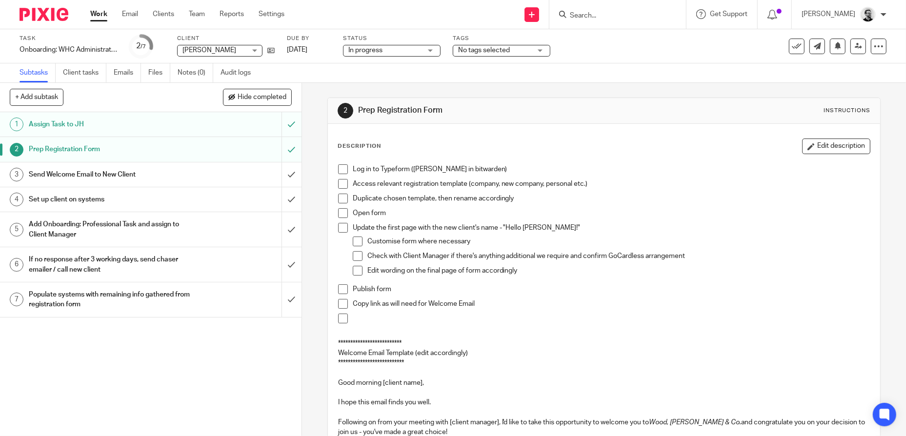
click at [176, 177] on h1 "Send Welcome Email to New Client" at bounding box center [110, 174] width 162 height 15
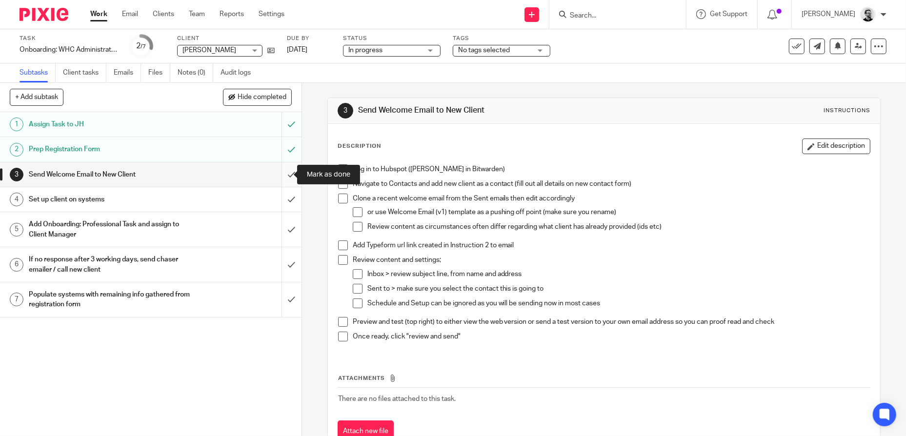
click at [282, 169] on input "submit" at bounding box center [151, 175] width 302 height 24
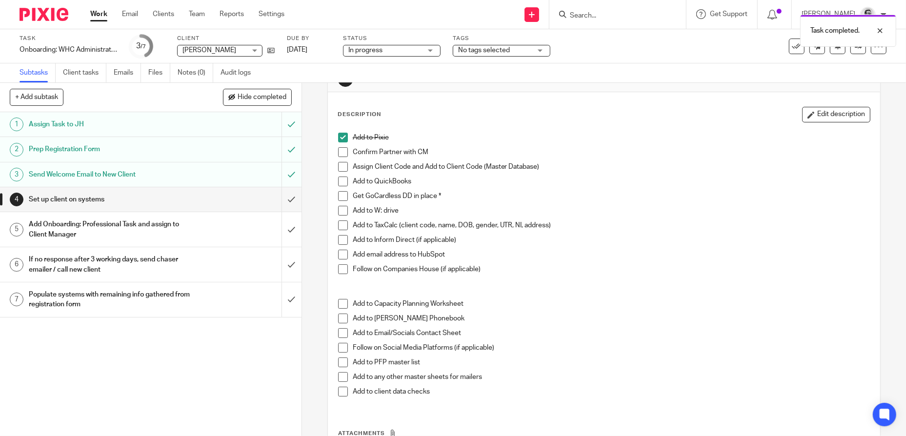
scroll to position [49, 0]
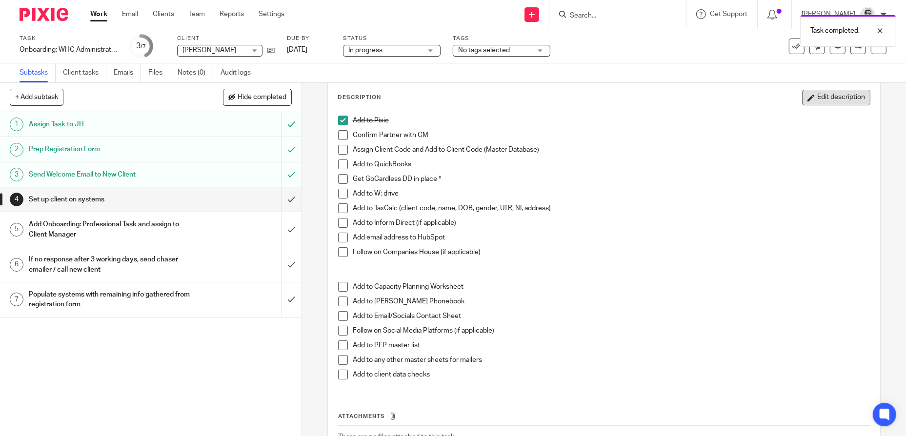
click at [824, 101] on button "Edit description" at bounding box center [836, 98] width 68 height 16
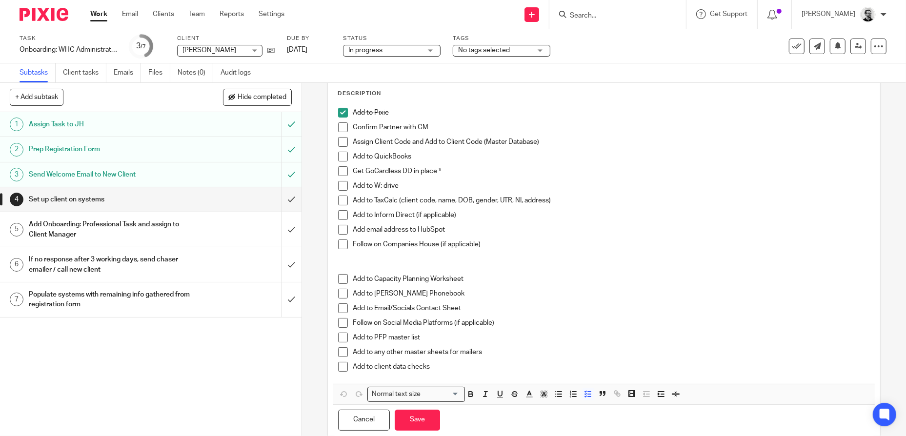
click at [340, 185] on span at bounding box center [343, 186] width 10 height 10
click at [419, 424] on button "Save" at bounding box center [417, 420] width 45 height 21
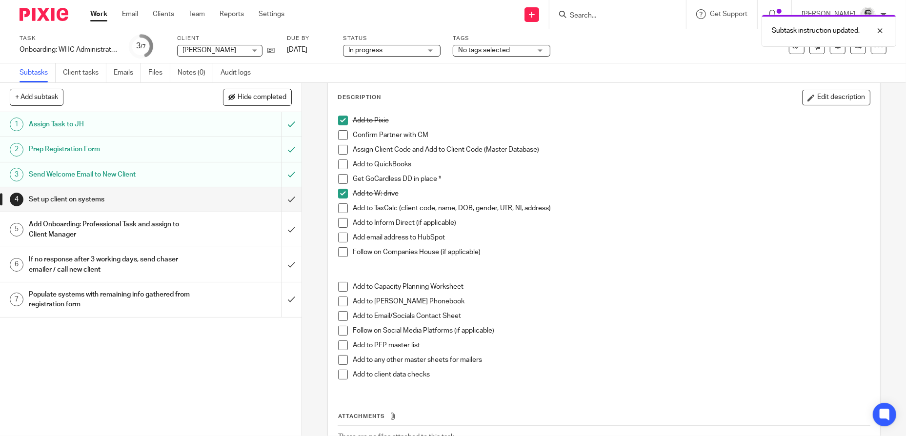
click at [212, 232] on div "Add Onboarding: Professional Task and assign to Client Manager" at bounding box center [150, 229] width 243 height 25
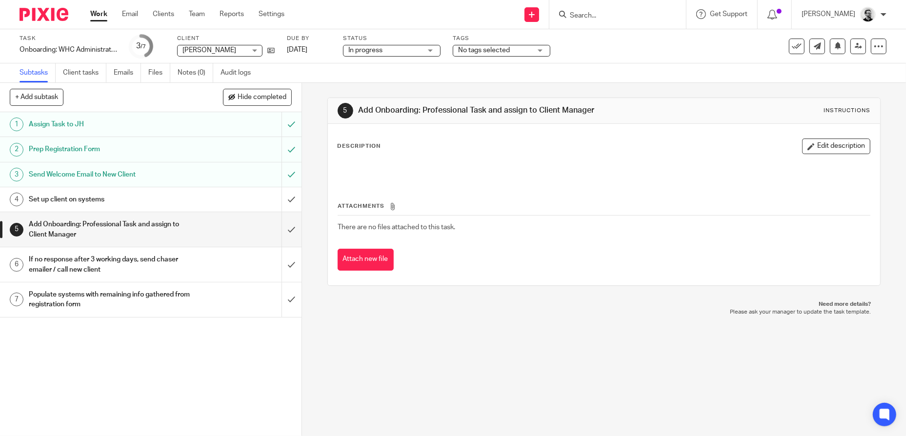
click at [595, 16] on input "Search" at bounding box center [613, 16] width 88 height 9
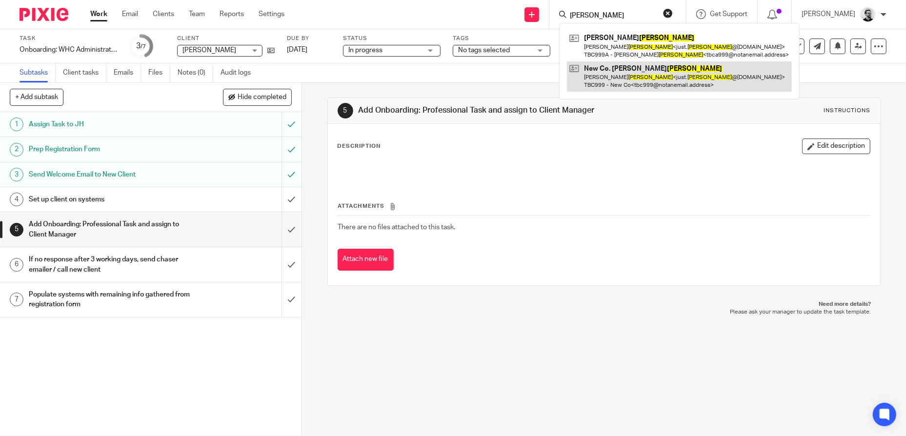
type input "norris"
click at [657, 68] on link at bounding box center [679, 76] width 225 height 30
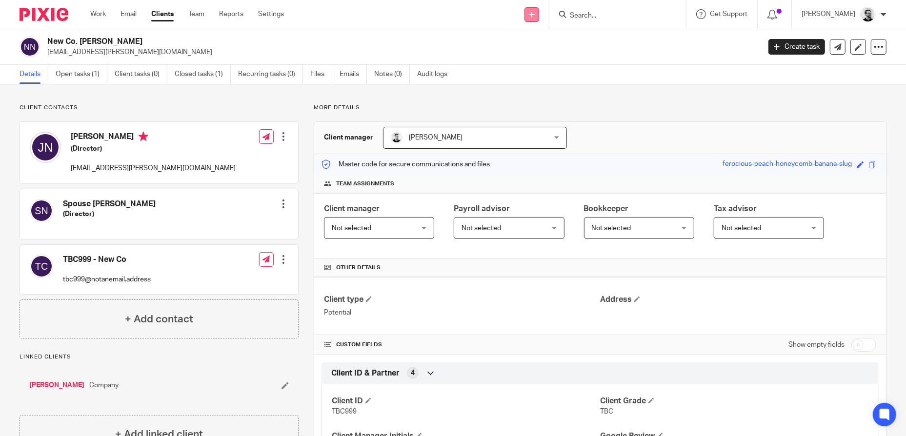
click at [535, 12] on icon at bounding box center [532, 15] width 6 height 6
click at [548, 74] on link "Add client" at bounding box center [545, 74] width 60 height 14
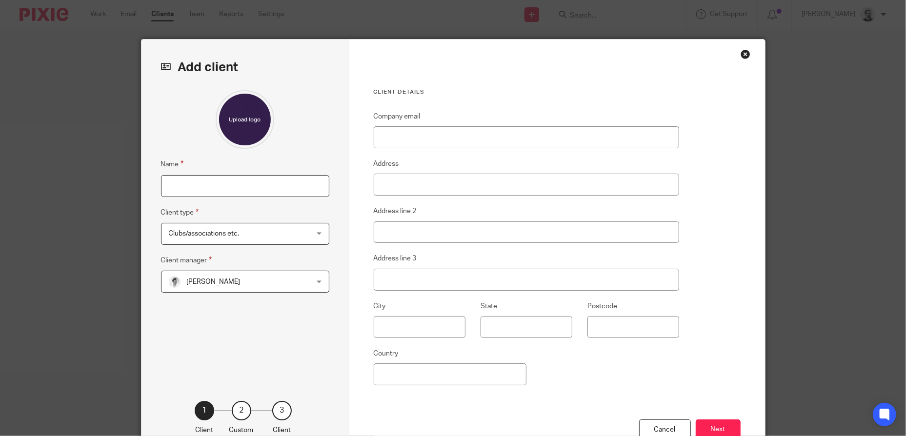
click at [197, 184] on input "Name" at bounding box center [245, 186] width 168 height 22
type input "Spouse Norris"
click at [267, 232] on span "Clubs/associations etc." at bounding box center [233, 234] width 128 height 20
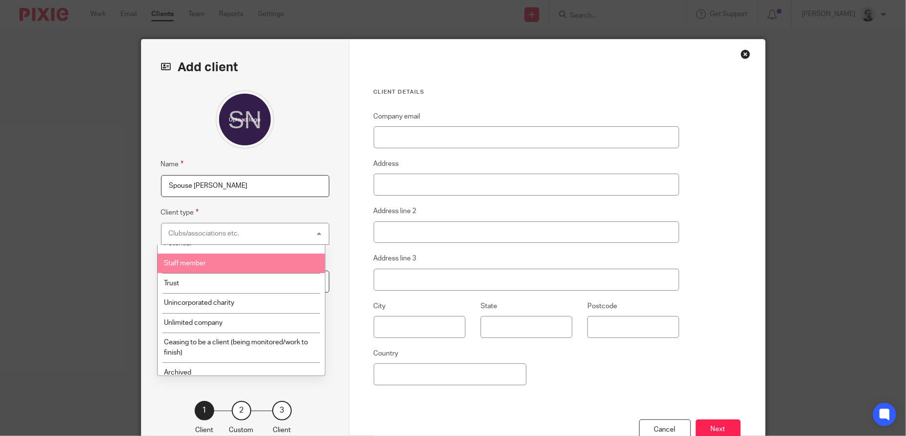
scroll to position [175, 0]
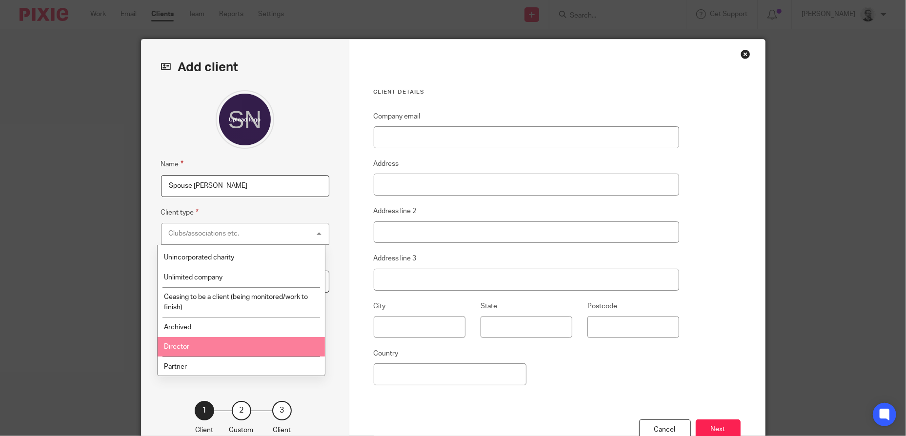
click at [196, 343] on li "Director" at bounding box center [241, 347] width 167 height 20
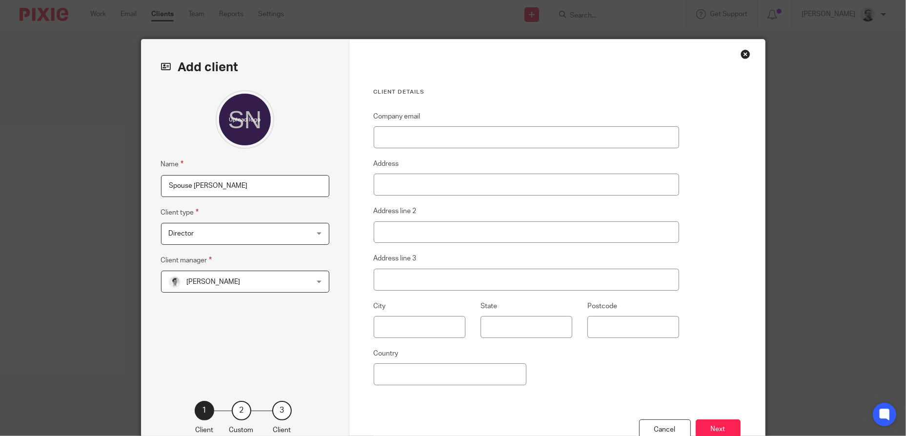
click at [247, 282] on span "[PERSON_NAME]" at bounding box center [233, 281] width 128 height 20
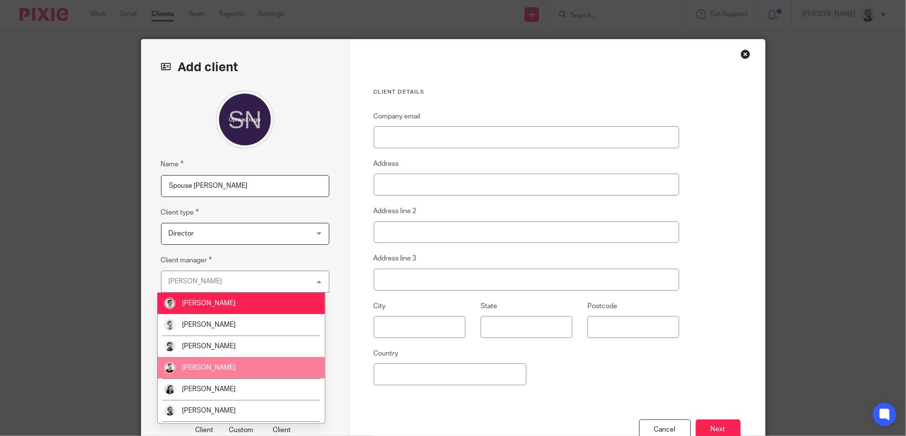
click at [223, 365] on li "David Clarke" at bounding box center [241, 367] width 167 height 21
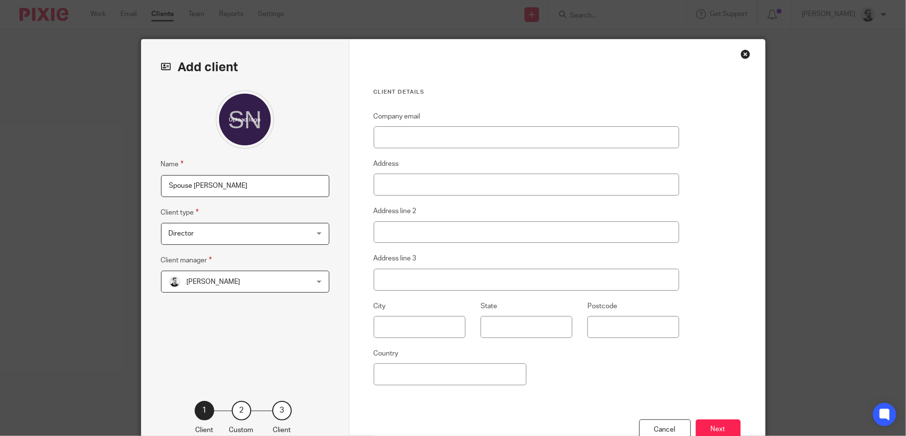
scroll to position [49, 0]
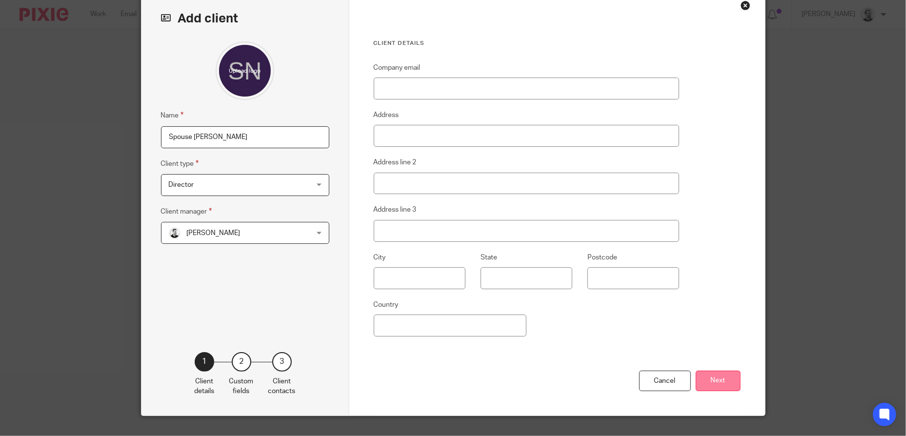
click at [714, 389] on button "Next" at bounding box center [718, 381] width 45 height 21
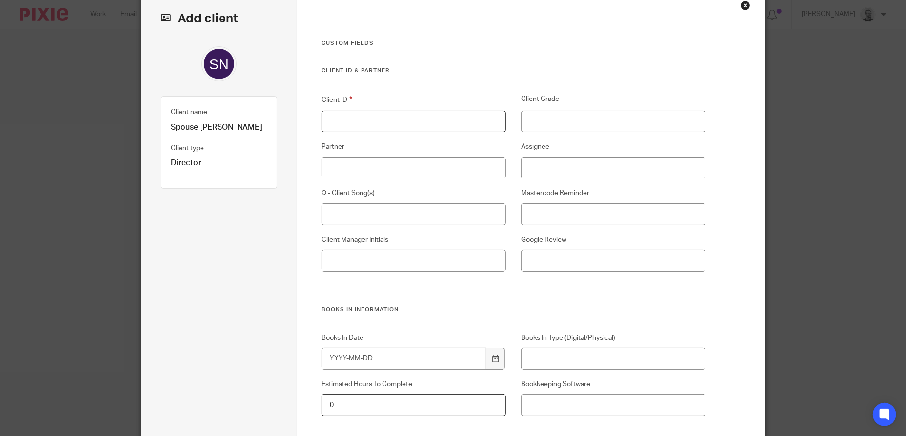
click at [386, 121] on input "Client ID" at bounding box center [414, 122] width 184 height 22
type input "TBC999B"
click at [579, 124] on input "Client Grade" at bounding box center [613, 122] width 184 height 22
type input "TBC"
click at [412, 262] on input "Client Manager Initials" at bounding box center [414, 261] width 184 height 22
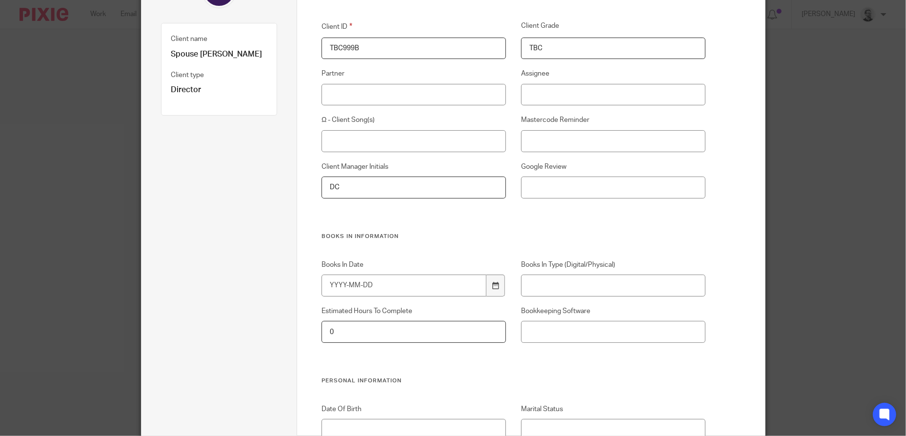
scroll to position [146, 0]
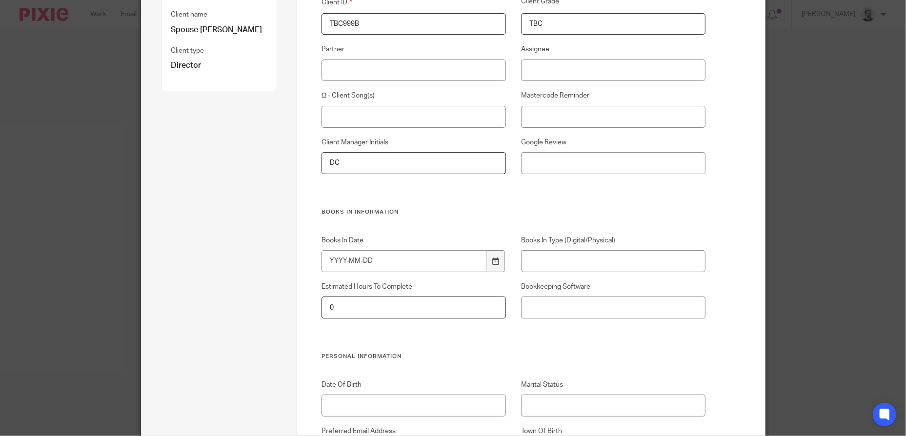
type input "DC"
click at [555, 153] on input "Google Review" at bounding box center [613, 163] width 184 height 22
click at [555, 161] on input "Google Review" at bounding box center [613, 163] width 184 height 22
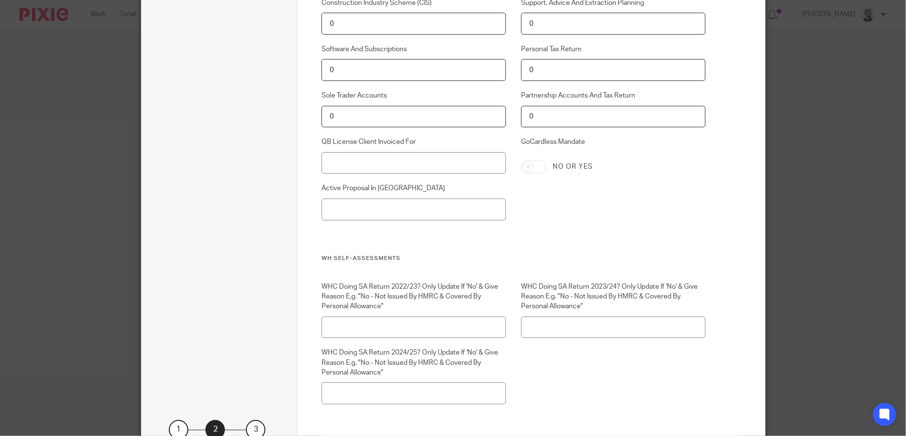
scroll to position [2560, 0]
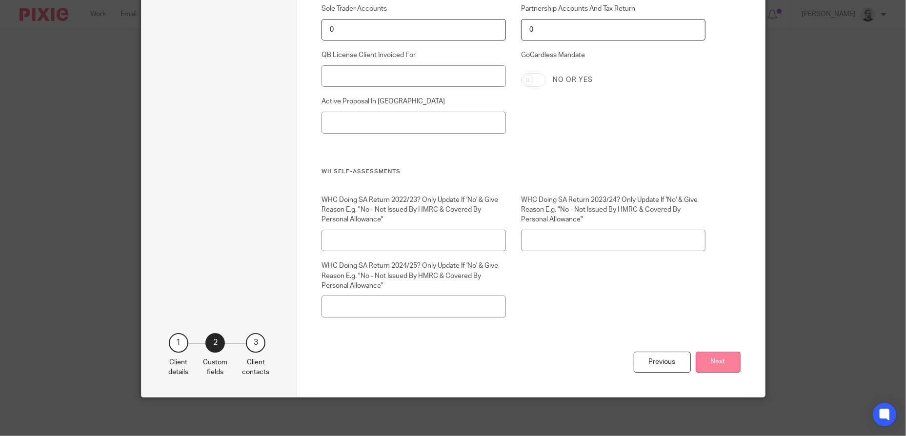
type input "NO"
click at [714, 356] on button "Next" at bounding box center [718, 362] width 45 height 21
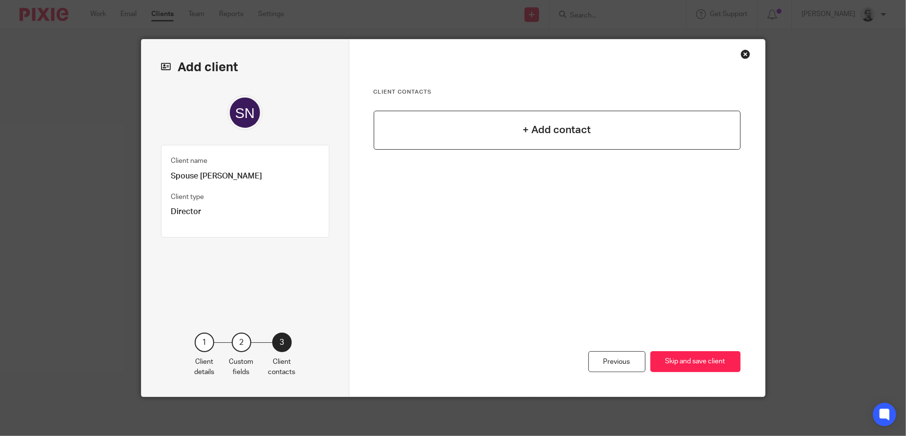
click at [593, 124] on div "+ Add contact" at bounding box center [557, 130] width 367 height 39
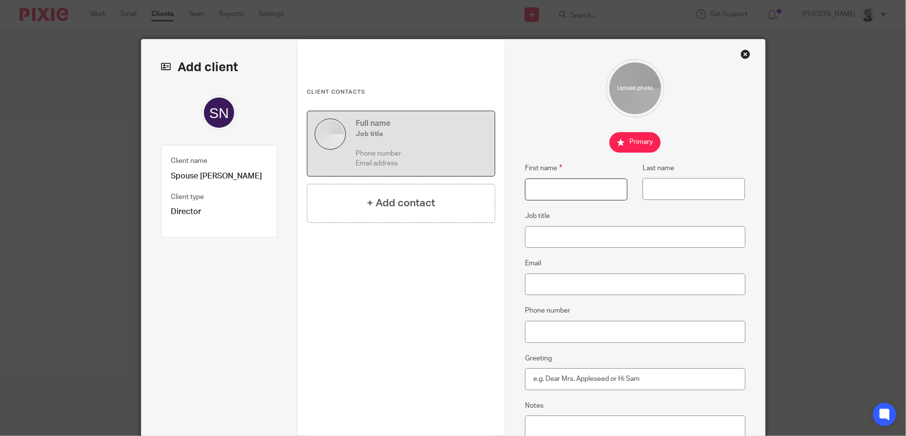
click at [538, 187] on input "First name" at bounding box center [576, 190] width 102 height 22
type input "Spouse"
type input "Norris"
click at [587, 265] on fieldset "Email" at bounding box center [635, 277] width 221 height 38
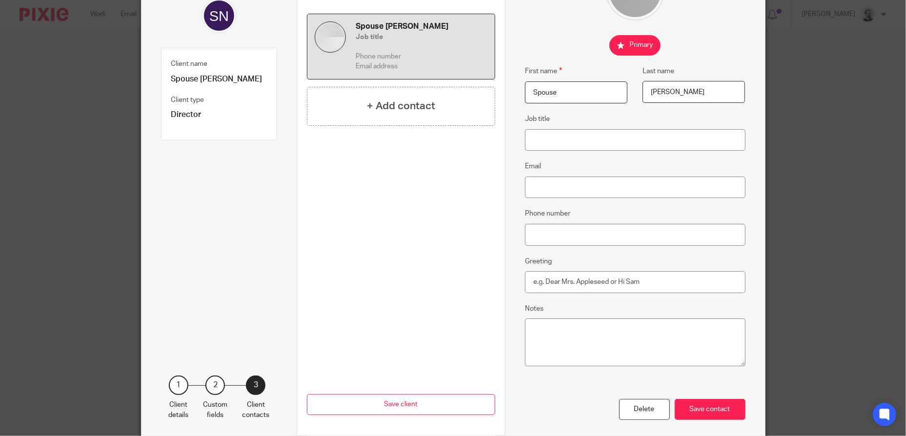
scroll to position [98, 0]
click at [718, 408] on div "Save contact" at bounding box center [710, 409] width 71 height 21
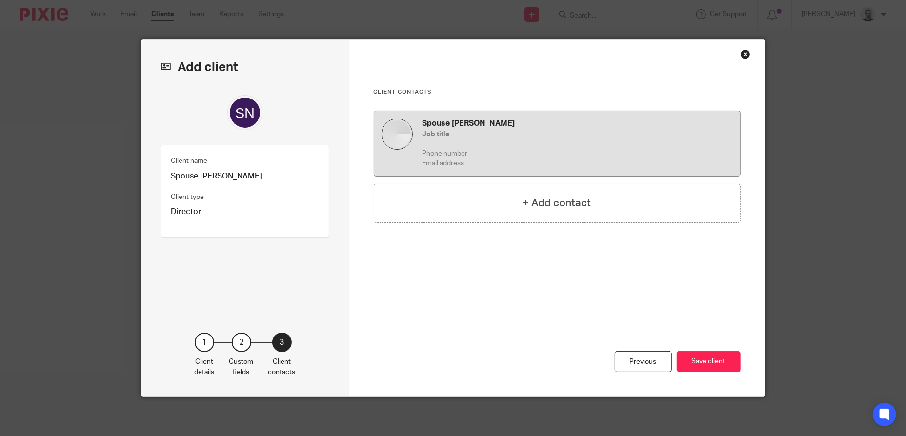
scroll to position [0, 0]
click at [529, 208] on h4 "+ Add contact" at bounding box center [557, 203] width 68 height 15
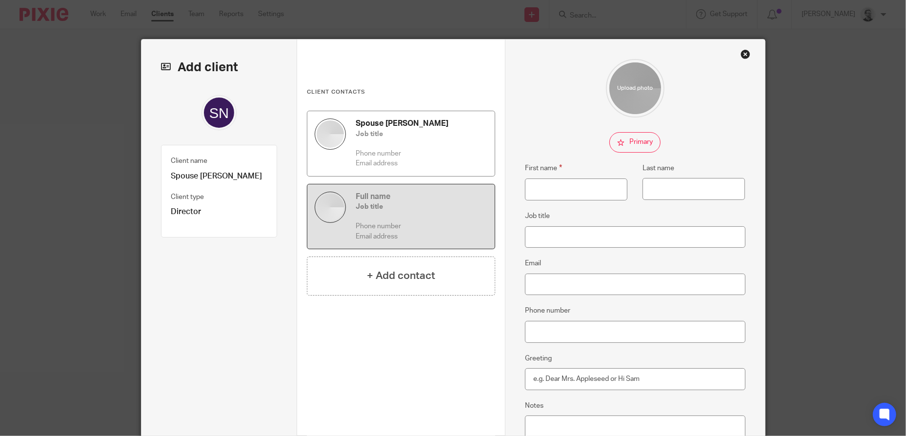
click at [404, 158] on p "Phone number" at bounding box center [422, 154] width 132 height 10
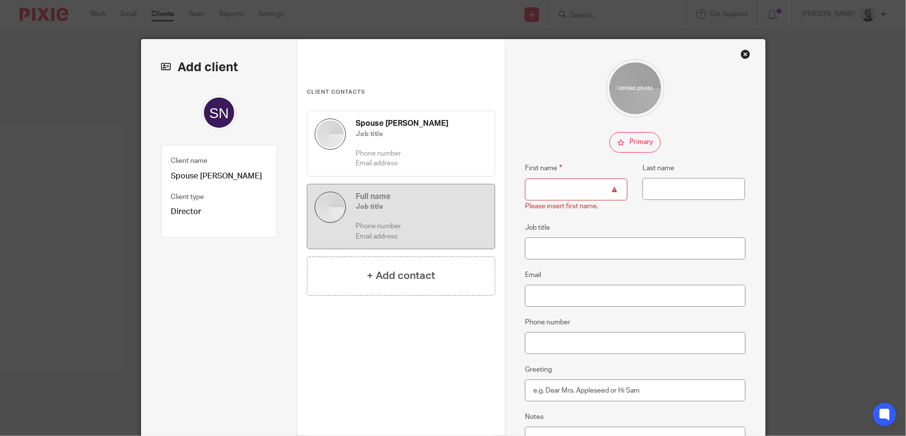
click at [426, 224] on p "Phone number" at bounding box center [422, 227] width 132 height 10
click at [563, 188] on input "First name" at bounding box center [576, 190] width 102 height 22
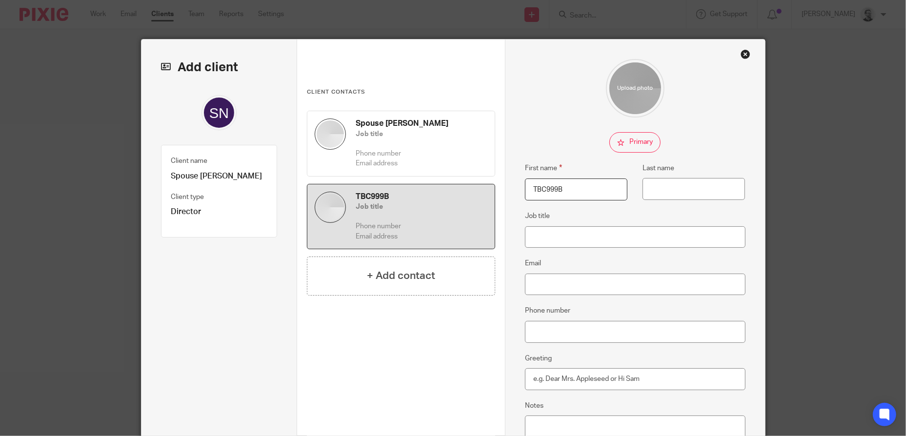
click at [563, 188] on input "TBC999B" at bounding box center [576, 190] width 102 height 22
type input "TBC999B - Spouse"
type input "N"
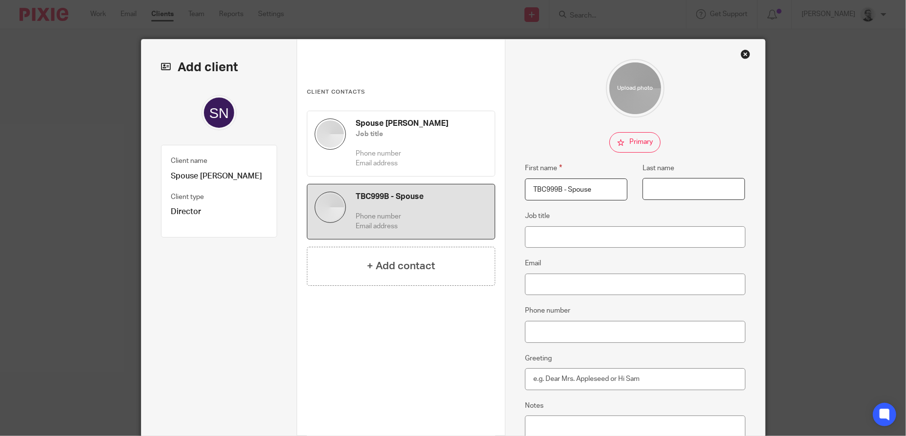
click at [702, 190] on input "Last name" at bounding box center [694, 189] width 102 height 22
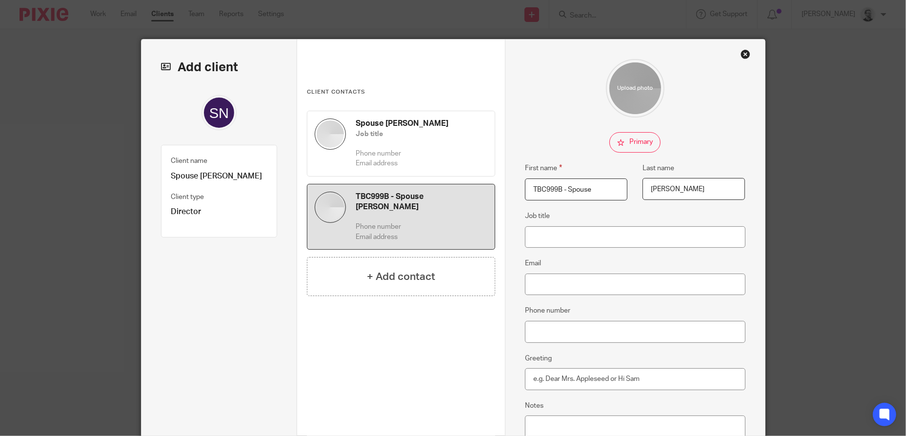
type input "Norris"
click at [751, 140] on div "First name Spouse Last name Norris Job title Email Phone number Greeting Notes …" at bounding box center [635, 288] width 260 height 497
click at [604, 238] on input "Job title" at bounding box center [635, 237] width 221 height 22
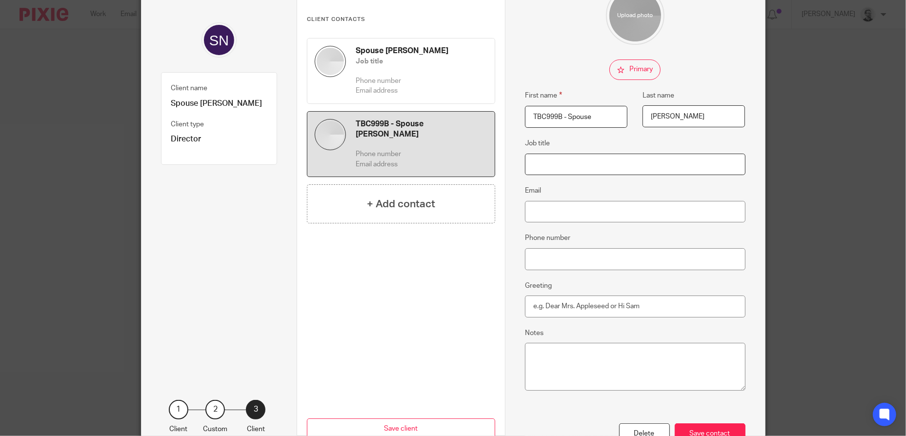
scroll to position [98, 0]
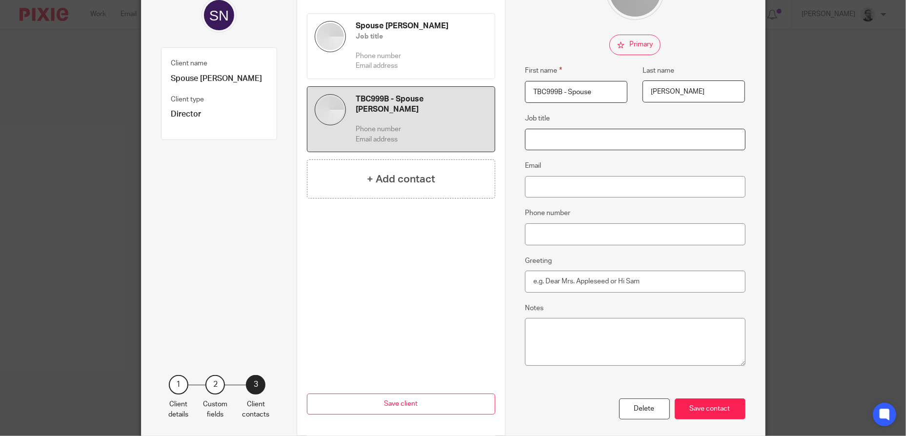
type input "t"
drag, startPoint x: 554, startPoint y: 187, endPoint x: 563, endPoint y: 186, distance: 8.8
click at [554, 187] on input "TBC999@notanemail.address" at bounding box center [635, 187] width 221 height 22
click at [691, 181] on input "TBC999b@notanemail.address" at bounding box center [635, 187] width 221 height 22
type input "TBC999b@notanemail.address"
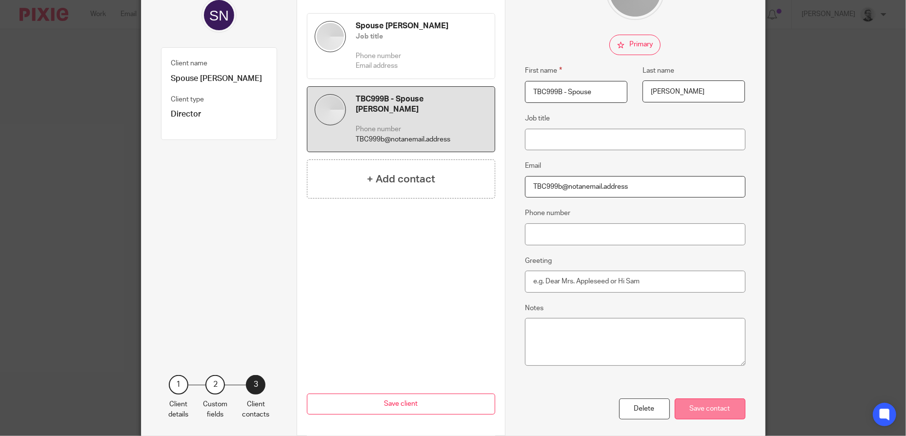
click at [710, 404] on div "Save contact" at bounding box center [710, 409] width 71 height 21
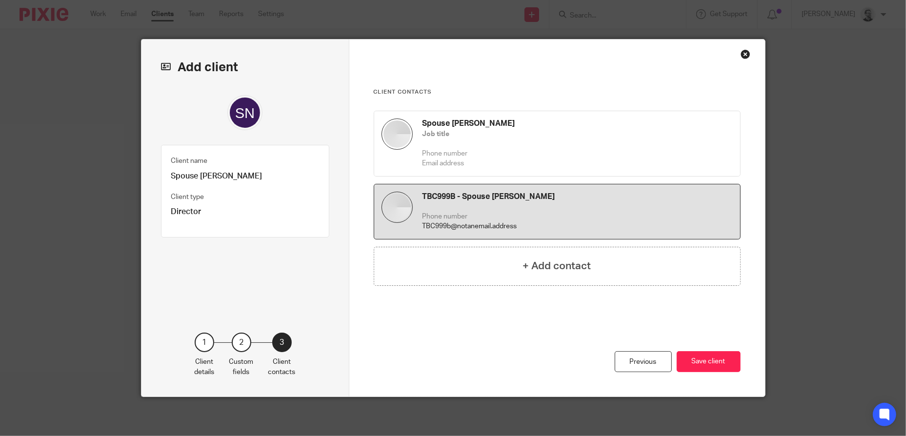
scroll to position [0, 0]
click at [711, 354] on button "Save client" at bounding box center [709, 361] width 64 height 21
click at [540, 161] on p "Email address" at bounding box center [578, 164] width 310 height 10
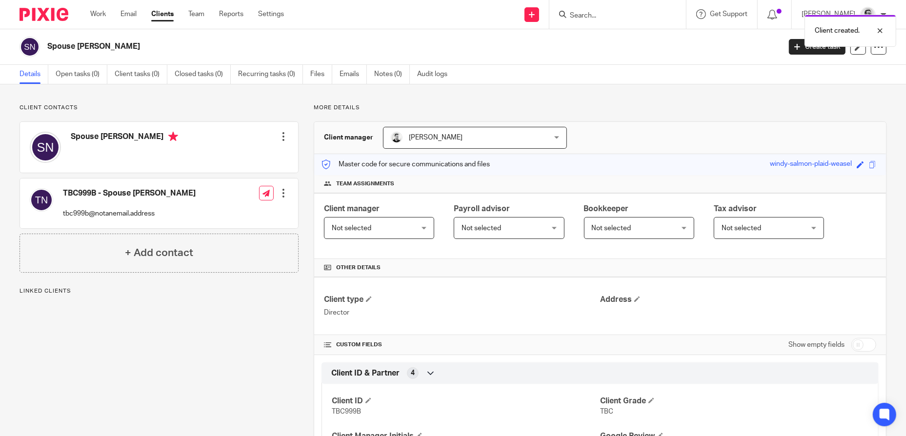
click at [279, 138] on div at bounding box center [284, 137] width 10 height 10
click at [244, 157] on link "Edit contact" at bounding box center [237, 158] width 93 height 14
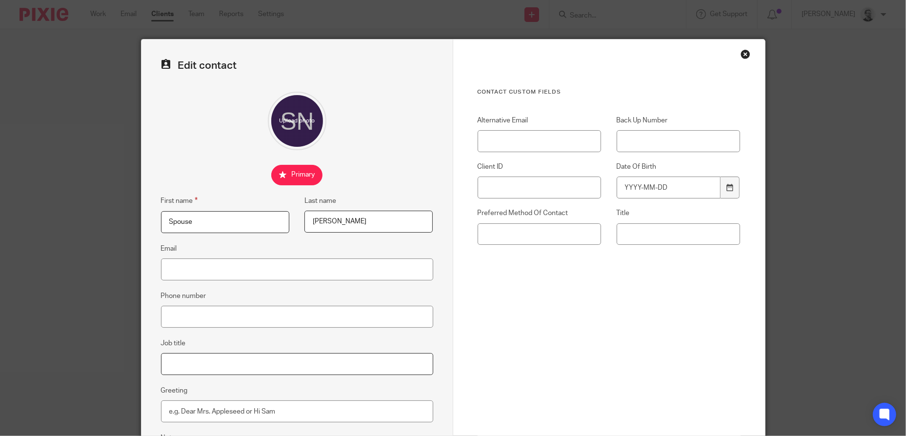
click at [212, 363] on input "Job title" at bounding box center [297, 364] width 272 height 22
type input "D"
click at [743, 55] on div "Close this dialog window" at bounding box center [746, 54] width 10 height 10
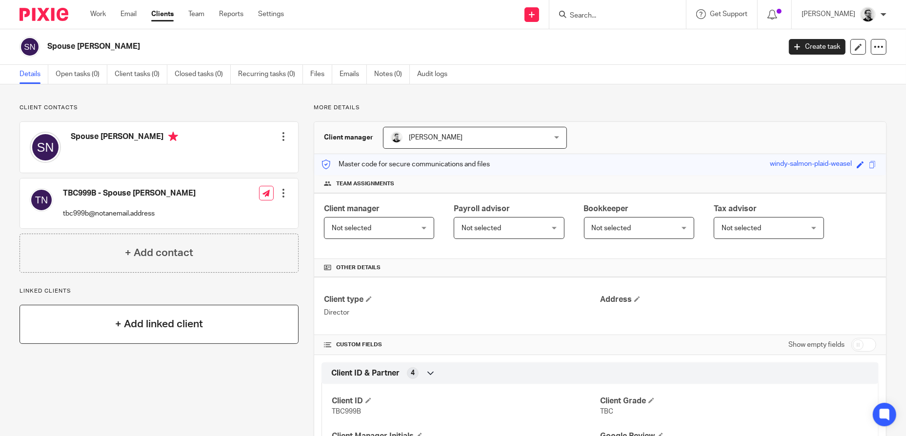
click at [159, 333] on div "+ Add linked client" at bounding box center [159, 324] width 279 height 39
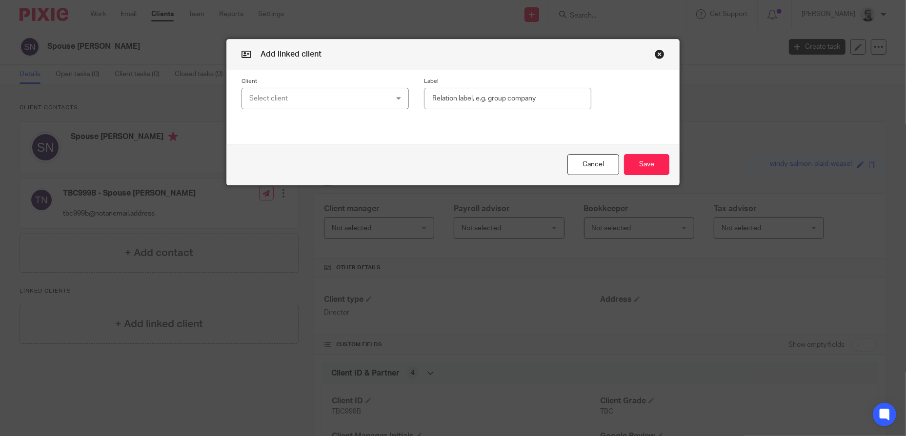
click at [303, 100] on div "Select client" at bounding box center [312, 98] width 127 height 20
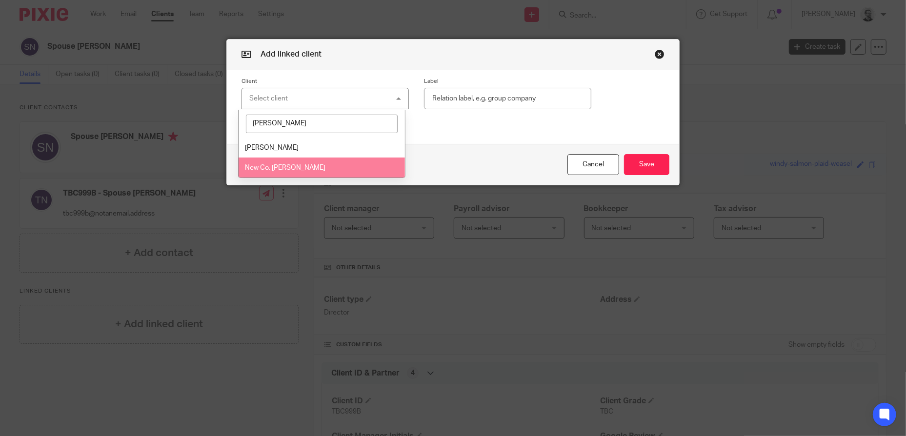
type input "[PERSON_NAME]"
click at [307, 163] on li "New Co. Justin Norris" at bounding box center [322, 168] width 166 height 20
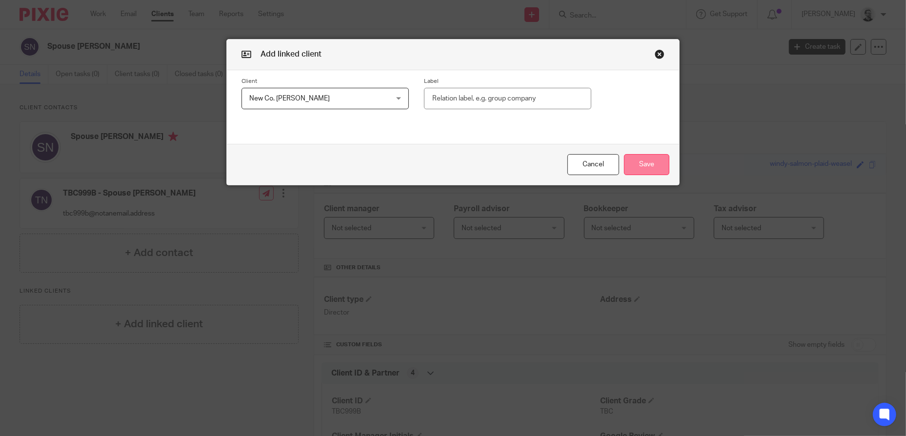
click at [649, 162] on button "Save" at bounding box center [646, 164] width 45 height 21
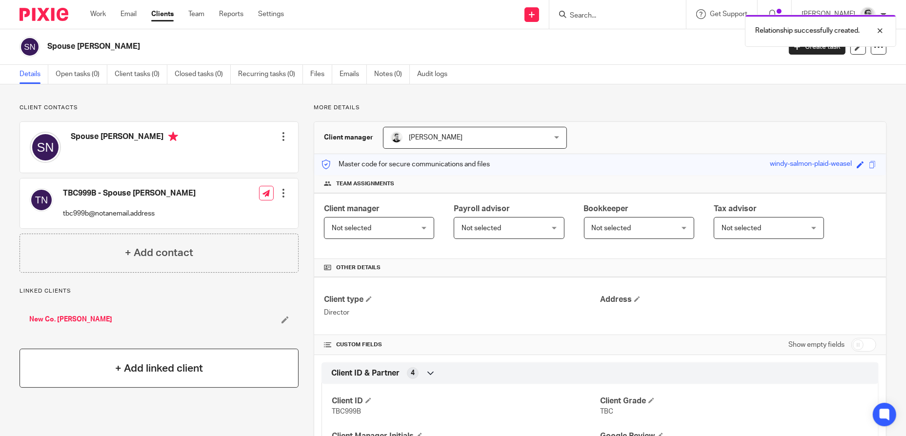
click at [172, 364] on h4 "+ Add linked client" at bounding box center [159, 368] width 88 height 15
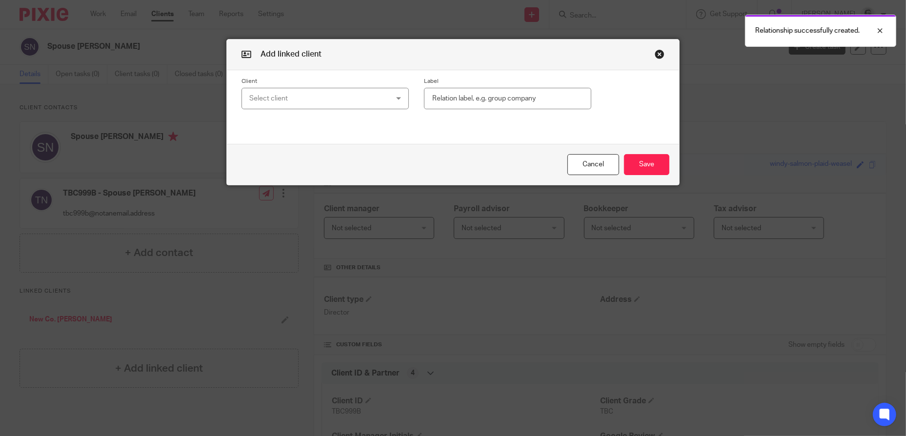
click at [372, 98] on div "Select client" at bounding box center [312, 98] width 127 height 20
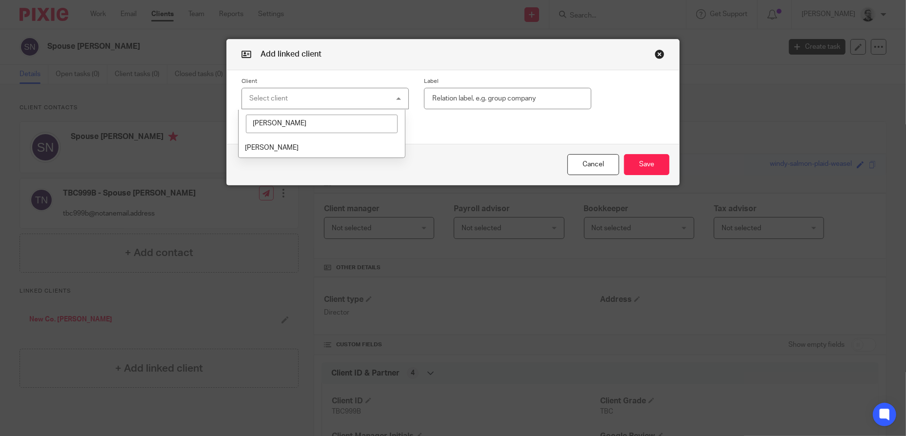
type input "justin"
click at [330, 150] on li "[PERSON_NAME]" at bounding box center [322, 148] width 166 height 20
click at [461, 90] on input "text" at bounding box center [507, 99] width 167 height 22
type input "Spouse"
click at [649, 163] on button "Save" at bounding box center [646, 164] width 45 height 21
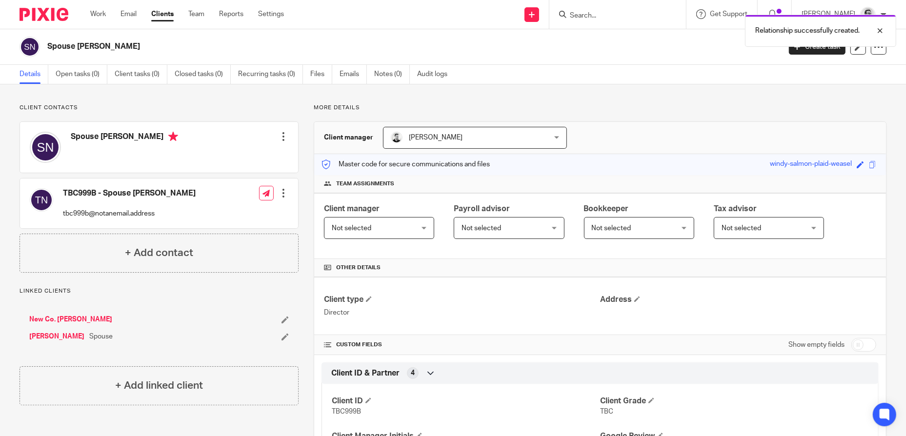
click at [286, 320] on icon at bounding box center [285, 319] width 7 height 7
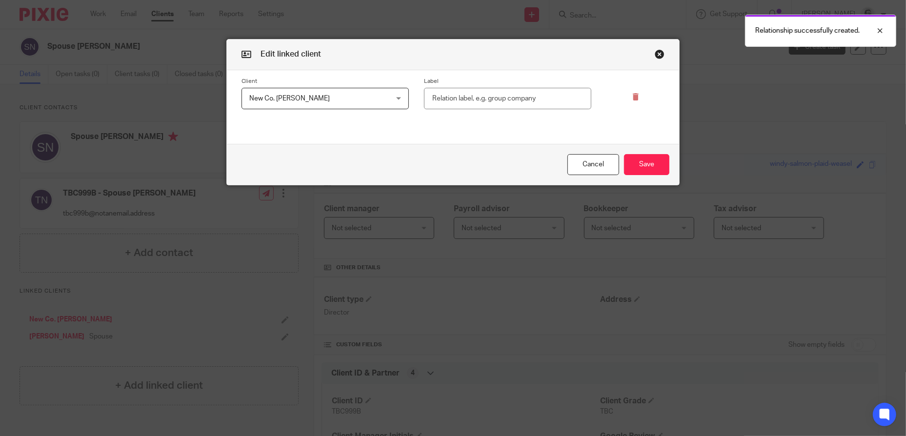
click at [472, 101] on input "text" at bounding box center [507, 99] width 167 height 22
type input "Company"
click at [641, 165] on button "Save" at bounding box center [646, 164] width 45 height 21
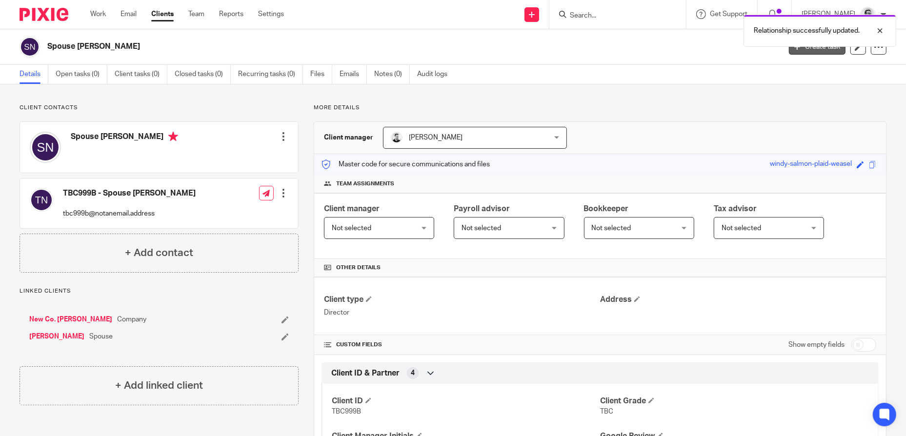
click at [820, 48] on link "Create task" at bounding box center [817, 47] width 57 height 16
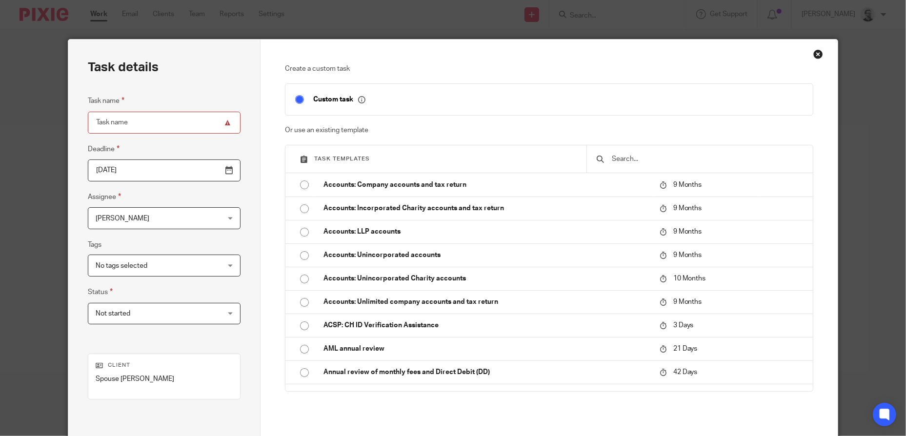
click at [621, 159] on input "text" at bounding box center [708, 159] width 192 height 11
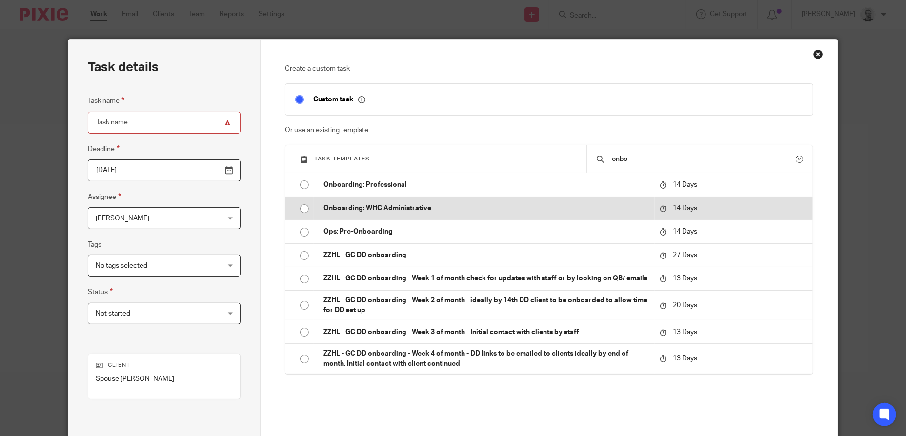
type input "onbo"
click at [401, 204] on p "Onboarding: WHC Administrative" at bounding box center [487, 209] width 326 height 10
type input "2025-10-27"
type input "Onboarding: WHC Administrative"
checkbox input "false"
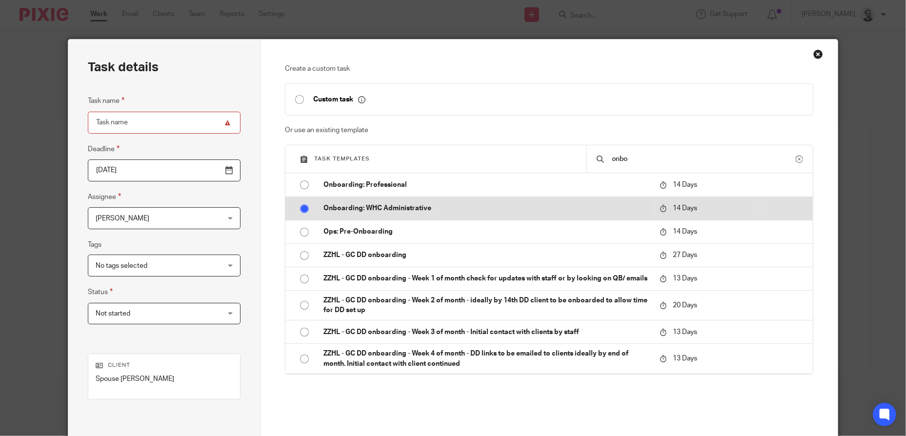
radio input "true"
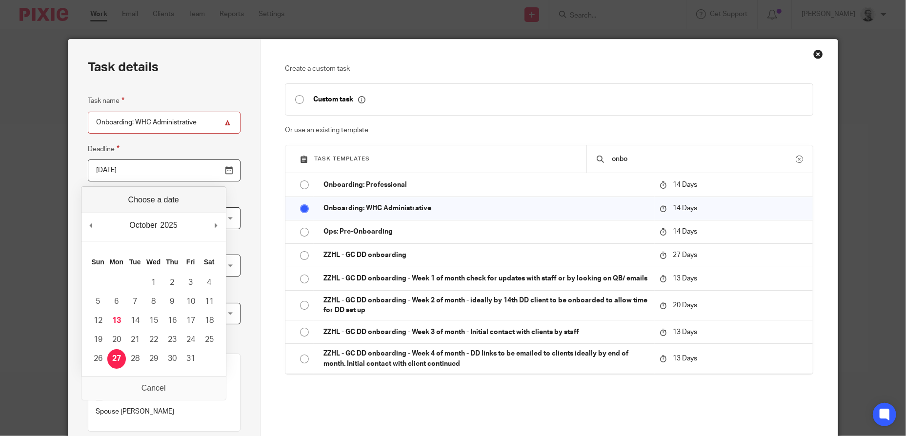
click at [160, 172] on input "2025-10-27" at bounding box center [164, 171] width 153 height 22
type input "2025-10-14"
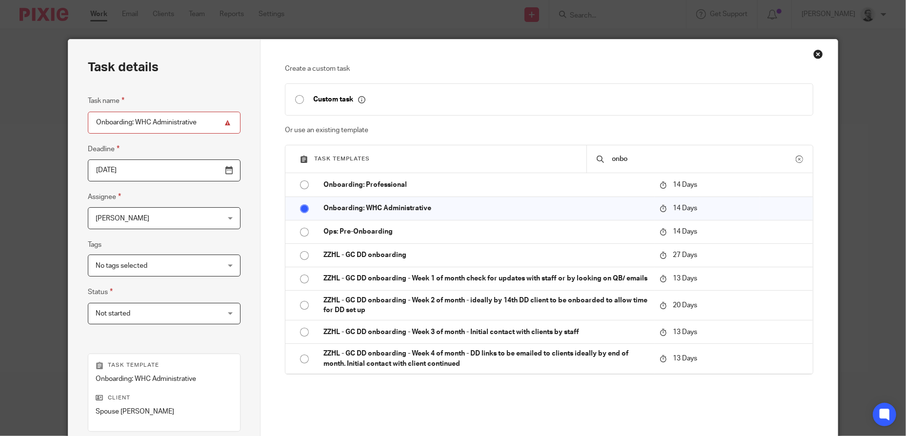
click at [257, 232] on div "Task details Task name Onboarding: WHC Administrative Deadline 2025-10-14 Assig…" at bounding box center [164, 289] width 192 height 498
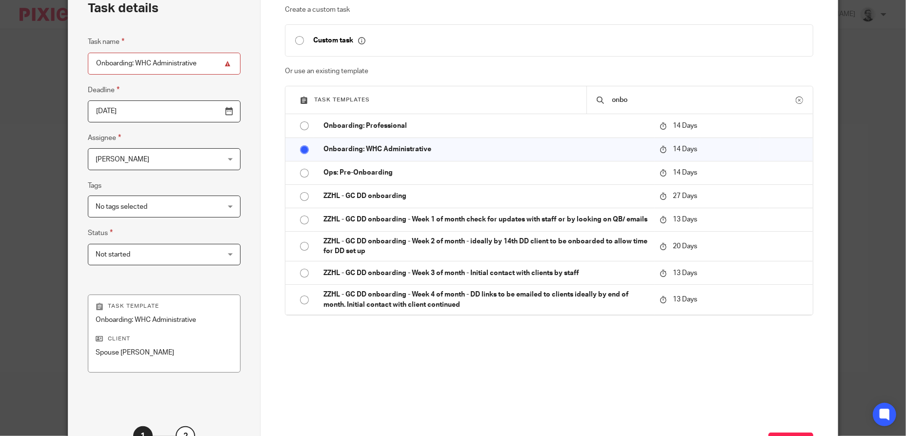
scroll to position [141, 0]
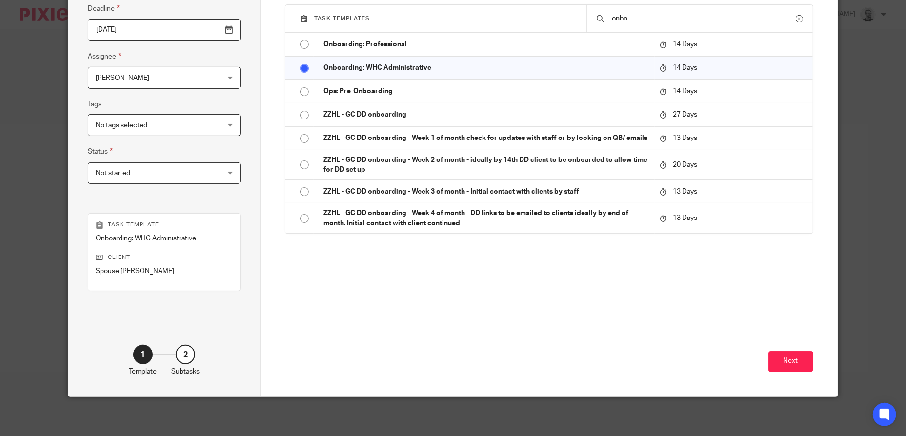
click at [182, 168] on span "Not started" at bounding box center [154, 173] width 116 height 20
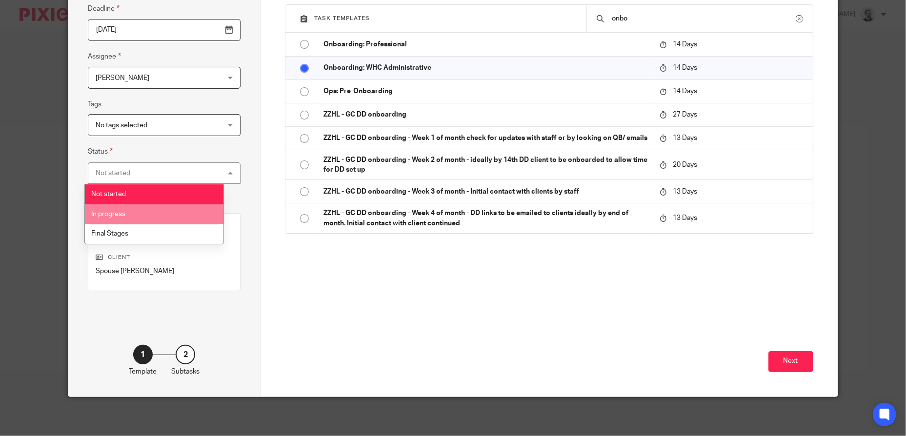
click at [150, 214] on li "In progress" at bounding box center [154, 215] width 139 height 20
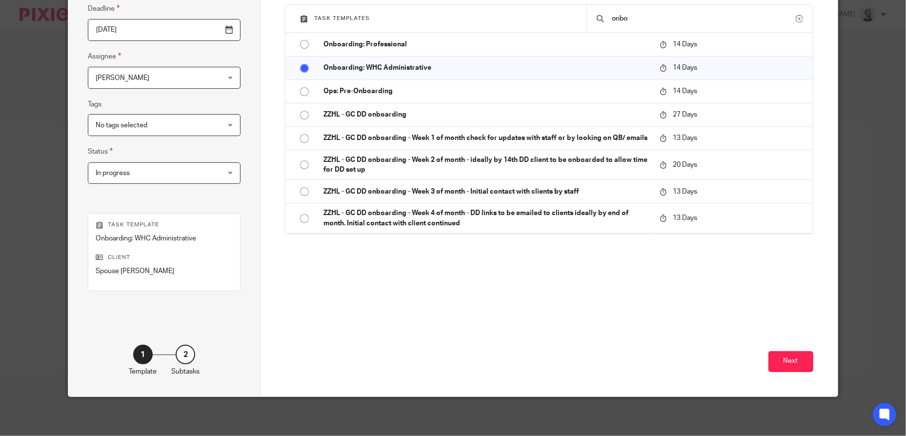
click at [361, 298] on div "Create a custom task Custom task Or use an existing template Task templates onb…" at bounding box center [549, 110] width 528 height 374
click at [787, 363] on button "Next" at bounding box center [791, 361] width 45 height 21
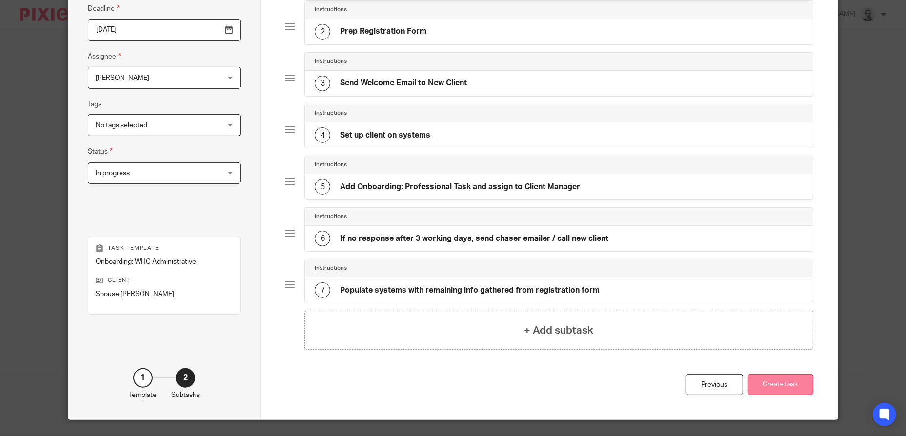
click at [784, 381] on button "Create task" at bounding box center [780, 384] width 65 height 21
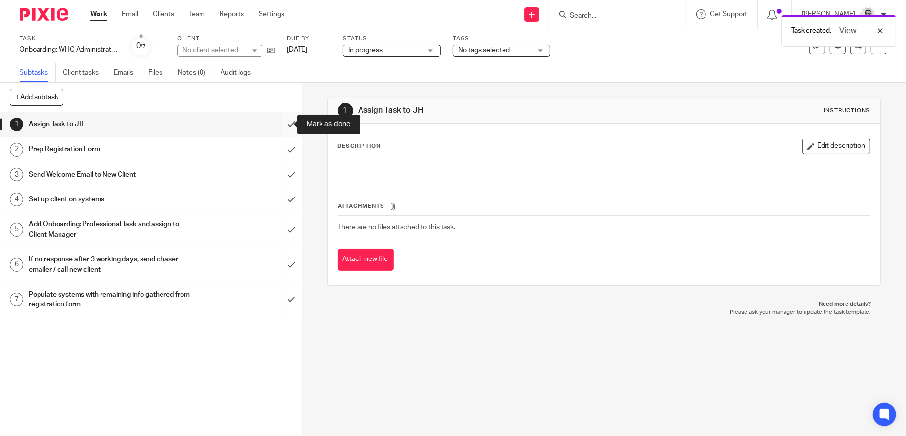
click at [279, 126] on input "submit" at bounding box center [151, 124] width 302 height 24
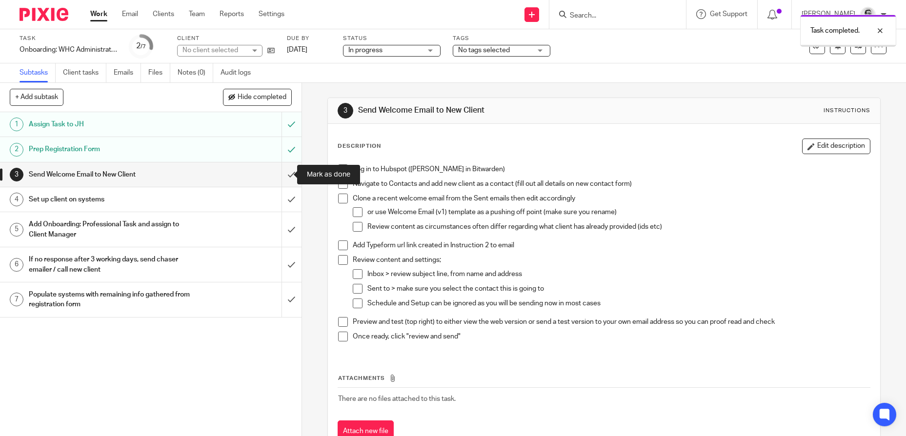
click at [278, 177] on input "submit" at bounding box center [151, 175] width 302 height 24
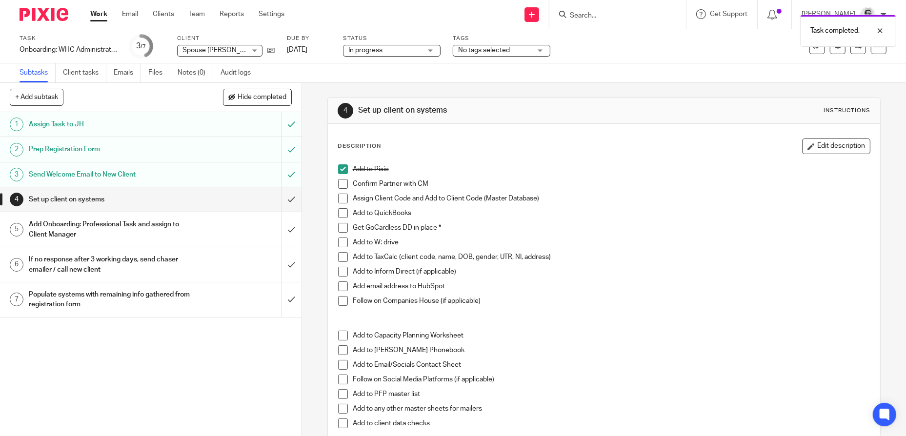
click at [339, 241] on span at bounding box center [343, 243] width 10 height 10
click at [100, 12] on link "Work" at bounding box center [98, 14] width 17 height 10
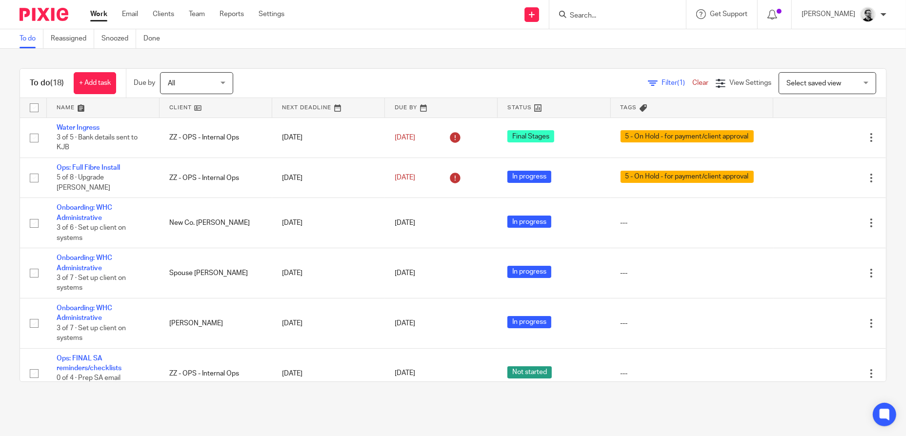
click at [97, 12] on link "Work" at bounding box center [98, 14] width 17 height 10
click at [595, 16] on input "Search" at bounding box center [613, 16] width 88 height 9
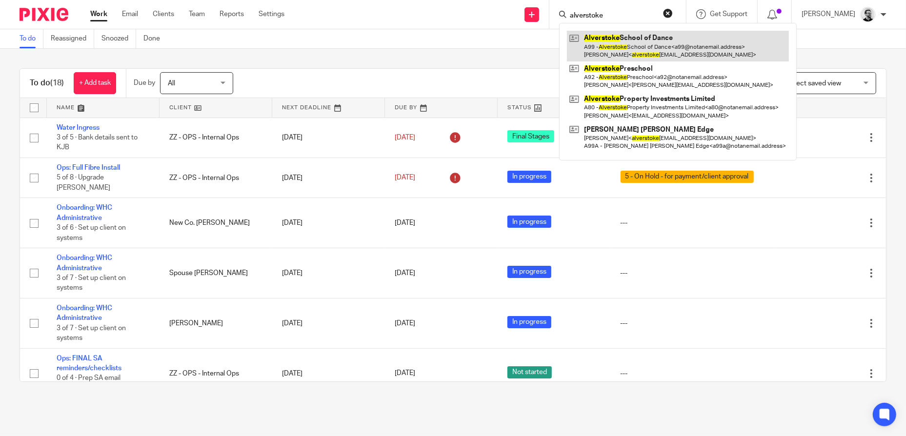
type input "alverstoke"
click at [708, 61] on link at bounding box center [678, 46] width 222 height 30
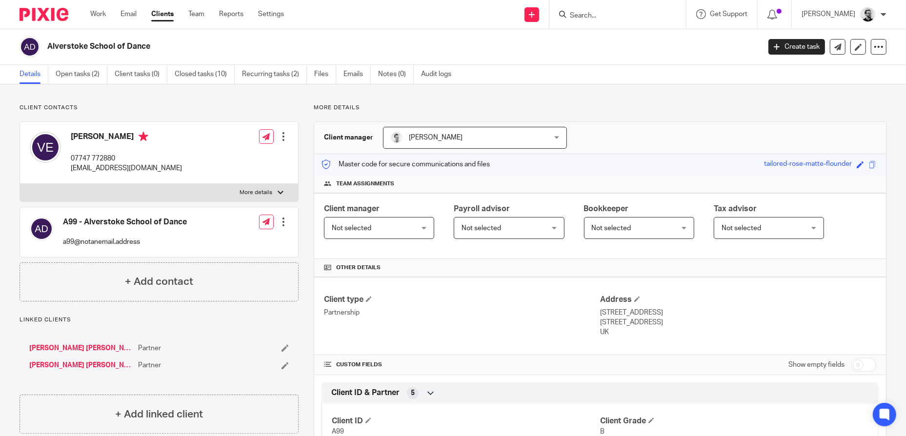
click at [614, 15] on input "Search" at bounding box center [613, 16] width 88 height 9
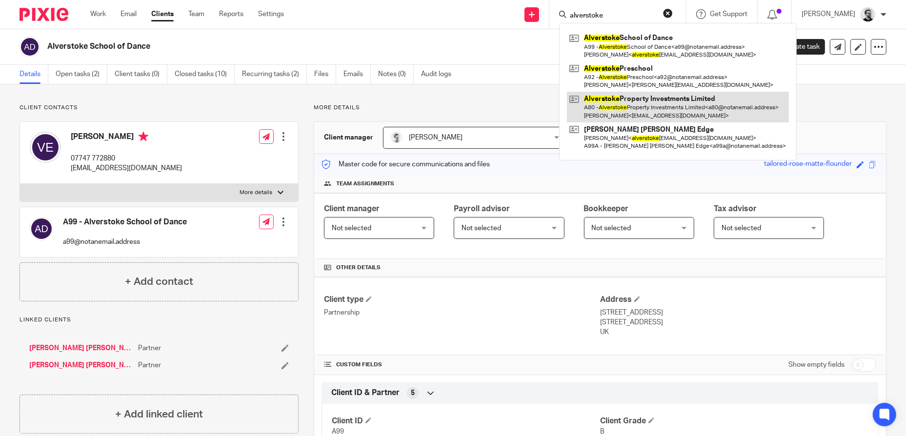
type input "alverstoke"
click at [702, 97] on link at bounding box center [678, 107] width 222 height 30
click at [704, 113] on link at bounding box center [678, 107] width 222 height 30
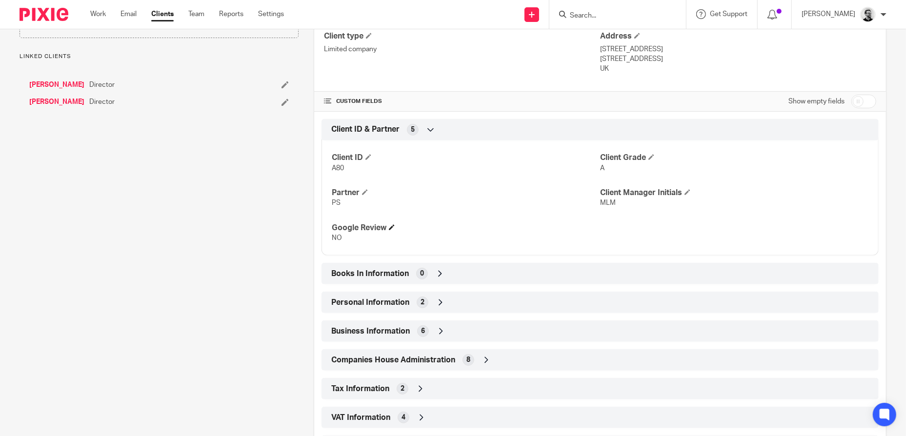
scroll to position [342, 0]
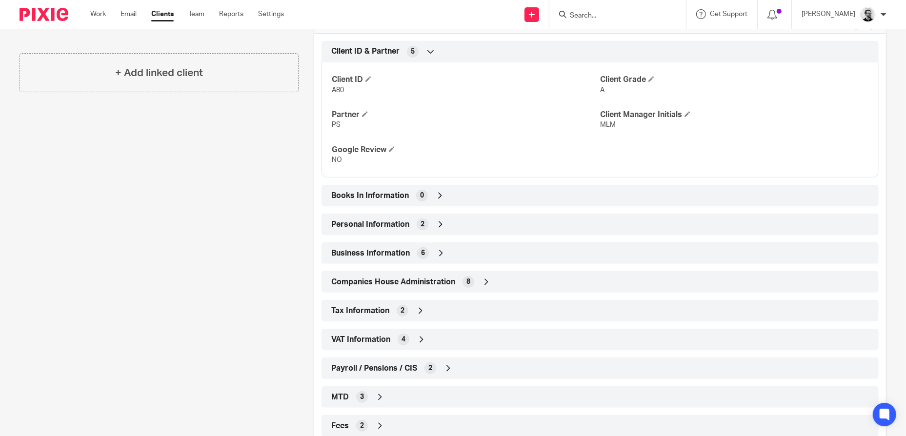
click at [482, 281] on icon at bounding box center [487, 282] width 10 height 10
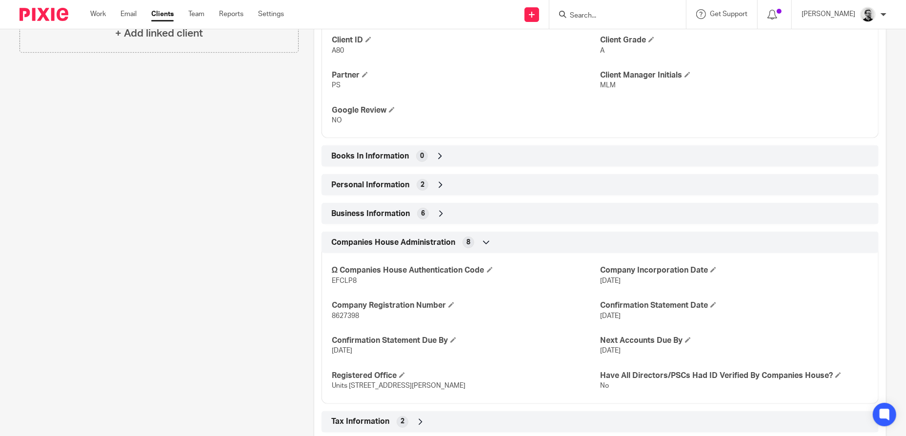
scroll to position [488, 0]
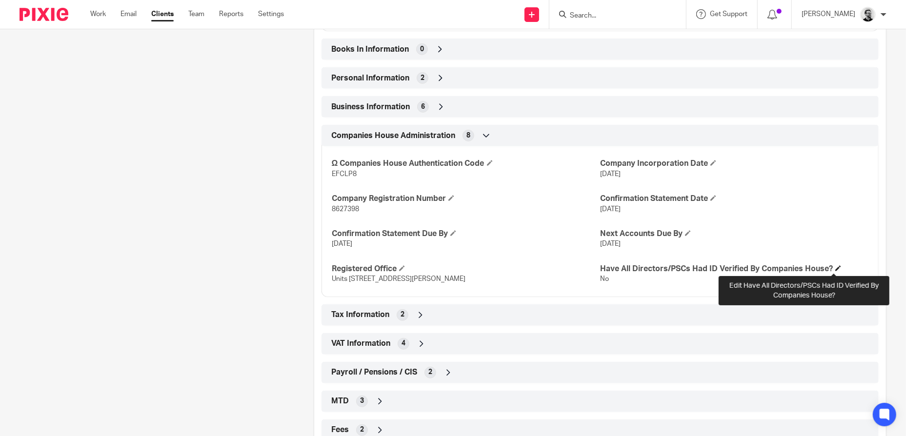
click at [836, 268] on span at bounding box center [839, 269] width 6 height 6
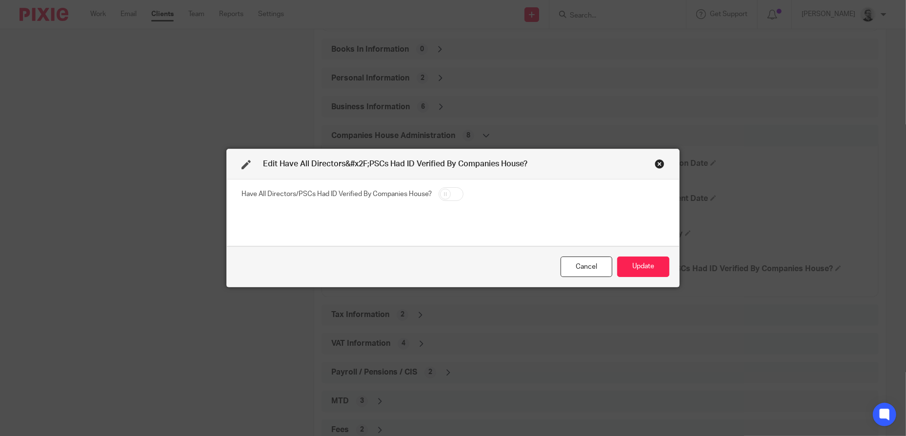
click at [451, 191] on input "checkbox" at bounding box center [451, 194] width 25 height 14
checkbox input "true"
click at [646, 267] on button "Update" at bounding box center [643, 267] width 52 height 21
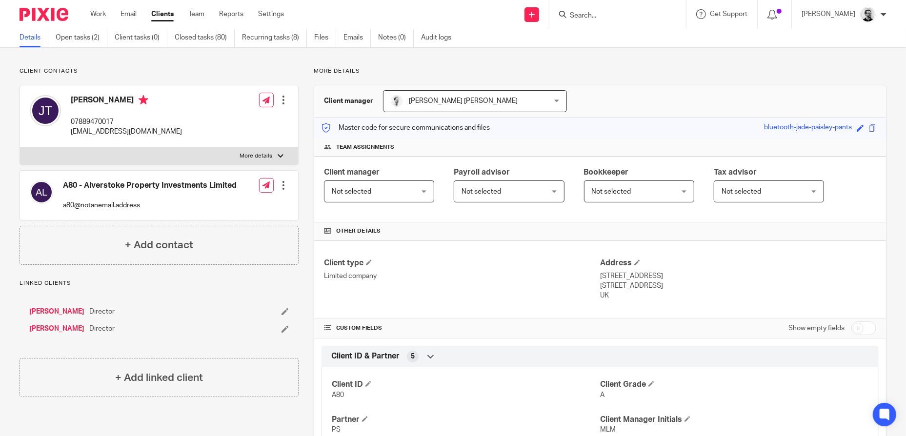
scroll to position [0, 0]
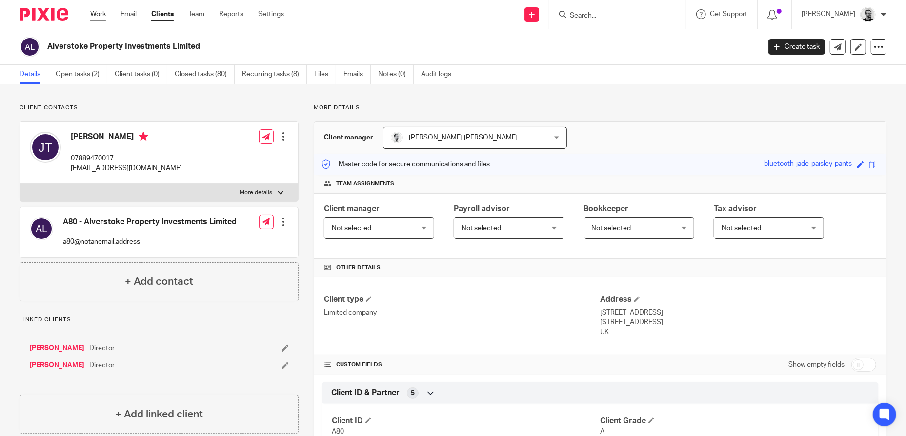
click at [98, 14] on link "Work" at bounding box center [98, 14] width 16 height 10
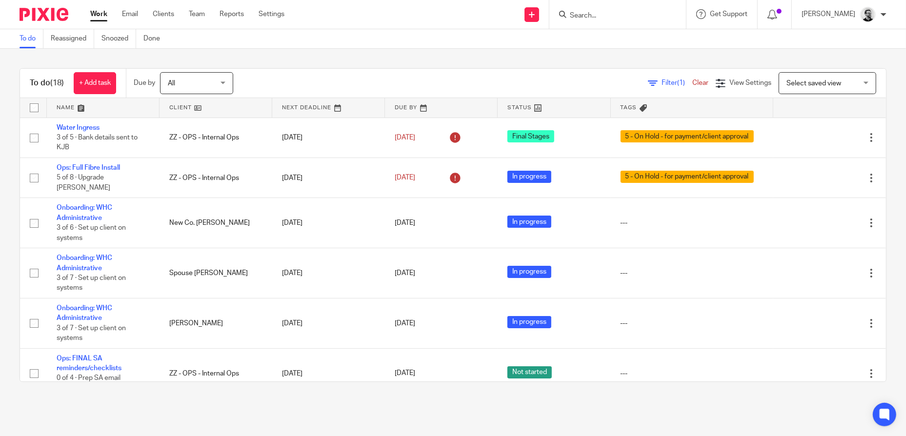
click at [101, 14] on link "Work" at bounding box center [98, 14] width 17 height 10
click at [603, 12] on input "Search" at bounding box center [613, 16] width 88 height 9
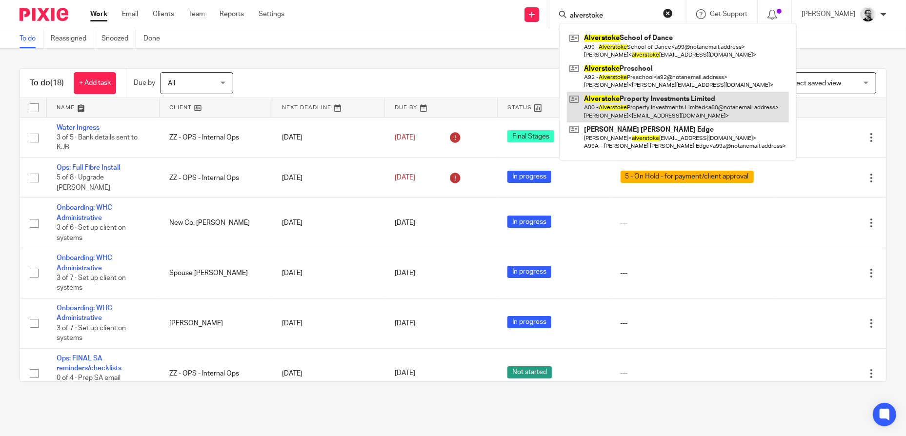
type input "alverstoke"
click at [712, 111] on link at bounding box center [678, 107] width 222 height 30
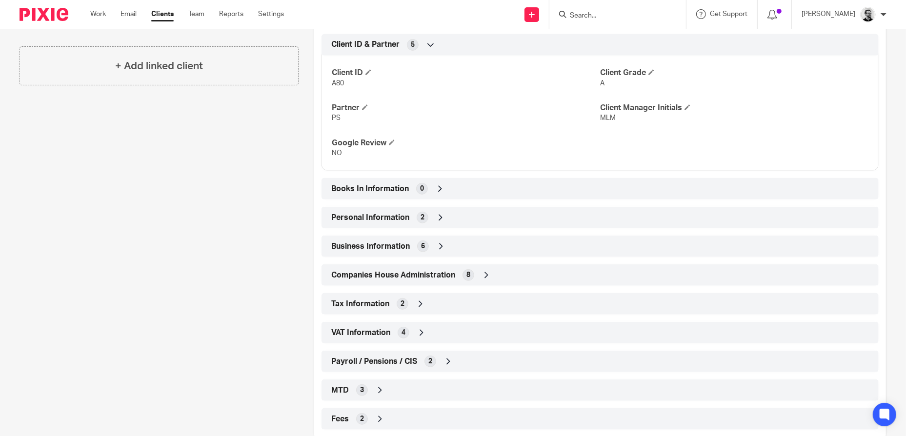
scroll to position [369, 0]
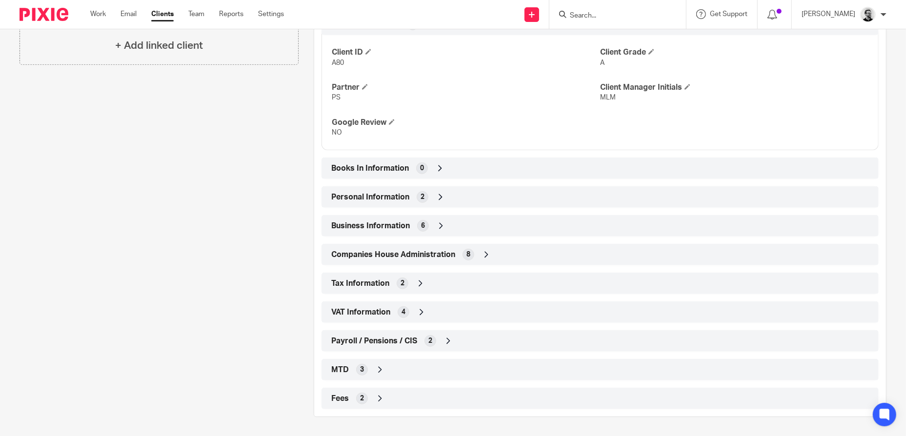
click at [596, 19] on input "Search" at bounding box center [613, 16] width 88 height 9
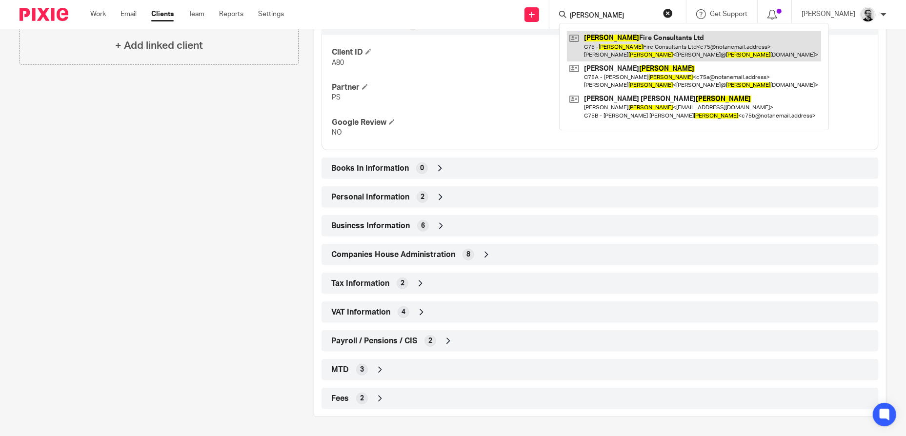
type input "collins"
click at [639, 46] on link at bounding box center [694, 46] width 254 height 30
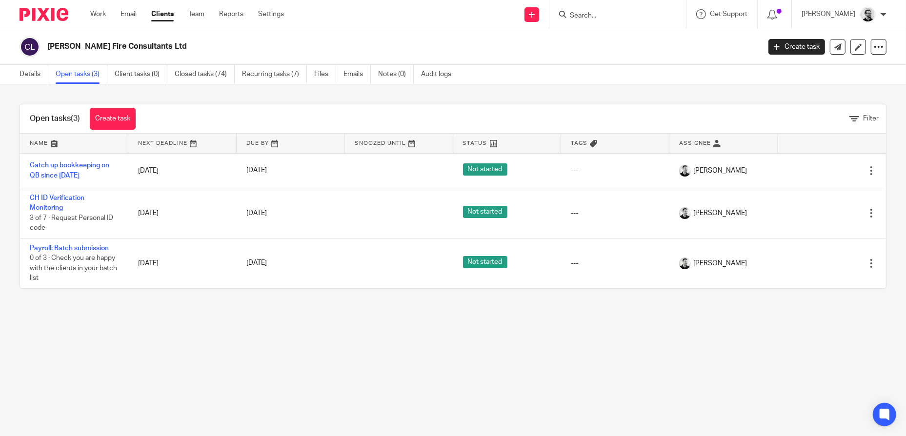
click at [640, 14] on input "Search" at bounding box center [613, 16] width 88 height 9
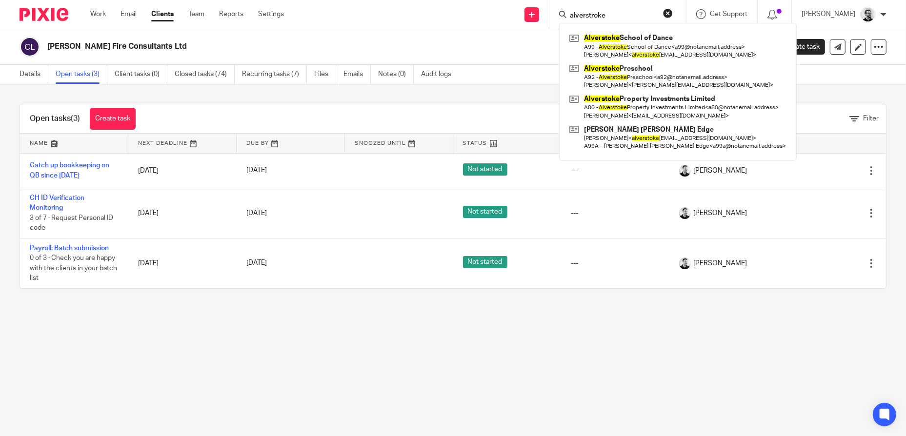
click at [603, 18] on input "alverstroke" at bounding box center [613, 16] width 88 height 9
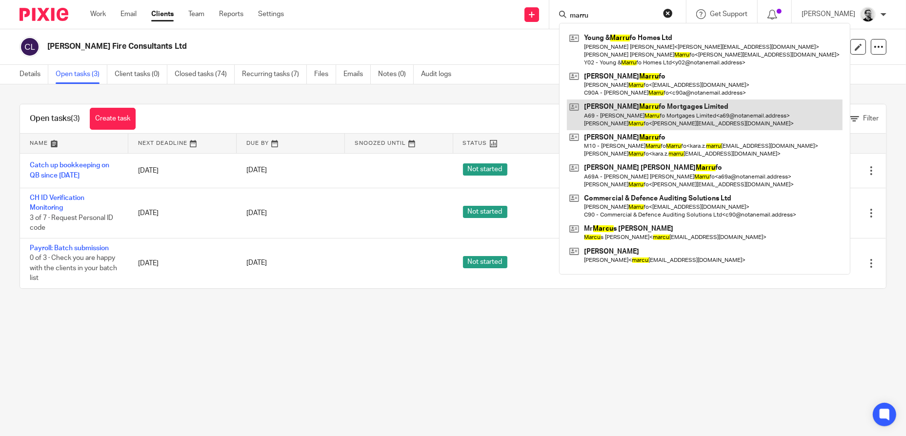
type input "marru"
click at [660, 115] on link at bounding box center [705, 115] width 276 height 30
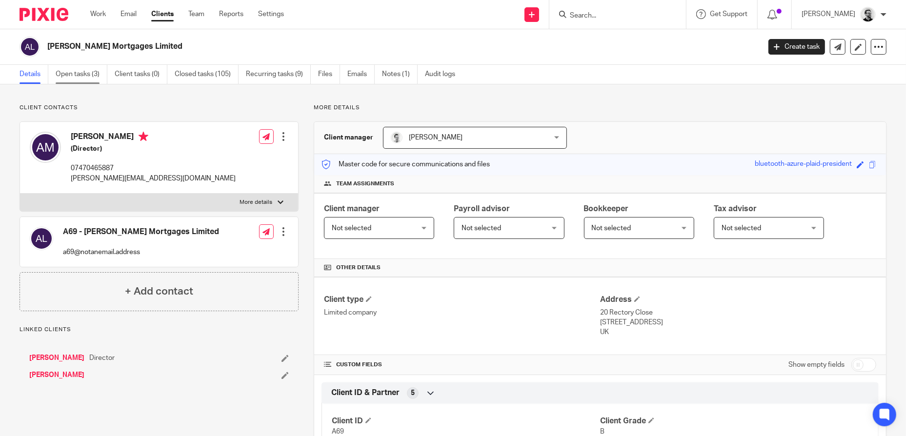
click at [90, 68] on link "Open tasks (3)" at bounding box center [82, 74] width 52 height 19
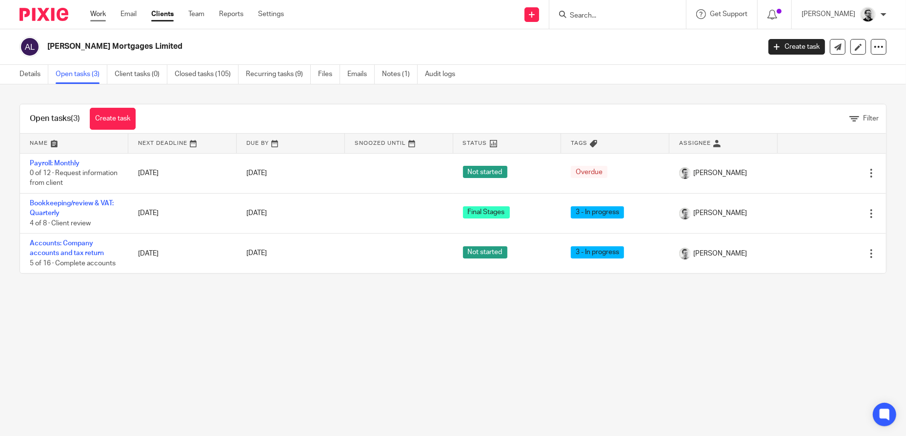
click at [105, 14] on link "Work" at bounding box center [98, 14] width 16 height 10
